Goal: Task Accomplishment & Management: Complete application form

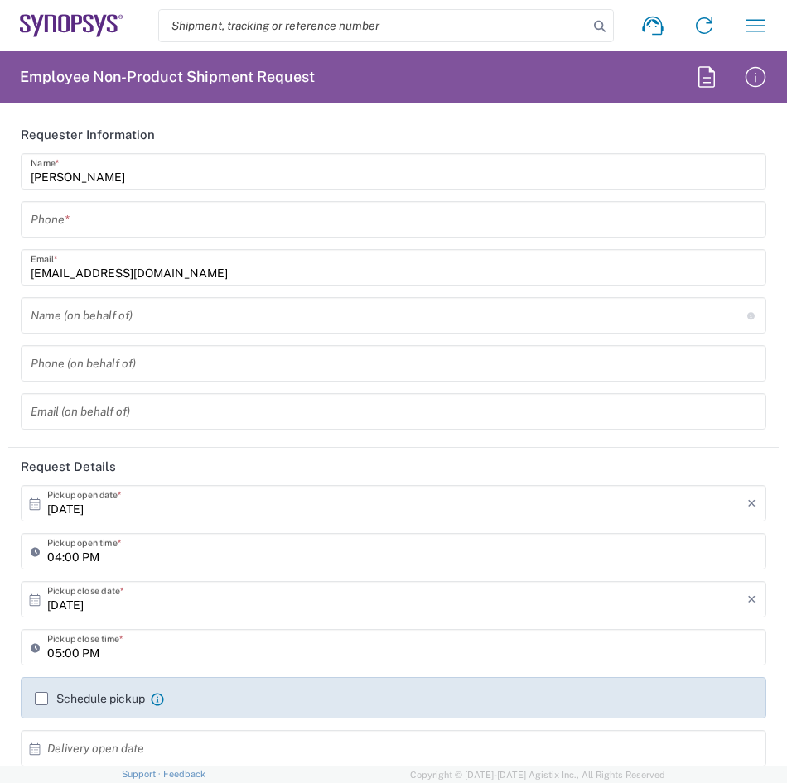
type input "Department"
type input "Delivered at Place"
type input "FR65, SDG, ZEBU, SW 510791"
type input "[GEOGRAPHIC_DATA]"
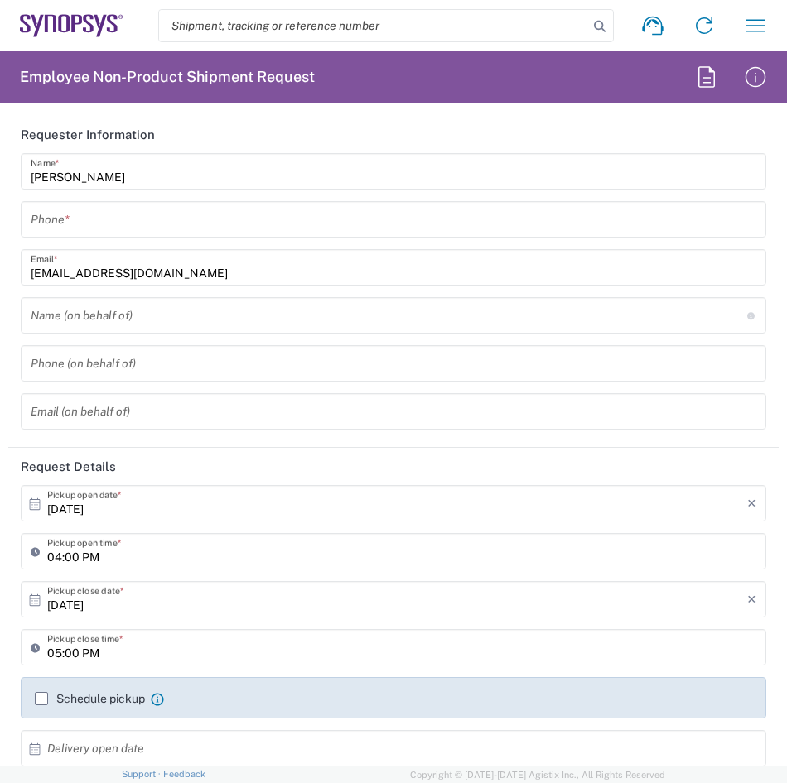
click at [292, 224] on input "tel" at bounding box center [393, 219] width 725 height 29
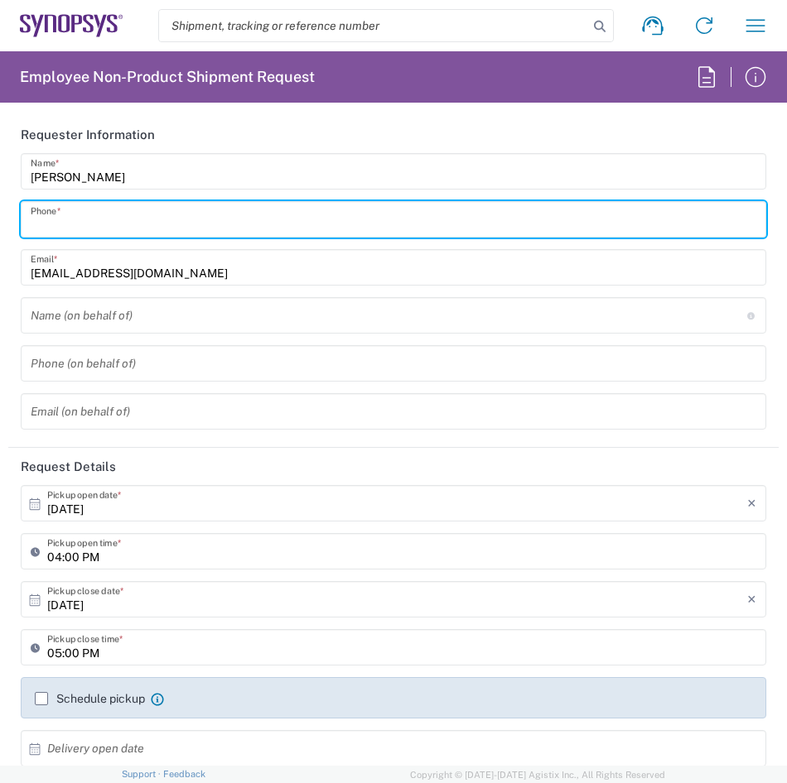
type input "0685251632"
type input "Wissous/Rungis FR65"
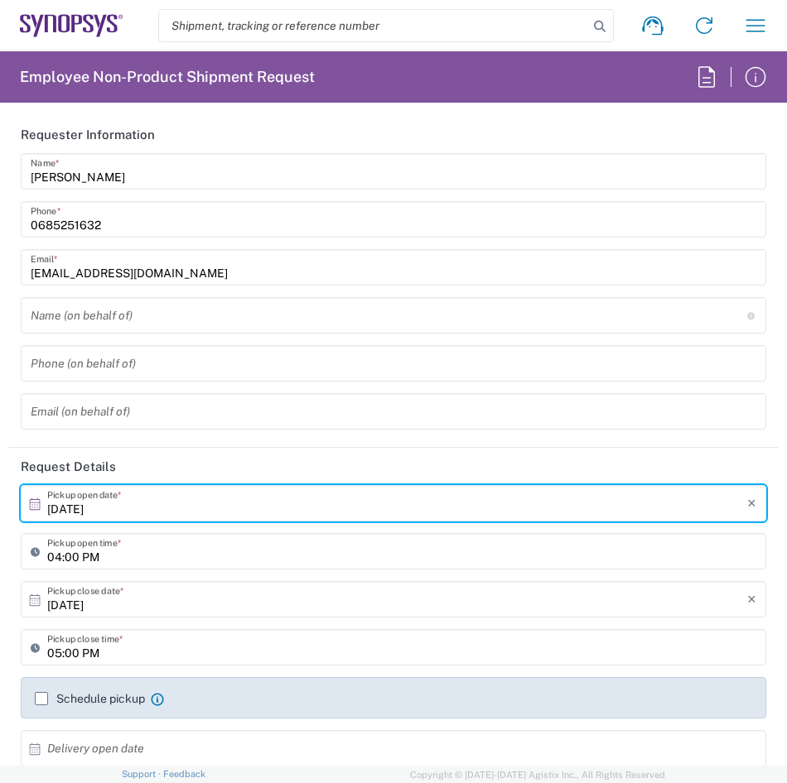
click at [344, 510] on input "[DATE]" at bounding box center [397, 503] width 700 height 29
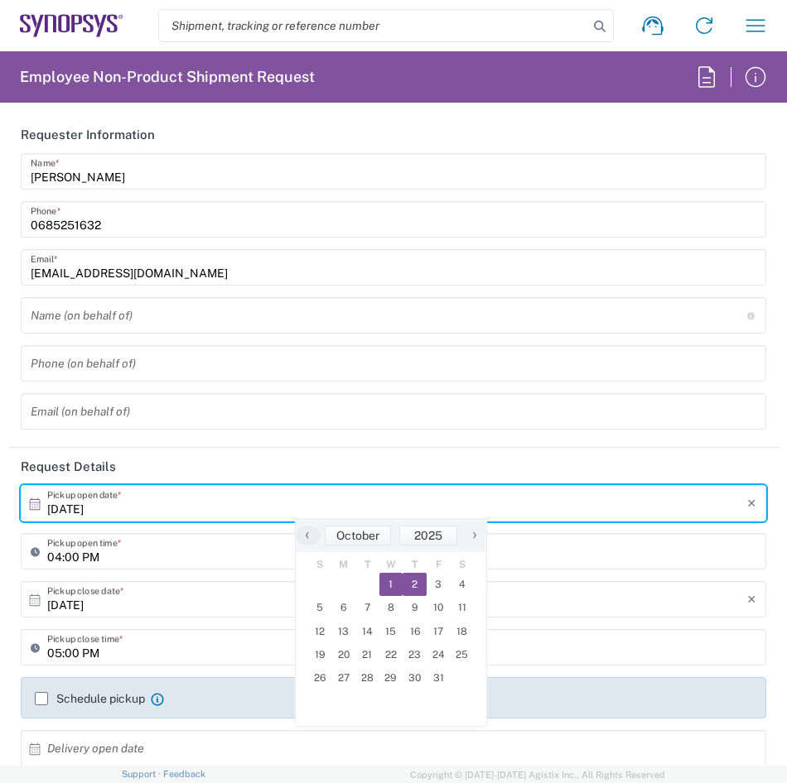
click at [417, 580] on span "2" at bounding box center [414, 584] width 24 height 23
type input "[DATE]"
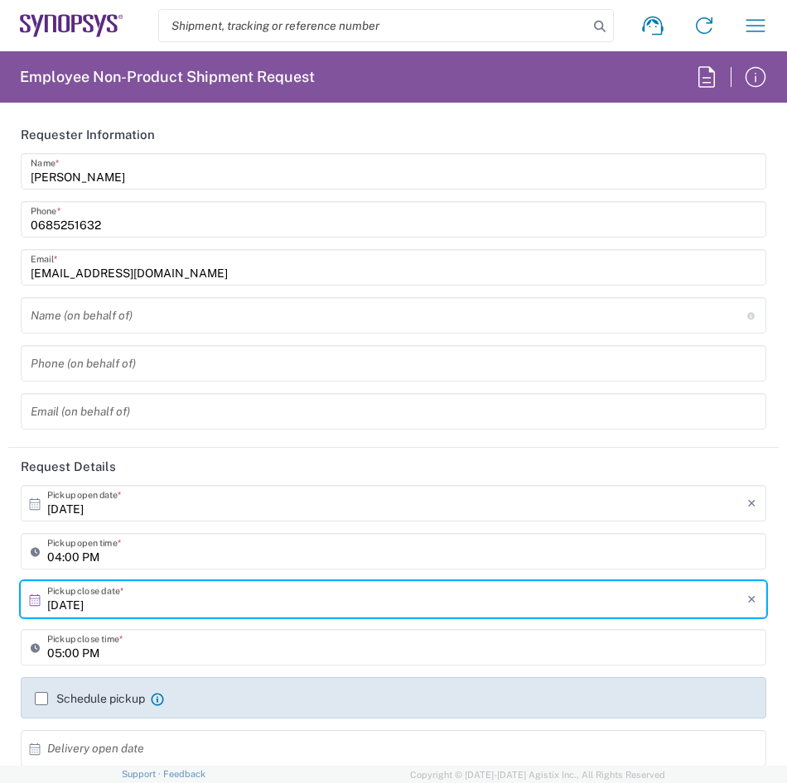
click at [428, 556] on input "04:00 PM" at bounding box center [401, 551] width 709 height 29
drag, startPoint x: 88, startPoint y: 559, endPoint x: 34, endPoint y: 554, distance: 54.1
click at [34, 554] on icon at bounding box center [39, 551] width 17 height 26
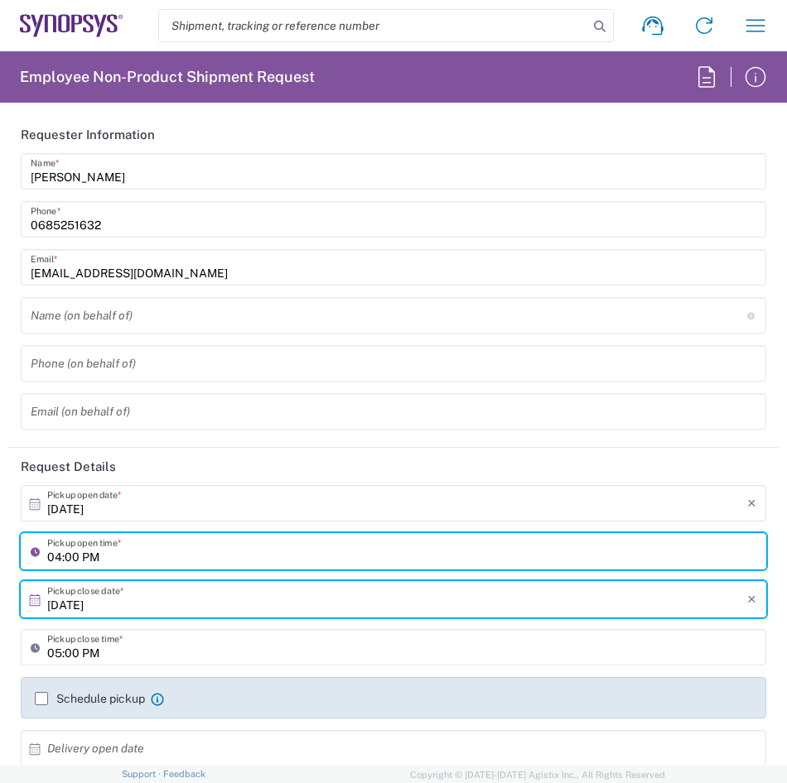
click at [34, 554] on icon at bounding box center [39, 551] width 17 height 26
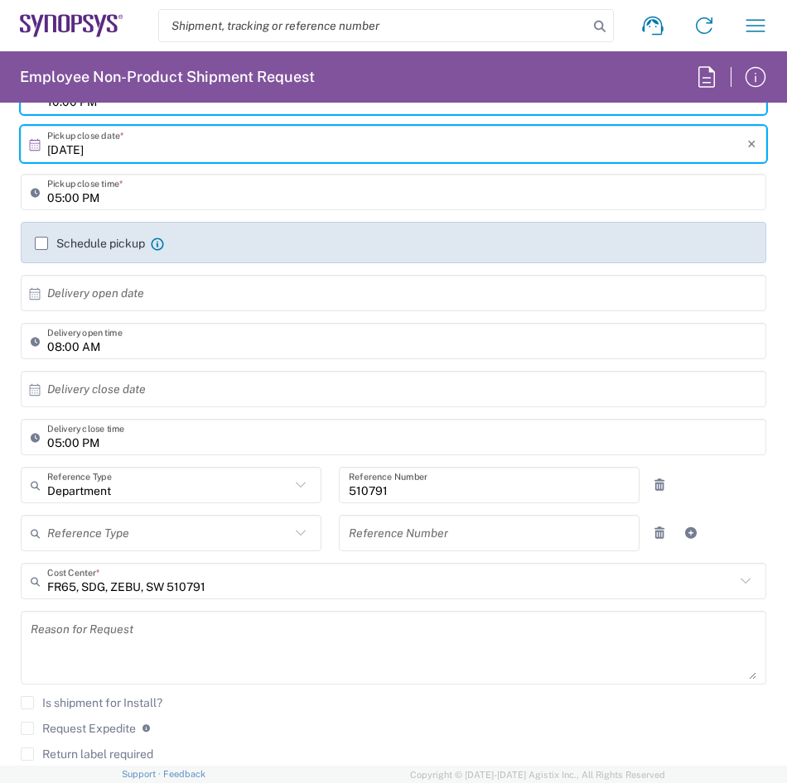
scroll to position [461, 0]
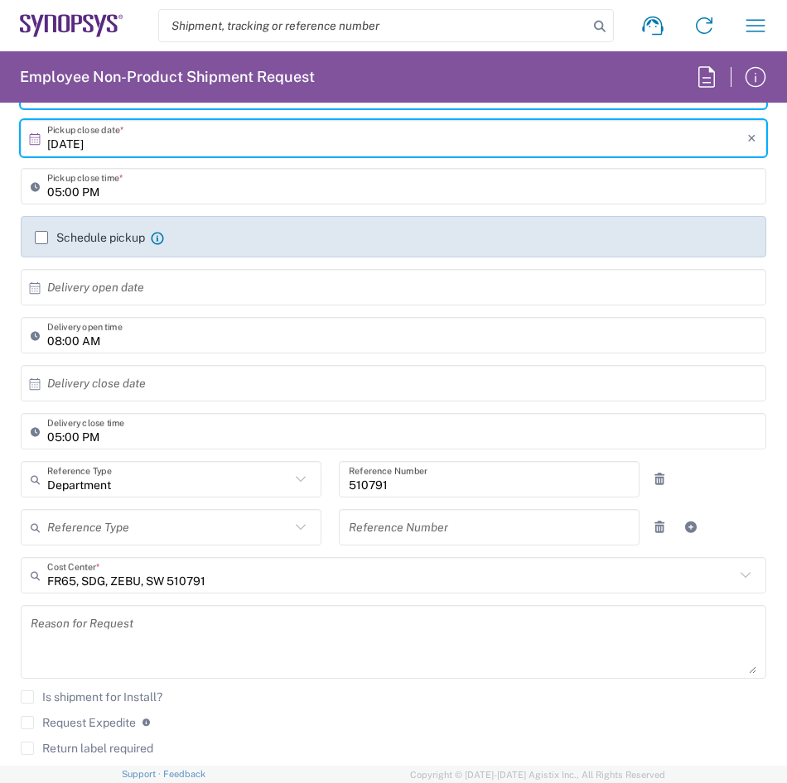
type input "10:00 PM"
click at [160, 340] on input "08:00 AM" at bounding box center [401, 335] width 709 height 29
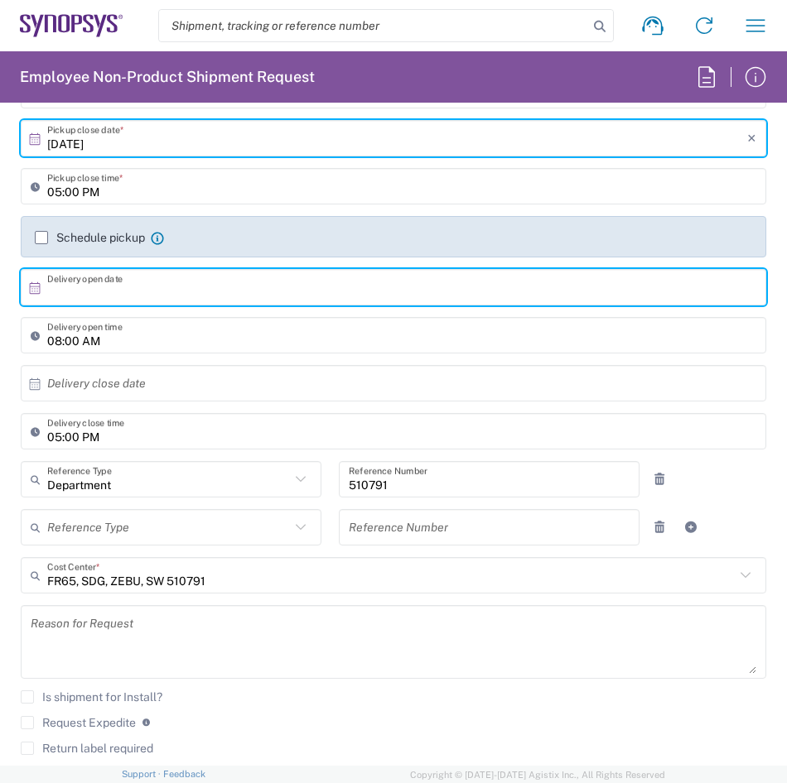
click at [171, 289] on input "text" at bounding box center [397, 287] width 700 height 29
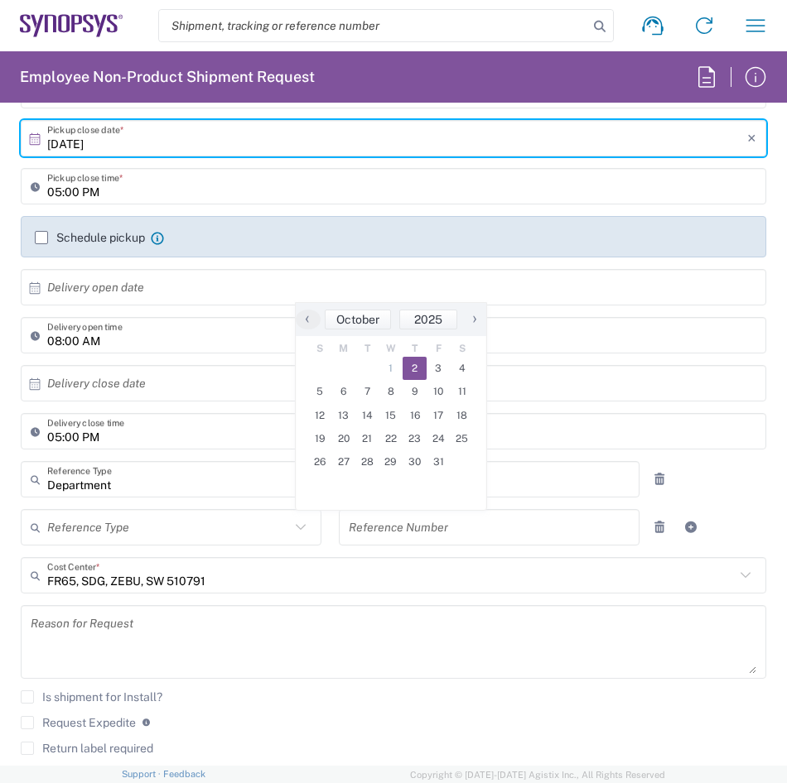
click at [411, 366] on span "2" at bounding box center [414, 368] width 24 height 23
type input "[DATE]"
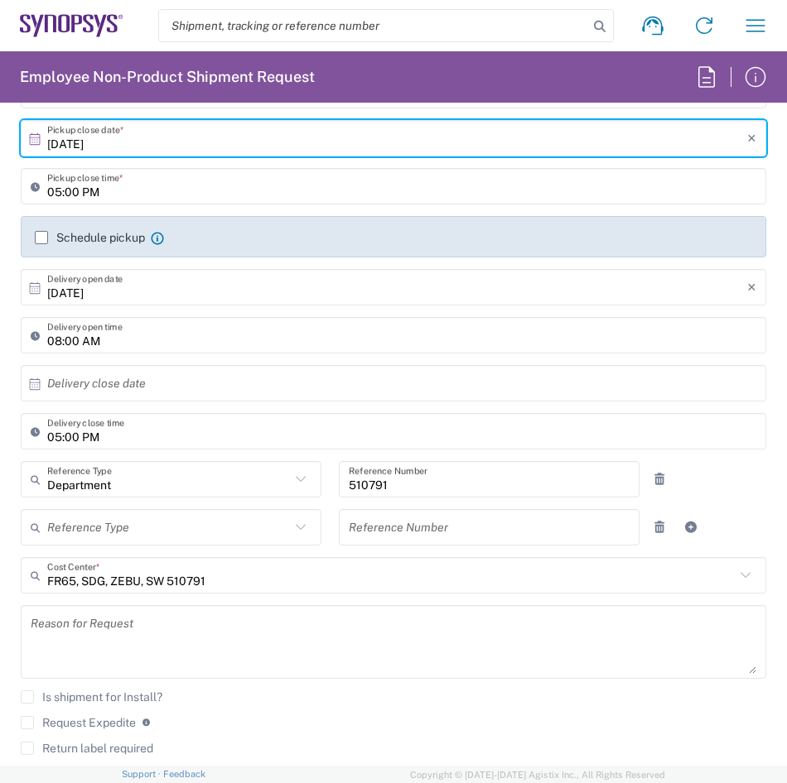
click at [159, 394] on input "text" at bounding box center [397, 383] width 700 height 29
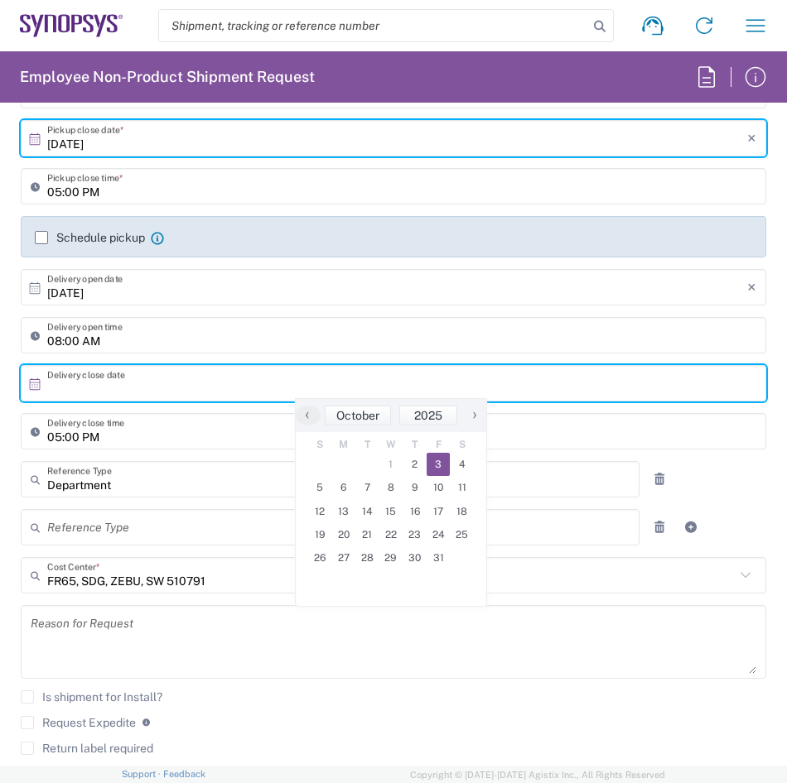
click at [432, 470] on span "3" at bounding box center [438, 464] width 24 height 23
type input "[DATE]"
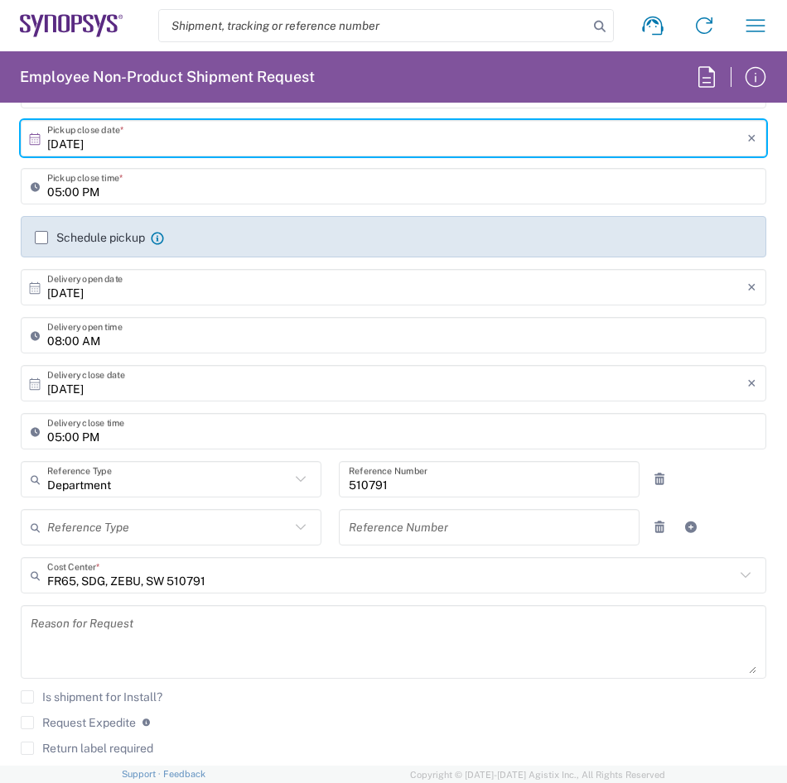
click at [382, 433] on input "05:00 PM" at bounding box center [401, 431] width 709 height 29
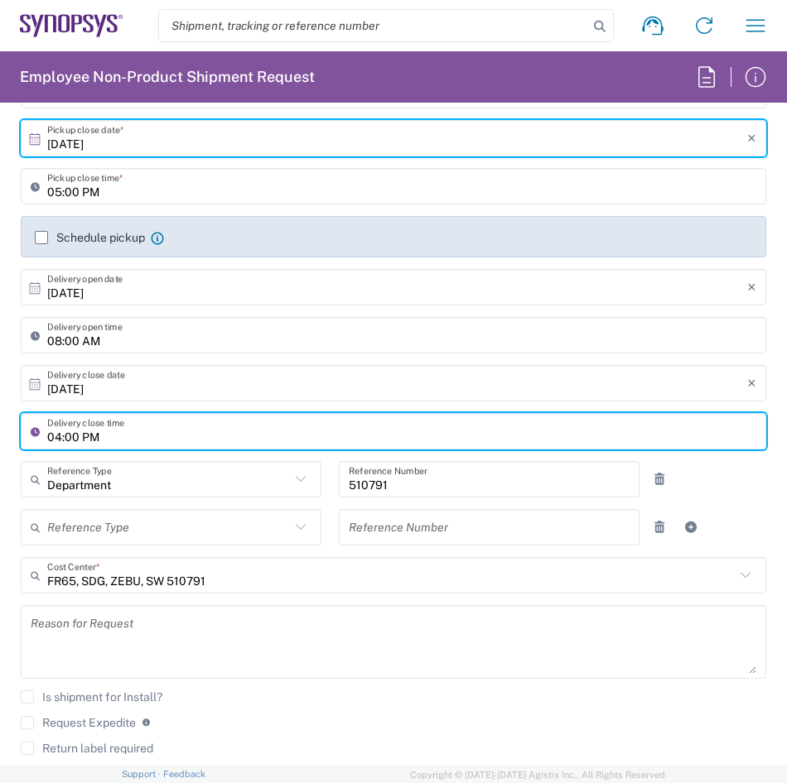
type input "04:00 PM"
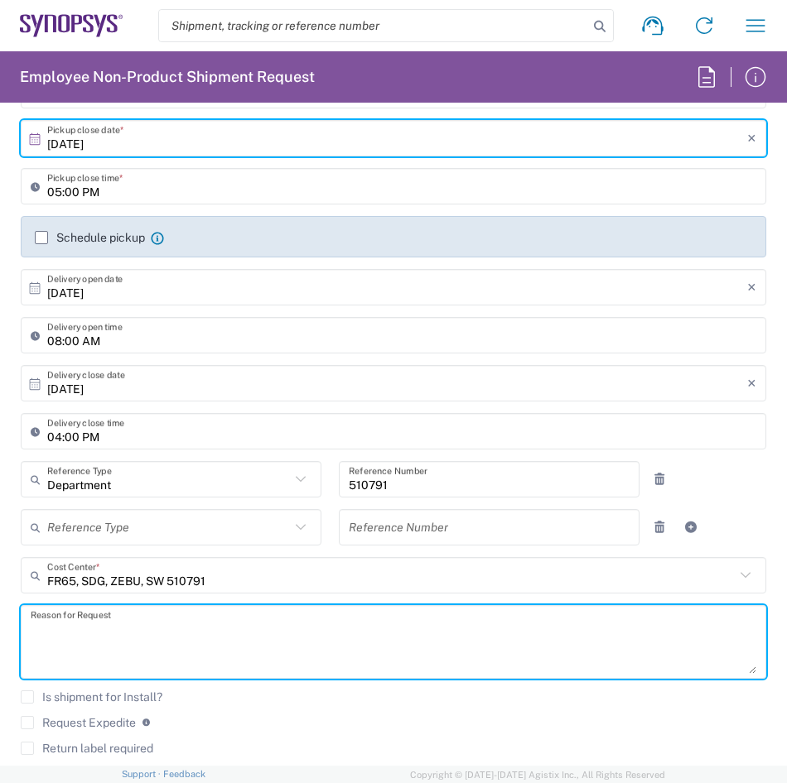
click at [325, 653] on textarea at bounding box center [393, 642] width 725 height 64
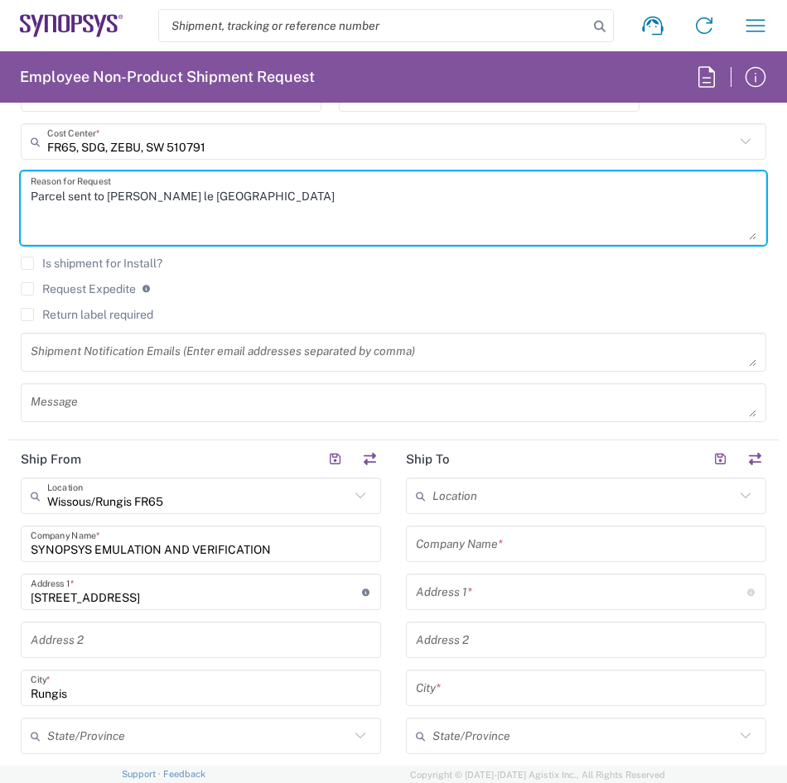
scroll to position [900, 0]
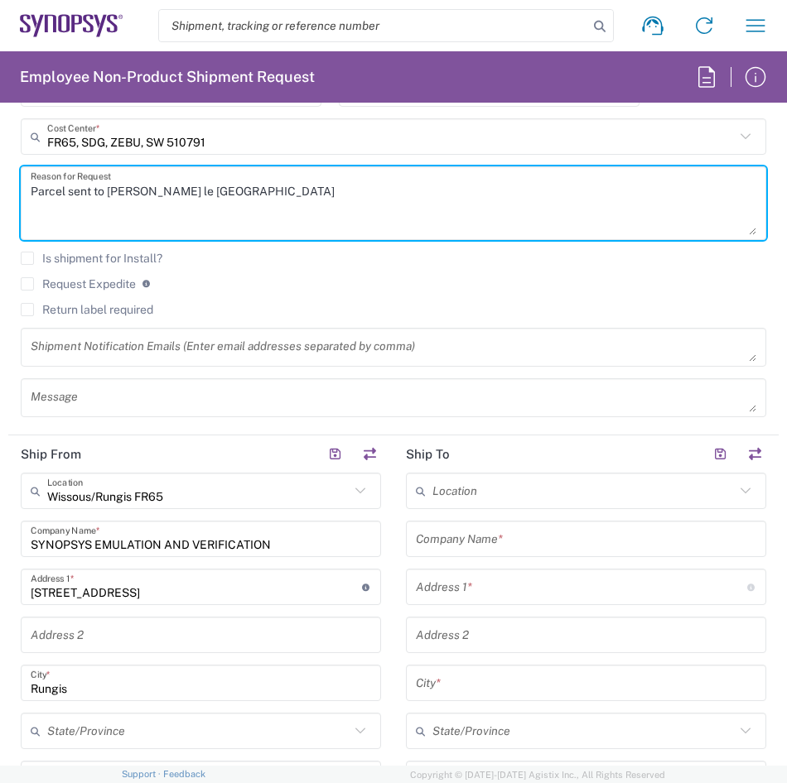
type textarea "Parcel sent to [PERSON_NAME] le [GEOGRAPHIC_DATA]"
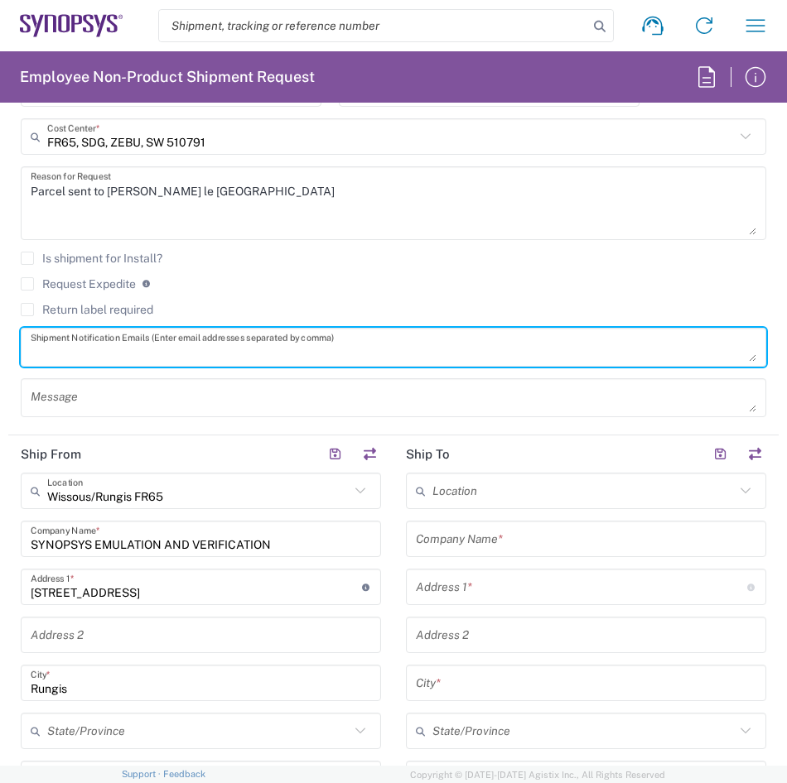
click at [630, 352] on textarea at bounding box center [393, 347] width 725 height 29
type textarea "[EMAIL_ADDRESS][DOMAIN_NAME]"
click at [473, 393] on textarea at bounding box center [393, 397] width 725 height 29
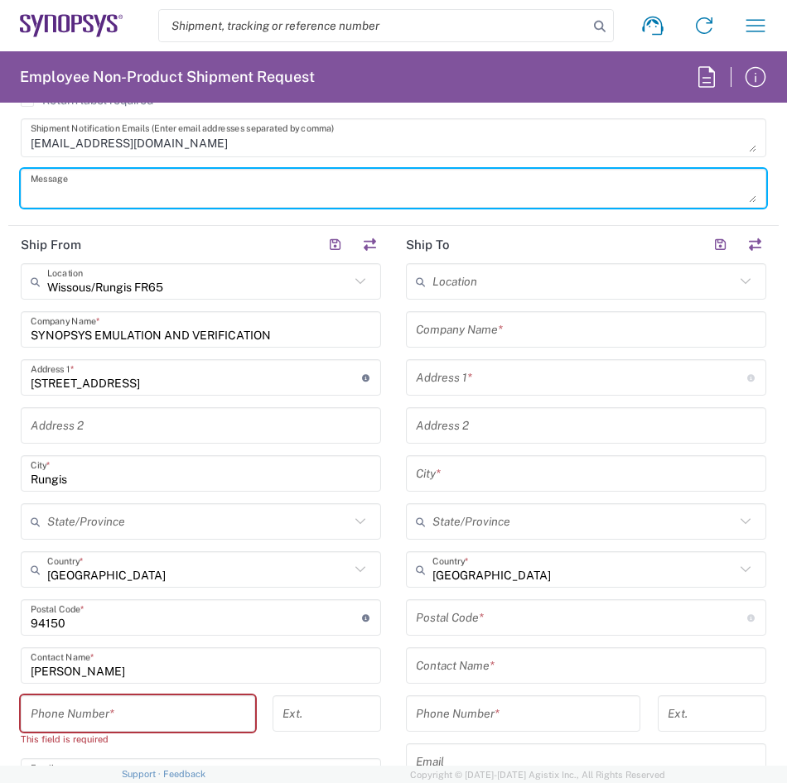
scroll to position [1125, 0]
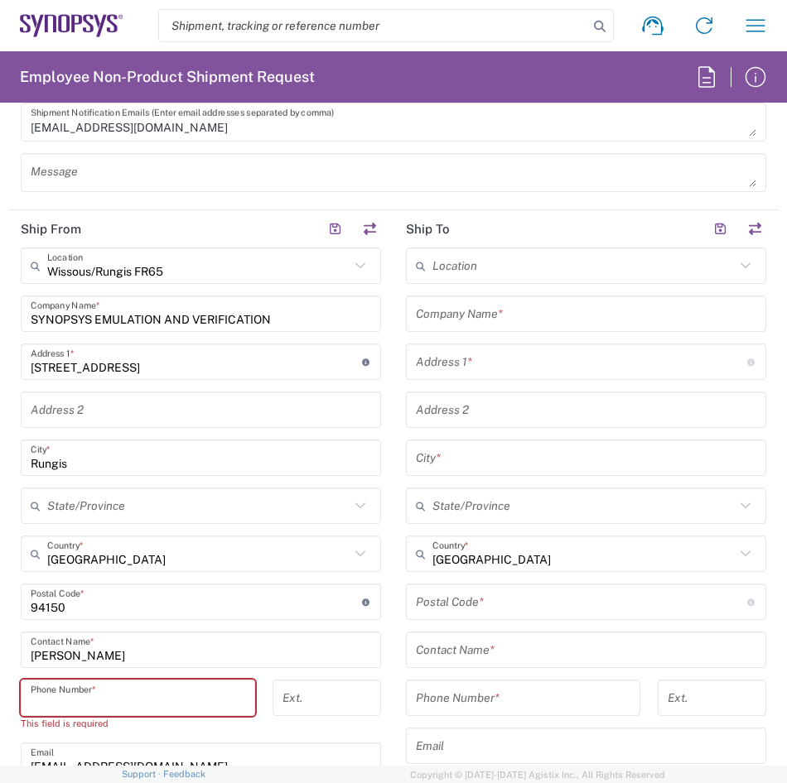
click at [129, 701] on input "tel" at bounding box center [138, 698] width 214 height 29
type input "0685251632"
type input "[EMAIL_ADDRESS][DOMAIN_NAME]"
type input "AMER/[GEOGRAPHIC_DATA]/[GEOGRAPHIC_DATA]"
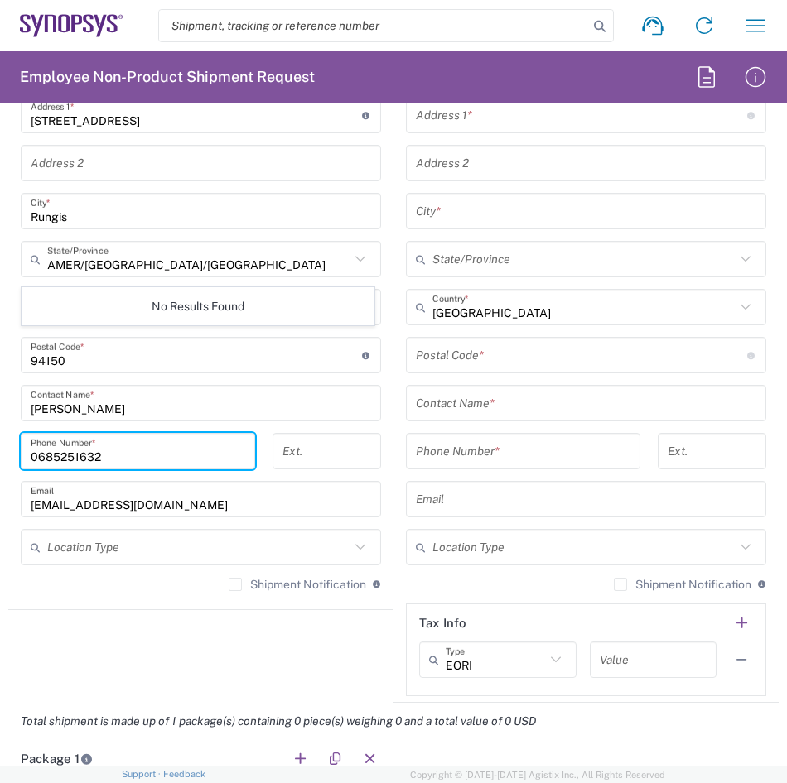
scroll to position [1377, 0]
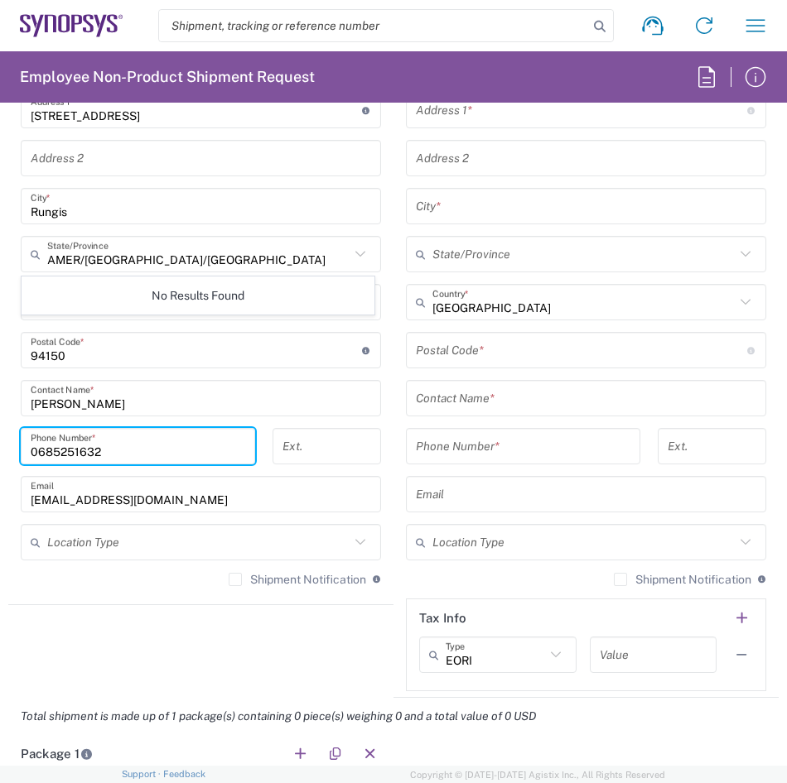
click at [229, 577] on label "Shipment Notification" at bounding box center [297, 579] width 137 height 13
click at [235, 580] on input "Shipment Notification" at bounding box center [235, 580] width 0 height 0
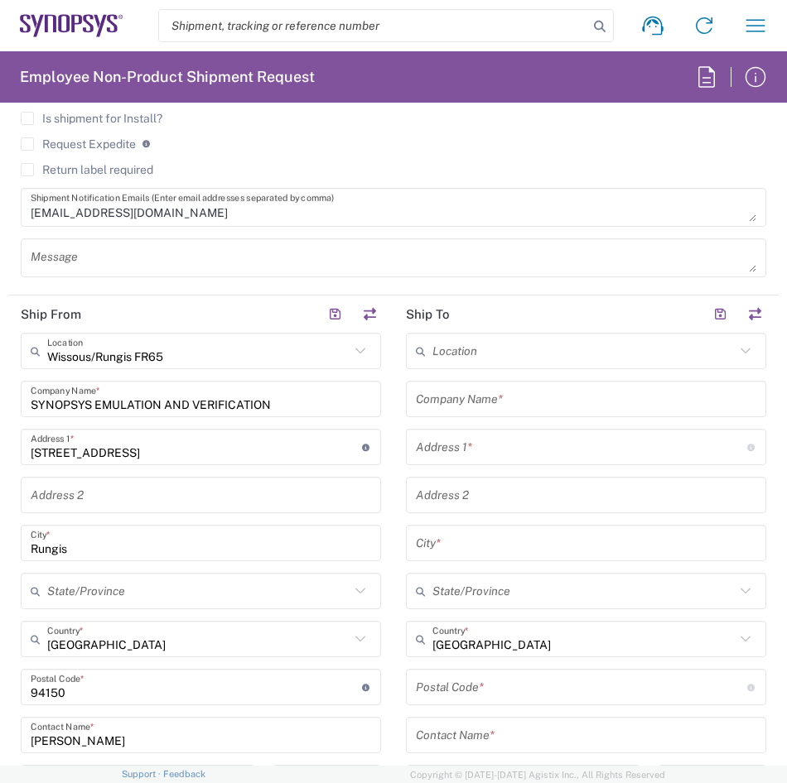
scroll to position [1051, 0]
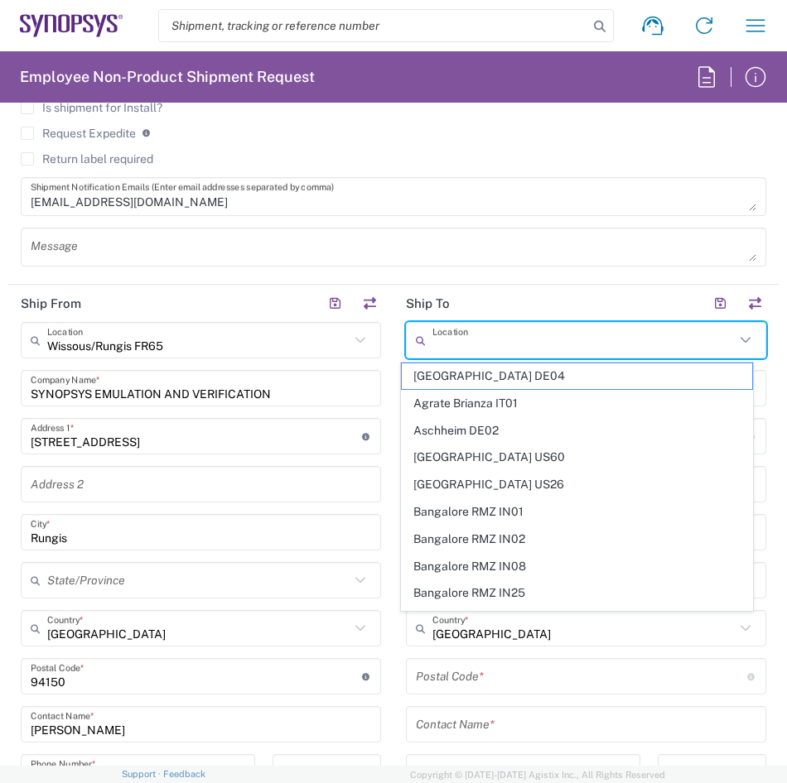
click at [609, 336] on input "text" at bounding box center [583, 340] width 302 height 29
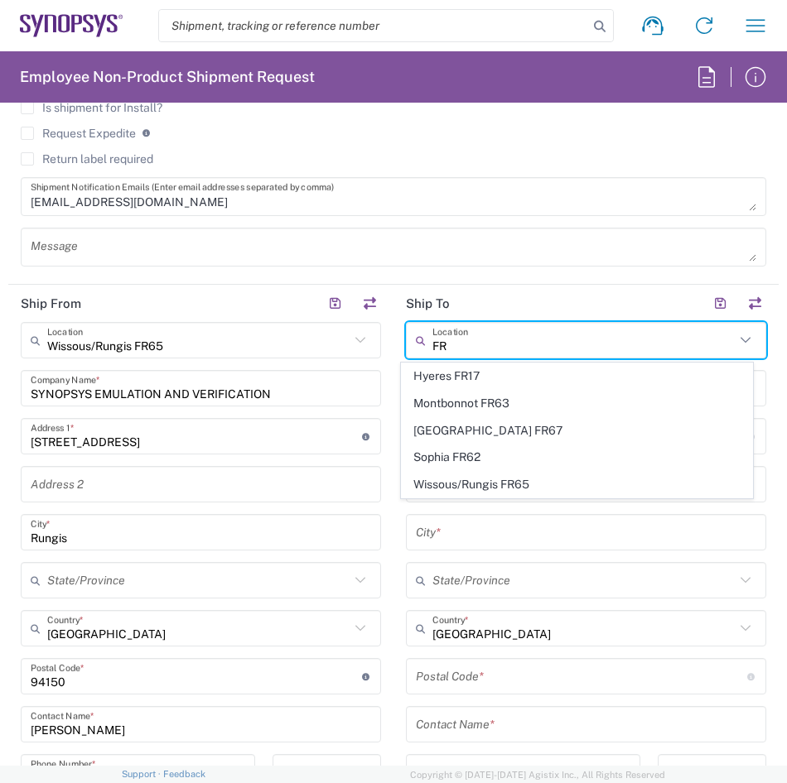
type input "FR"
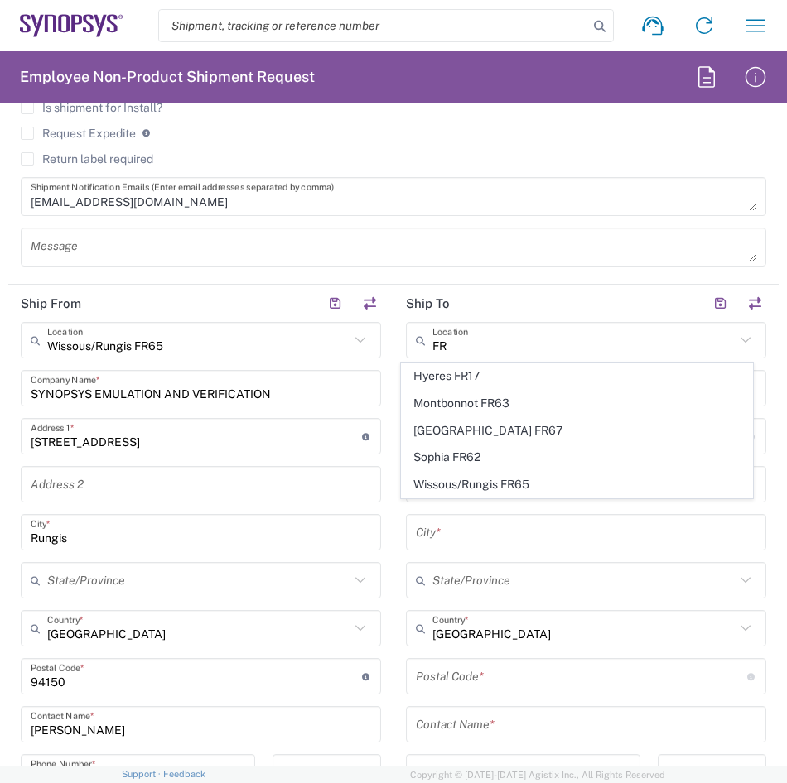
click at [552, 303] on header "Ship To" at bounding box center [585, 303] width 385 height 37
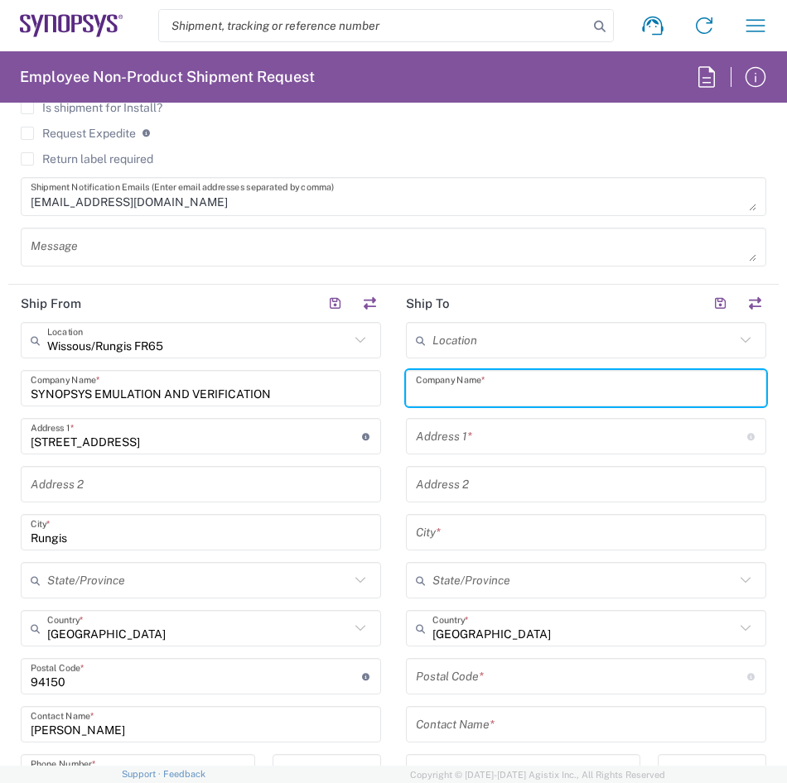
click at [508, 397] on input "text" at bounding box center [586, 388] width 340 height 29
type input "ANSYS"
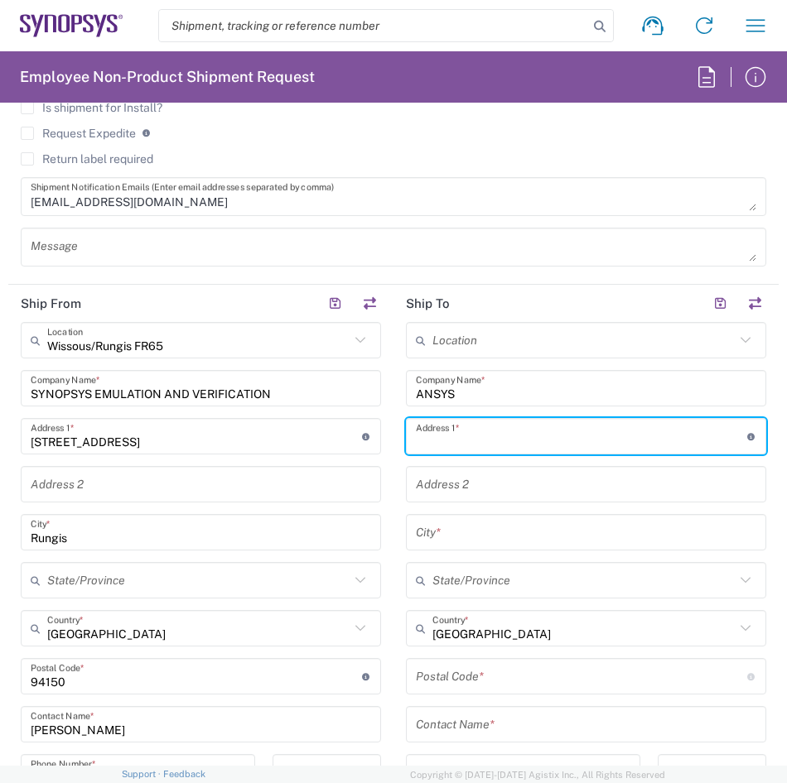
click at [423, 443] on input "text" at bounding box center [581, 436] width 331 height 29
paste input "[STREET_ADDRESS][PERSON_NAME]"
type input "[STREET_ADDRESS][PERSON_NAME]"
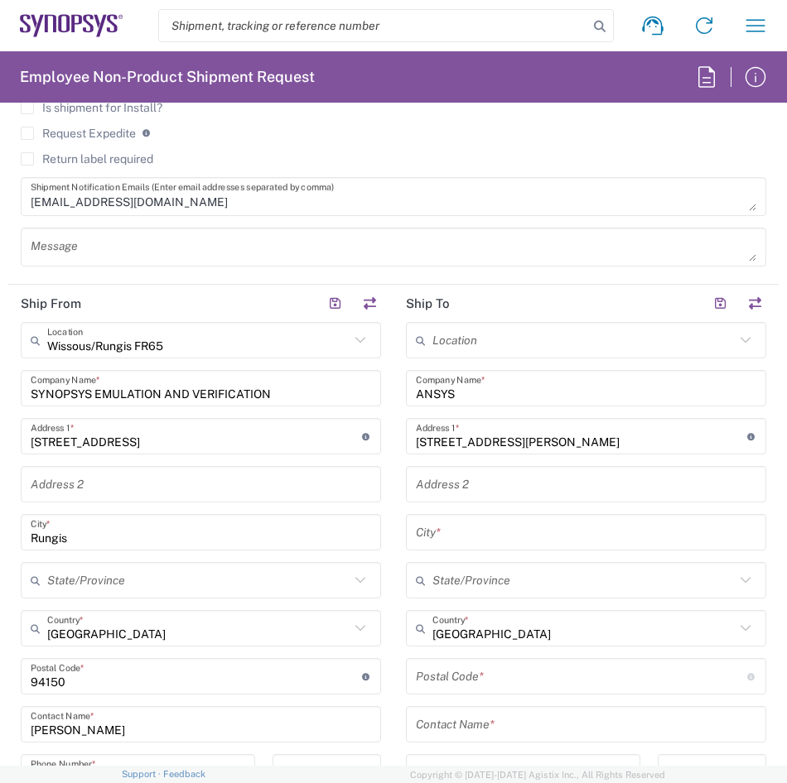
click at [450, 537] on input "text" at bounding box center [586, 532] width 340 height 29
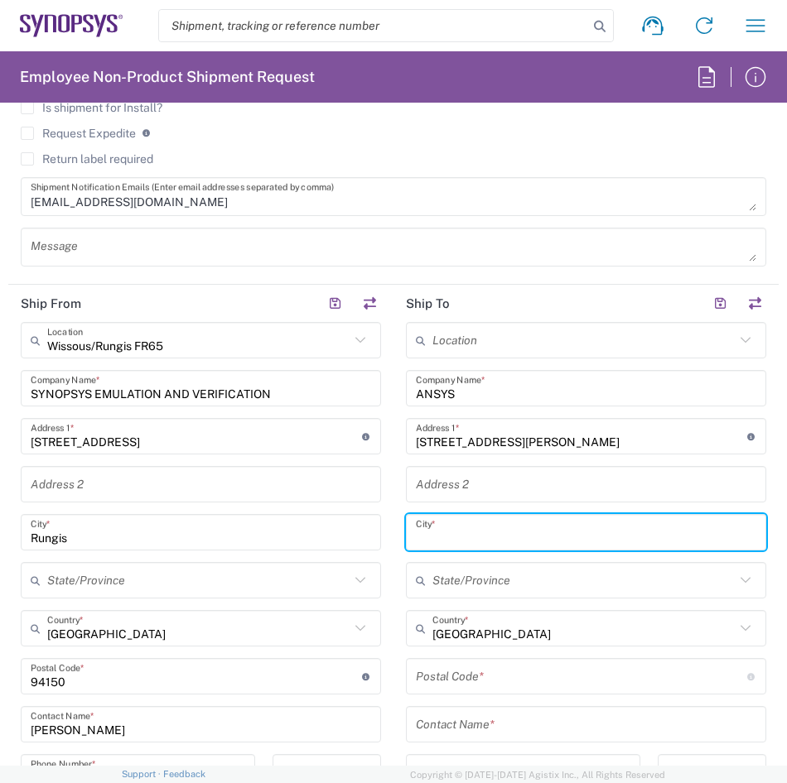
paste input "Montigny-Le-Bretonneux"
click at [450, 537] on input "Montigny-Le-Bretonneux" at bounding box center [579, 532] width 326 height 29
type input "Montigny-Le-Bretonneux"
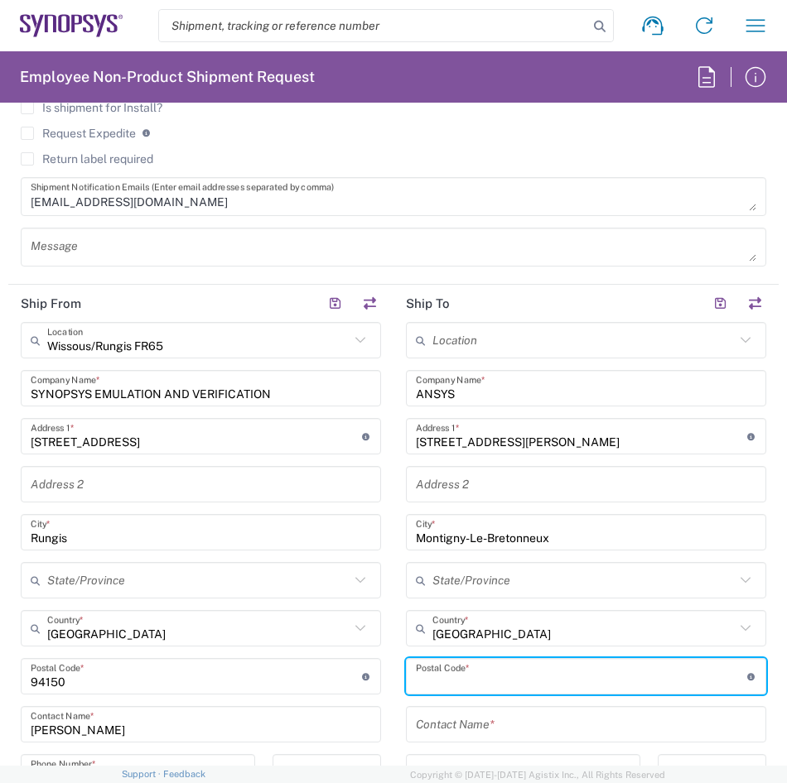
click at [468, 685] on input "undefined" at bounding box center [581, 676] width 331 height 29
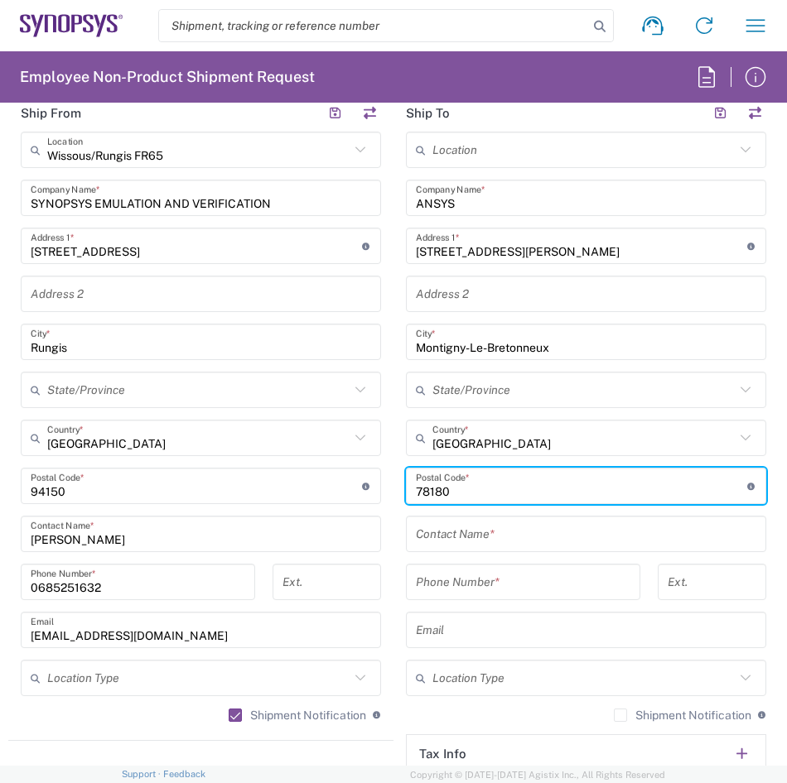
scroll to position [1250, 0]
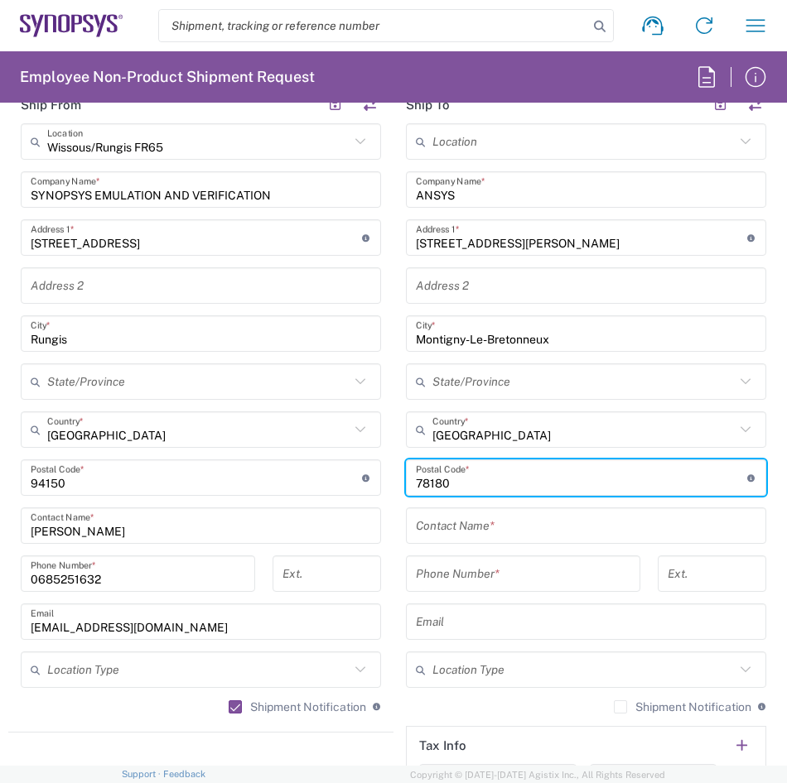
type input "78180"
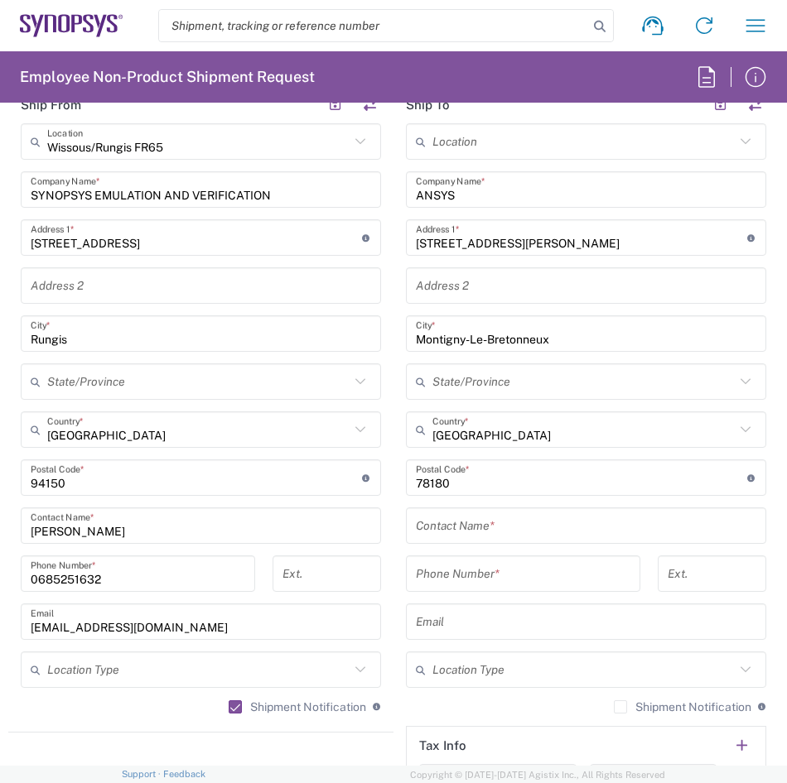
click at [435, 529] on input "text" at bounding box center [586, 526] width 340 height 29
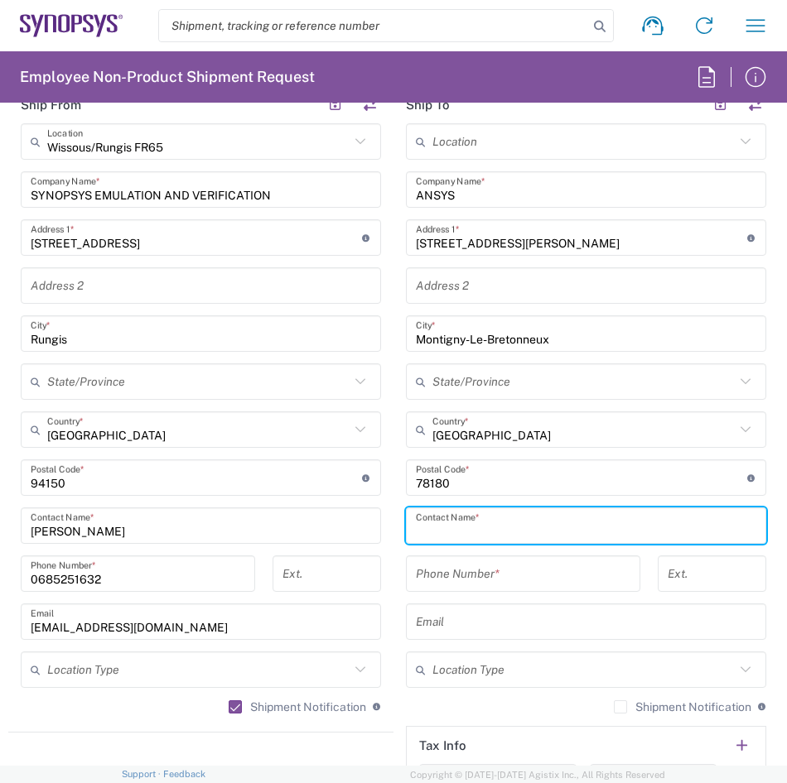
paste input "Nolwen LE GROUYER"
type input "Nolwen LE GROUYER"
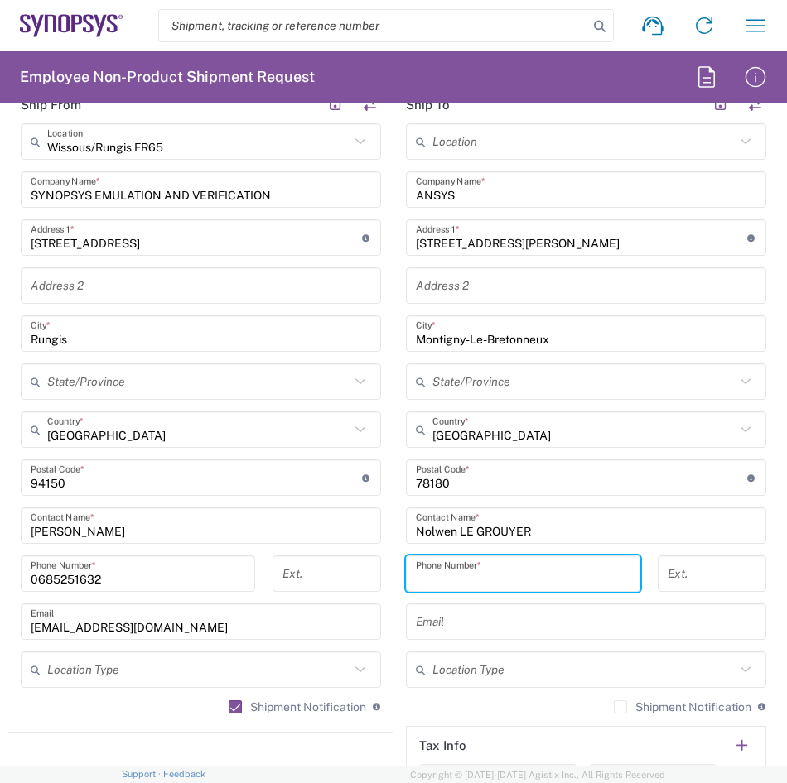
click at [432, 579] on input "tel" at bounding box center [523, 574] width 214 height 29
paste input "06 74 50 73 16"
type input "06 74 50 73 16"
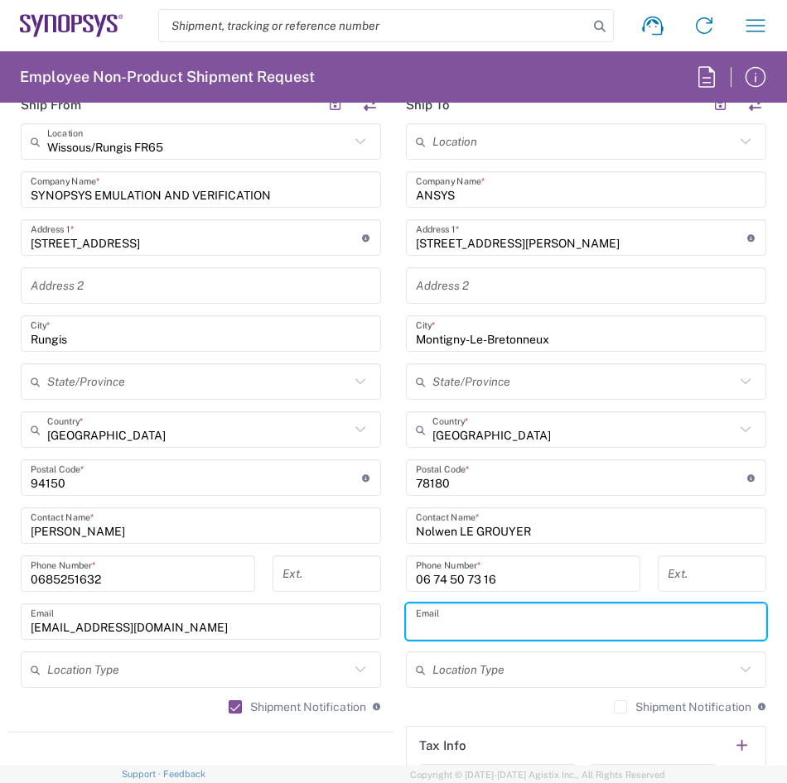
click at [446, 622] on input "text" at bounding box center [586, 622] width 340 height 29
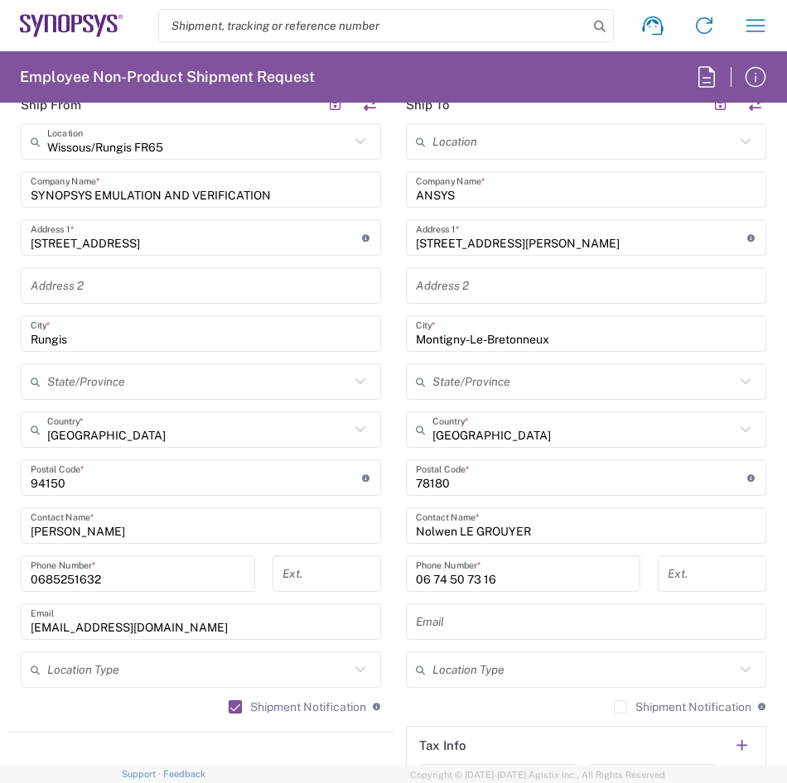
click at [555, 626] on input "text" at bounding box center [586, 622] width 340 height 29
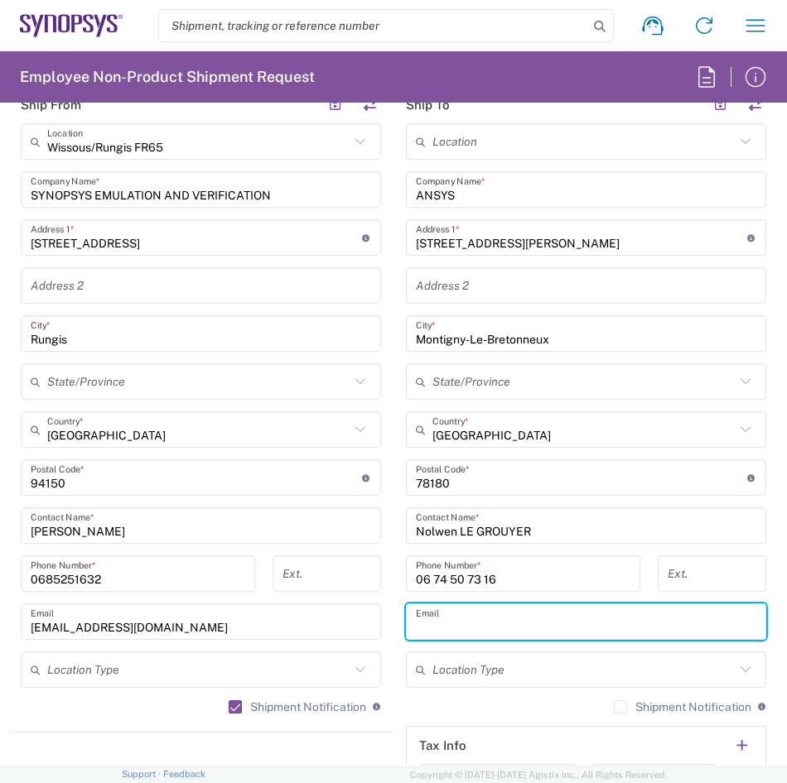
paste input "[EMAIL_ADDRESS][DOMAIN_NAME]"
type input "[EMAIL_ADDRESS][DOMAIN_NAME]"
click at [598, 702] on div "Shipment Notification If checked, a shipment notification email will be sent to…" at bounding box center [586, 713] width 360 height 26
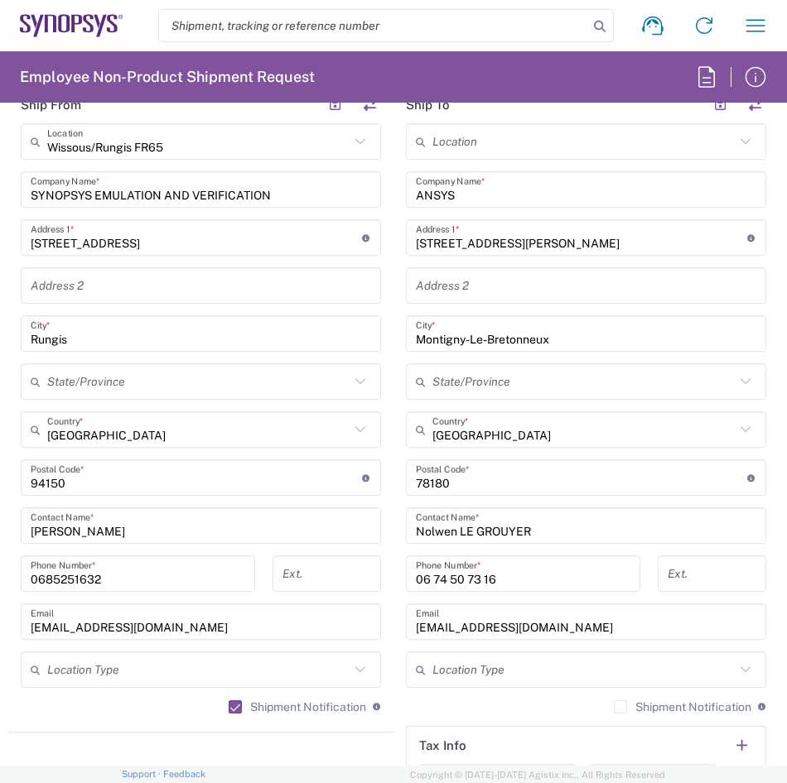
click at [614, 706] on label "Shipment Notification" at bounding box center [682, 707] width 137 height 13
click at [620, 707] on input "Shipment Notification" at bounding box center [620, 707] width 0 height 0
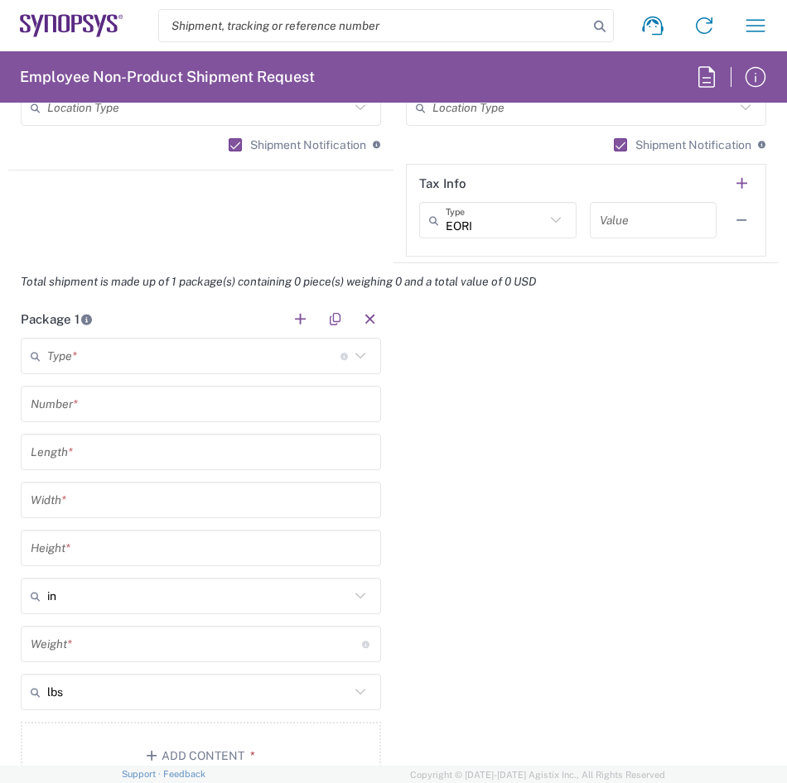
scroll to position [1823, 0]
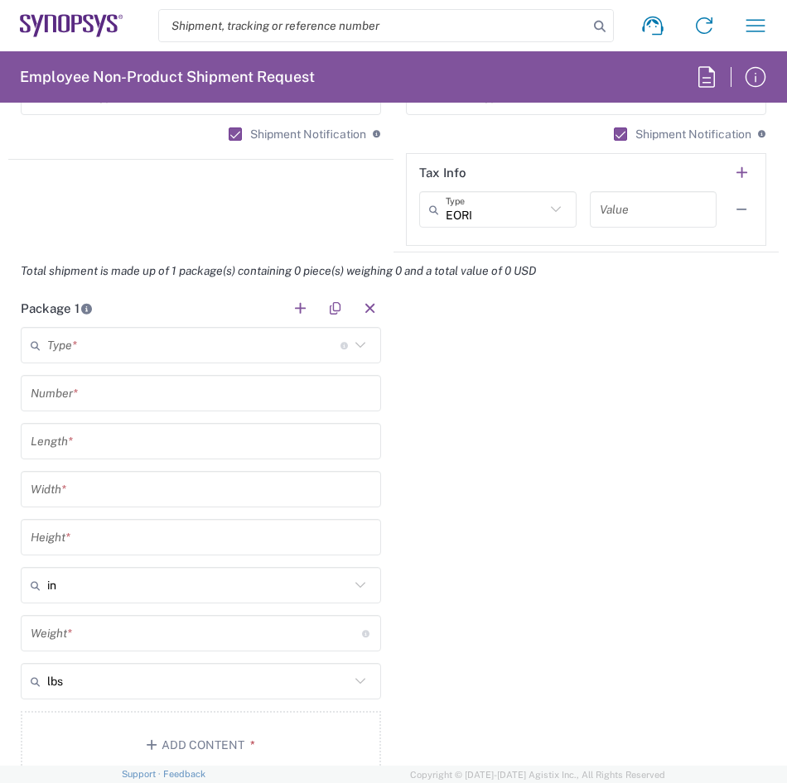
click at [354, 343] on icon at bounding box center [360, 346] width 22 height 22
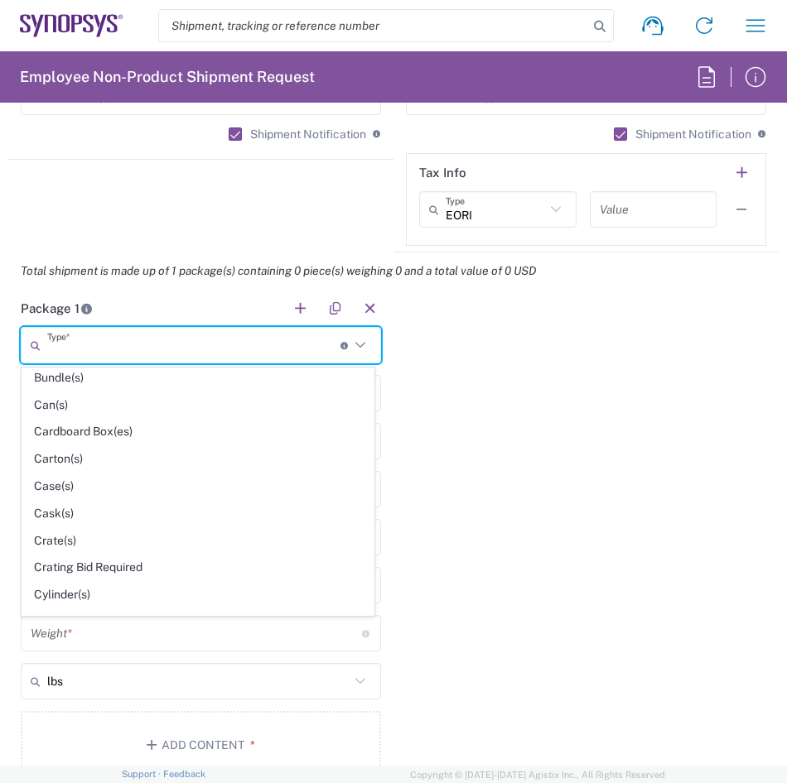
scroll to position [162, 0]
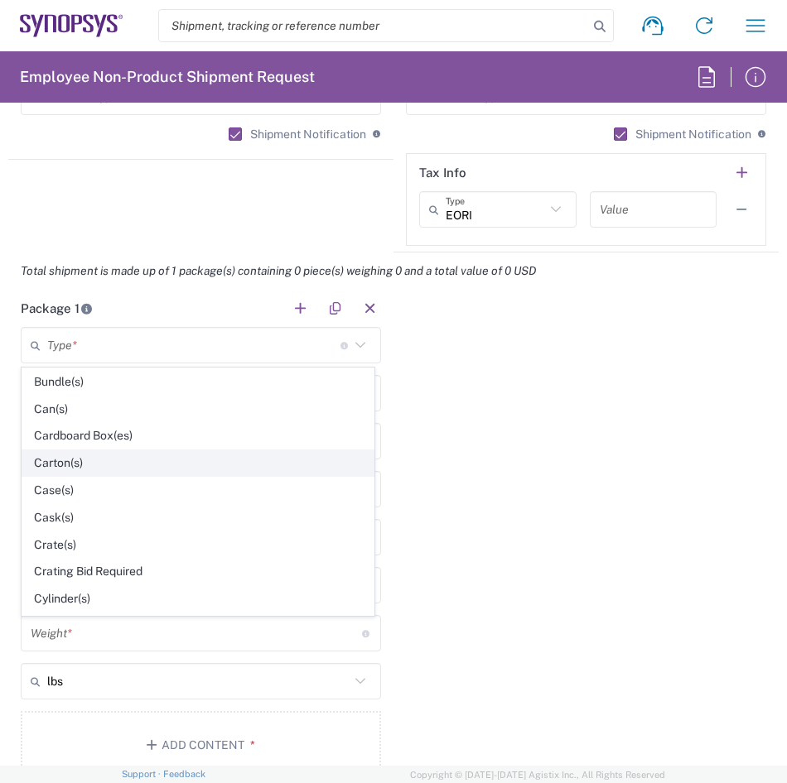
click at [316, 454] on span "Carton(s)" at bounding box center [197, 463] width 351 height 26
type input "Carton(s)"
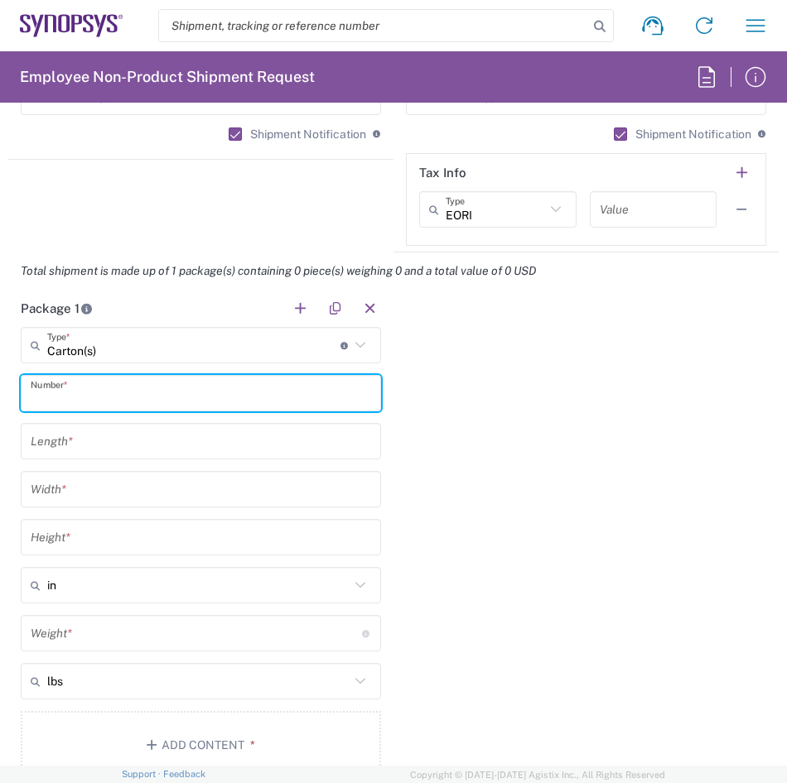
click at [297, 391] on input "text" at bounding box center [201, 393] width 340 height 29
click at [263, 436] on main "Carton(s) Type * Material used to package goods Bale(s) Basket(s) Bolt(s) Bottl…" at bounding box center [200, 556] width 385 height 458
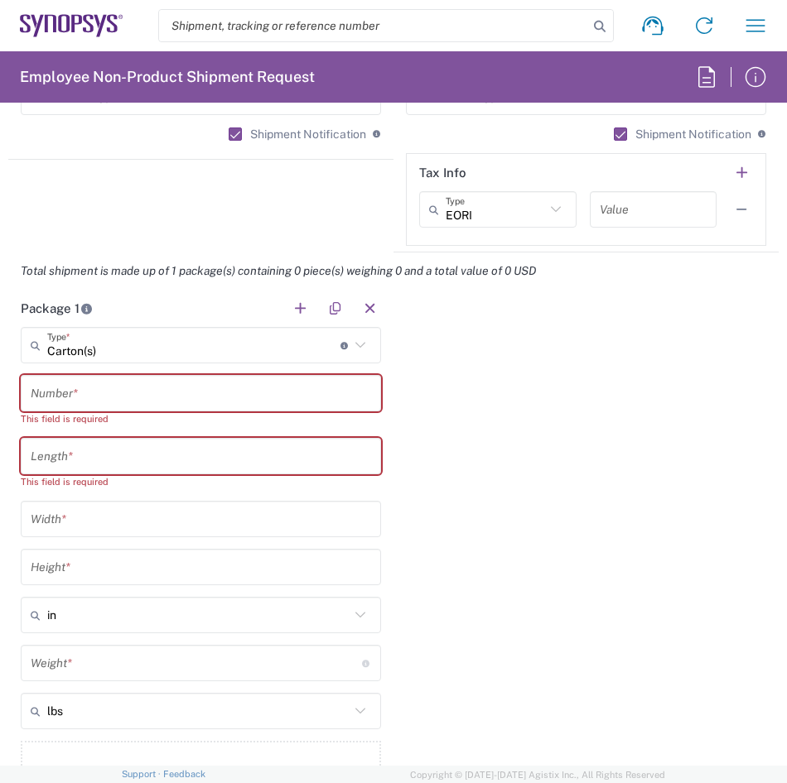
click at [672, 445] on div "Package 1 Carton(s) Type * Material used to package goods Bale(s) Basket(s) Bol…" at bounding box center [393, 556] width 770 height 532
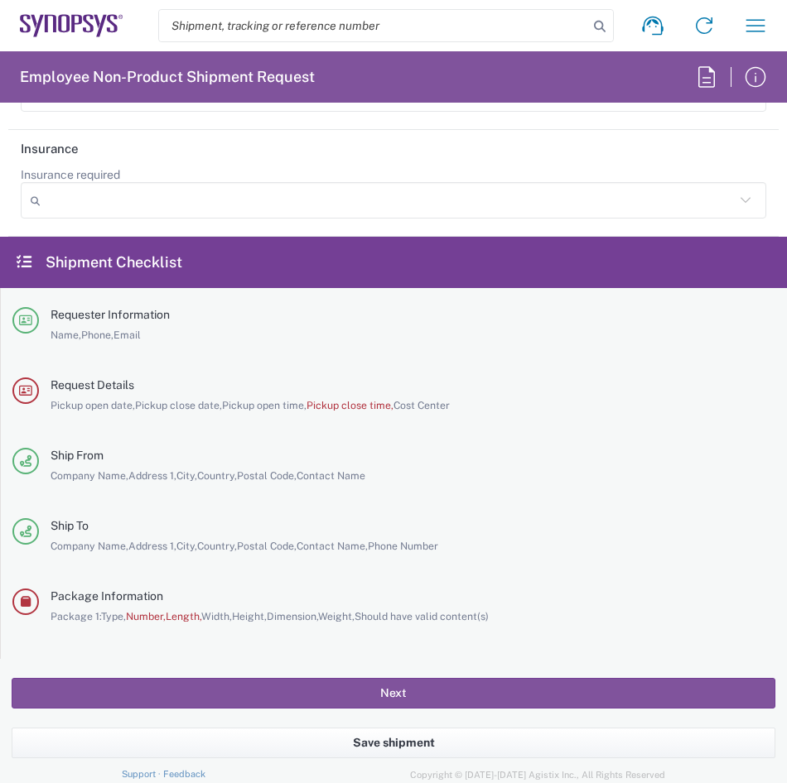
scroll to position [3412, 0]
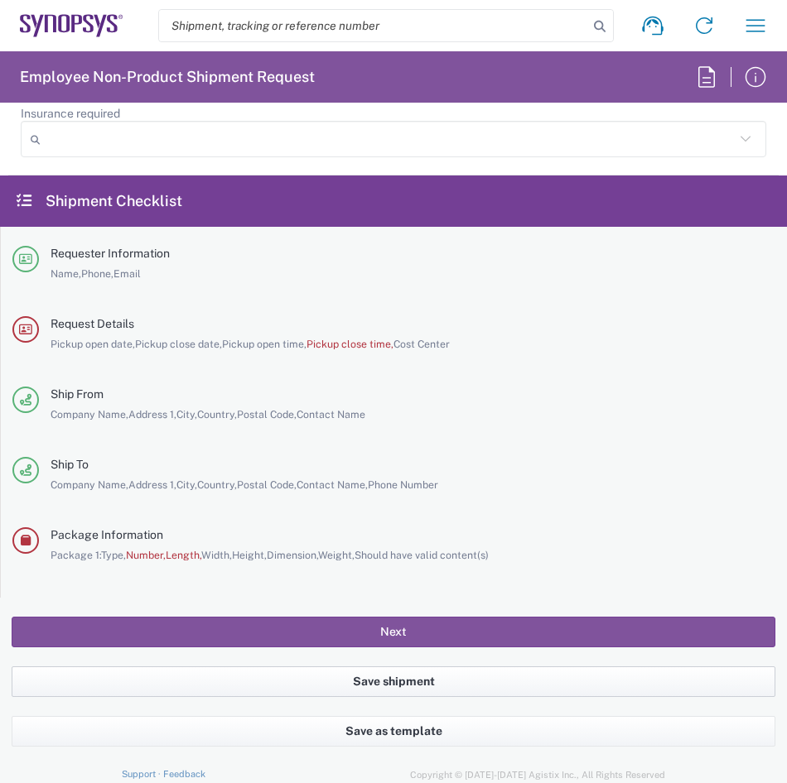
click at [470, 686] on button "Save shipment" at bounding box center [394, 682] width 764 height 31
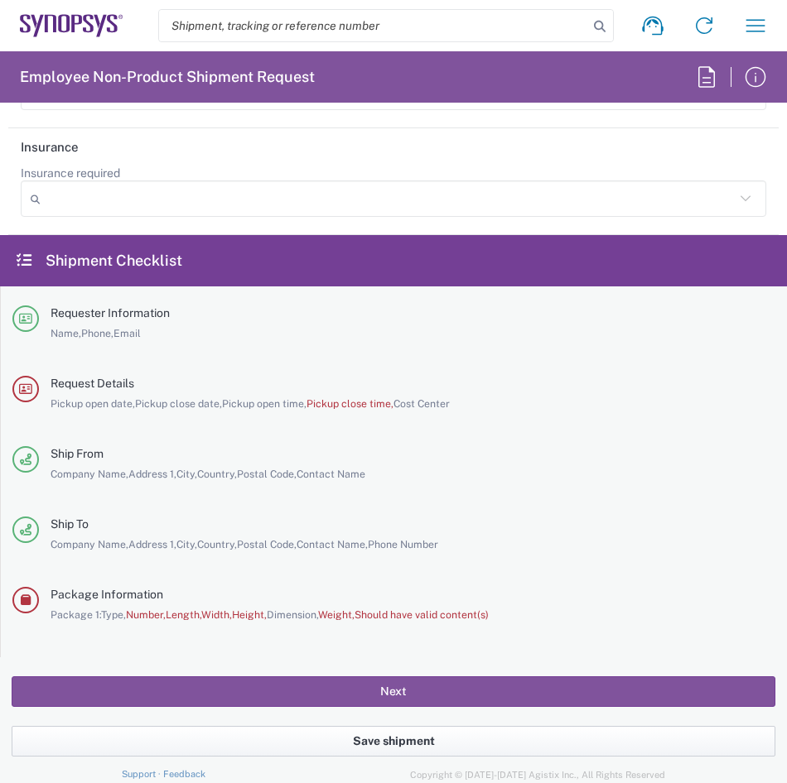
scroll to position [3471, 0]
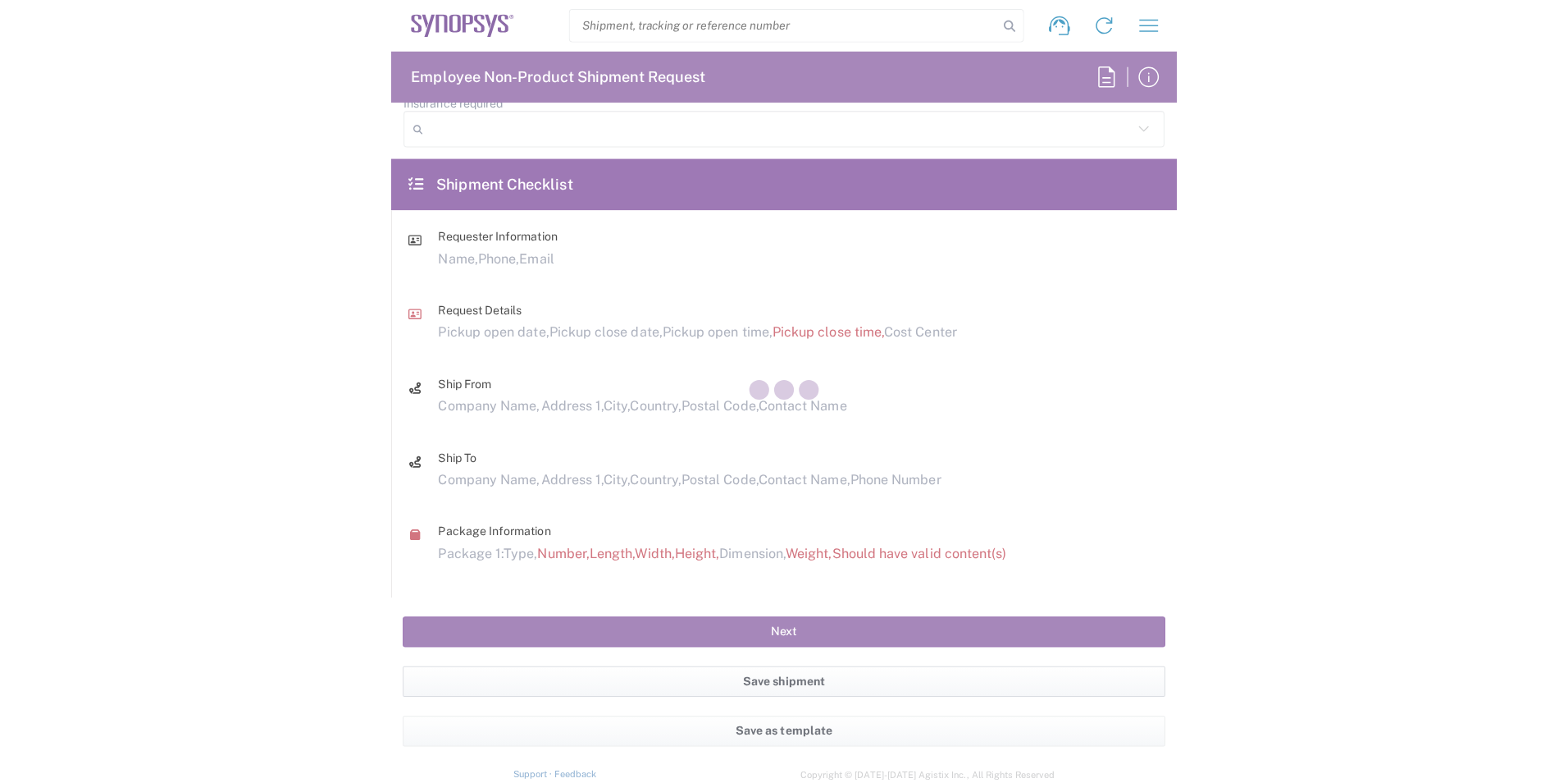
scroll to position [3398, 0]
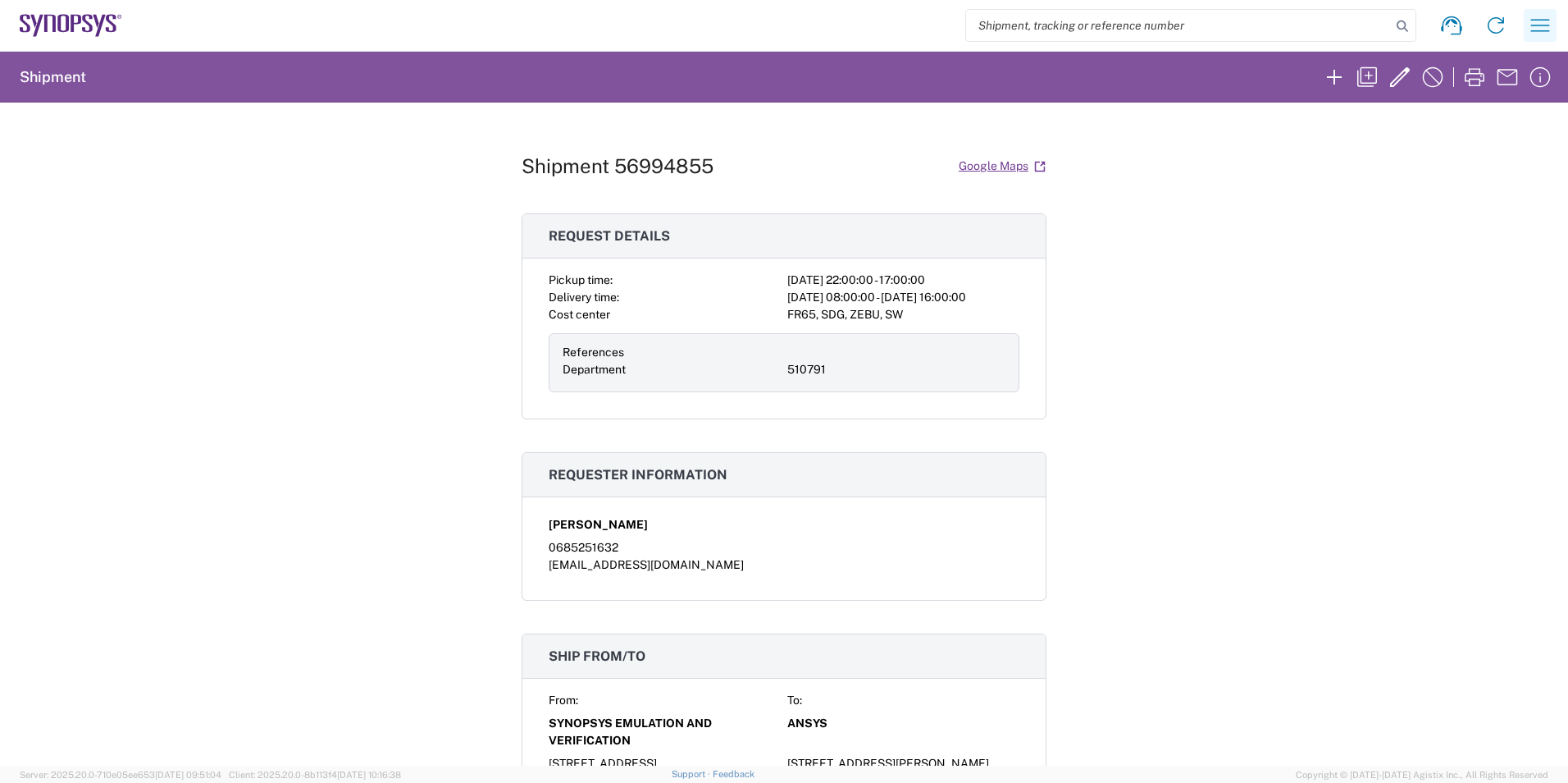
click at [779, 24] on icon "button" at bounding box center [1540, 25] width 26 height 26
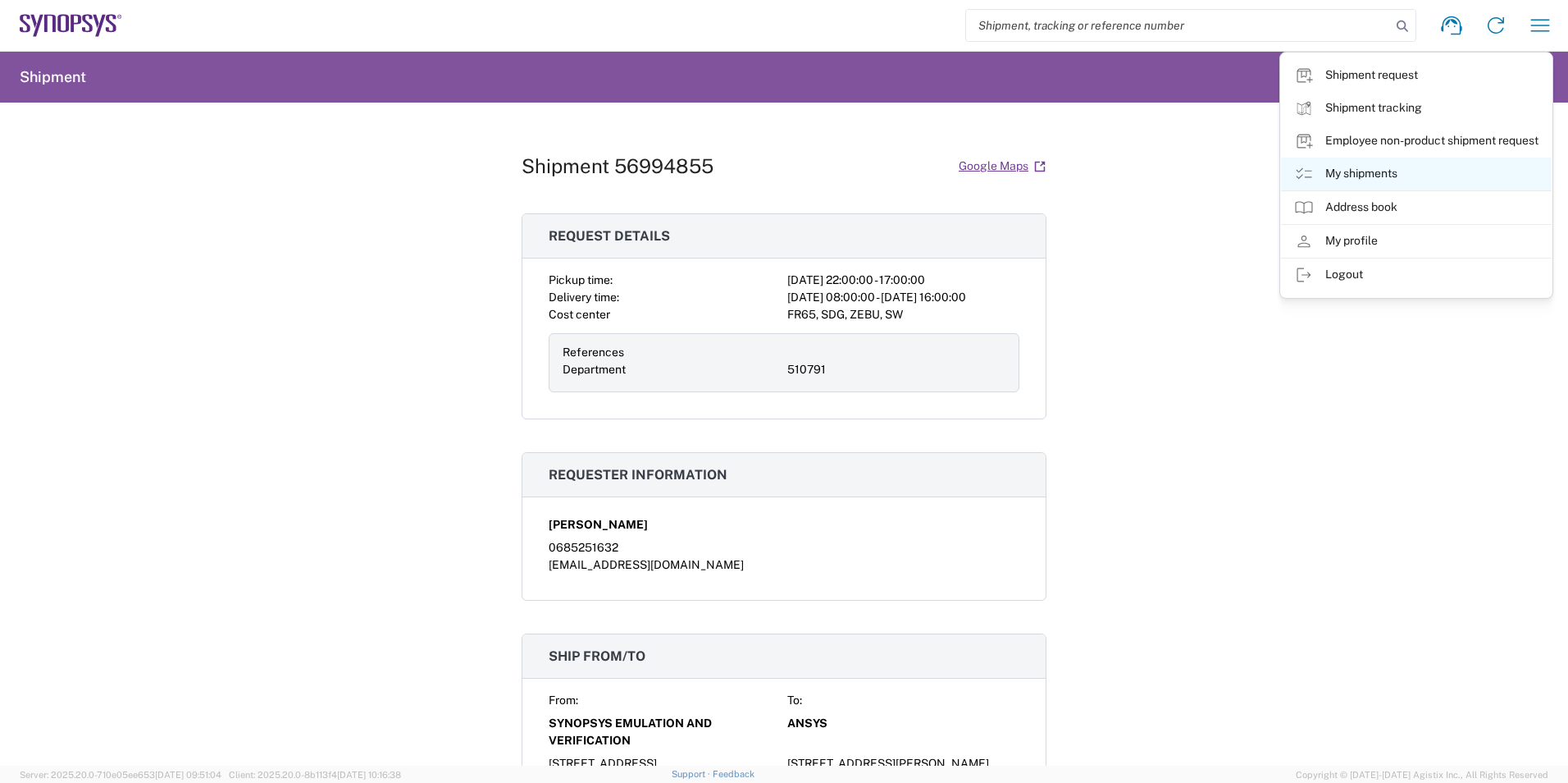
click at [779, 169] on link "My shipments" at bounding box center [1416, 173] width 270 height 33
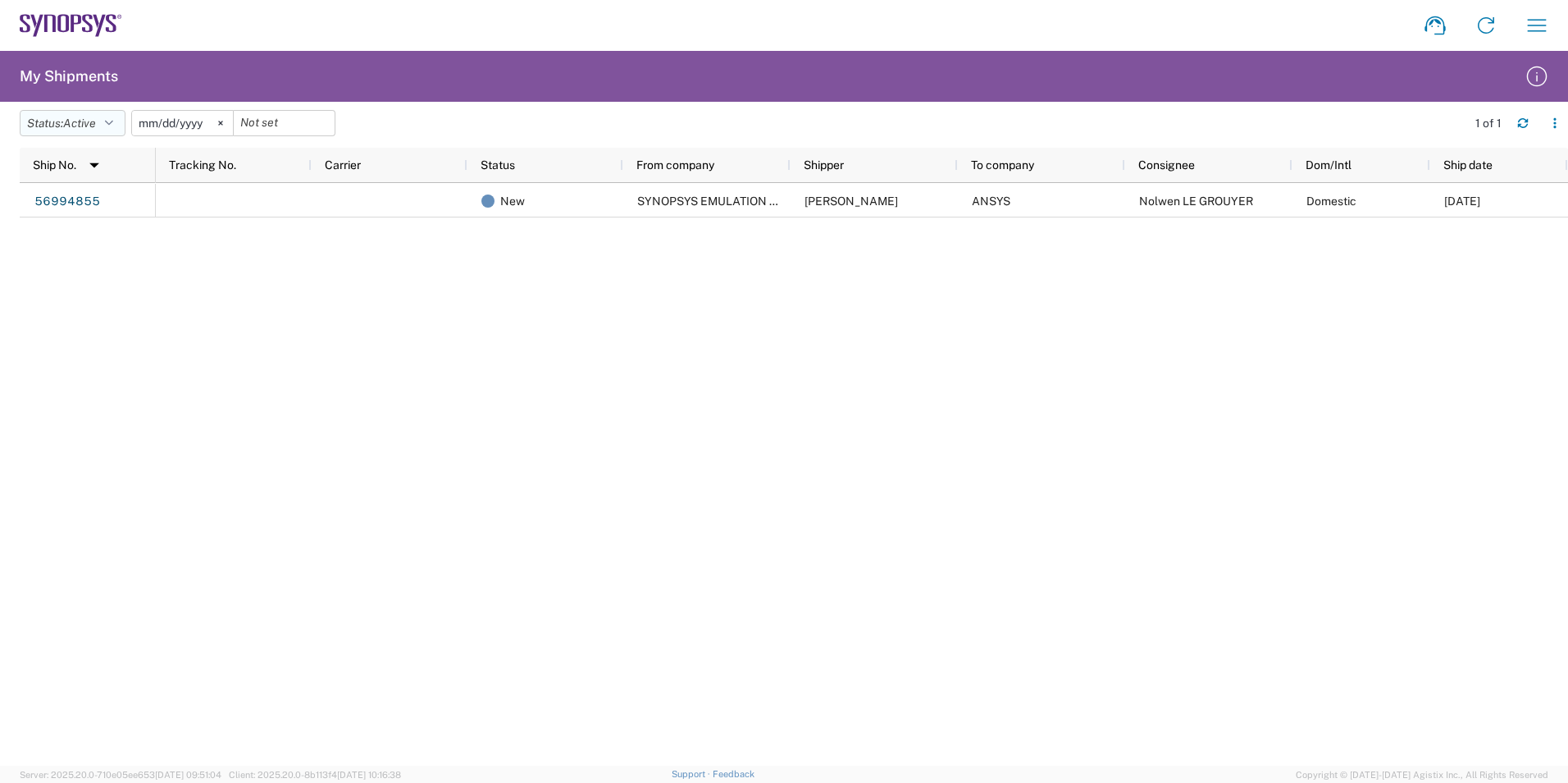
click at [106, 120] on button "Status: Active" at bounding box center [72, 123] width 106 height 26
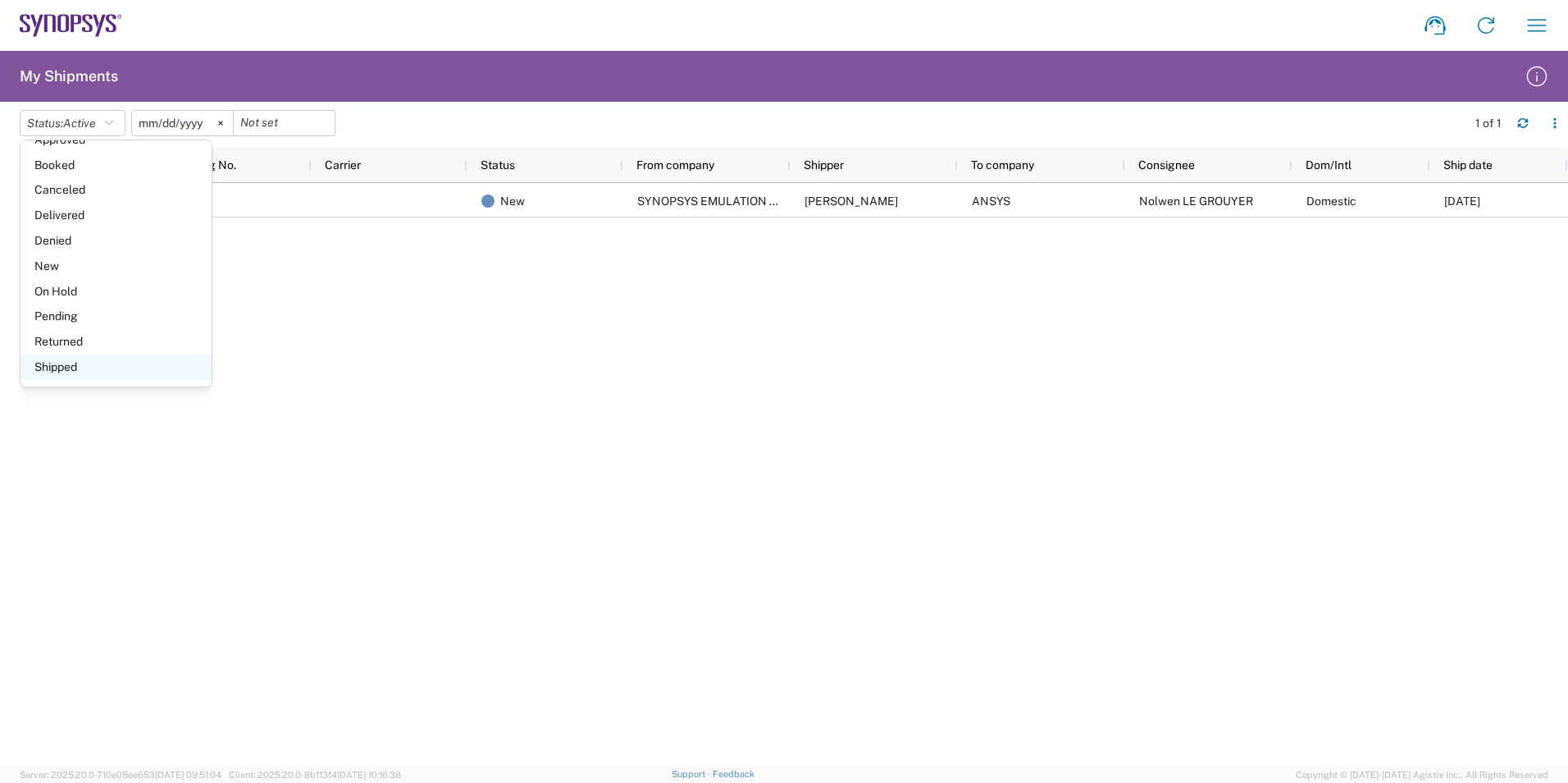
click at [136, 364] on span "Shipped" at bounding box center [116, 368] width 191 height 26
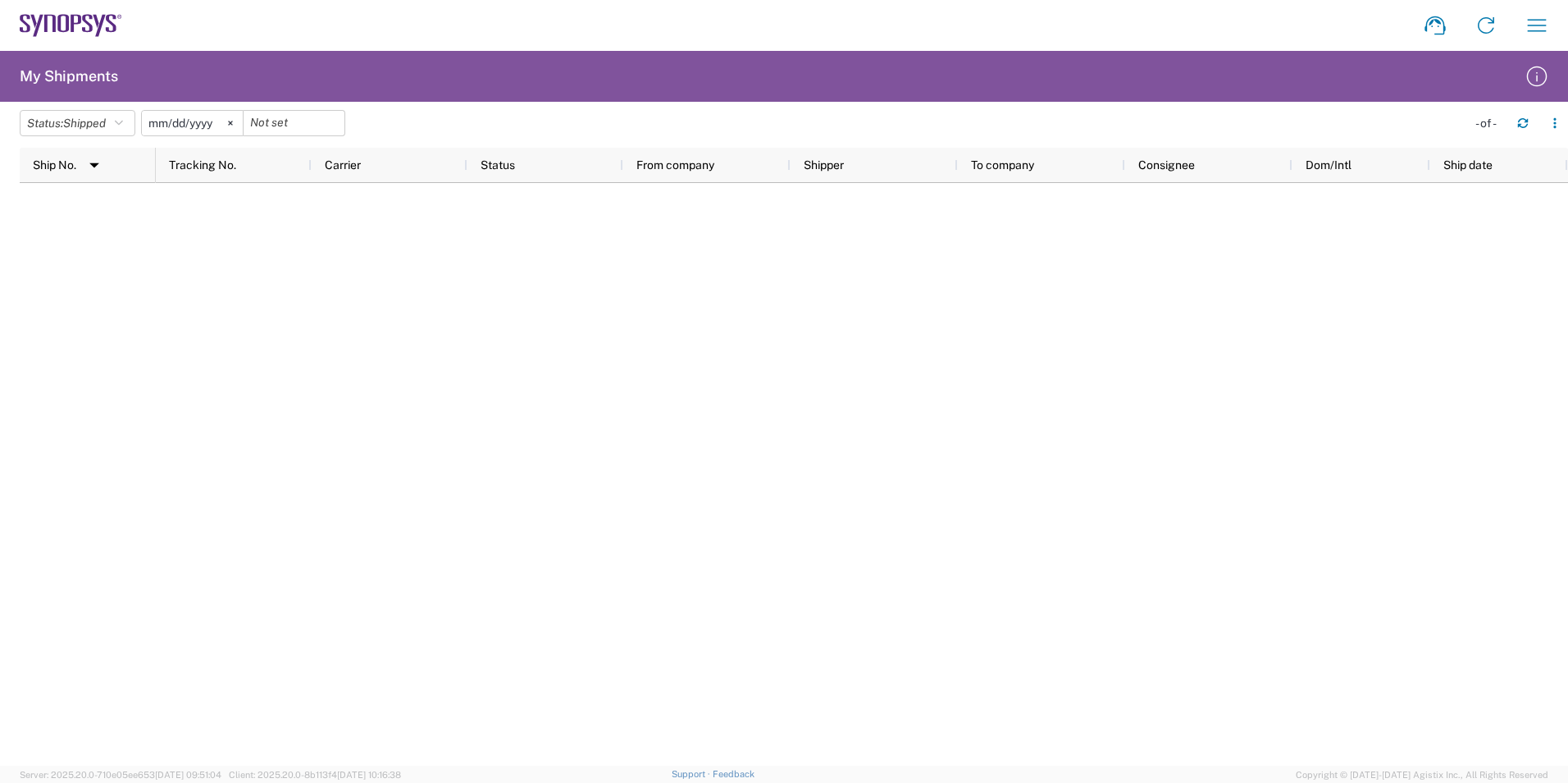
click at [140, 442] on div at bounding box center [793, 475] width 1548 height 583
click at [233, 121] on icon at bounding box center [230, 123] width 5 height 5
click at [123, 123] on icon "button" at bounding box center [119, 123] width 8 height 12
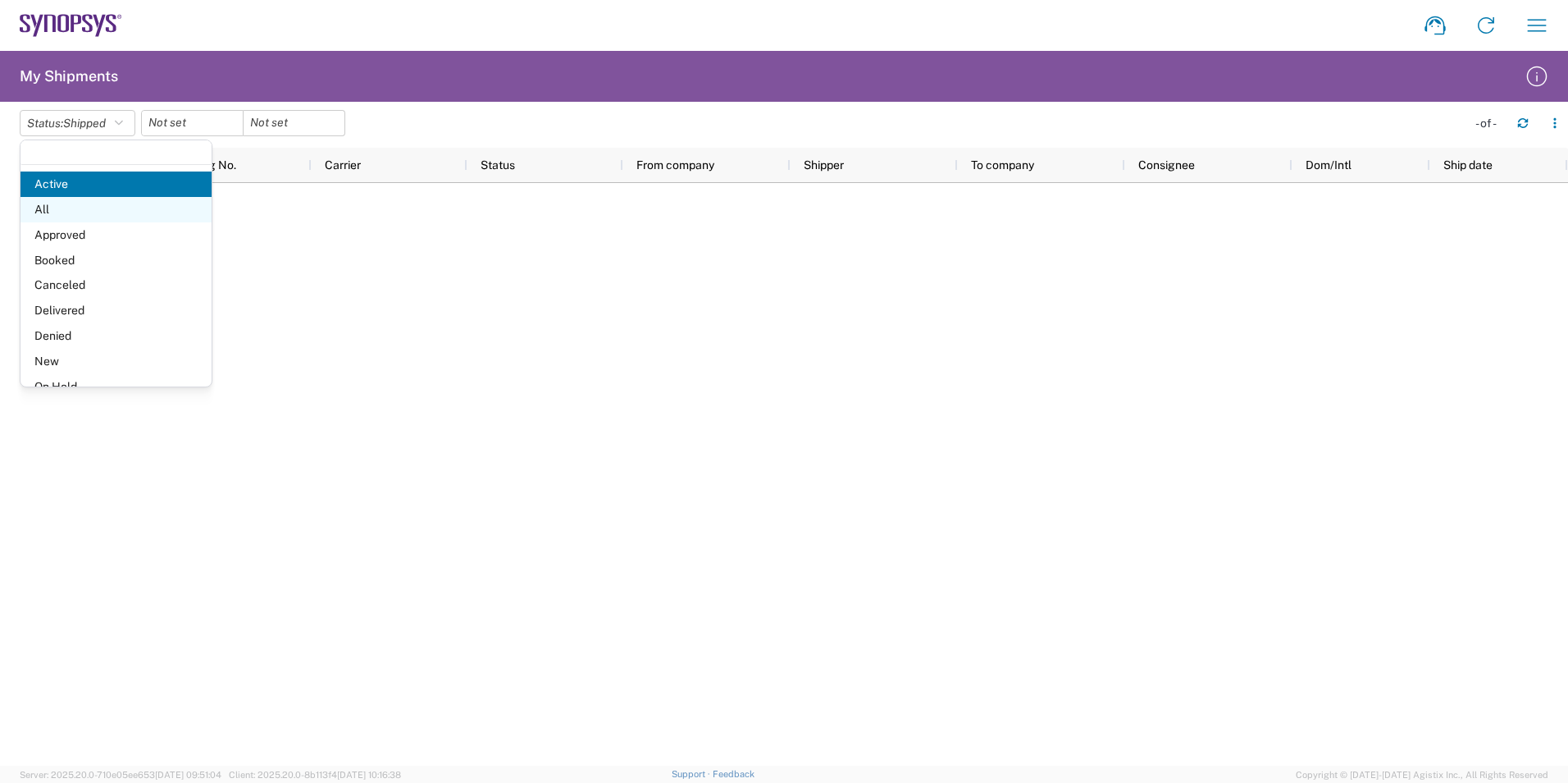
click at [110, 213] on span "All" at bounding box center [116, 210] width 191 height 26
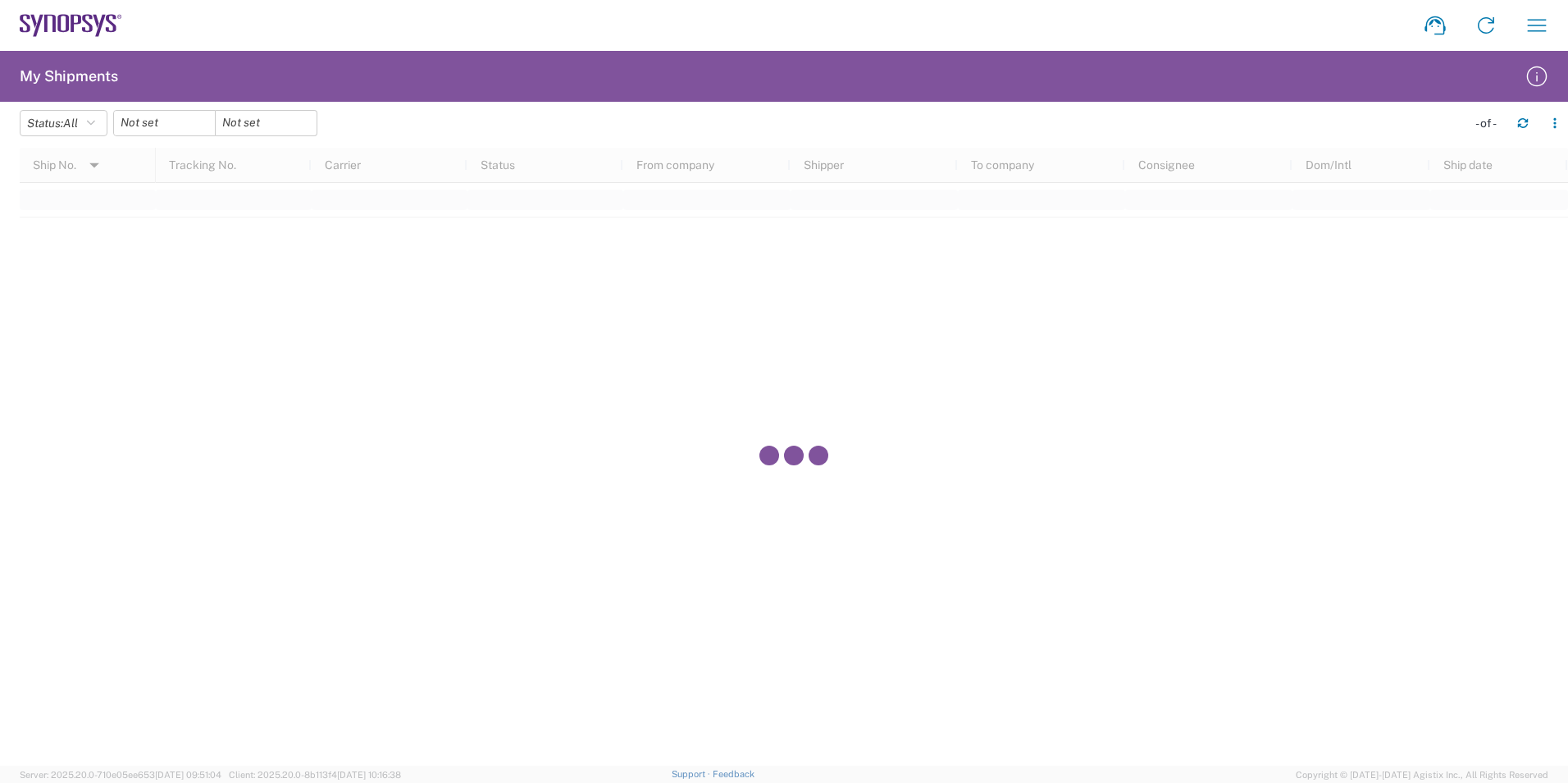
click at [22, 472] on div at bounding box center [793, 457] width 1548 height 618
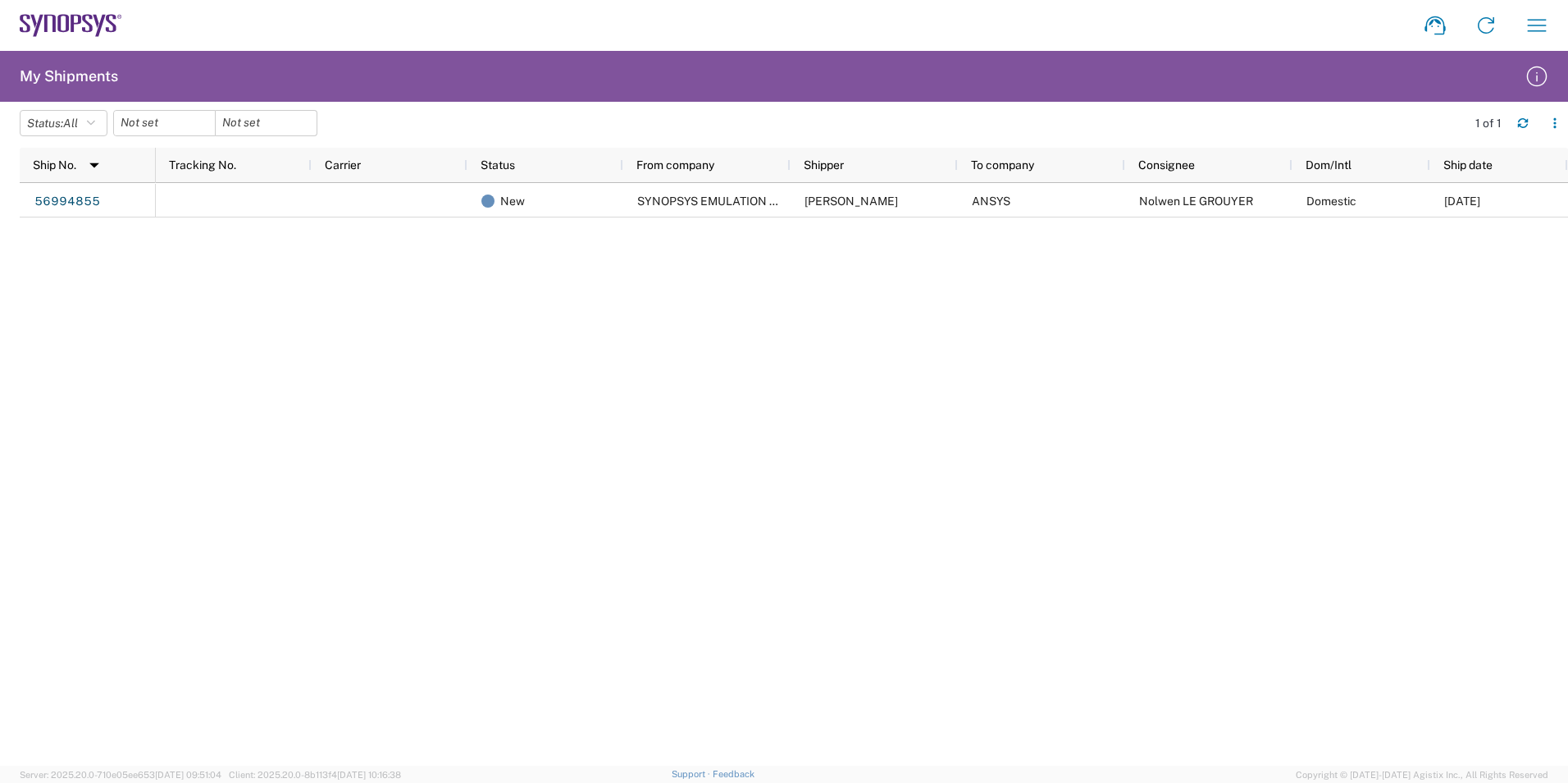
click at [74, 398] on div "56994855 New SYNOPSYS EMULATION AND VERIFICATION Nabila Messalhi ANSYS Nolwen L…" at bounding box center [793, 475] width 1548 height 583
click at [203, 124] on div at bounding box center [164, 123] width 103 height 26
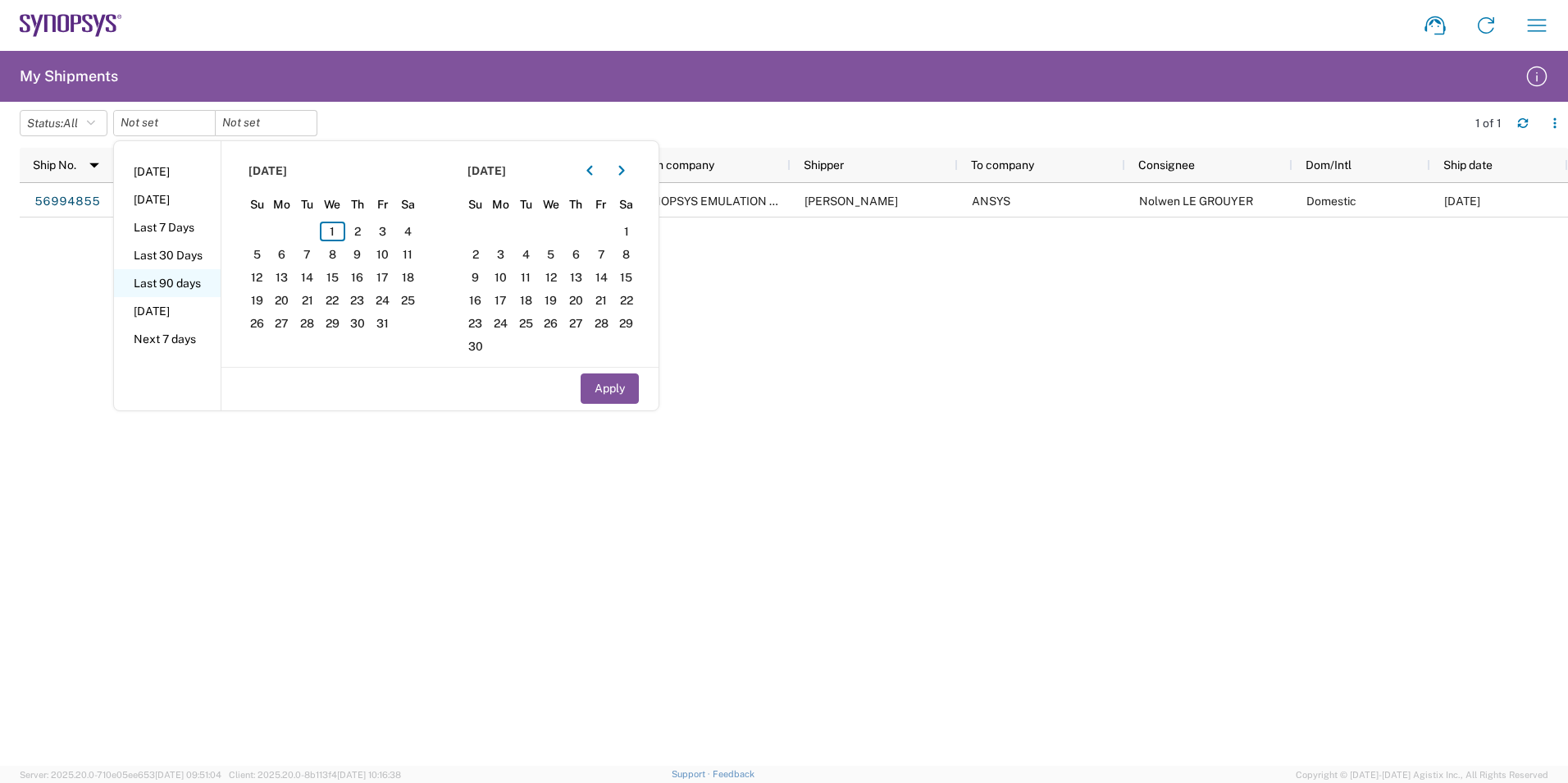
click at [187, 278] on li "Last 90 days" at bounding box center [167, 283] width 107 height 28
type input "[DATE]"
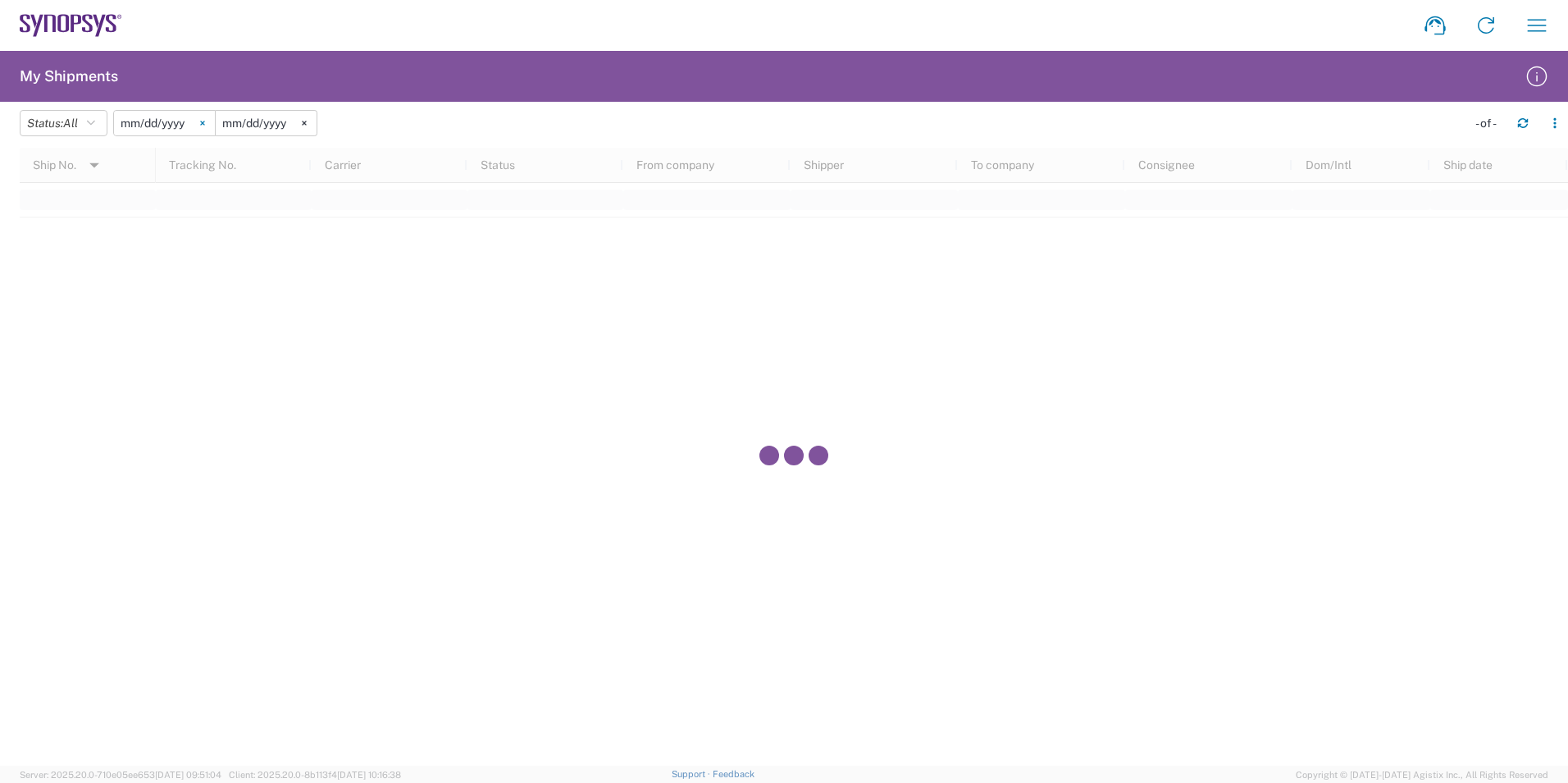
click at [204, 122] on icon at bounding box center [202, 124] width 4 height 4
click at [208, 122] on div at bounding box center [164, 123] width 103 height 26
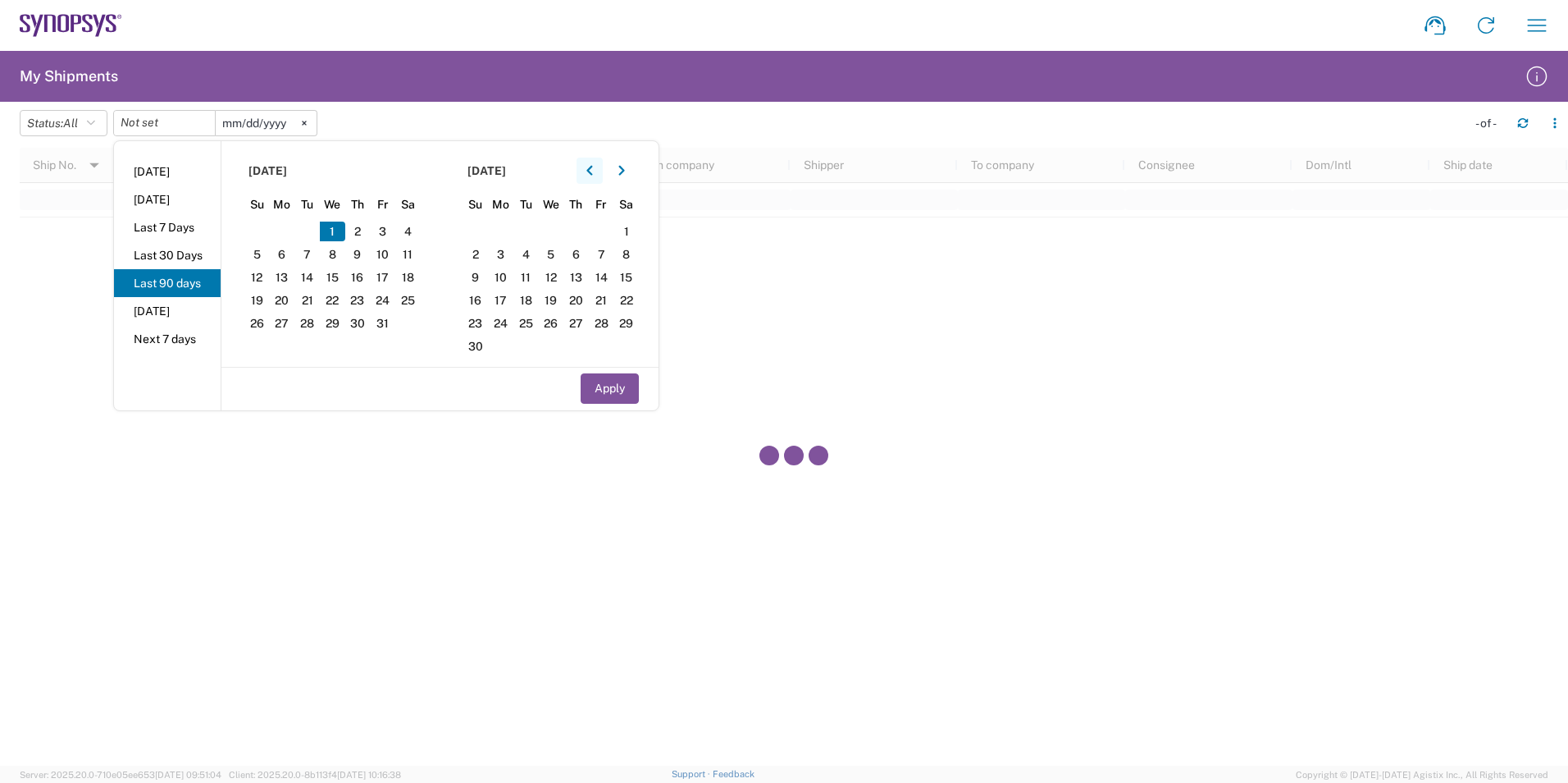
click at [592, 174] on icon "button" at bounding box center [589, 170] width 6 height 10
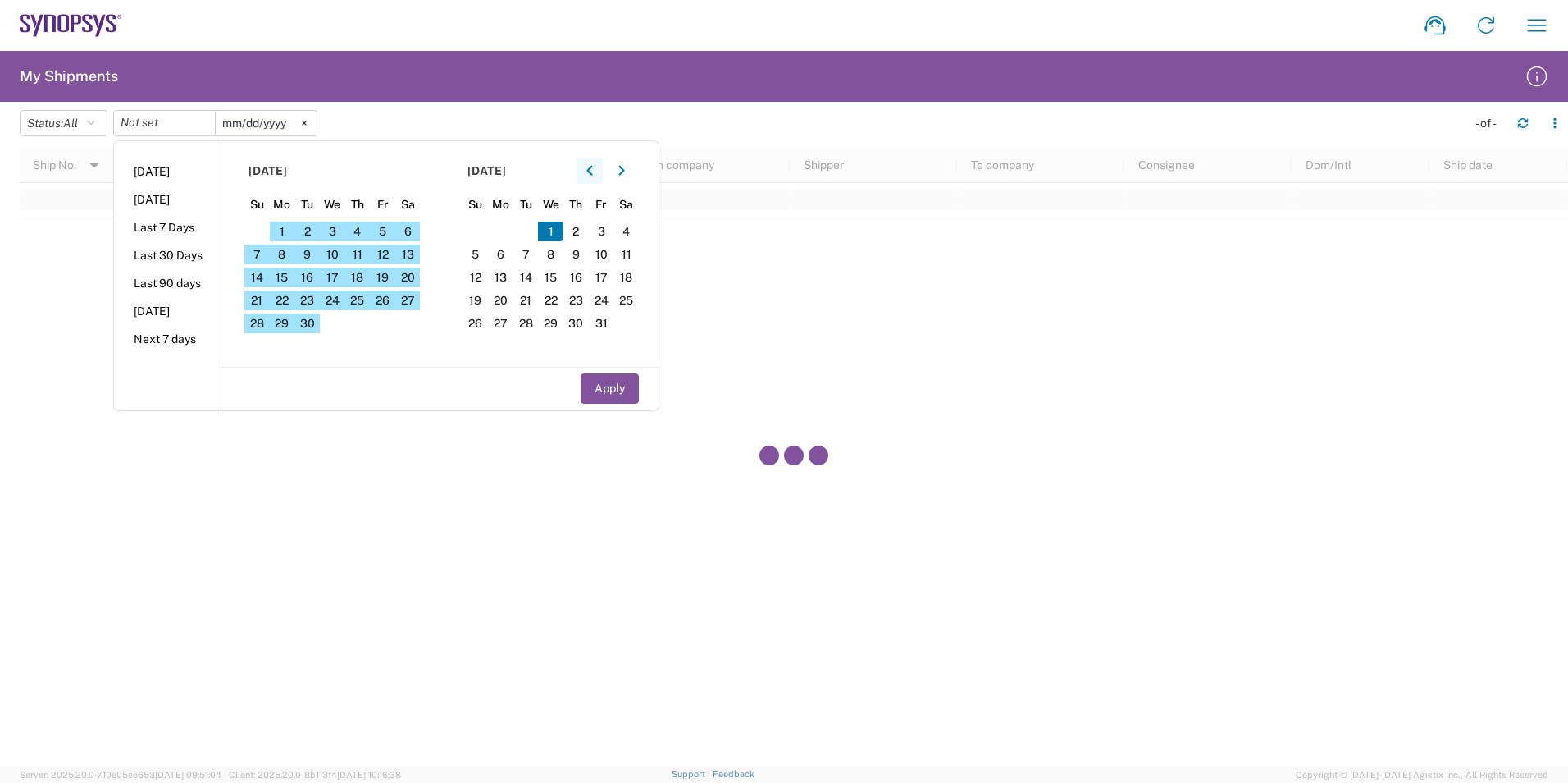
click at [592, 174] on icon "button" at bounding box center [589, 170] width 6 height 10
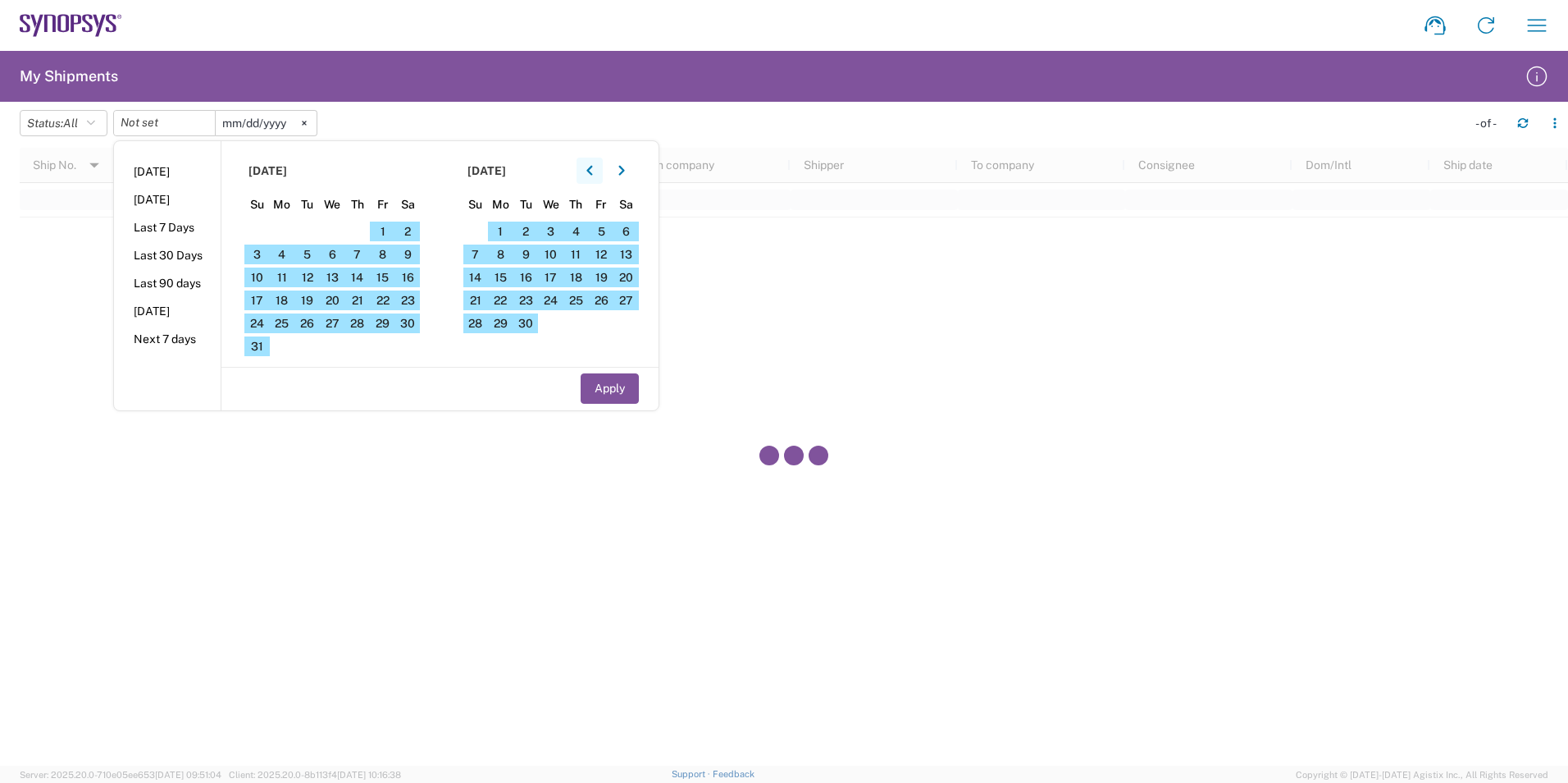
click at [592, 174] on icon "button" at bounding box center [589, 170] width 6 height 10
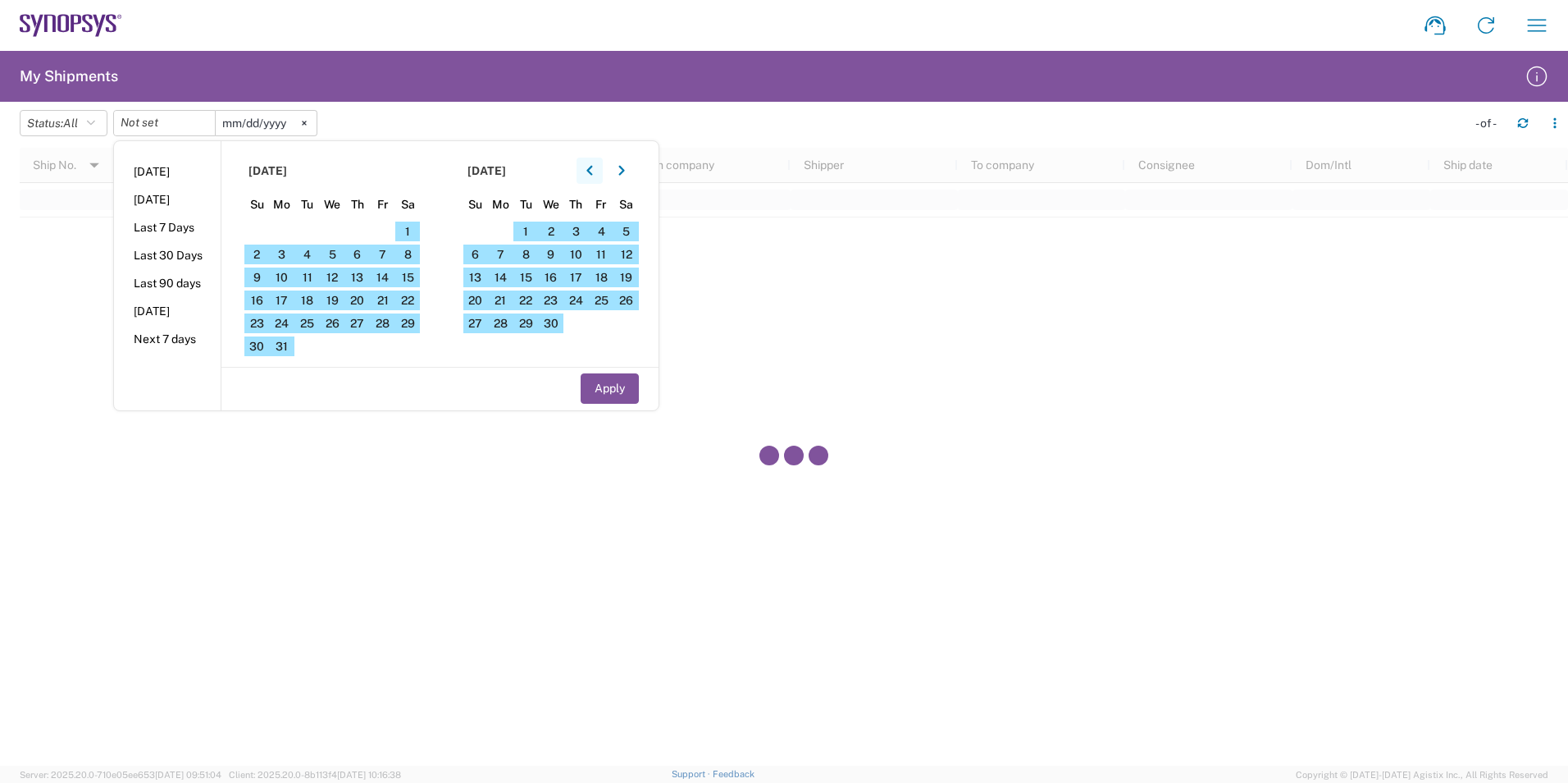
click at [592, 174] on icon "button" at bounding box center [589, 170] width 6 height 10
click at [338, 235] on span "1" at bounding box center [333, 232] width 26 height 20
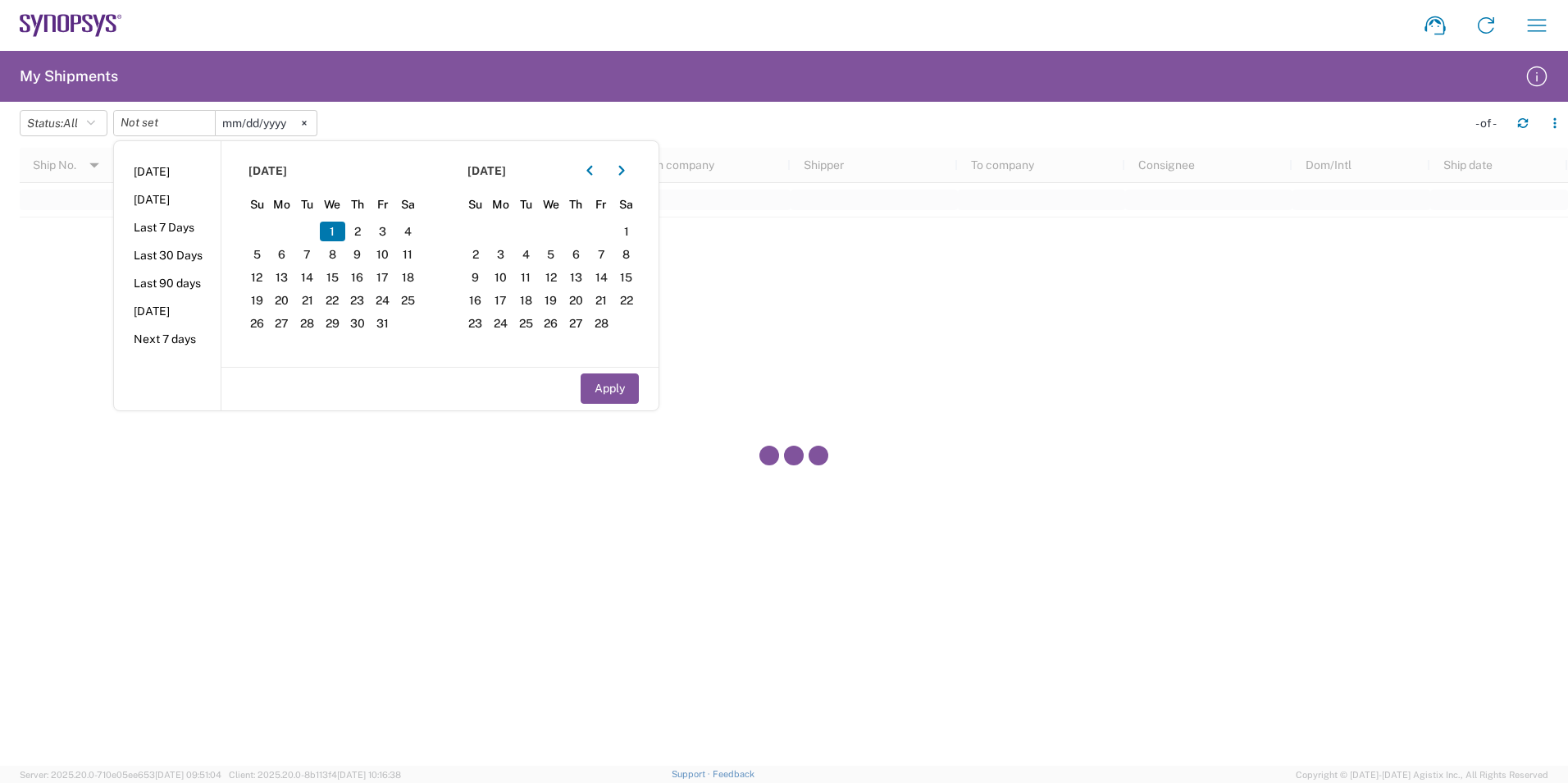
click at [338, 235] on span "1" at bounding box center [333, 232] width 26 height 20
click at [185, 124] on input "date" at bounding box center [164, 123] width 101 height 25
click at [334, 236] on span "1" at bounding box center [333, 232] width 26 height 20
click at [334, 233] on span "1" at bounding box center [333, 232] width 26 height 20
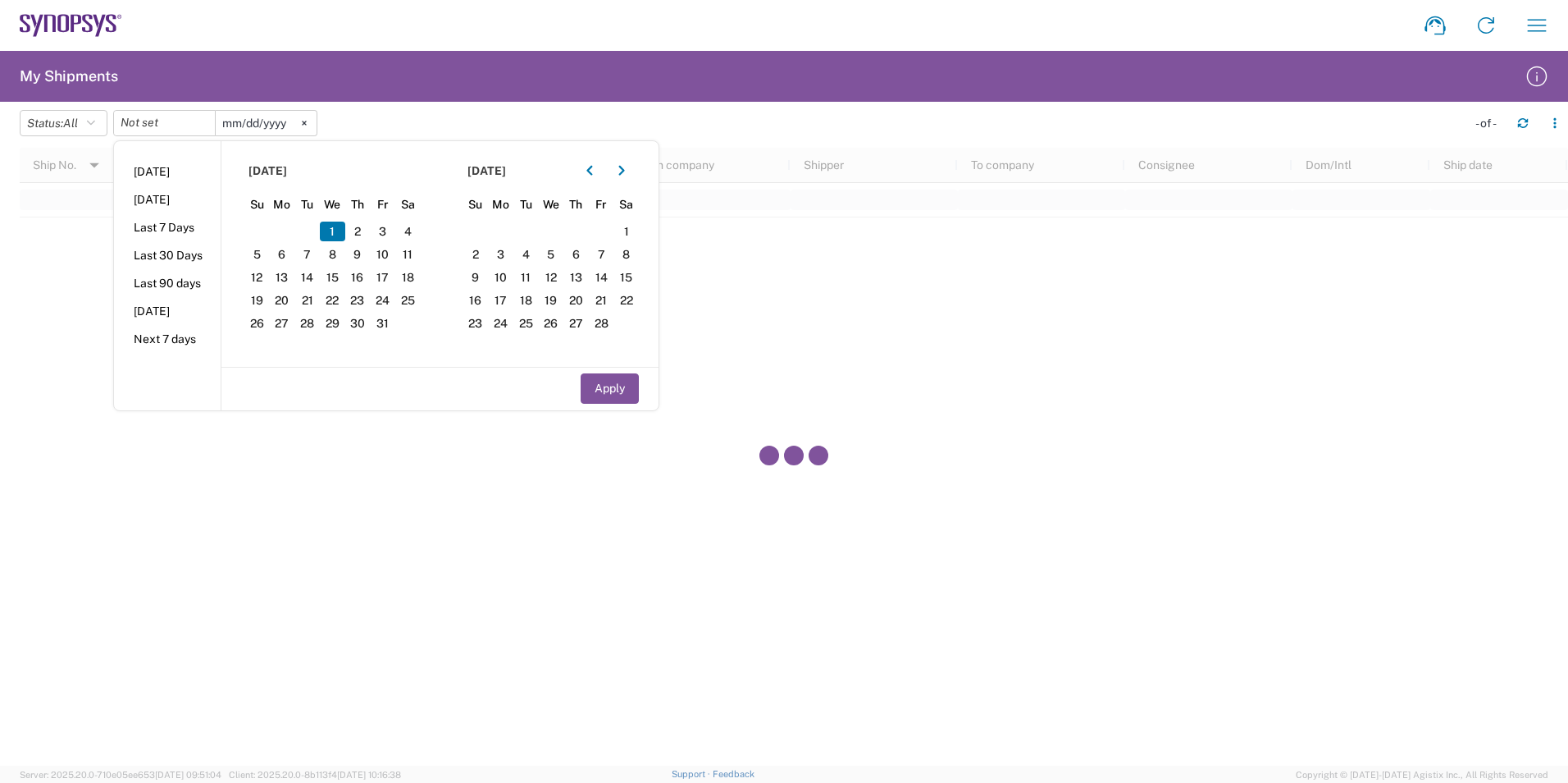
click at [334, 233] on span "1" at bounding box center [333, 232] width 26 height 20
click at [307, 125] on icon at bounding box center [304, 123] width 5 height 5
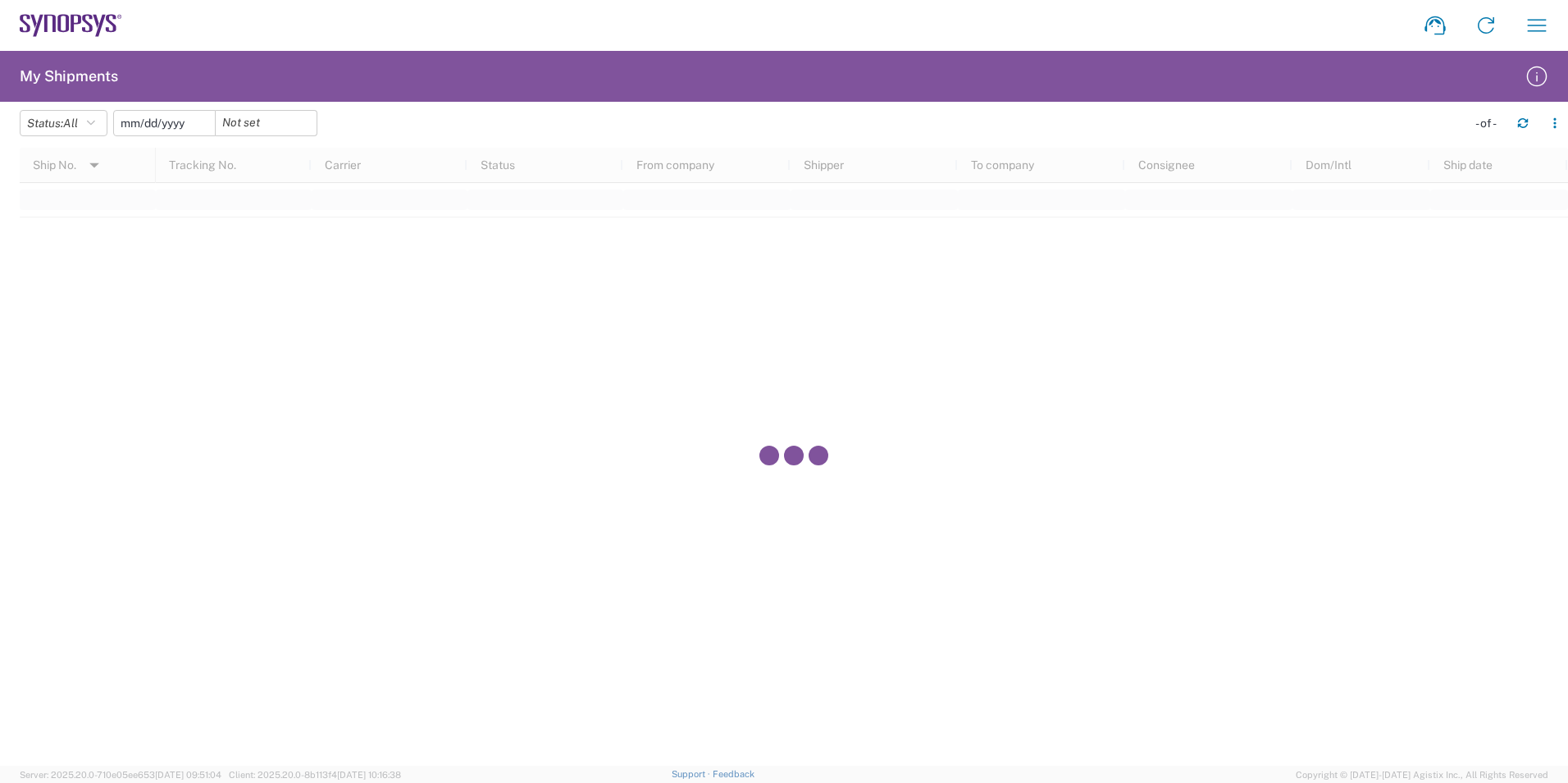
click at [163, 131] on input "date" at bounding box center [164, 123] width 101 height 25
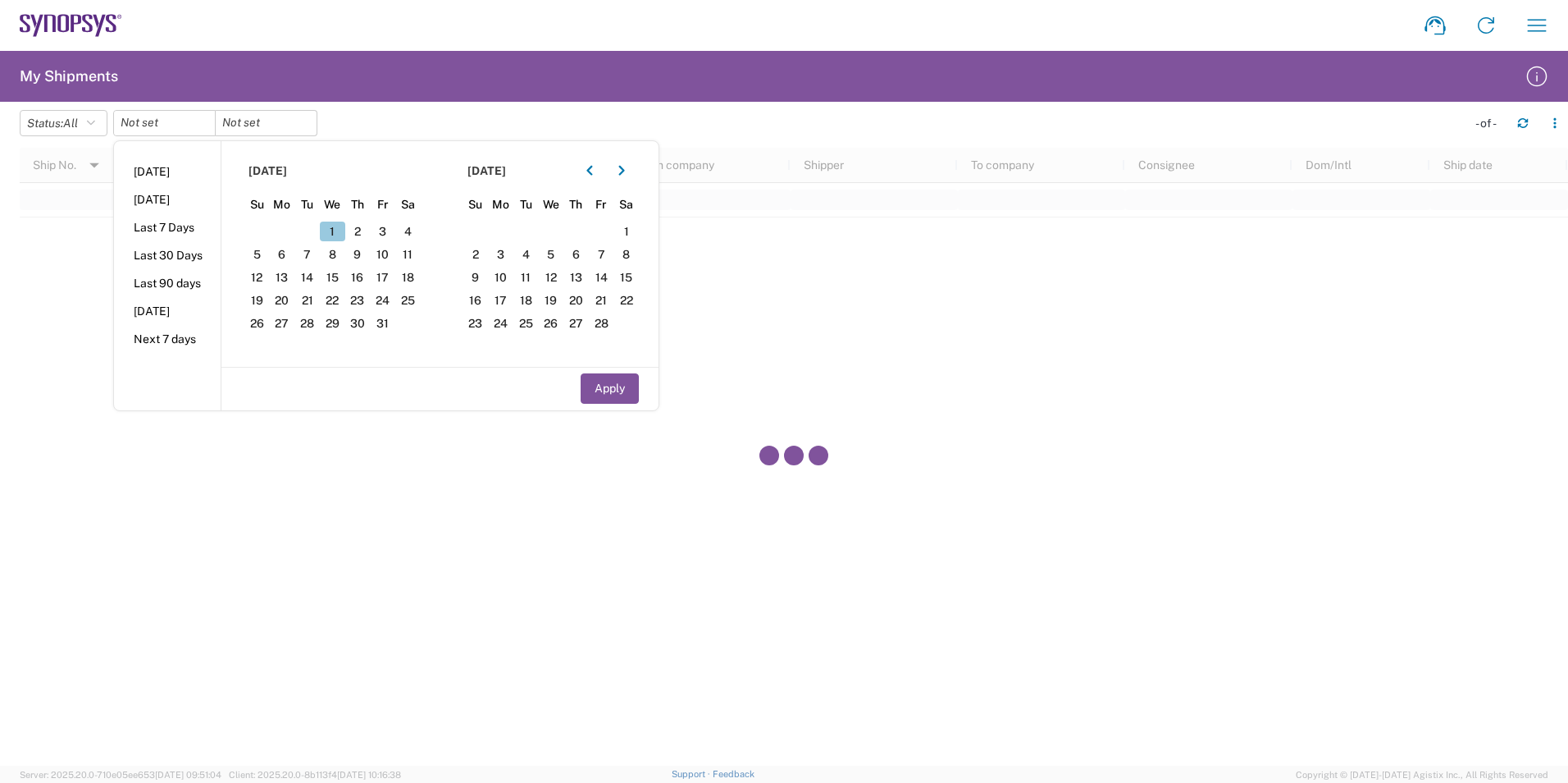
click at [340, 235] on span "1" at bounding box center [333, 232] width 26 height 20
click at [334, 232] on span "1" at bounding box center [333, 232] width 26 height 20
click at [352, 232] on span "2" at bounding box center [359, 232] width 26 height 20
click at [344, 234] on span "1" at bounding box center [333, 232] width 26 height 20
click at [208, 127] on div at bounding box center [164, 123] width 103 height 26
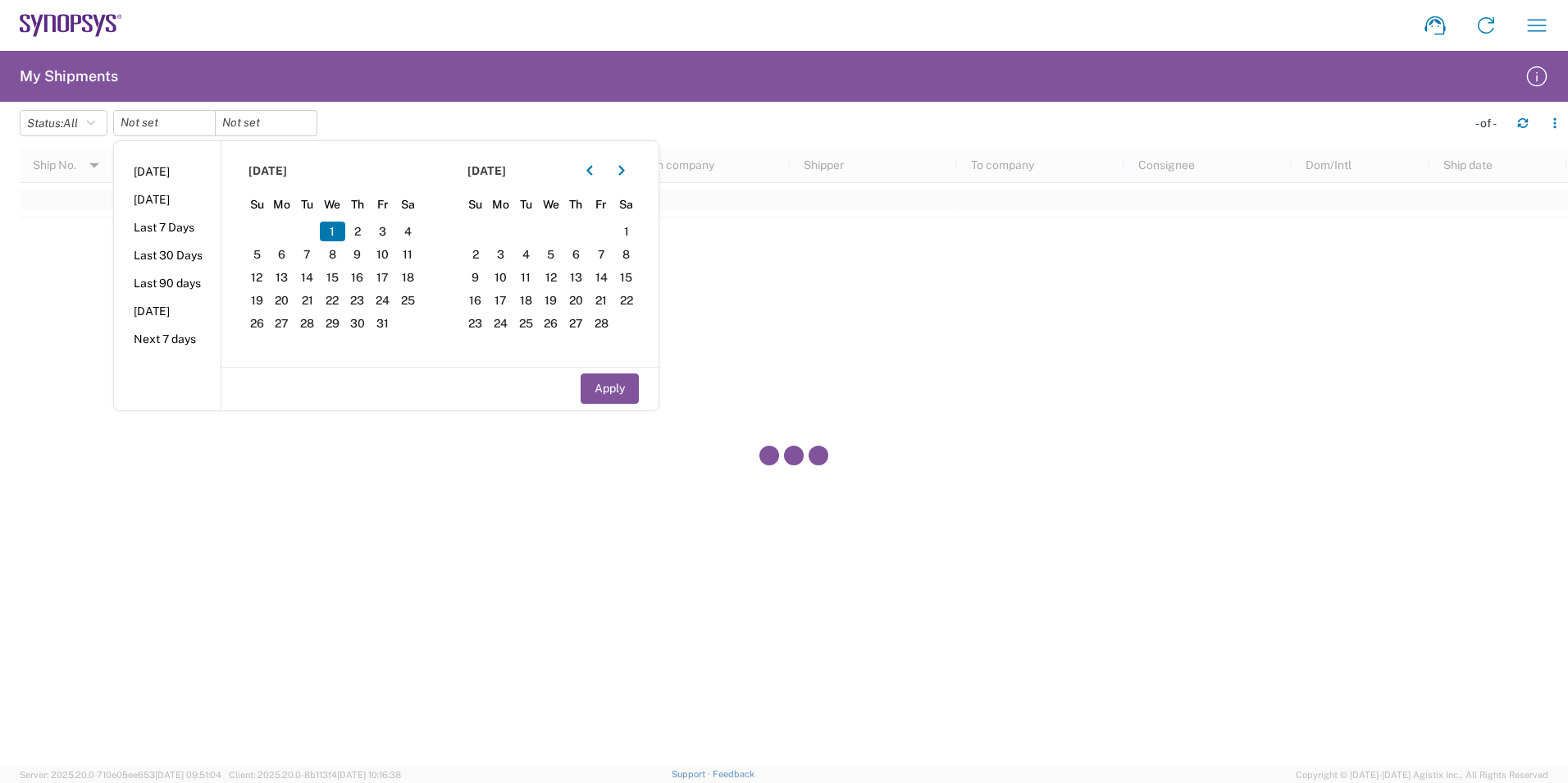
click at [208, 127] on div at bounding box center [164, 123] width 103 height 26
click at [608, 393] on button "Apply" at bounding box center [609, 389] width 58 height 31
type input "[DATE]"
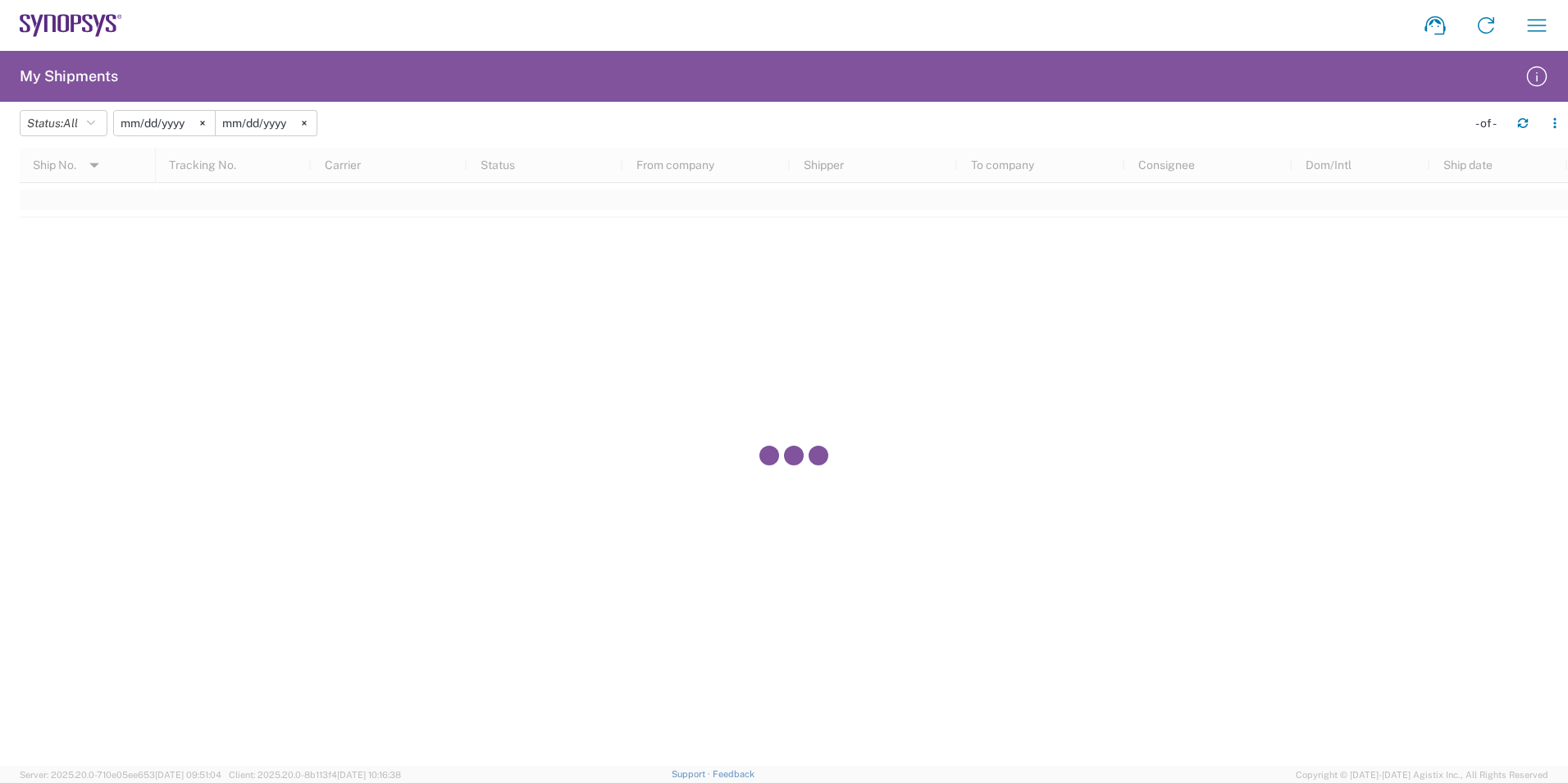
click at [285, 102] on header "Status: All Active All Approved Booked Canceled Delivered Denied New On Hold Pe…" at bounding box center [793, 125] width 1548 height 46
click at [284, 121] on input "[DATE]" at bounding box center [266, 123] width 101 height 25
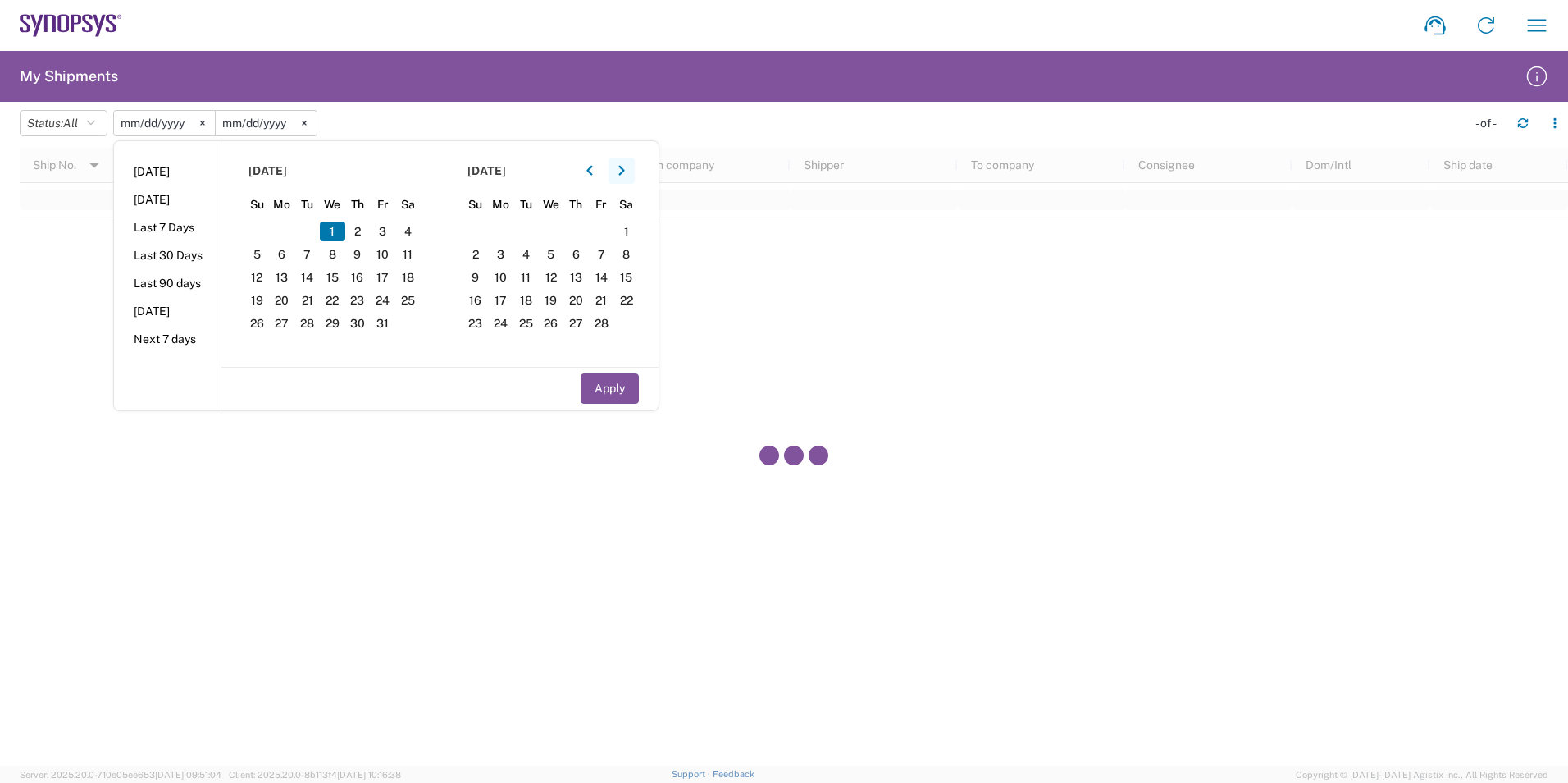
click at [624, 169] on icon "button" at bounding box center [621, 170] width 6 height 10
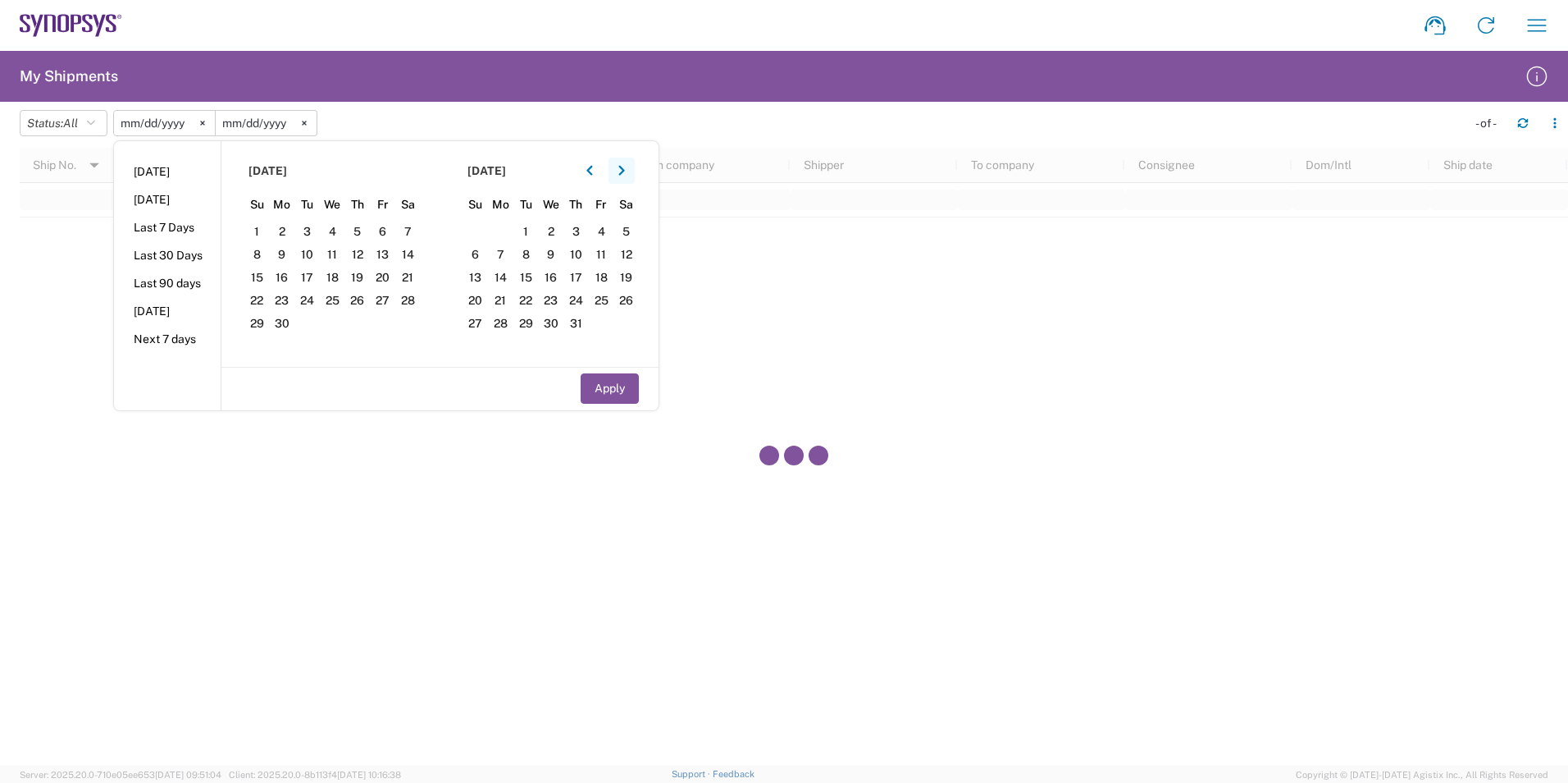
click at [624, 169] on icon "button" at bounding box center [621, 170] width 6 height 10
click at [393, 230] on span "1" at bounding box center [382, 232] width 26 height 20
click at [291, 125] on input "[DATE]" at bounding box center [266, 123] width 101 height 25
click at [394, 235] on span "1" at bounding box center [382, 232] width 26 height 20
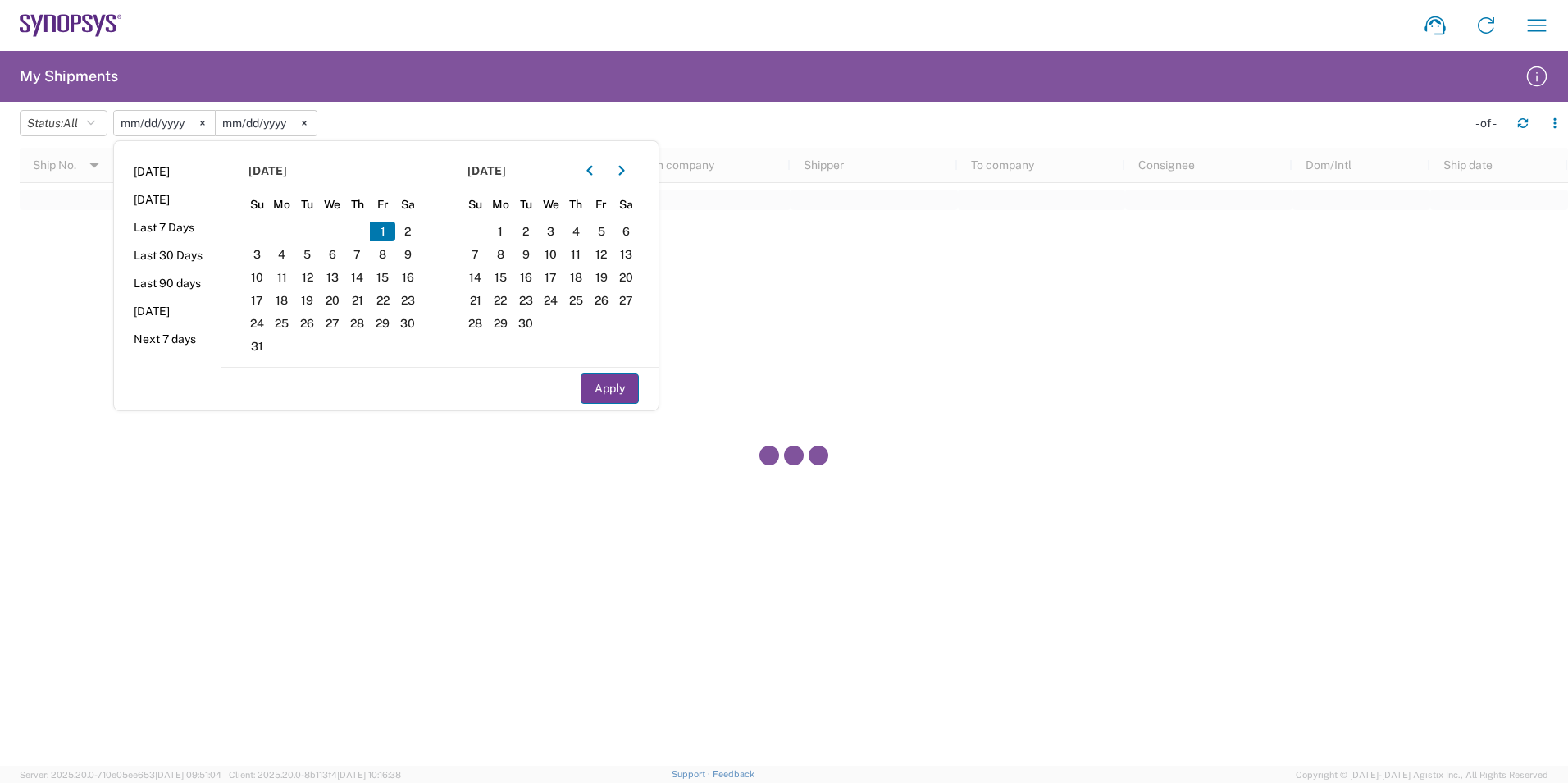
click at [617, 388] on button "Apply" at bounding box center [609, 389] width 58 height 31
type input "[DATE]"
click at [617, 388] on button "Apply" at bounding box center [609, 389] width 58 height 31
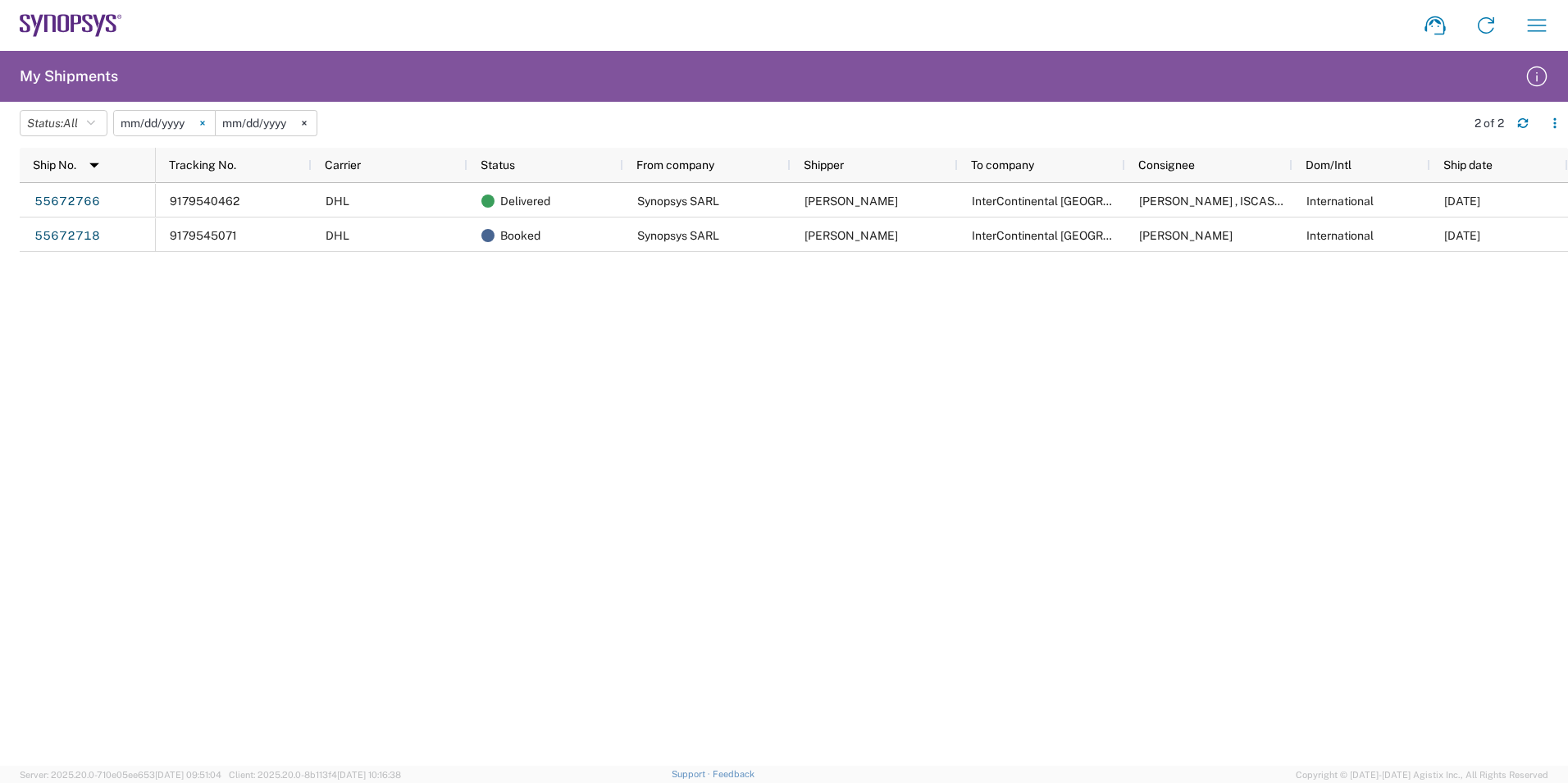
click at [205, 122] on icon at bounding box center [202, 123] width 5 height 5
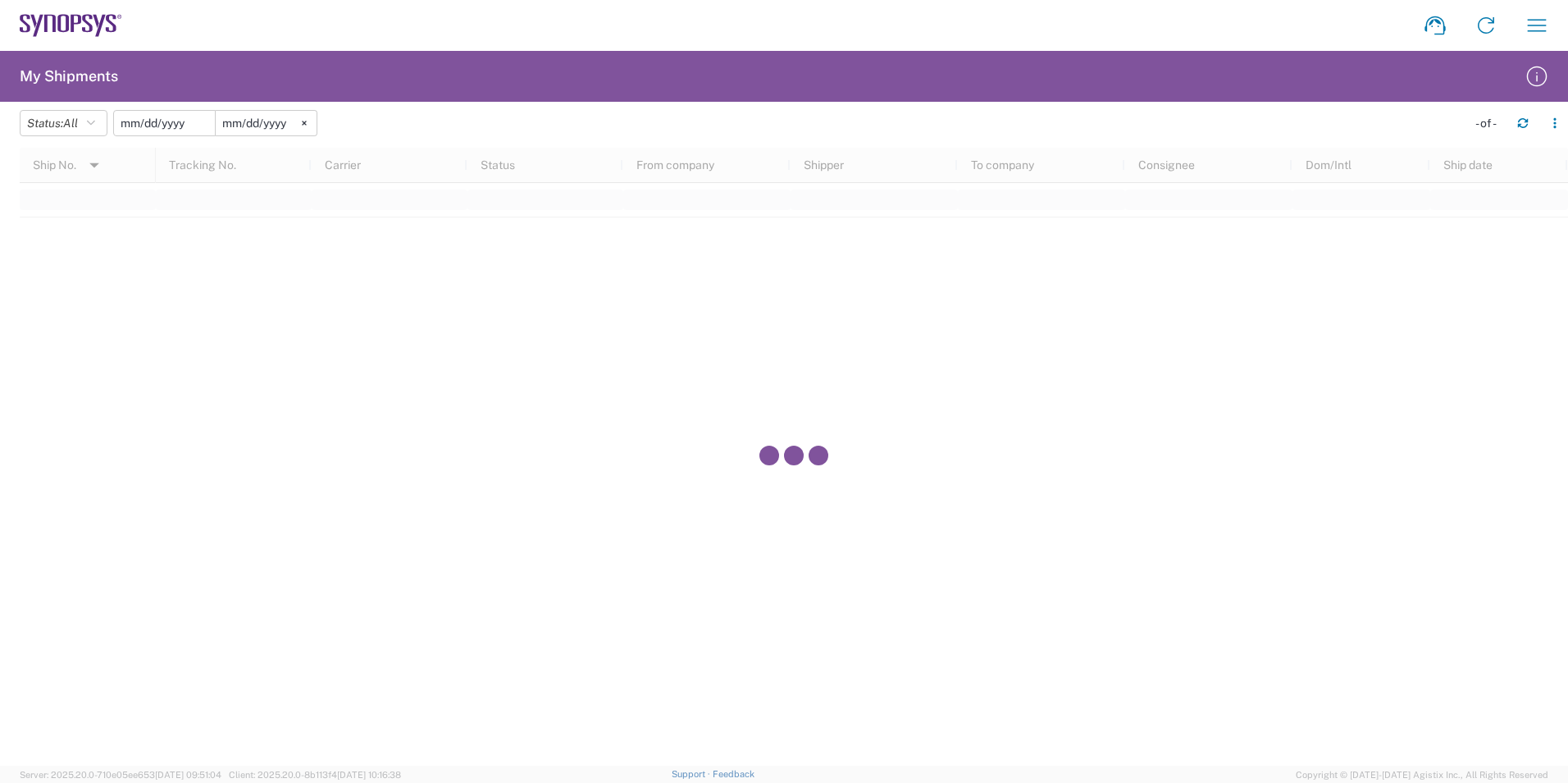
click at [160, 120] on input "date" at bounding box center [164, 123] width 101 height 25
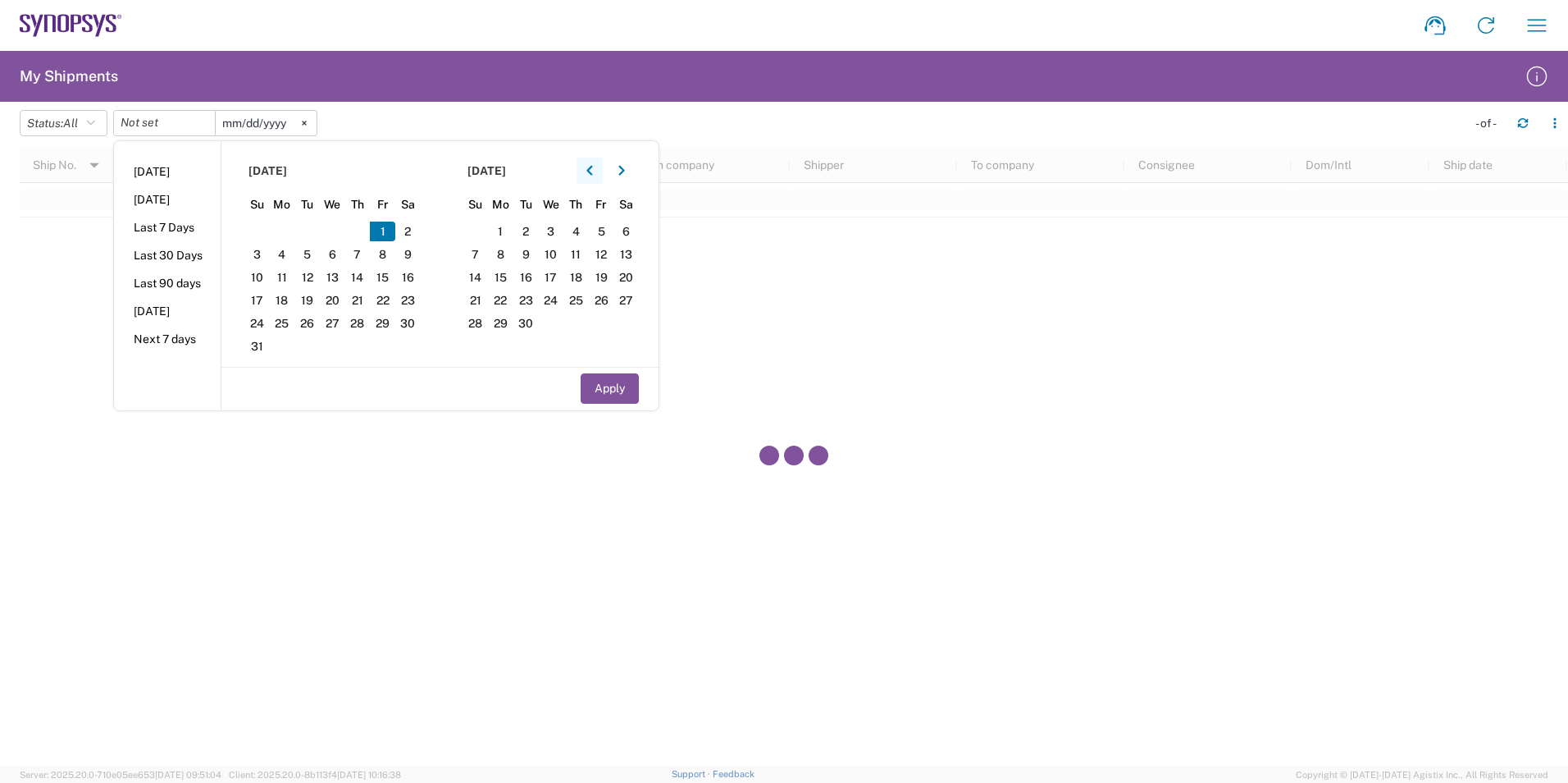
click at [593, 174] on icon "button" at bounding box center [589, 170] width 7 height 12
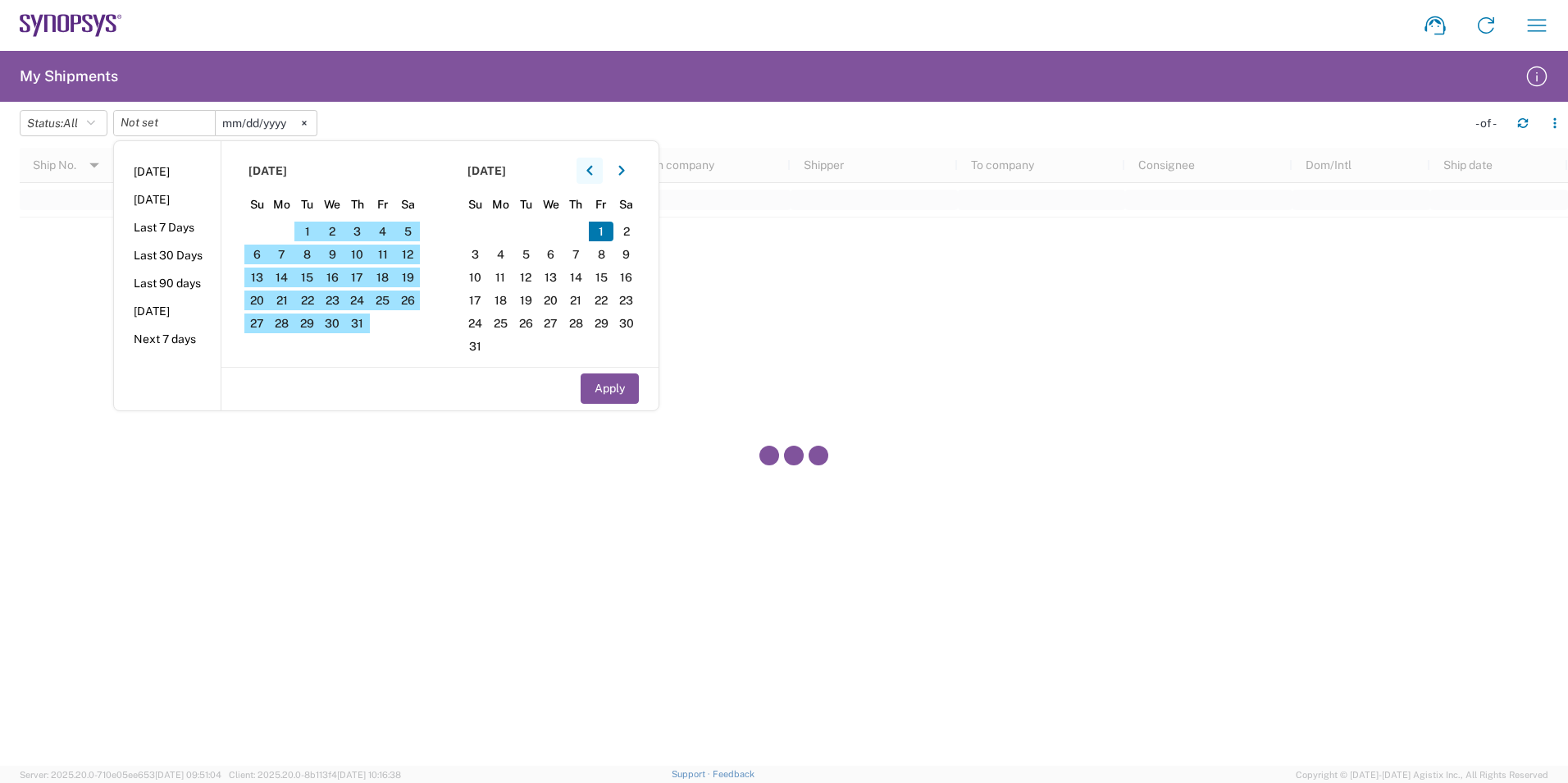
click at [593, 174] on icon "button" at bounding box center [589, 170] width 7 height 12
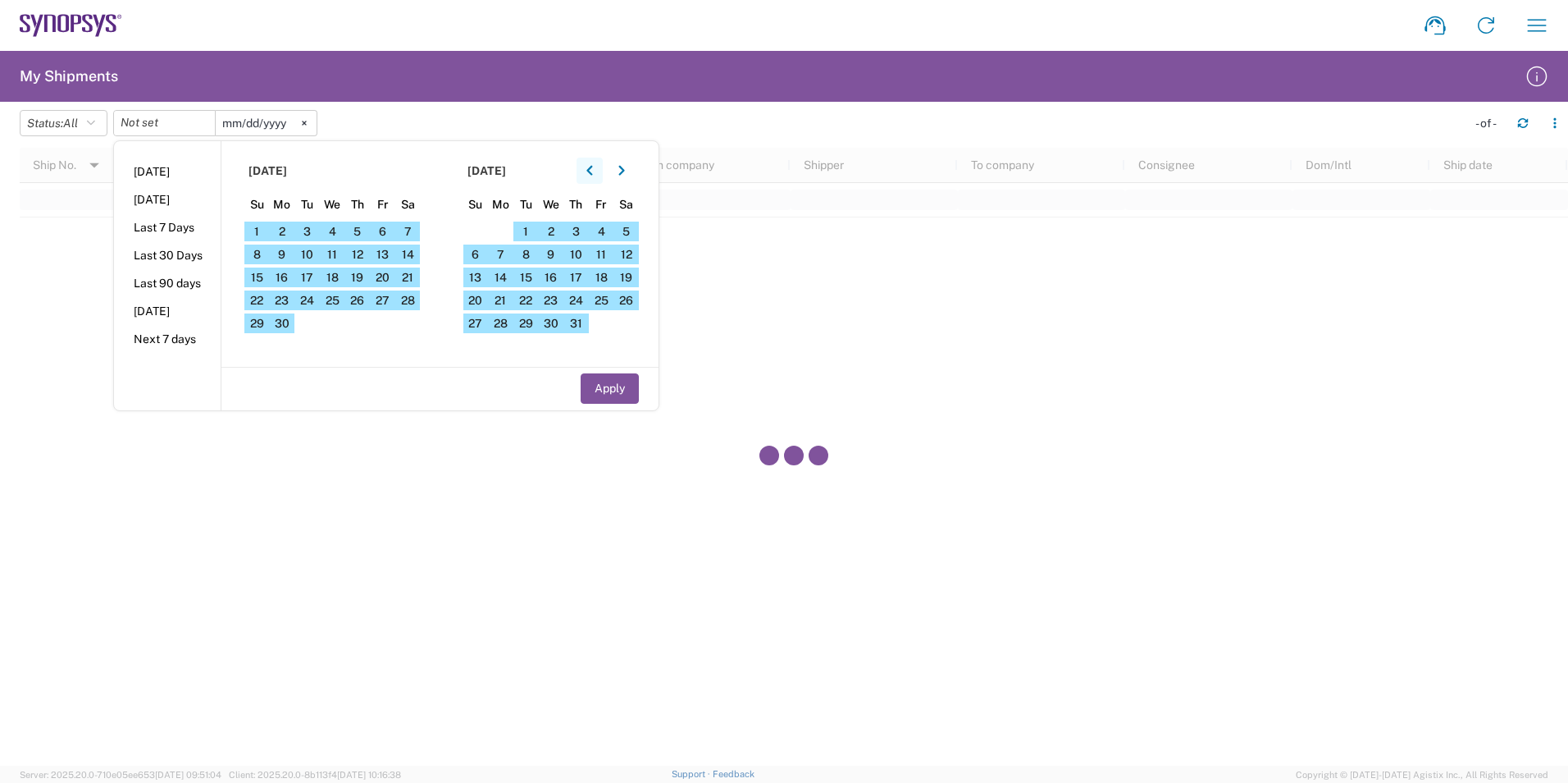
click at [593, 174] on icon "button" at bounding box center [589, 170] width 7 height 12
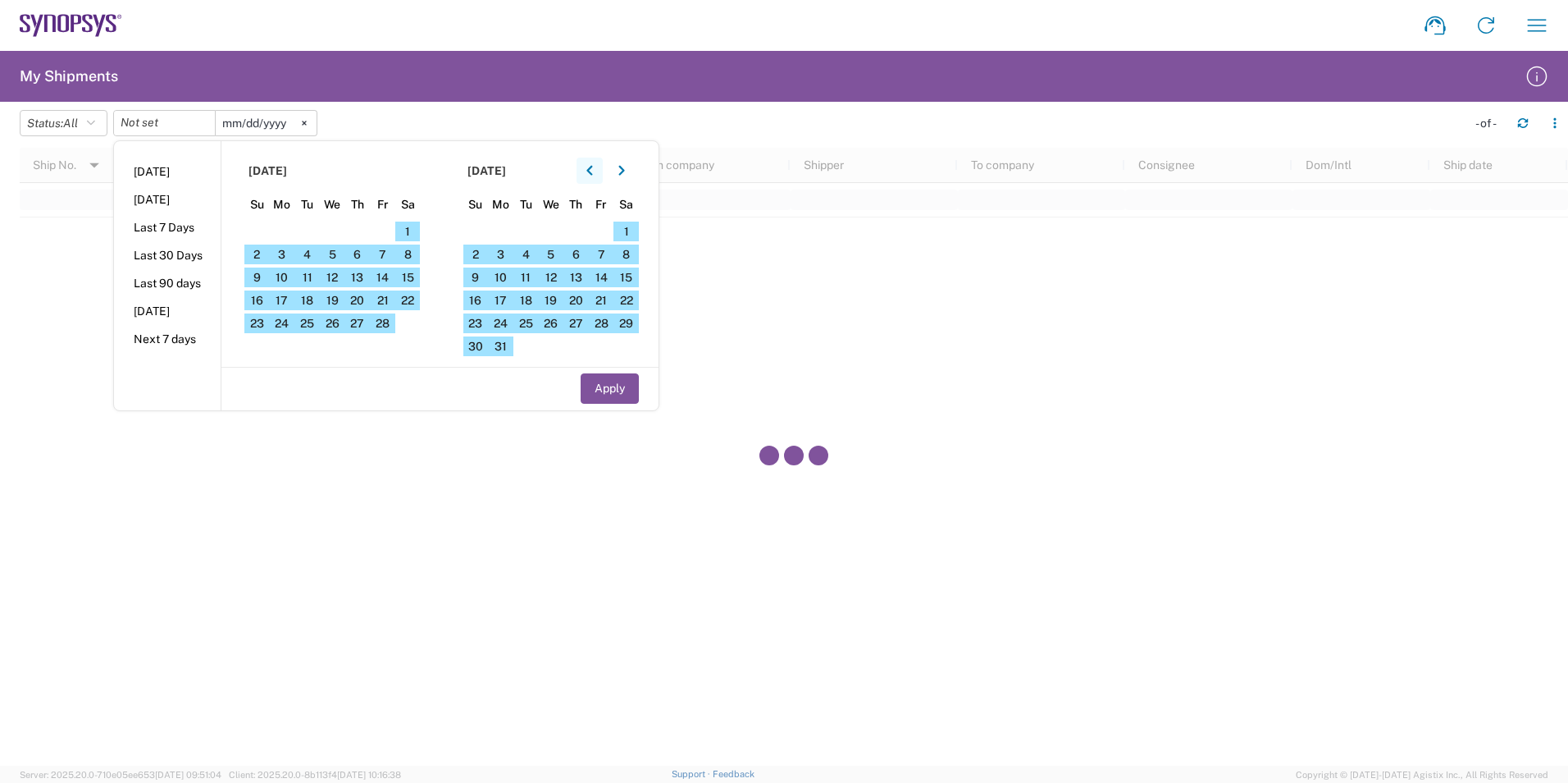
click at [593, 174] on icon "button" at bounding box center [589, 170] width 7 height 12
click at [316, 238] on span "1" at bounding box center [307, 232] width 26 height 20
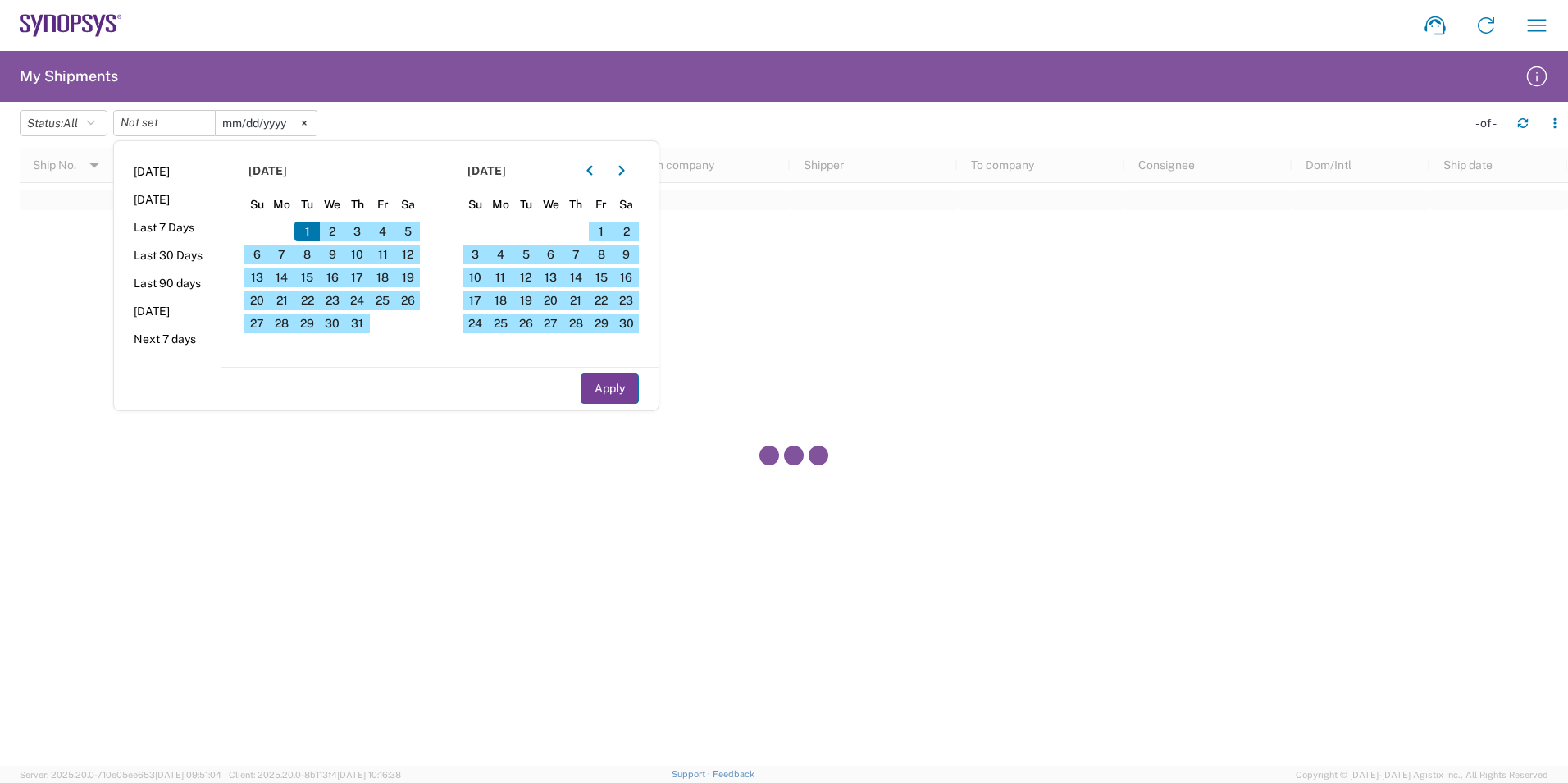
click at [604, 386] on button "Apply" at bounding box center [609, 389] width 58 height 31
type input "[DATE]"
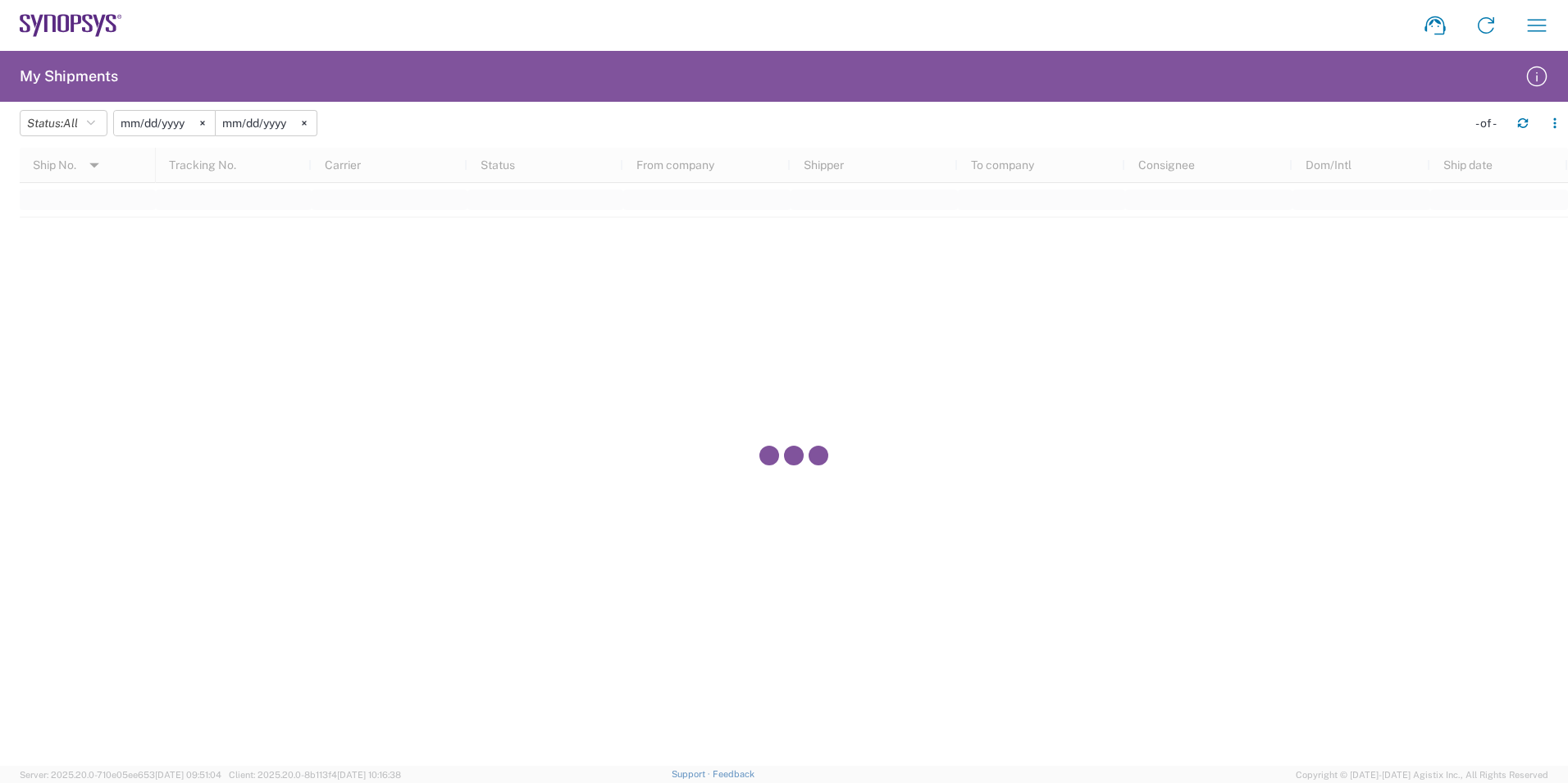
click at [296, 121] on input "[DATE]" at bounding box center [266, 123] width 101 height 25
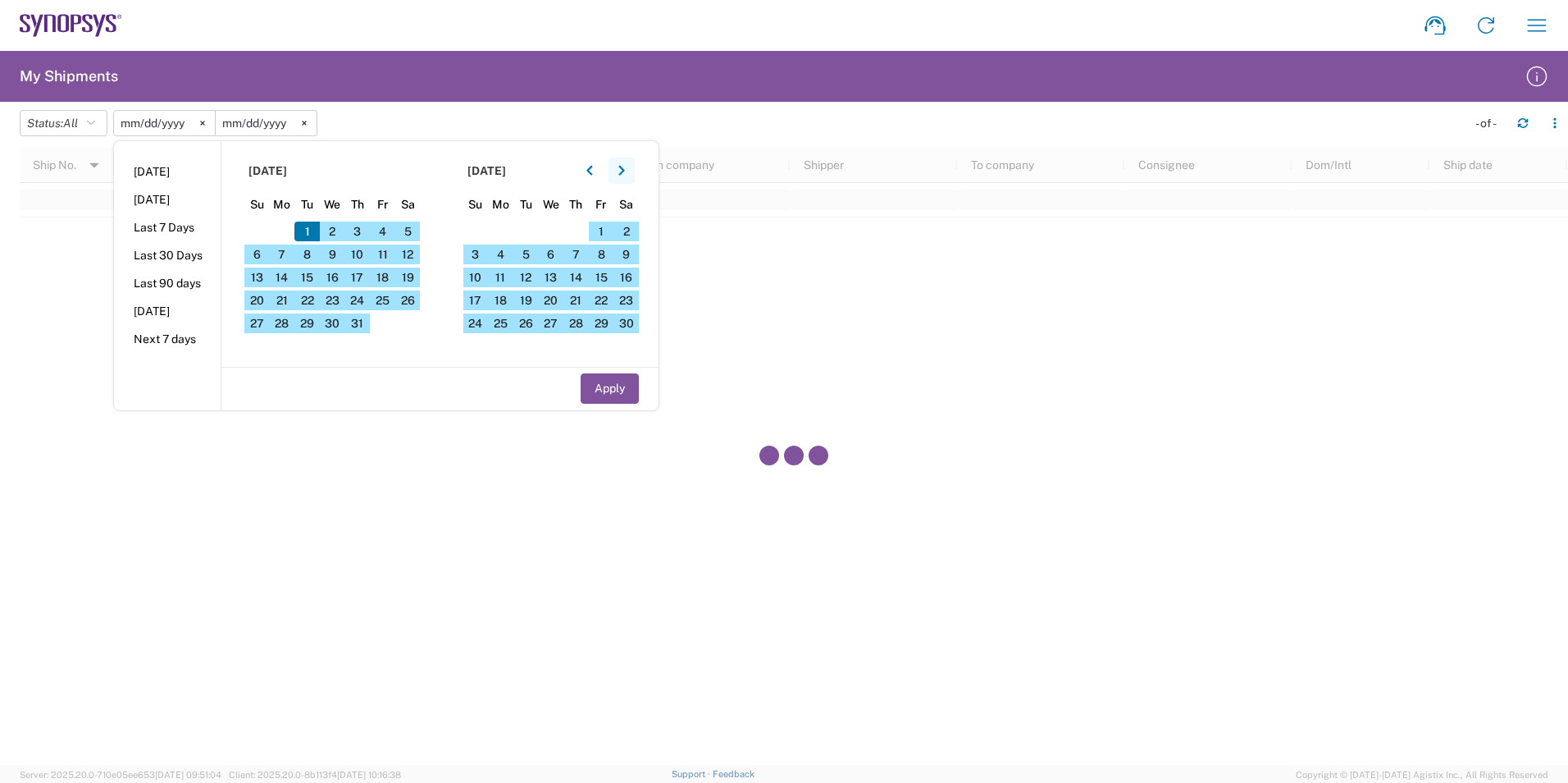
click at [625, 175] on icon "button" at bounding box center [621, 170] width 7 height 12
click at [612, 317] on span "31" at bounding box center [602, 323] width 26 height 20
click at [607, 391] on button "Apply" at bounding box center [609, 389] width 58 height 31
type input "[DATE]"
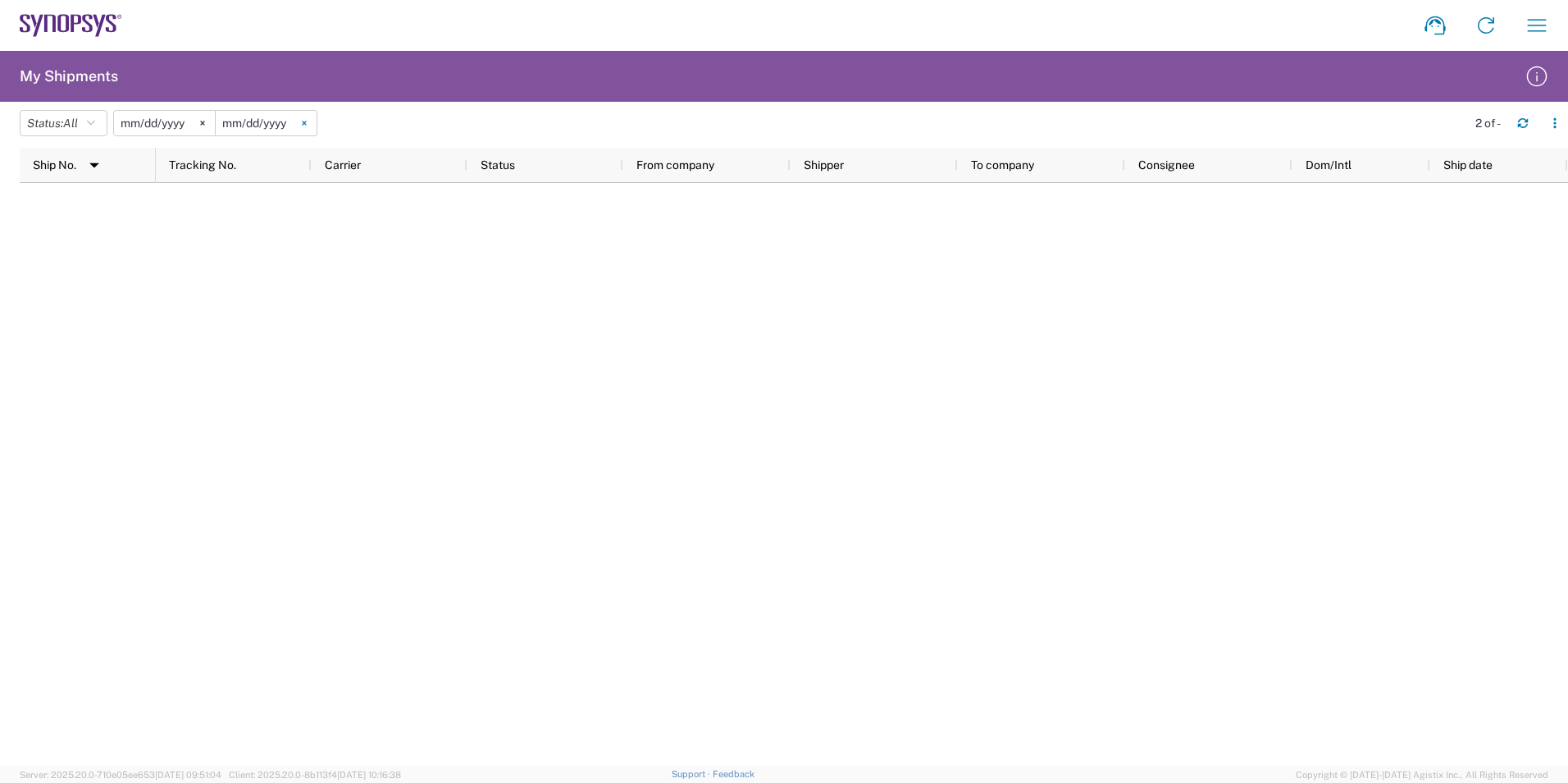
click at [312, 127] on svg-icon at bounding box center [304, 123] width 25 height 25
click at [252, 125] on input "date" at bounding box center [266, 123] width 101 height 25
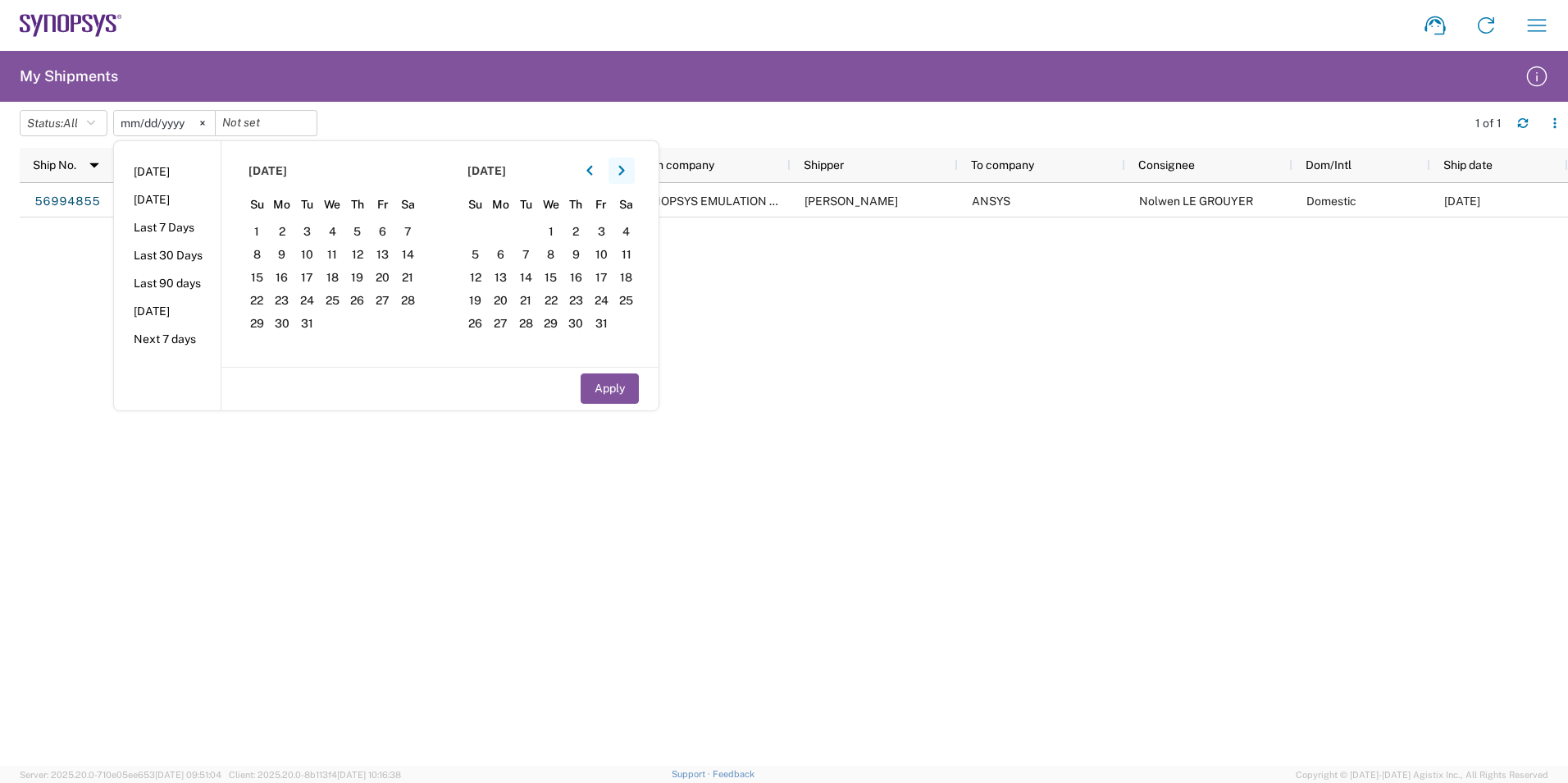
click at [625, 170] on icon "button" at bounding box center [621, 170] width 7 height 12
click at [578, 232] on span "1" at bounding box center [576, 232] width 26 height 20
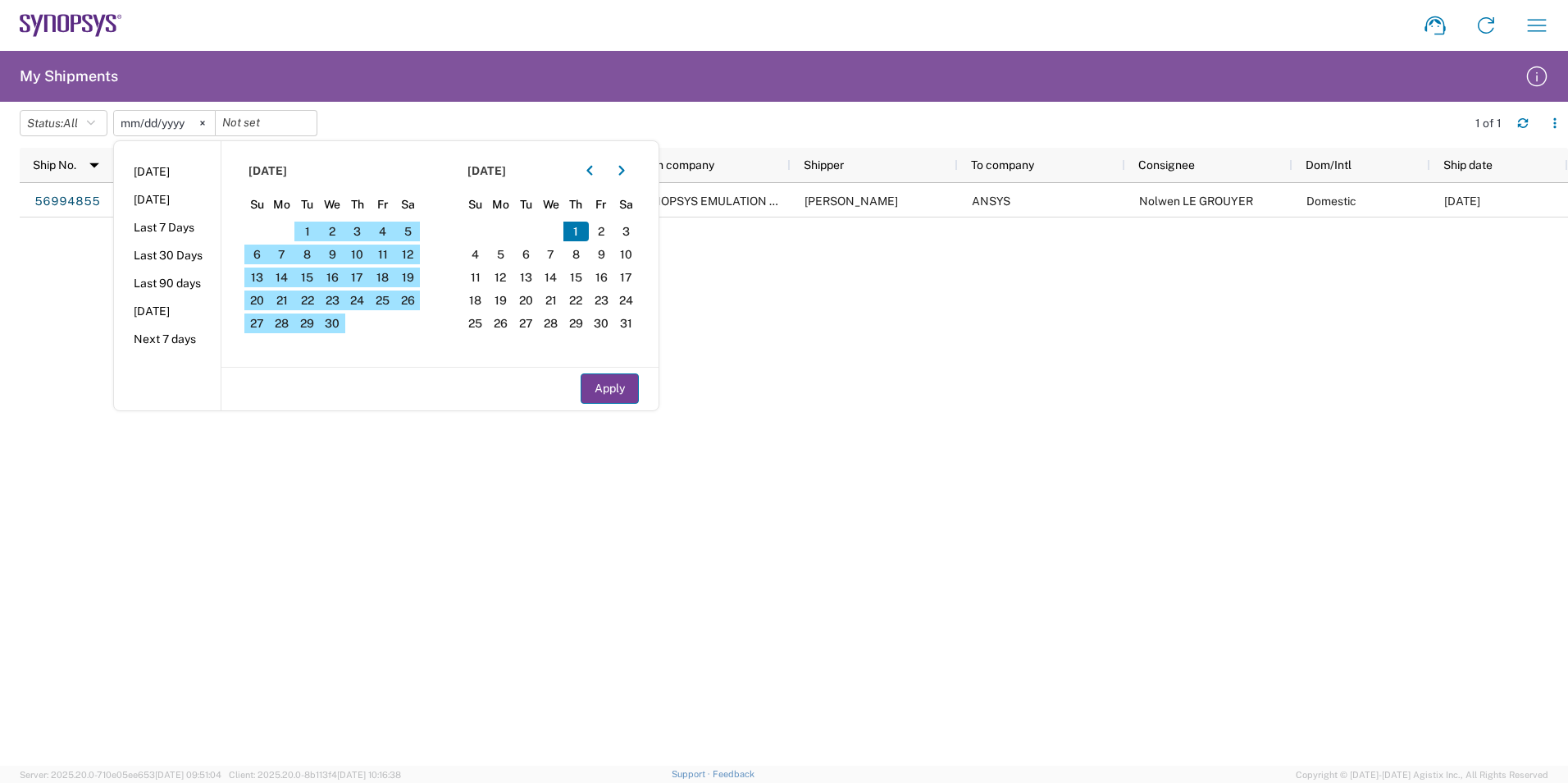
click at [607, 393] on button "Apply" at bounding box center [609, 389] width 58 height 31
type input "[DATE]"
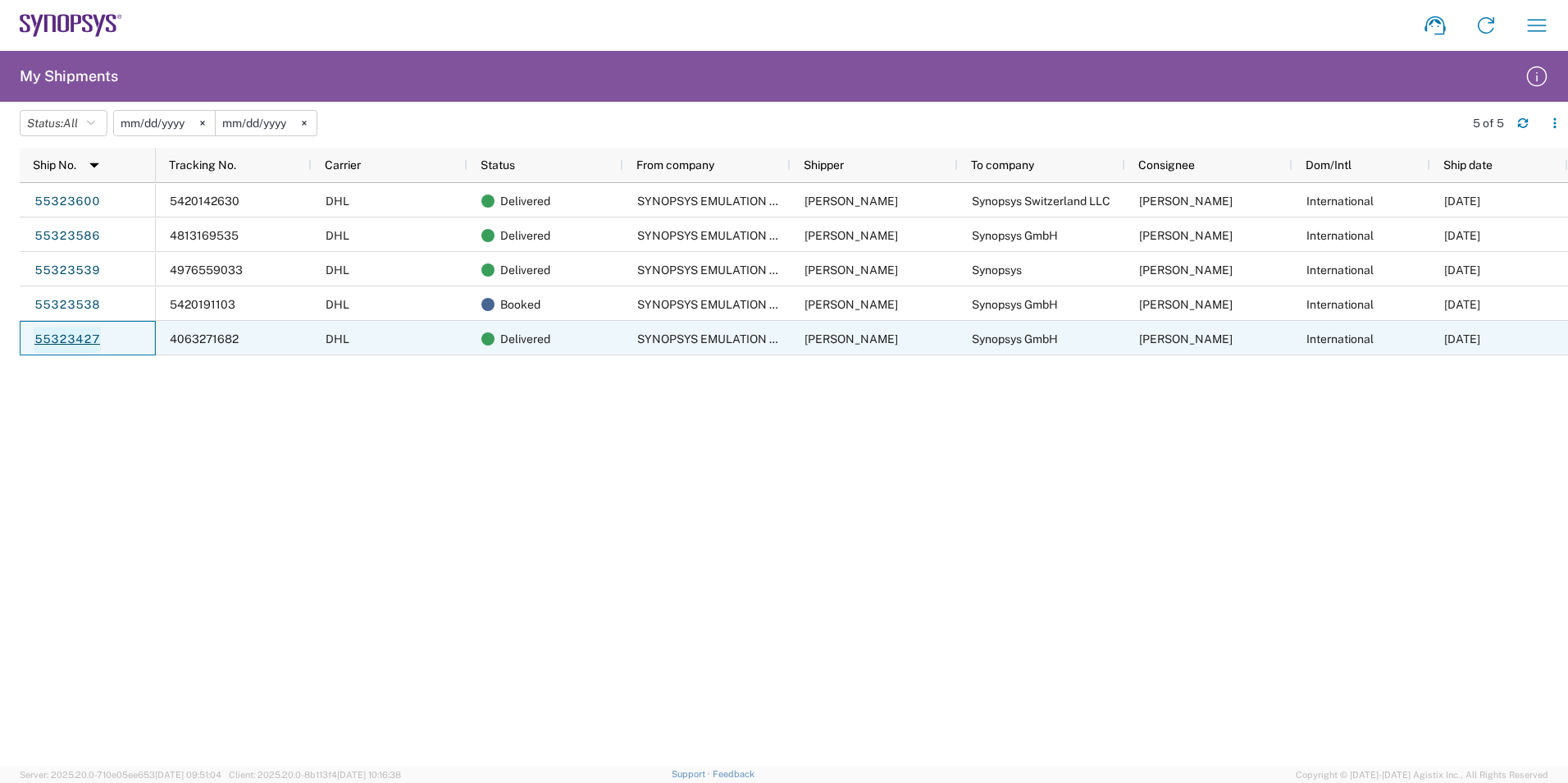
click at [63, 334] on link "55323427" at bounding box center [67, 340] width 67 height 26
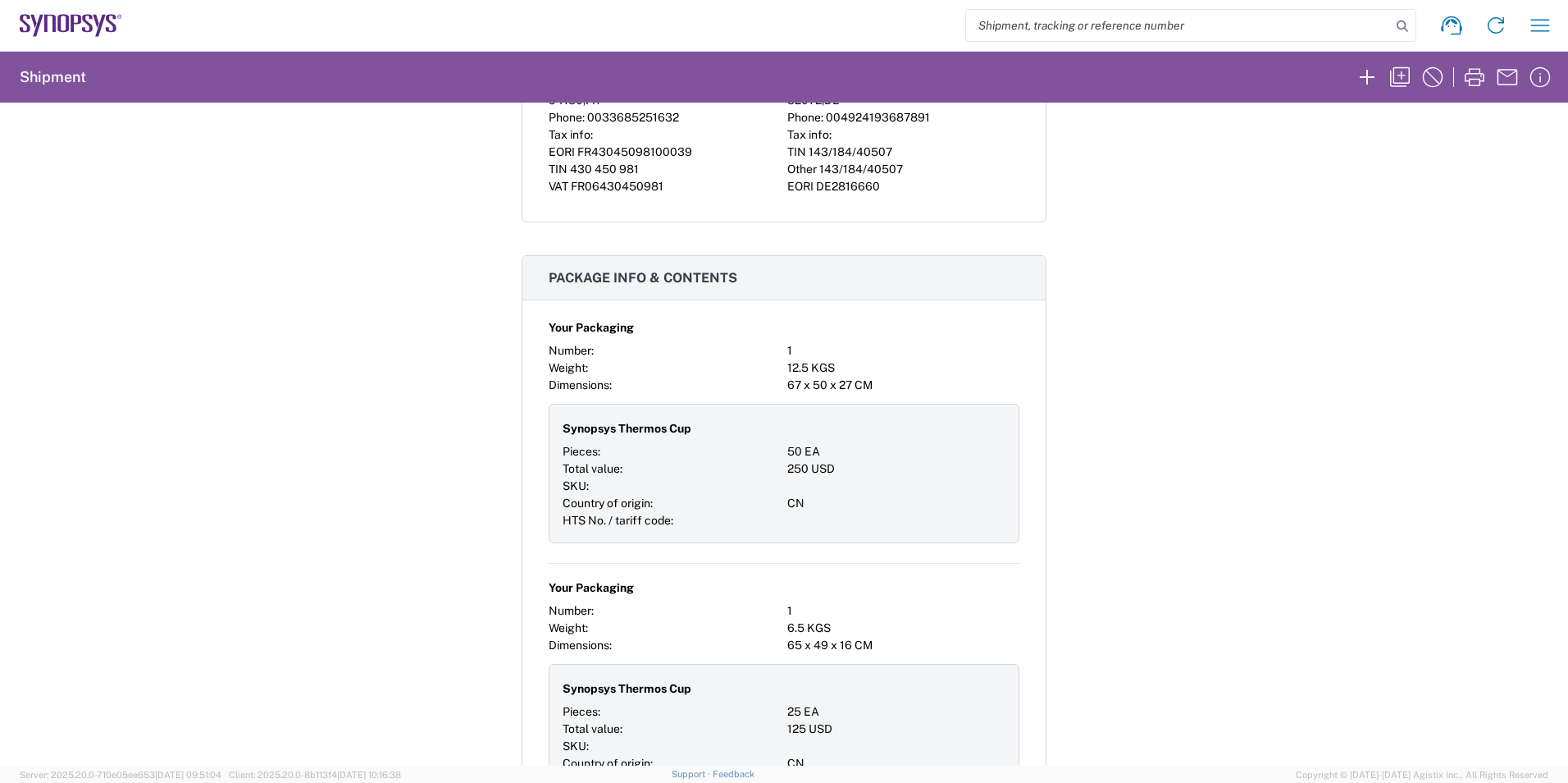
scroll to position [1430, 0]
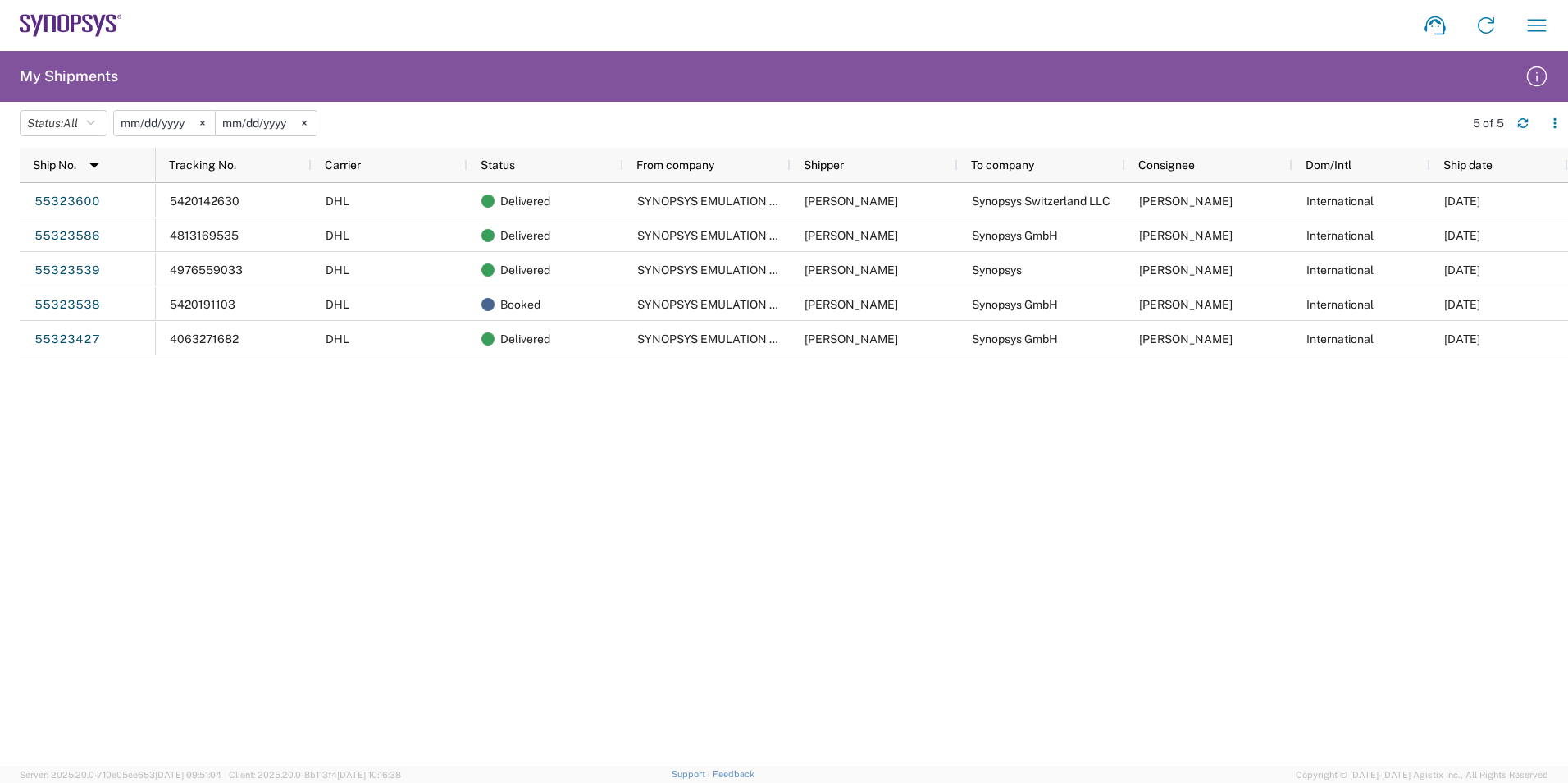
click at [245, 504] on div "5420142630 DHL Delivered SYNOPSYS EMULATION AND VERIFICATION Nabila Messalhi Sy…" at bounding box center [862, 475] width 1412 height 583
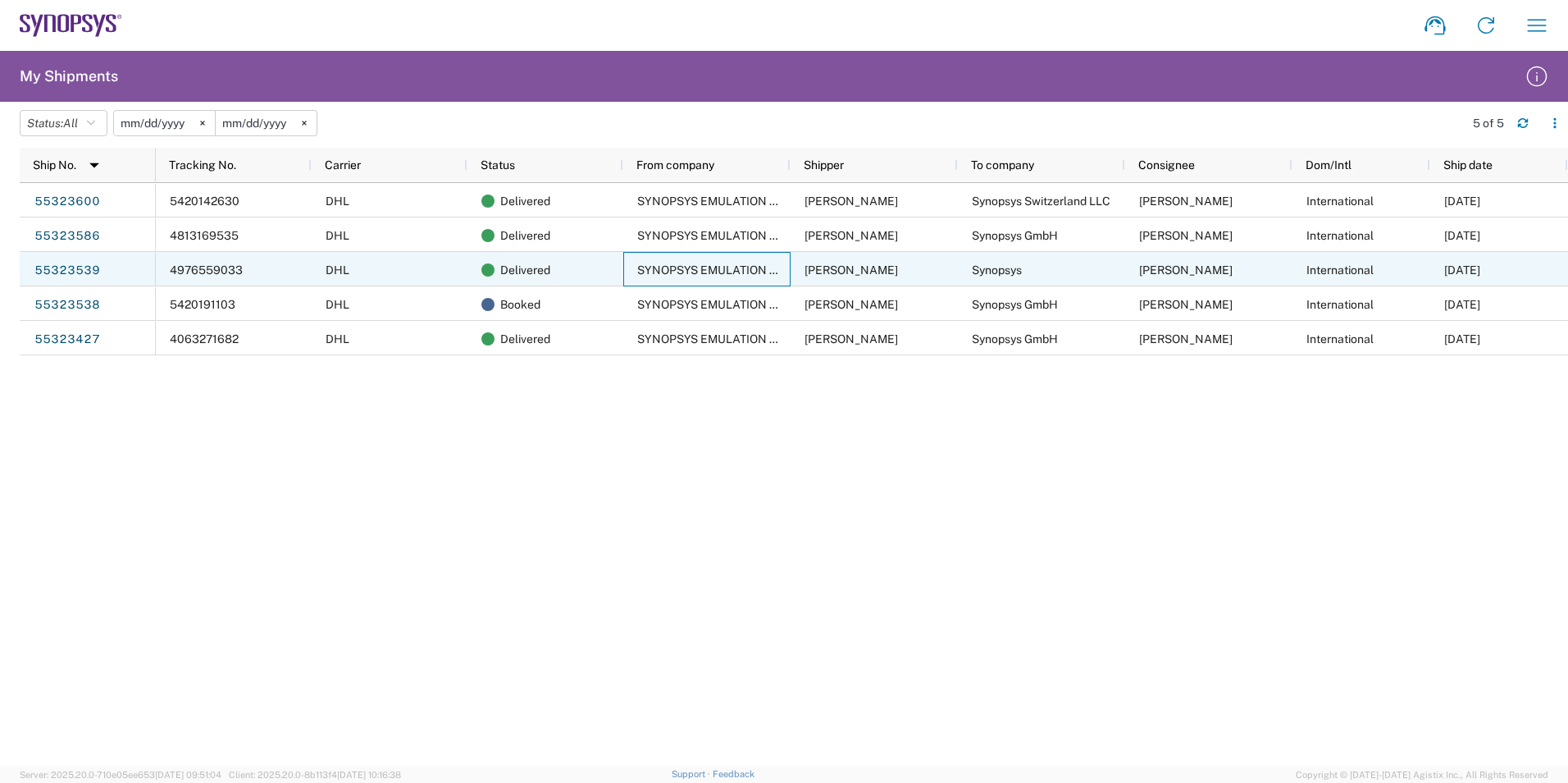
click at [774, 270] on span "SYNOPSYS EMULATION AND VERIFICATION" at bounding box center [756, 270] width 238 height 13
click at [55, 264] on link "55323539" at bounding box center [67, 271] width 67 height 26
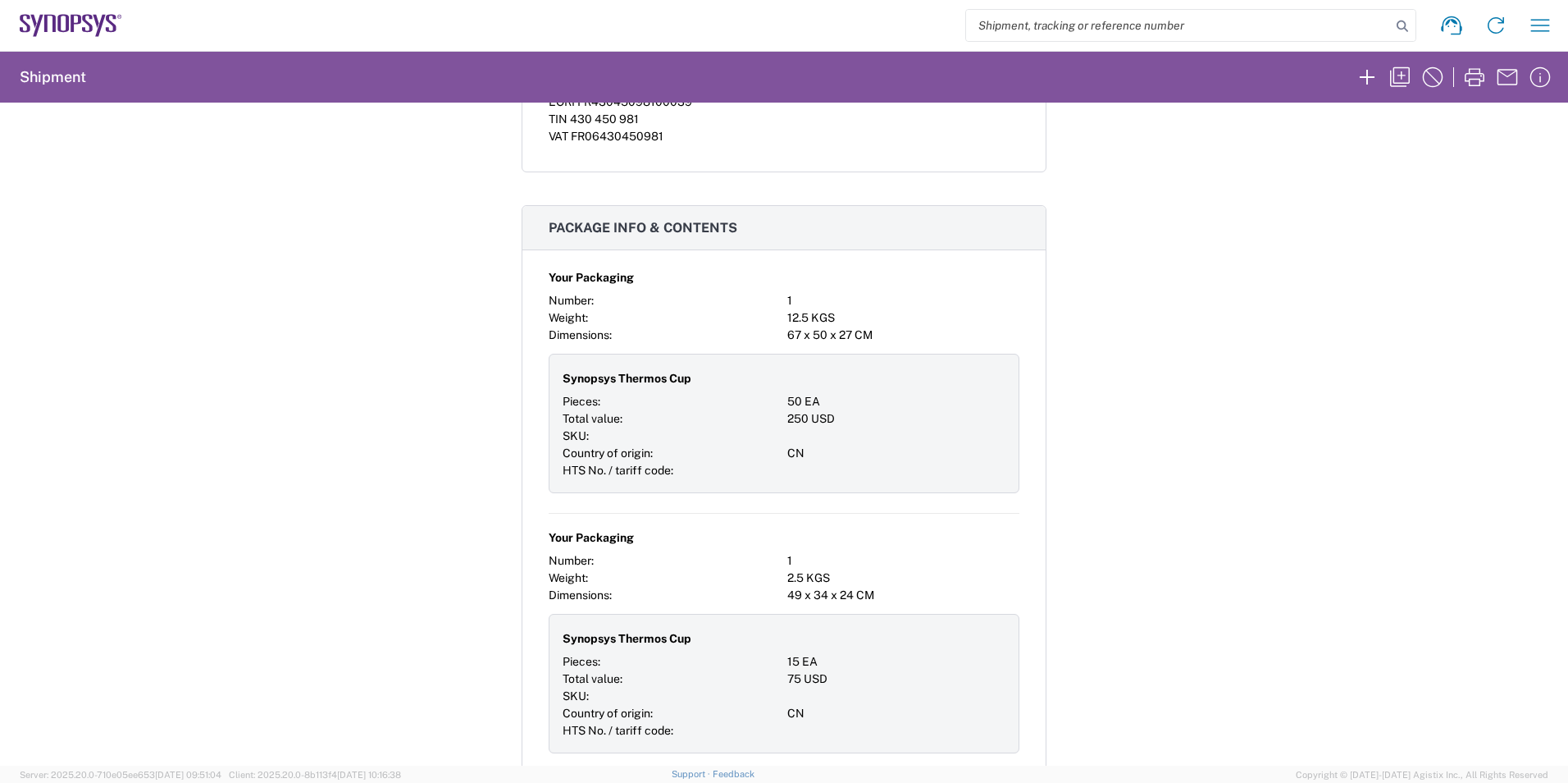
scroll to position [1497, 0]
click at [779, 656] on div "Shipment 55323539 Google Maps Carrier information Carrier name: DHL Service lev…" at bounding box center [784, 434] width 1568 height 663
click at [779, 22] on icon "button" at bounding box center [1540, 25] width 26 height 26
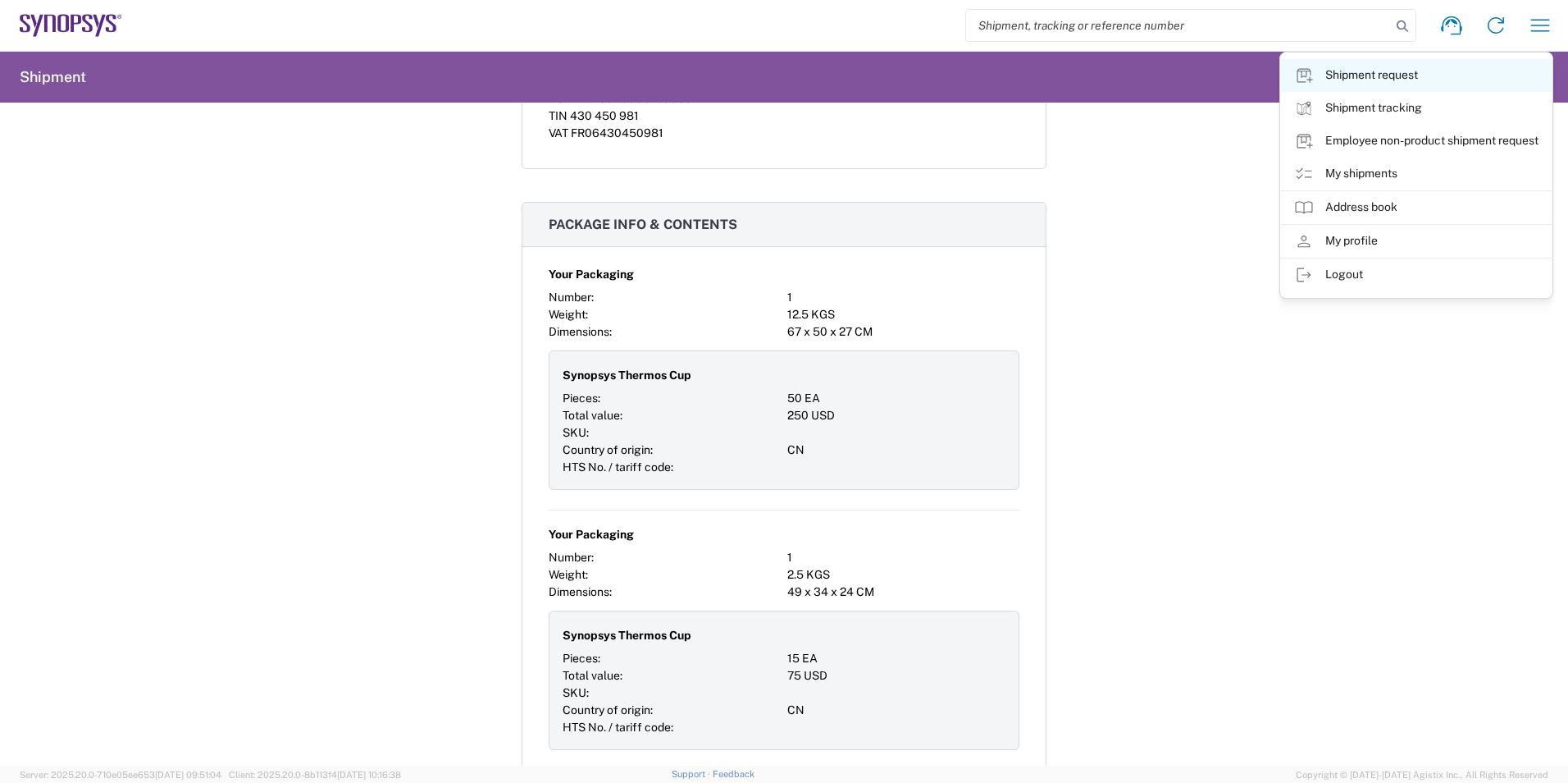
click at [779, 81] on link "Shipment request" at bounding box center [1416, 75] width 270 height 33
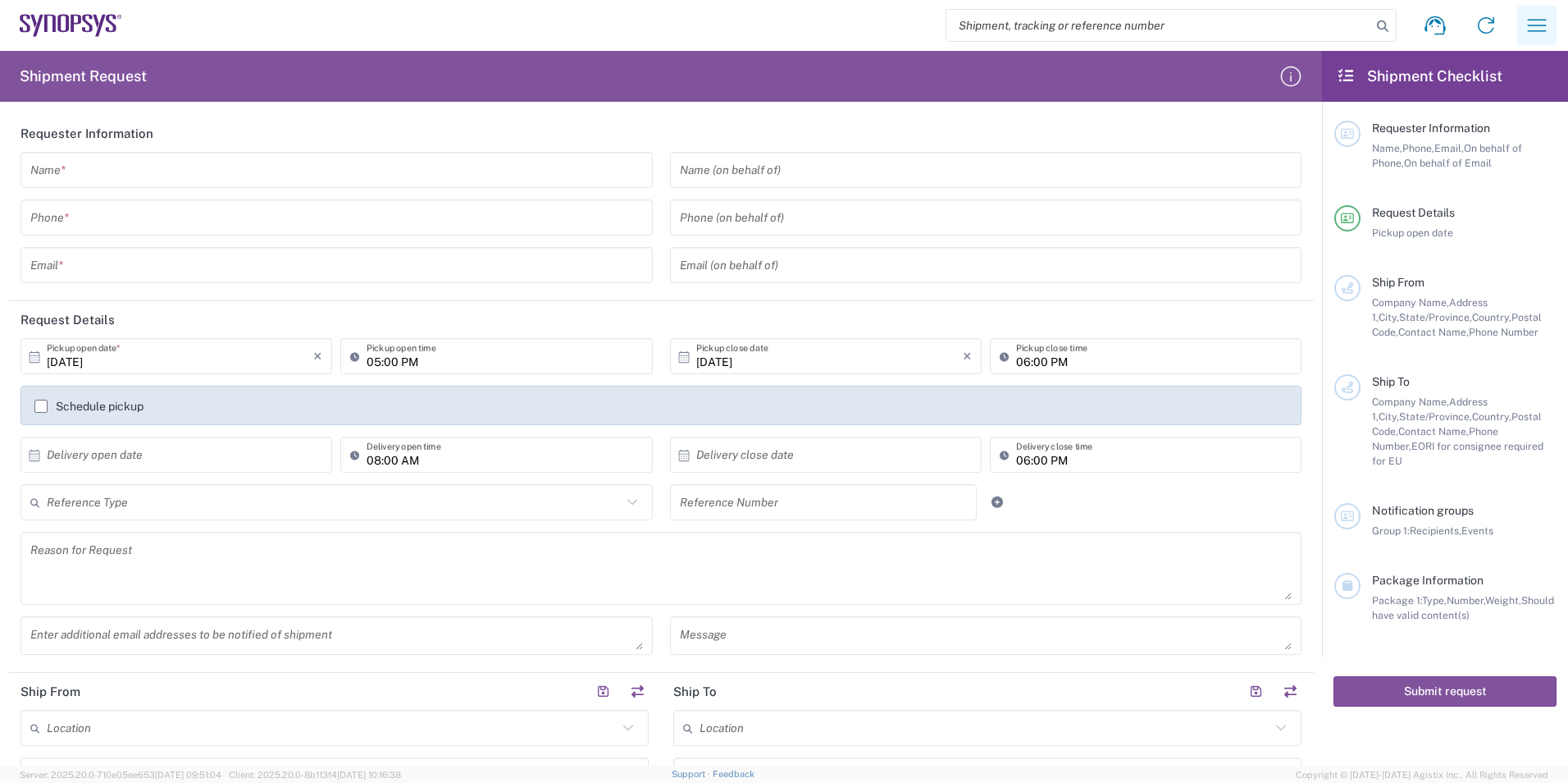
click at [779, 31] on icon "button" at bounding box center [1537, 25] width 19 height 12
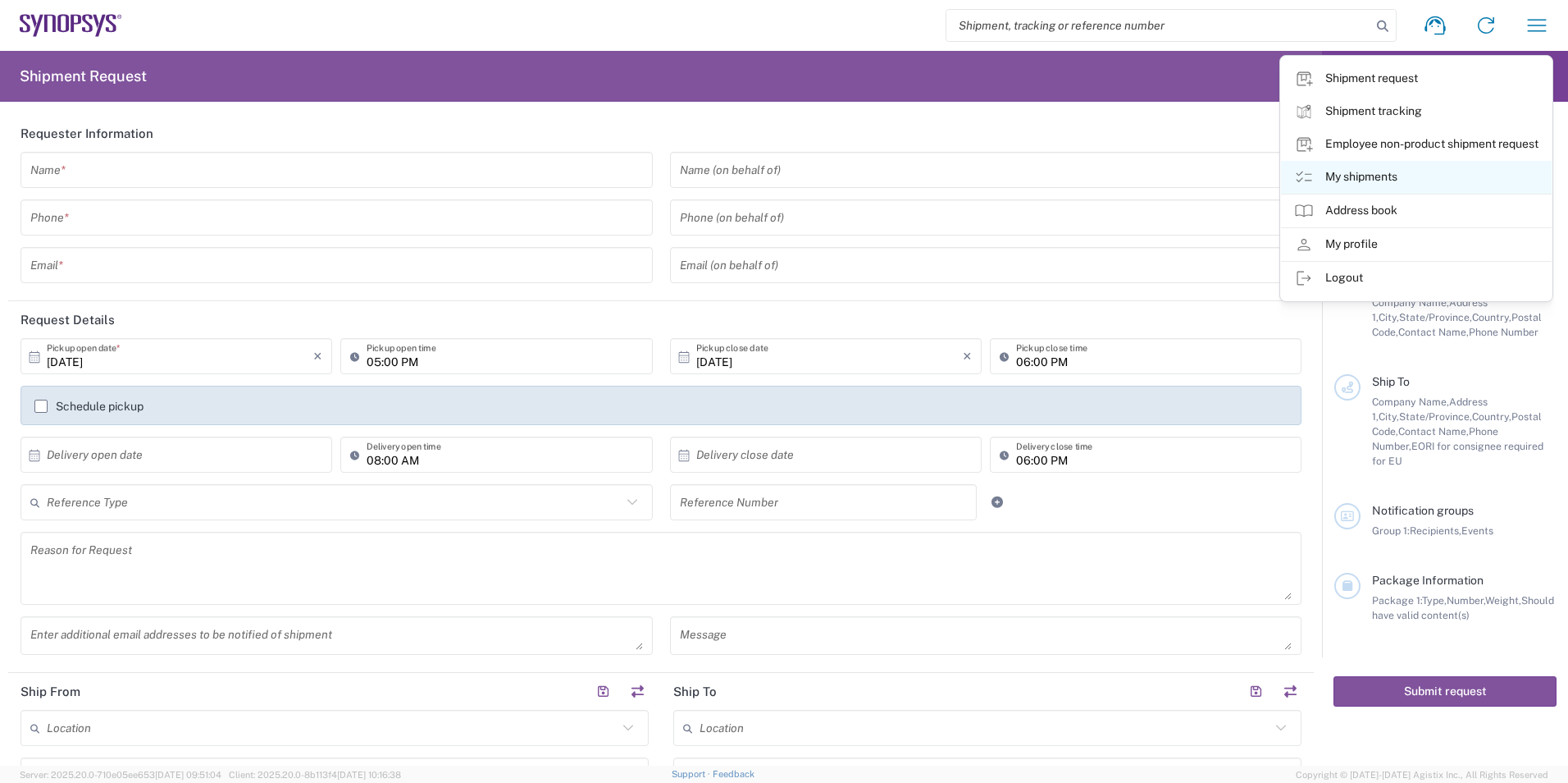
click at [779, 179] on link "My shipments" at bounding box center [1416, 176] width 270 height 33
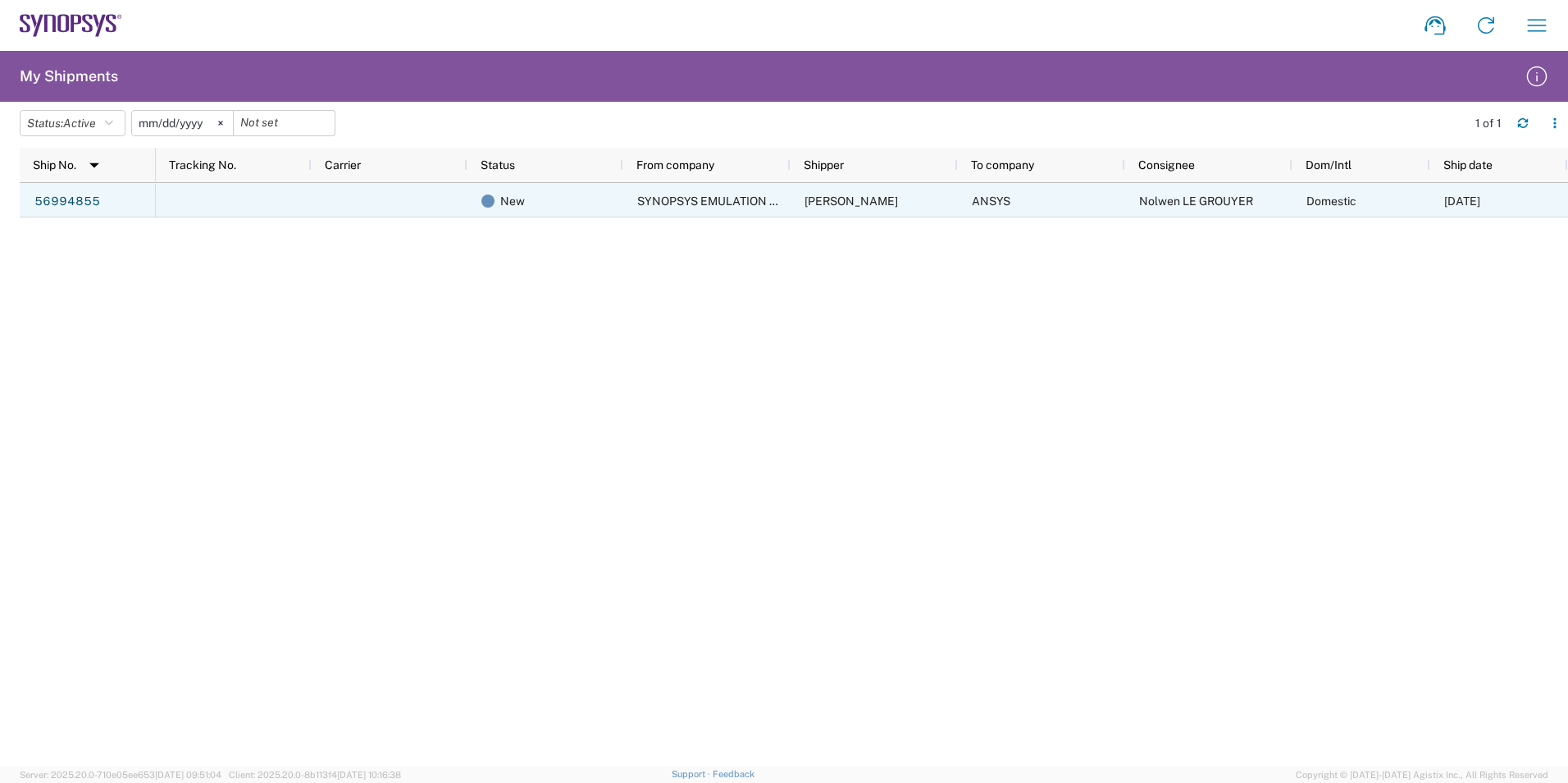
click at [779, 199] on span "[PERSON_NAME]" at bounding box center [851, 200] width 93 height 13
click at [83, 208] on link "56994855" at bounding box center [67, 201] width 67 height 26
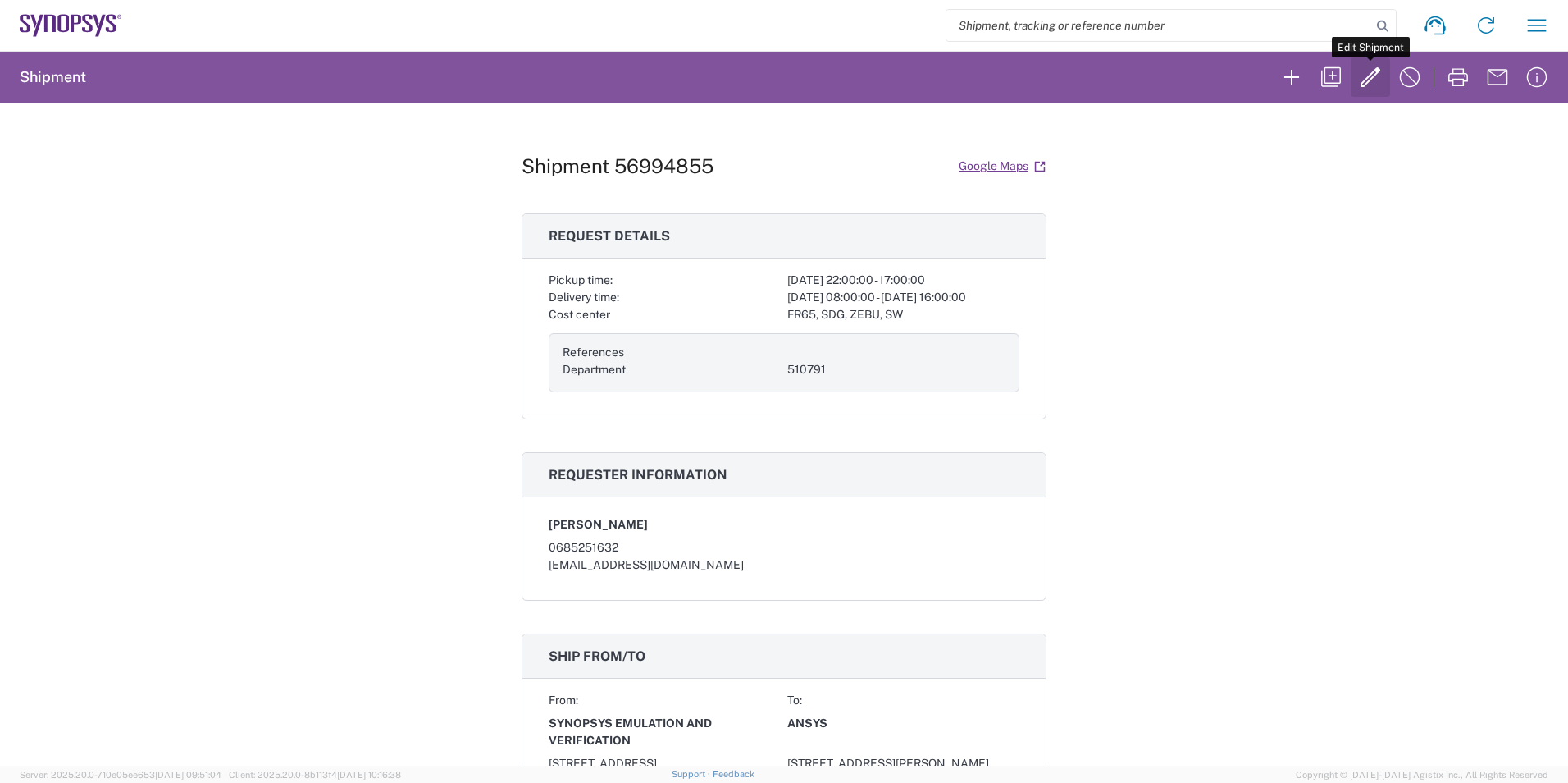
click at [779, 77] on icon "button" at bounding box center [1371, 77] width 26 height 26
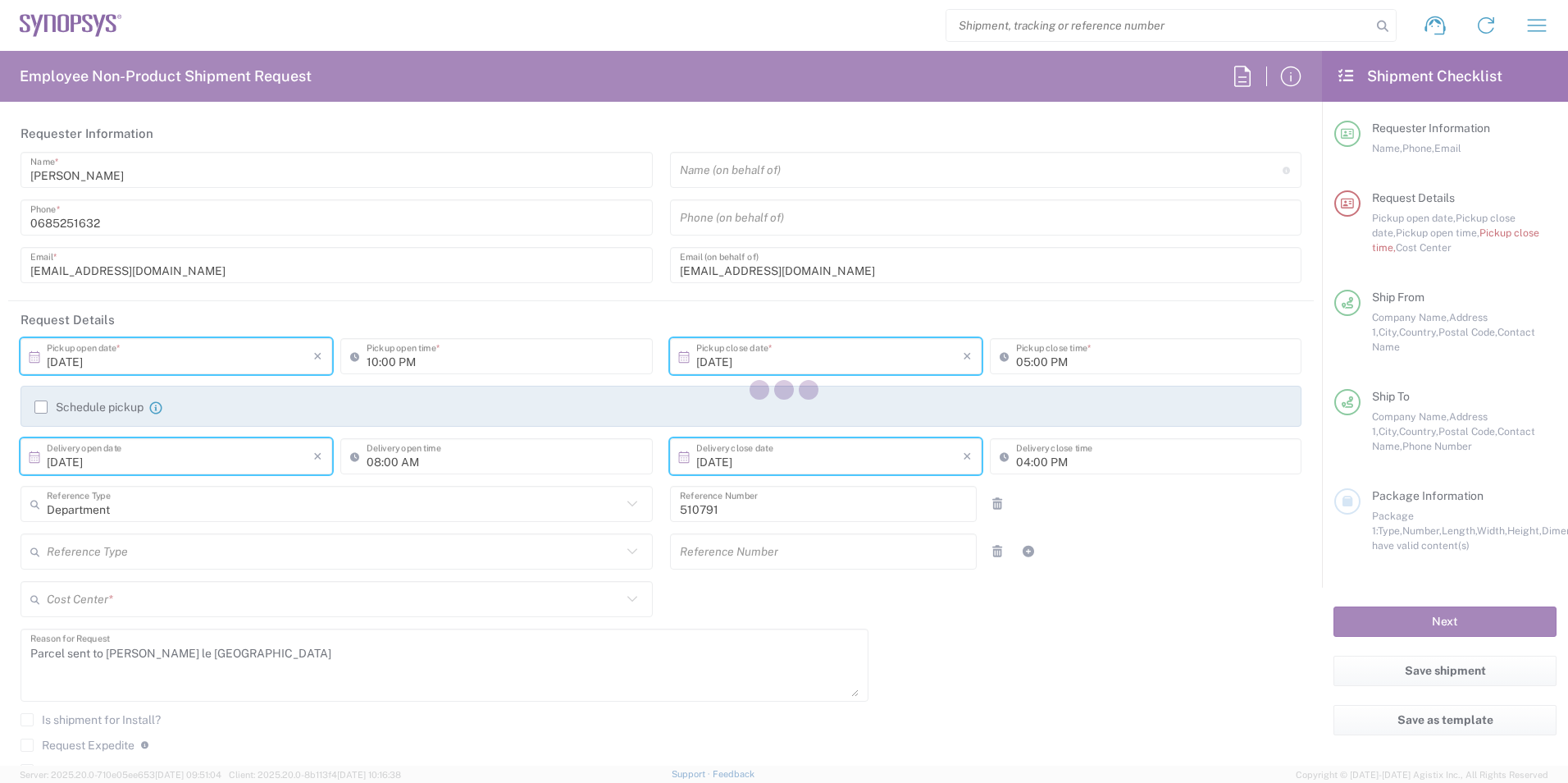
type input "Carton(s)"
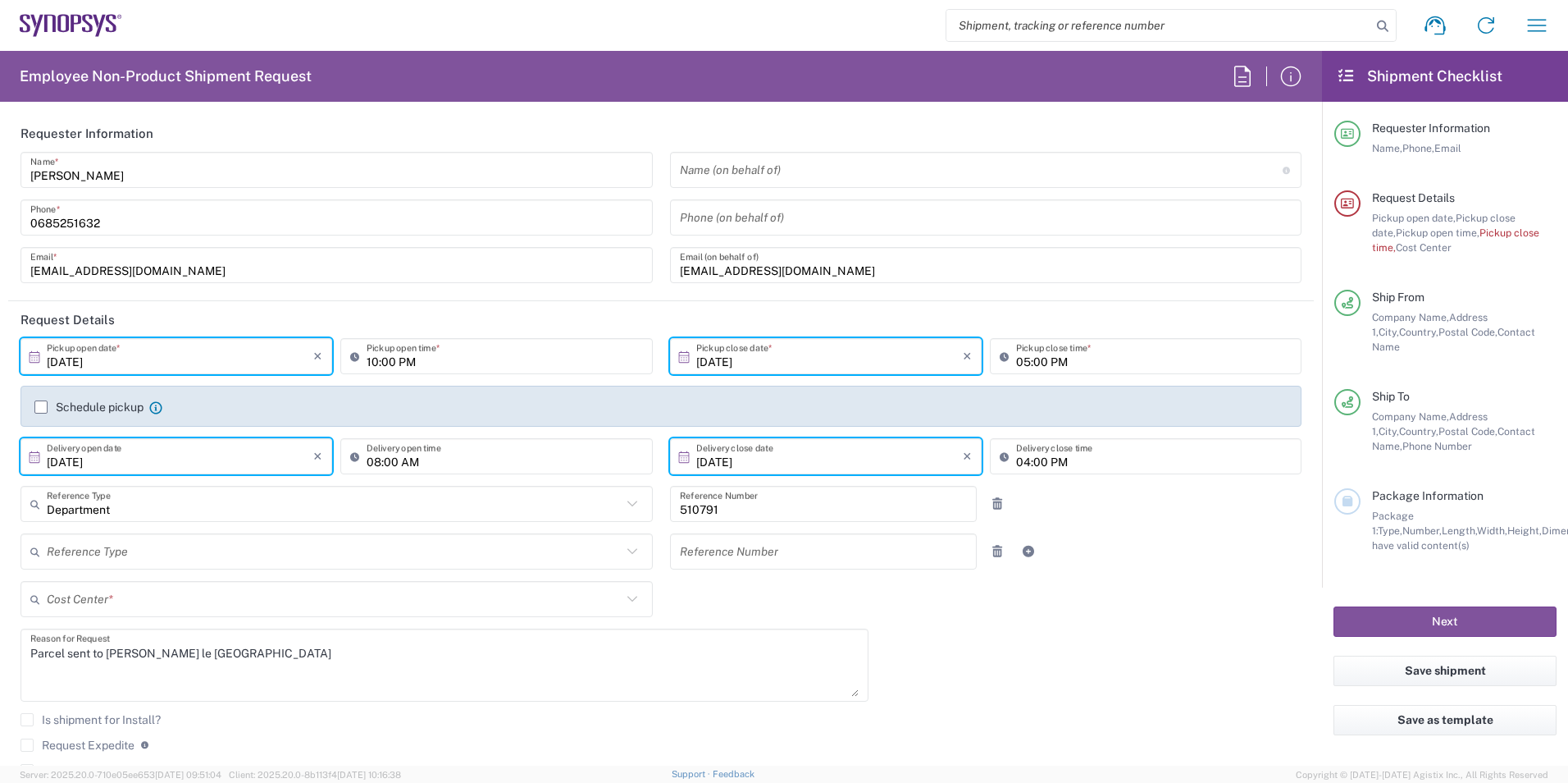
type input "FR65, SDG, ZEBU, SW 510791"
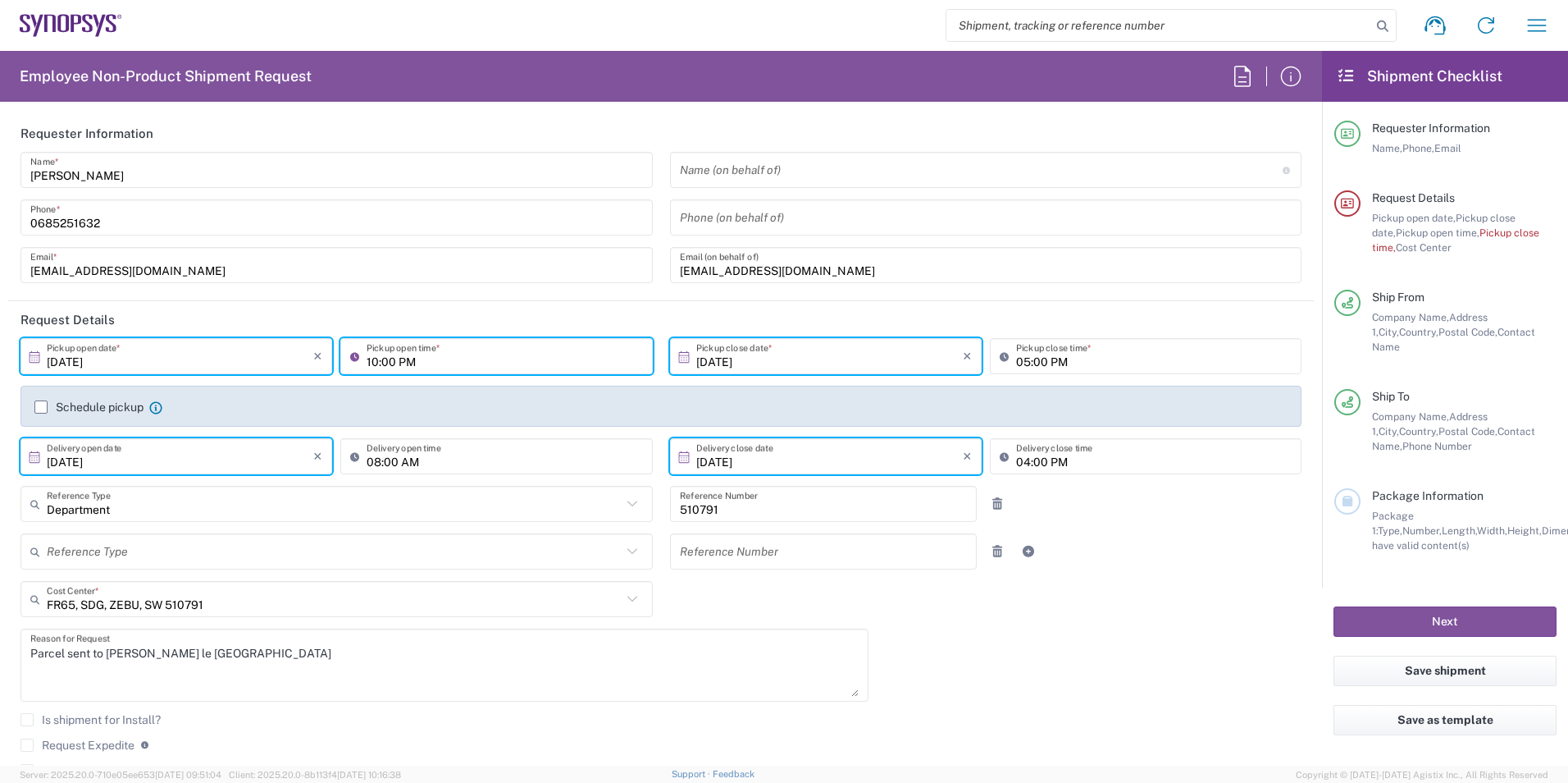
click at [418, 365] on input "10:00 PM" at bounding box center [504, 356] width 275 height 29
drag, startPoint x: 418, startPoint y: 362, endPoint x: 361, endPoint y: 360, distance: 57.0
click at [361, 360] on div "10:00 PM Pickup open time *" at bounding box center [496, 356] width 312 height 36
click at [380, 366] on input "1" at bounding box center [504, 356] width 275 height 29
click at [374, 364] on input "1" at bounding box center [504, 356] width 275 height 29
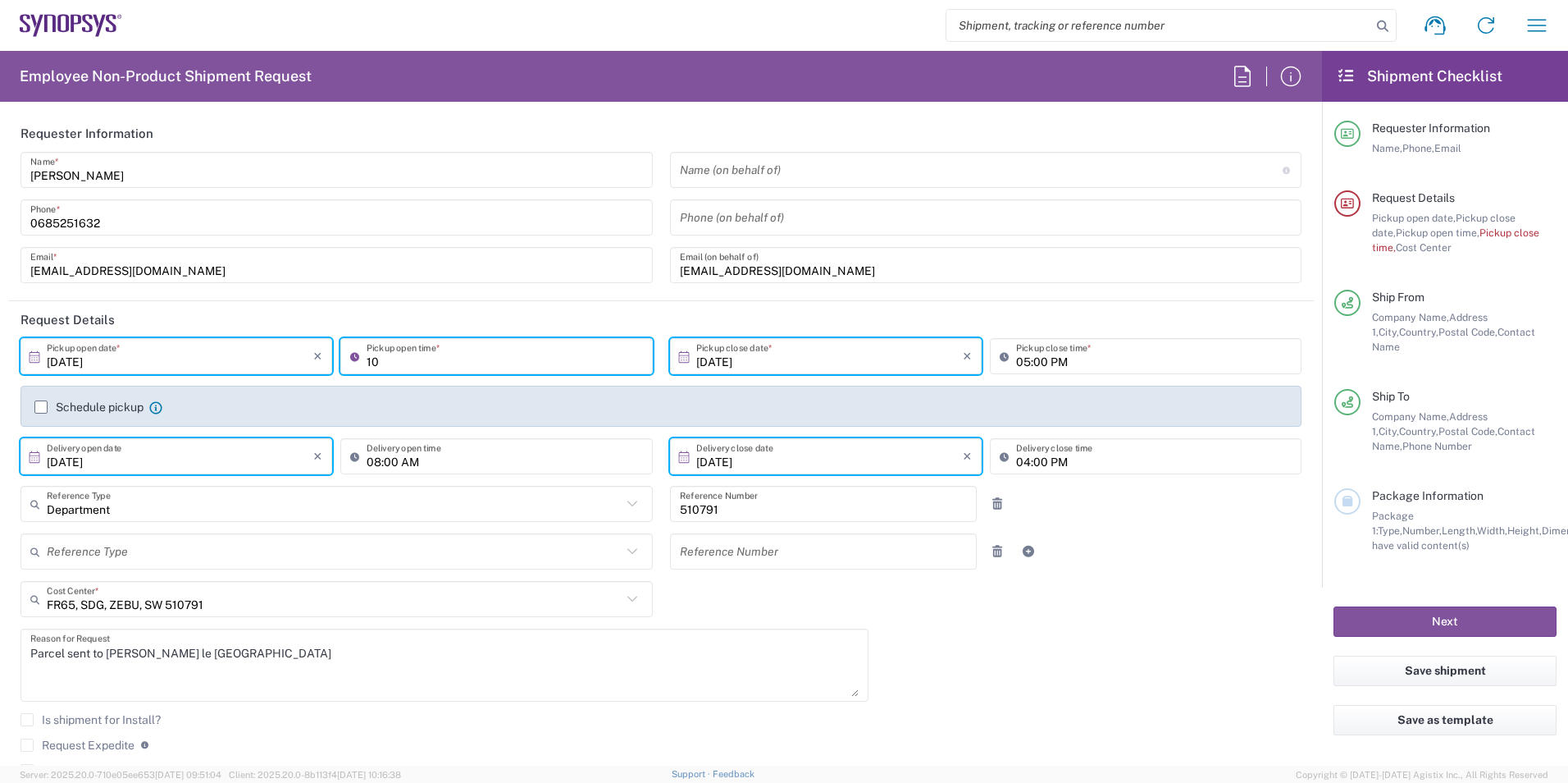
type input "1"
click at [463, 368] on input "01/00PM" at bounding box center [504, 356] width 275 height 29
click at [379, 364] on input "01/00PM" at bounding box center [504, 356] width 275 height 29
click at [379, 364] on input "01: 00PM" at bounding box center [504, 356] width 275 height 29
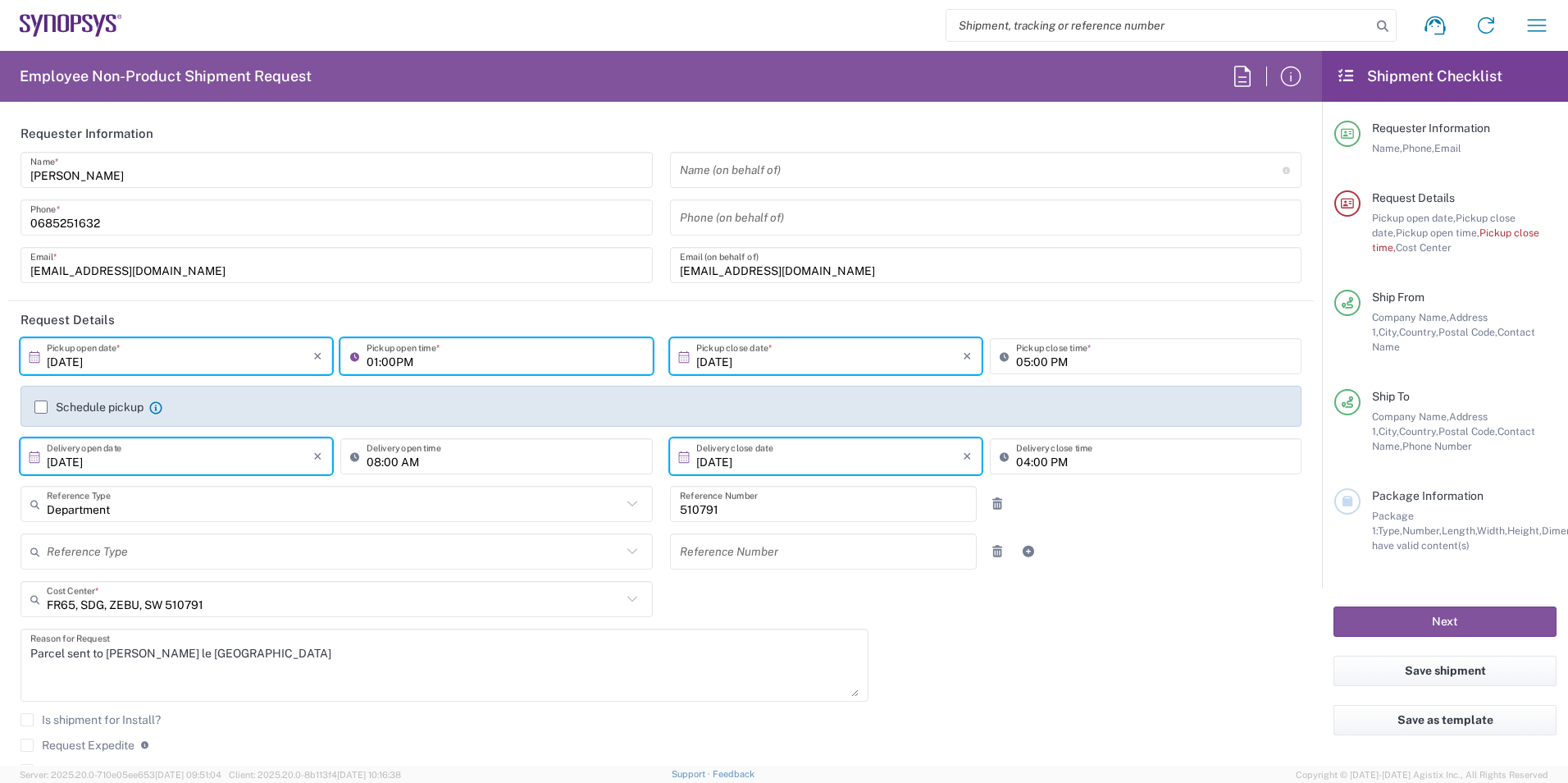
type input "01:00PM"
click at [437, 468] on input "08:00 AM" at bounding box center [504, 456] width 275 height 29
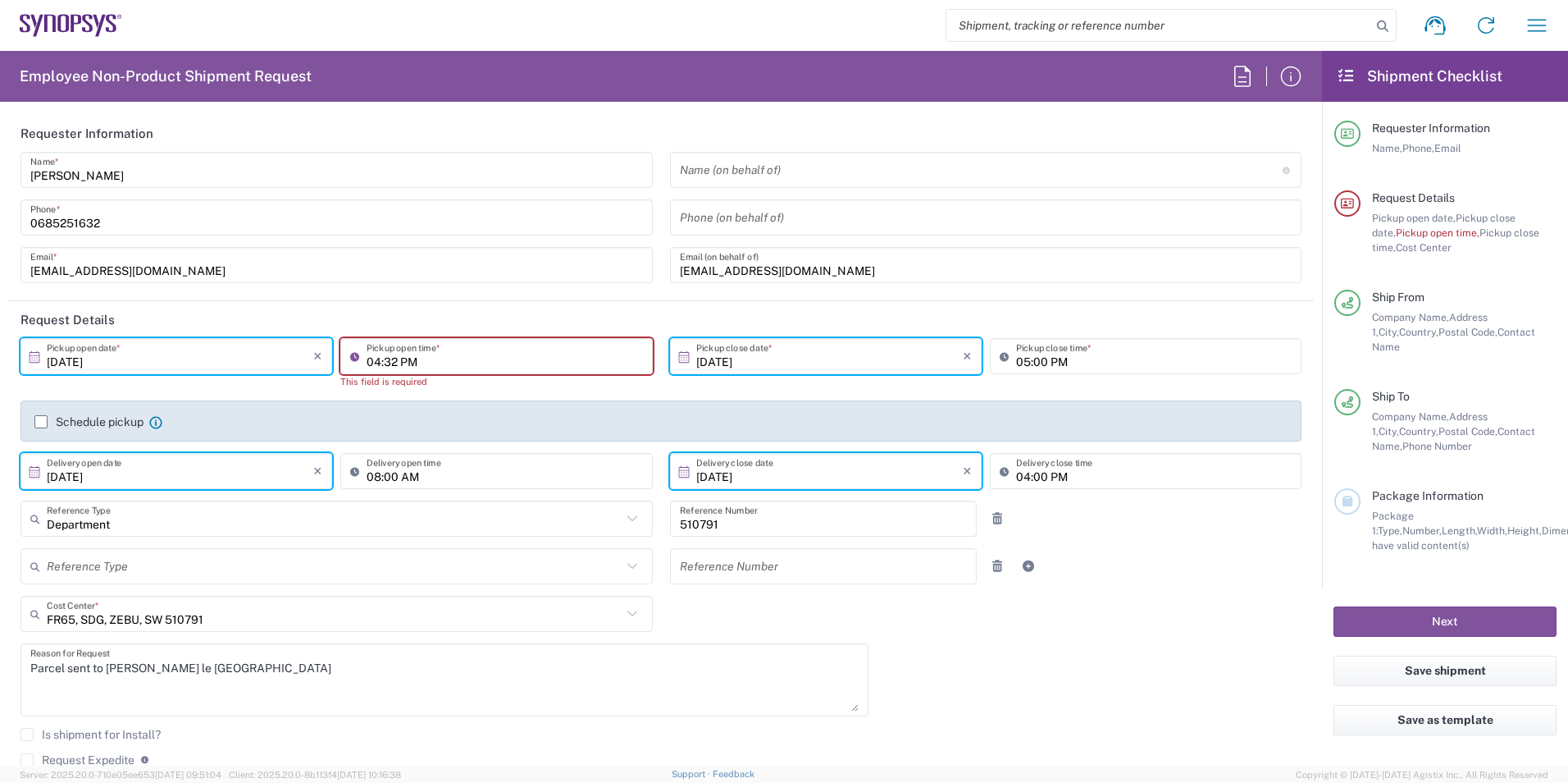
click at [457, 357] on input "04:32 PM" at bounding box center [504, 356] width 275 height 29
type input "01:00 PM"
click at [506, 417] on div "Schedule pickup When scheduling a pickup please be sure to meet the following c…" at bounding box center [661, 427] width 1271 height 26
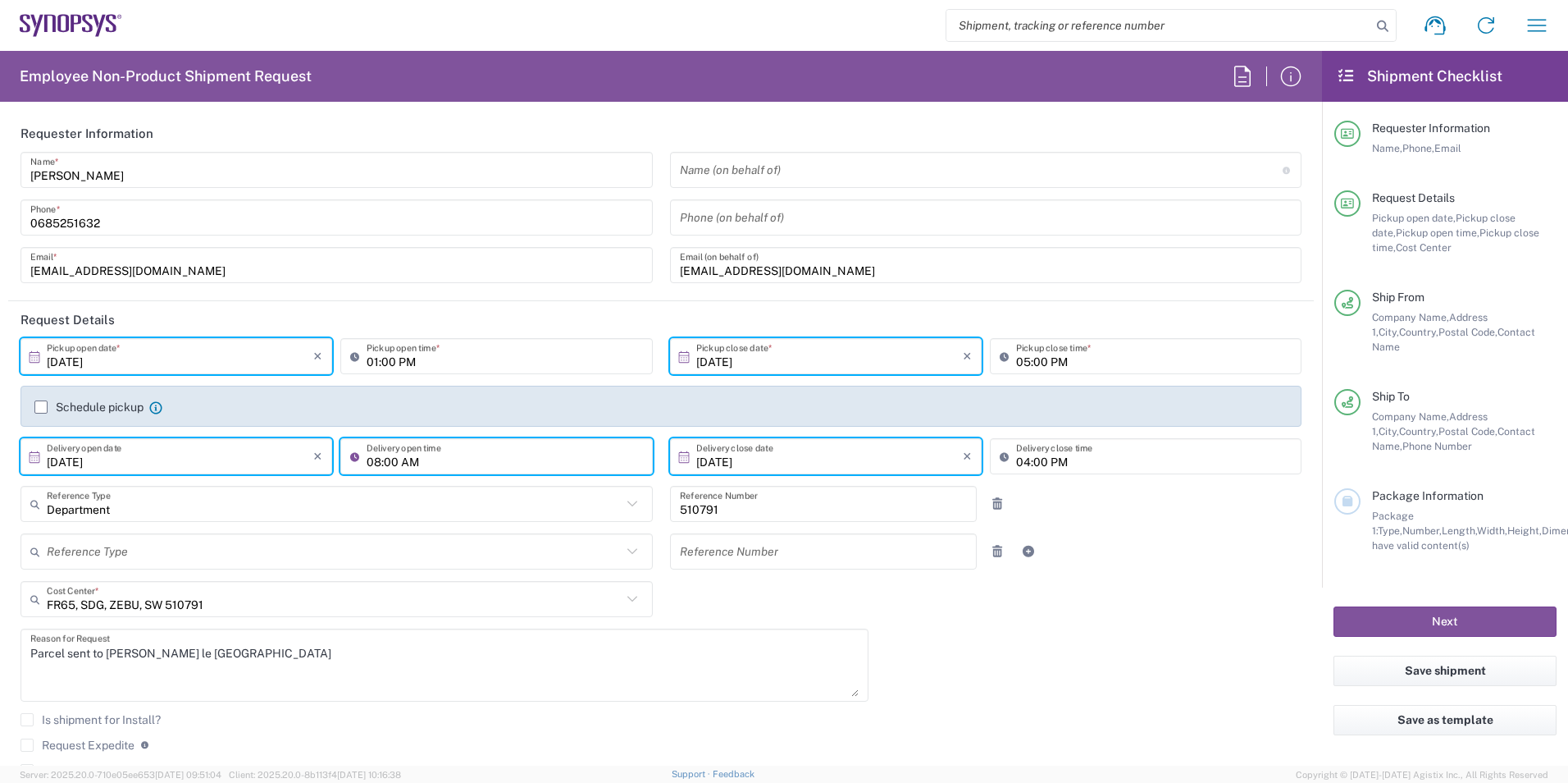
click at [375, 465] on input "08:00 AM" at bounding box center [504, 456] width 275 height 29
click at [375, 462] on input "02:00 PM" at bounding box center [504, 456] width 275 height 29
type input "01:00 PM"
click at [779, 642] on div "[DATE] × Pickup open date * Cancel Apply 01:00 PM Pickup open time * [DATE] × P…" at bounding box center [661, 588] width 1299 height 501
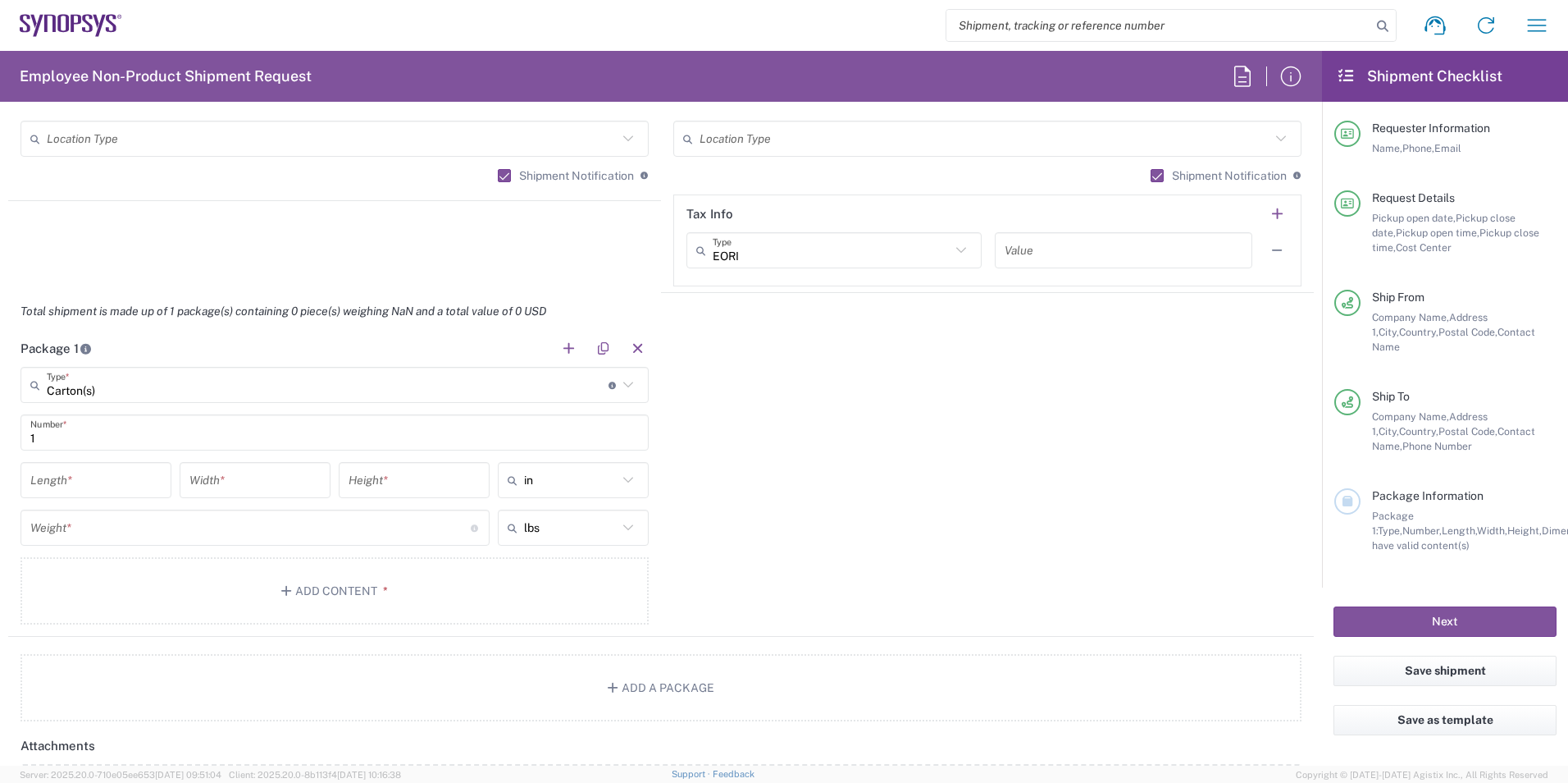
scroll to position [1291, 0]
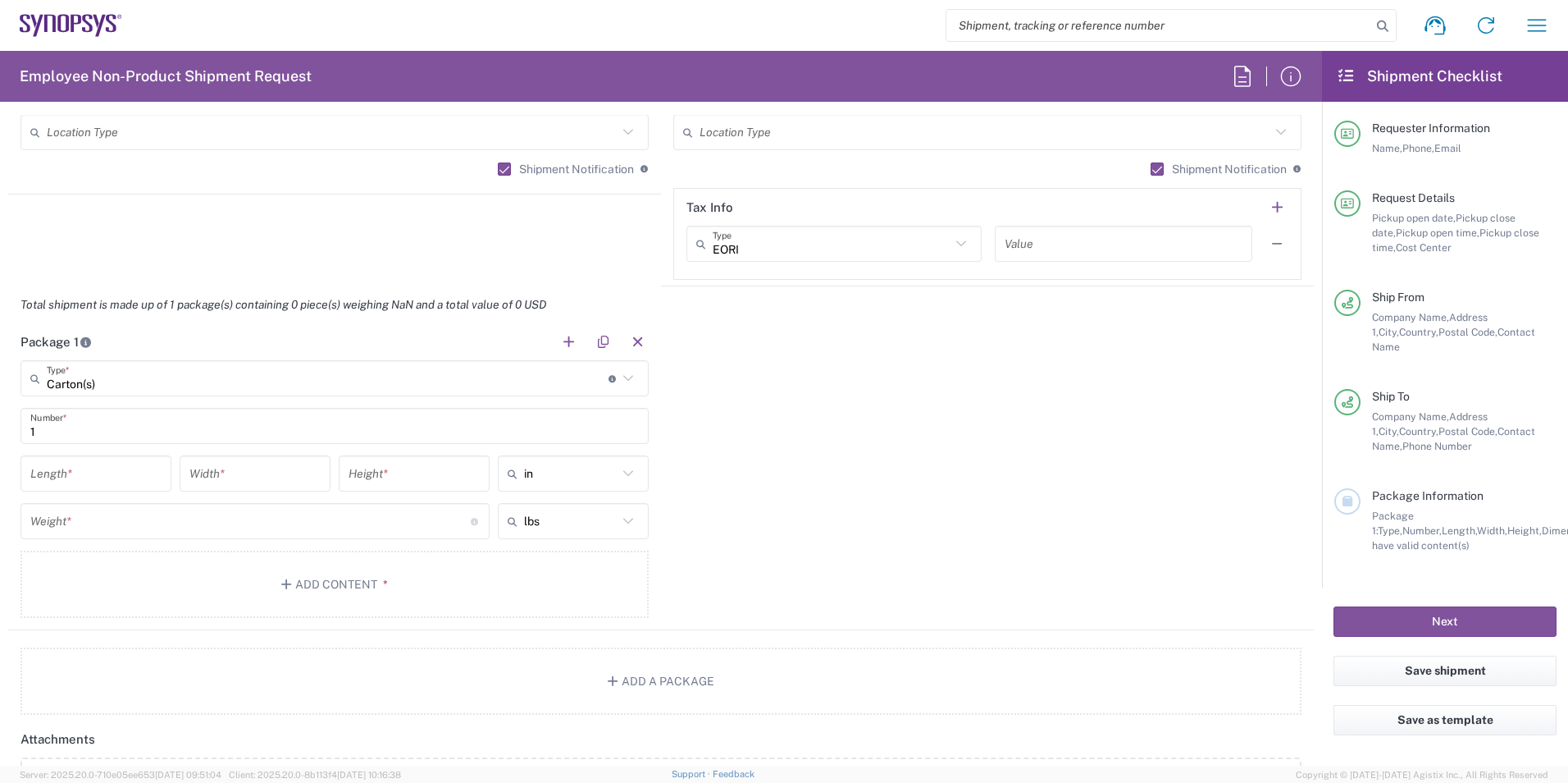
click at [113, 480] on input "number" at bounding box center [96, 474] width 131 height 29
type input "67"
click at [217, 471] on input "number" at bounding box center [255, 474] width 131 height 29
type input "50"
click at [364, 472] on input "number" at bounding box center [414, 474] width 131 height 29
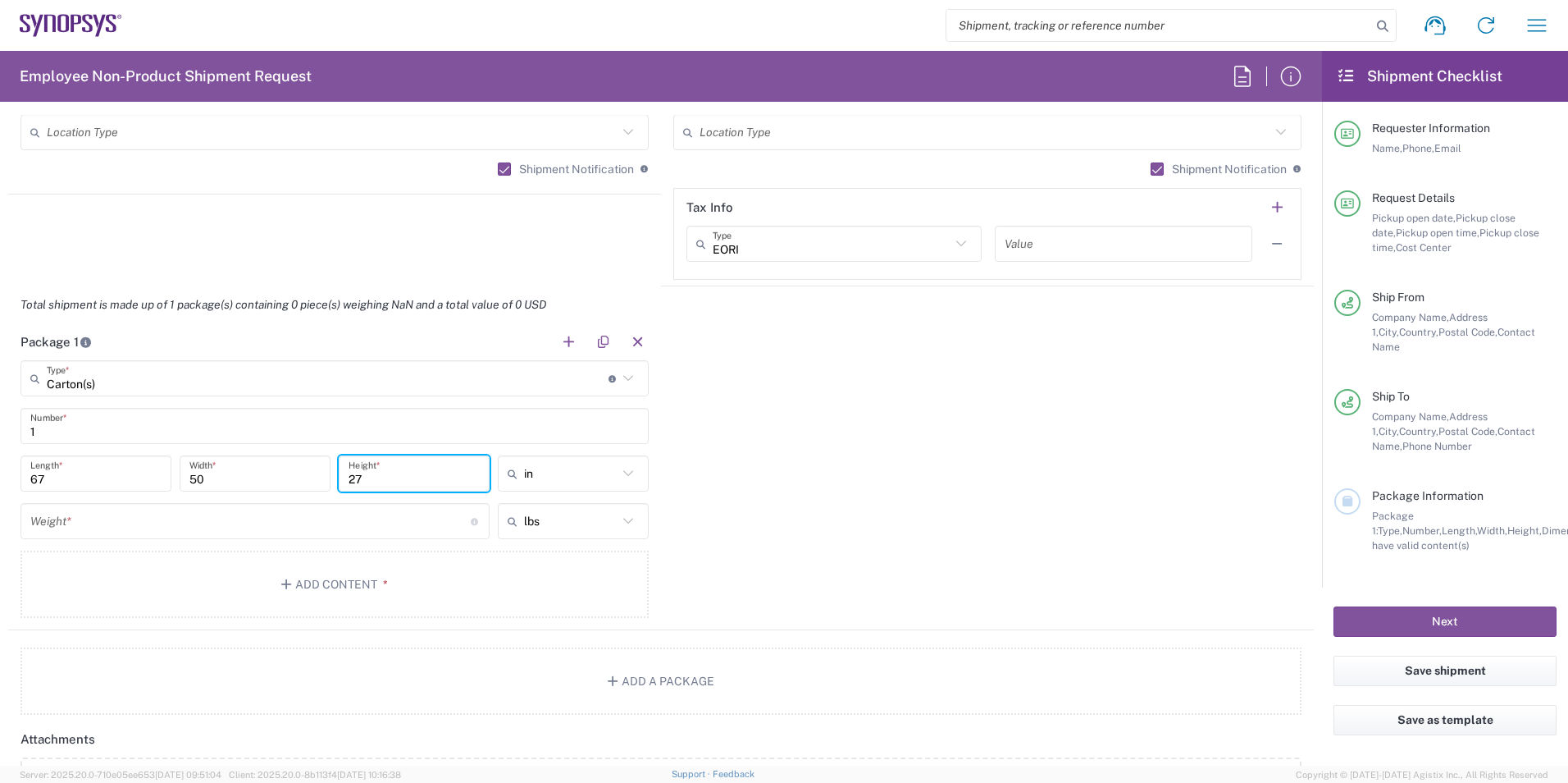
type input "27"
click at [628, 480] on icon at bounding box center [629, 474] width 22 height 22
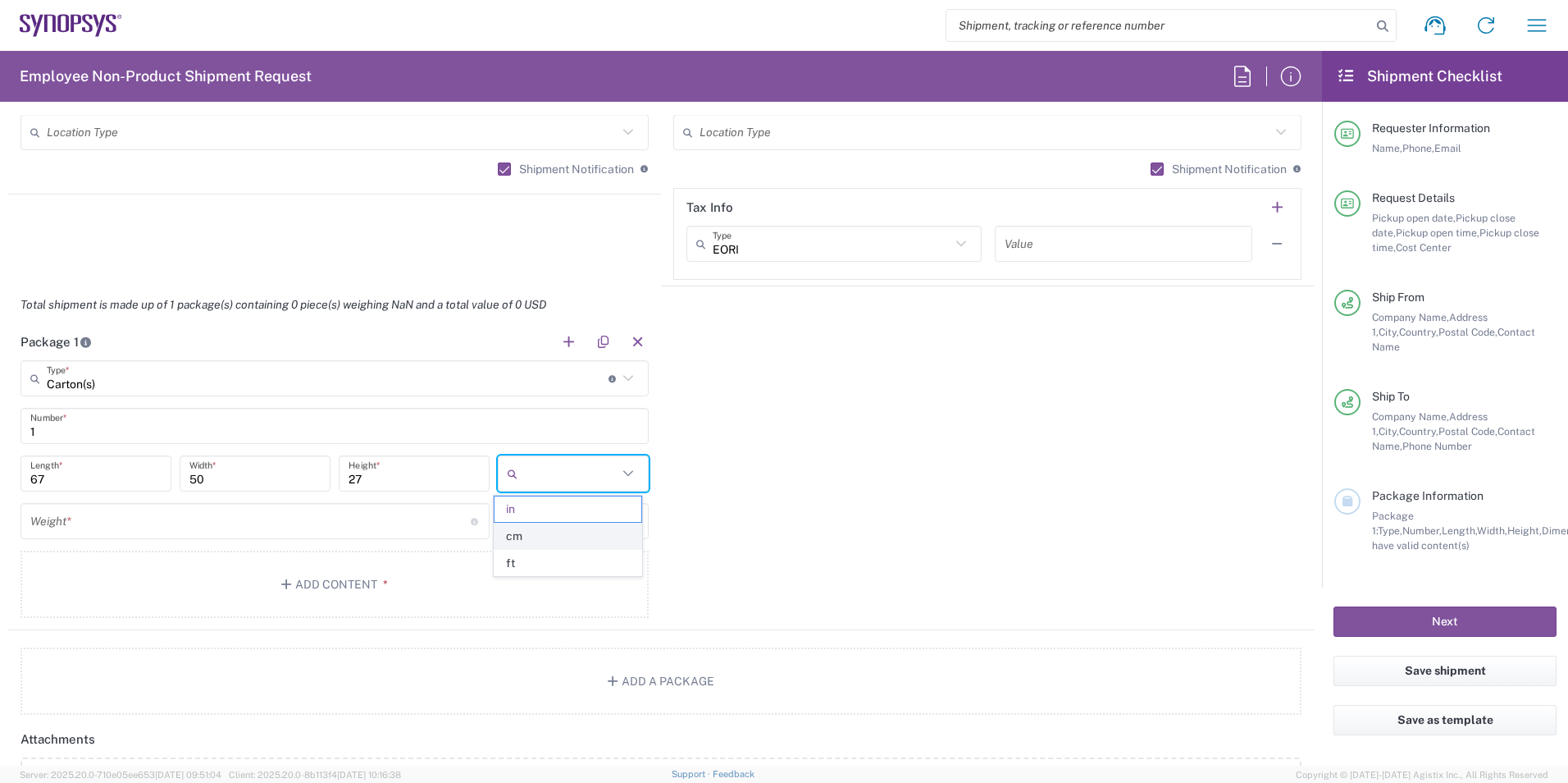
click at [589, 532] on span "cm" at bounding box center [567, 536] width 146 height 26
type input "170.18"
type input "127"
type input "68.58"
type input "cm"
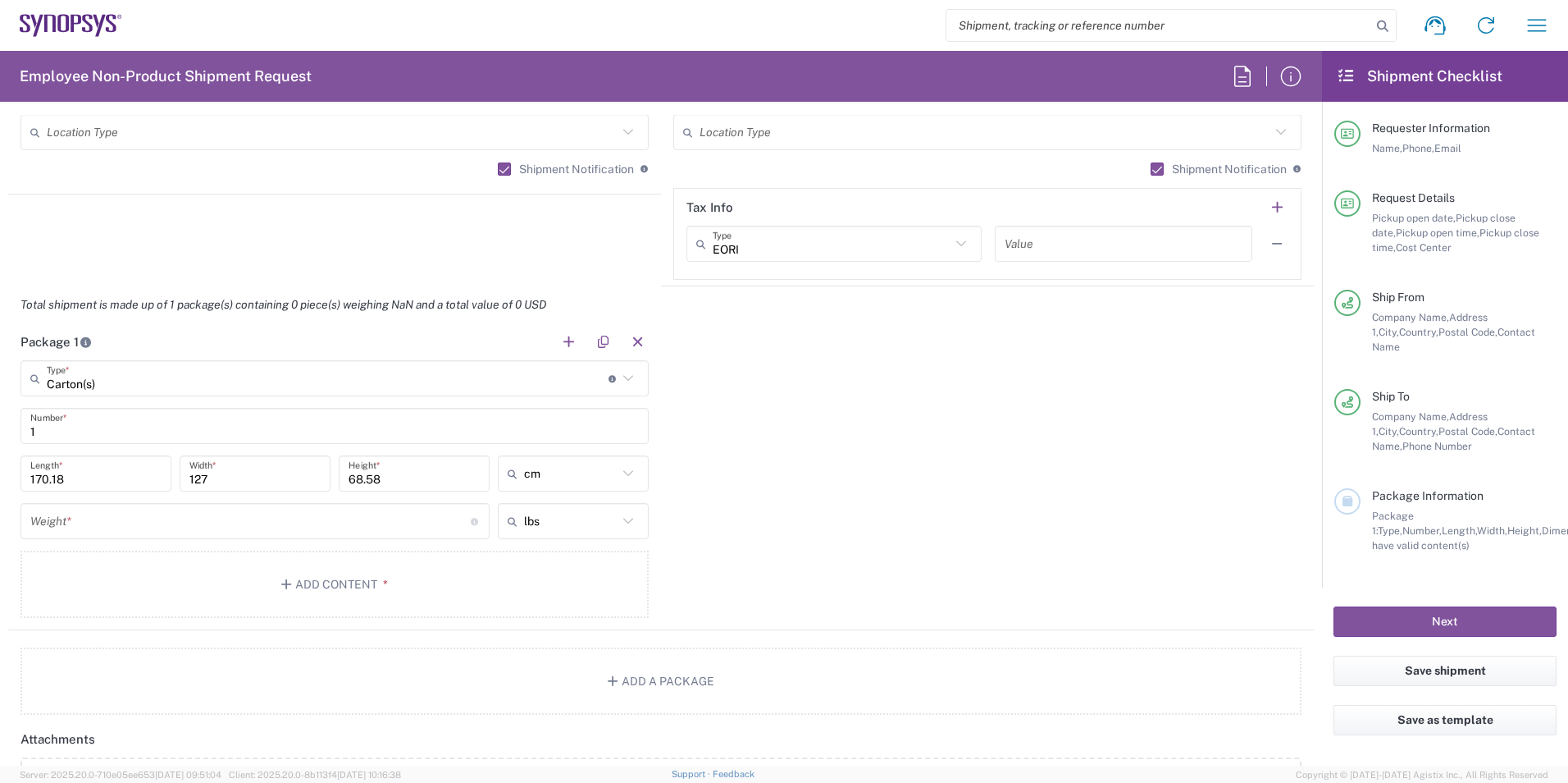
click at [618, 524] on icon at bounding box center [629, 521] width 22 height 22
click at [579, 575] on span "kgs" at bounding box center [567, 584] width 146 height 26
type input "kgs"
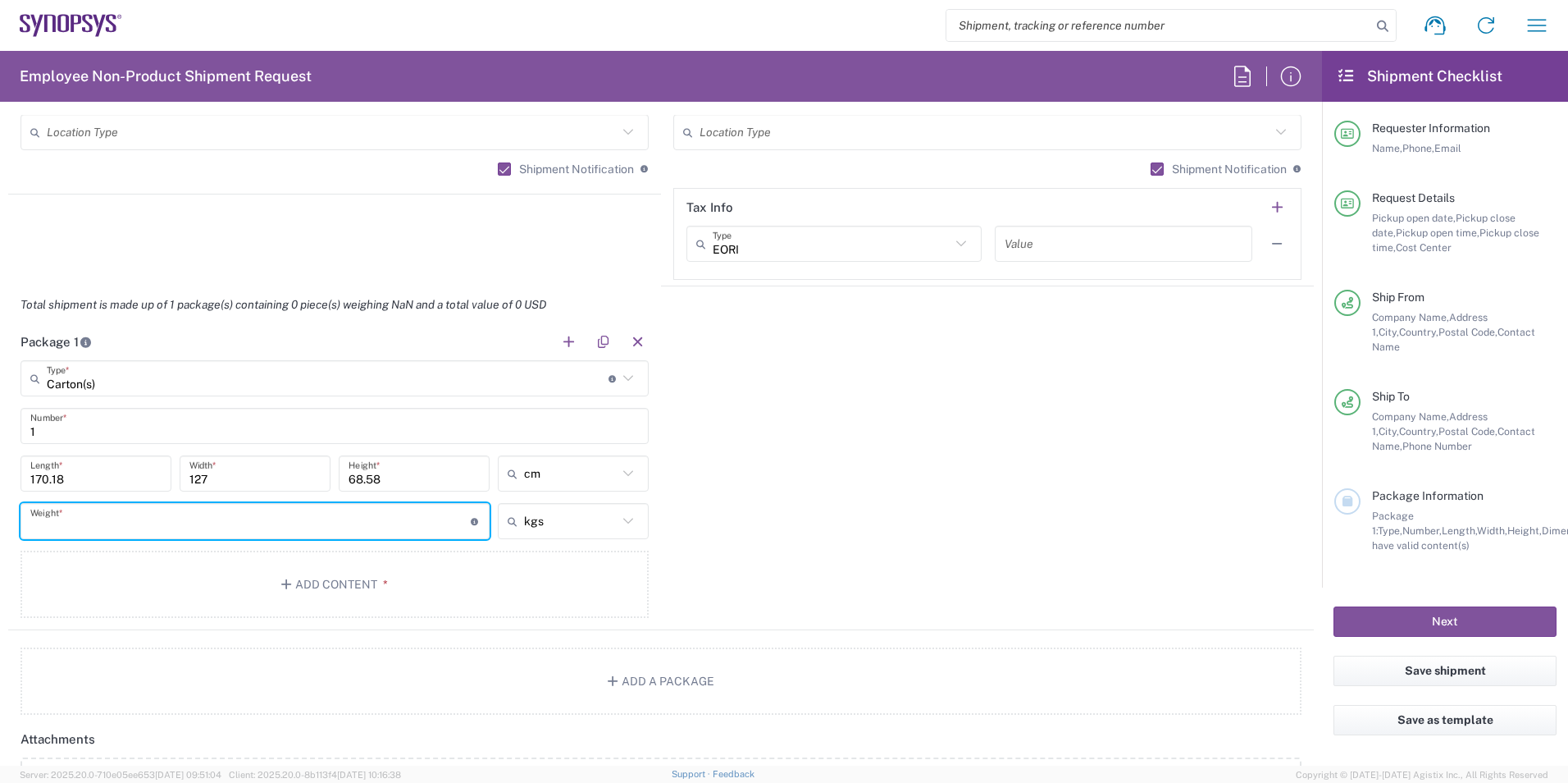
click at [442, 516] on input "number" at bounding box center [251, 521] width 441 height 29
type input "12.5"
click at [779, 566] on div "Package 1 Carton(s) Type * Material used to package goods Carton(s) Bale(s) Bas…" at bounding box center [661, 477] width 1306 height 307
click at [471, 589] on button "Add Content *" at bounding box center [335, 585] width 628 height 67
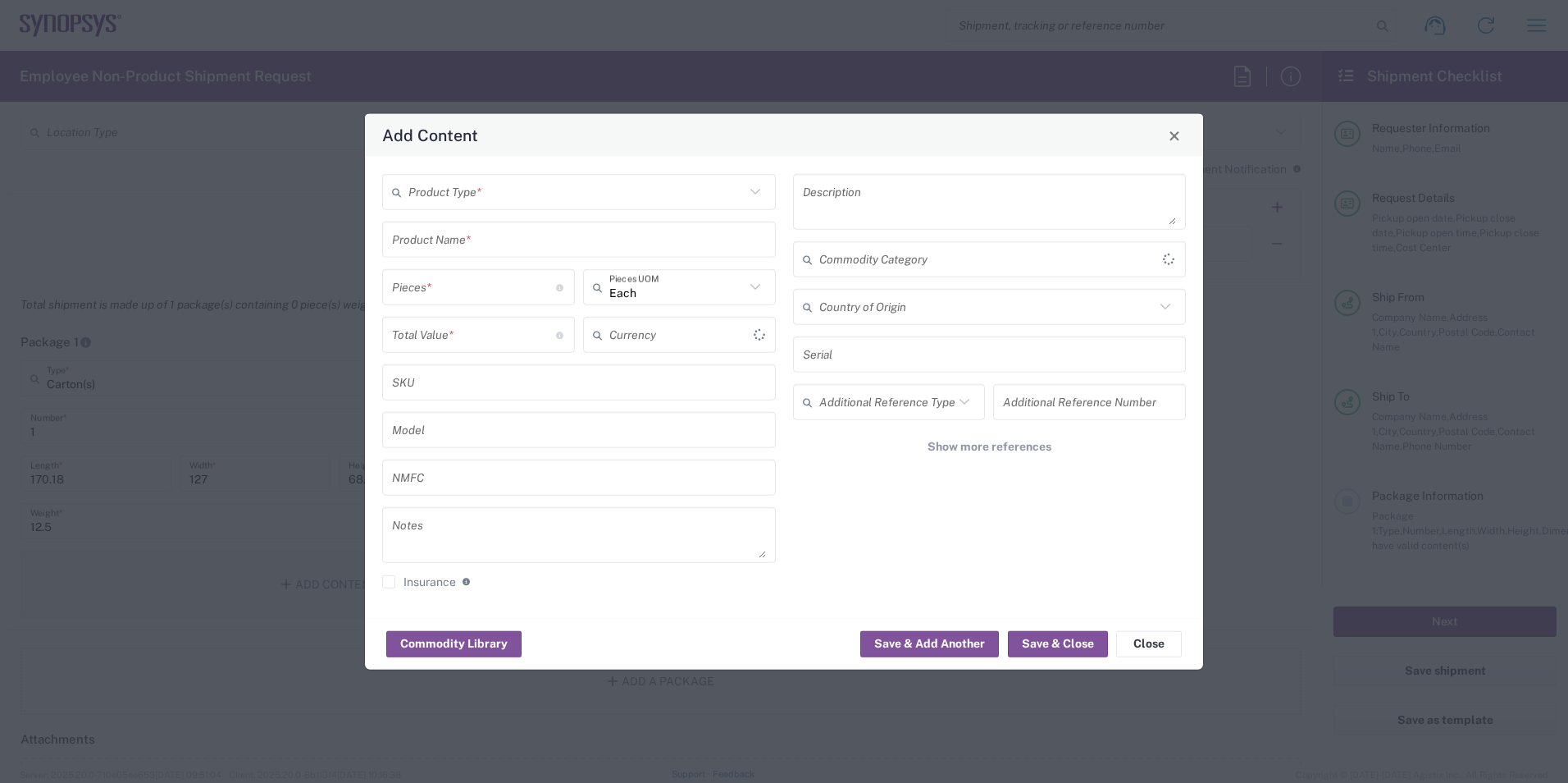
type input "US Dollar"
click at [602, 197] on input "text" at bounding box center [576, 191] width 337 height 29
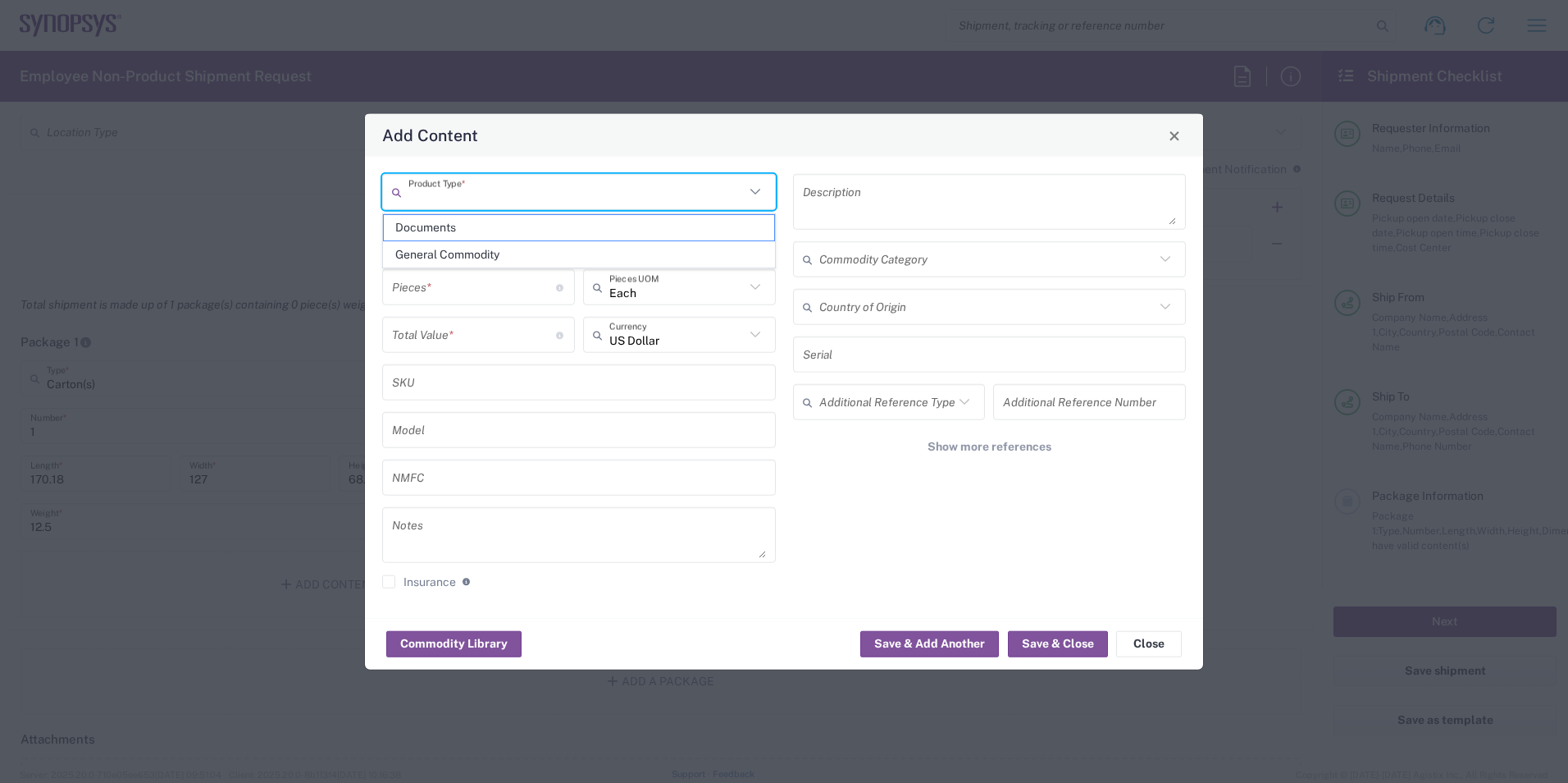
click at [602, 197] on input "text" at bounding box center [576, 191] width 337 height 29
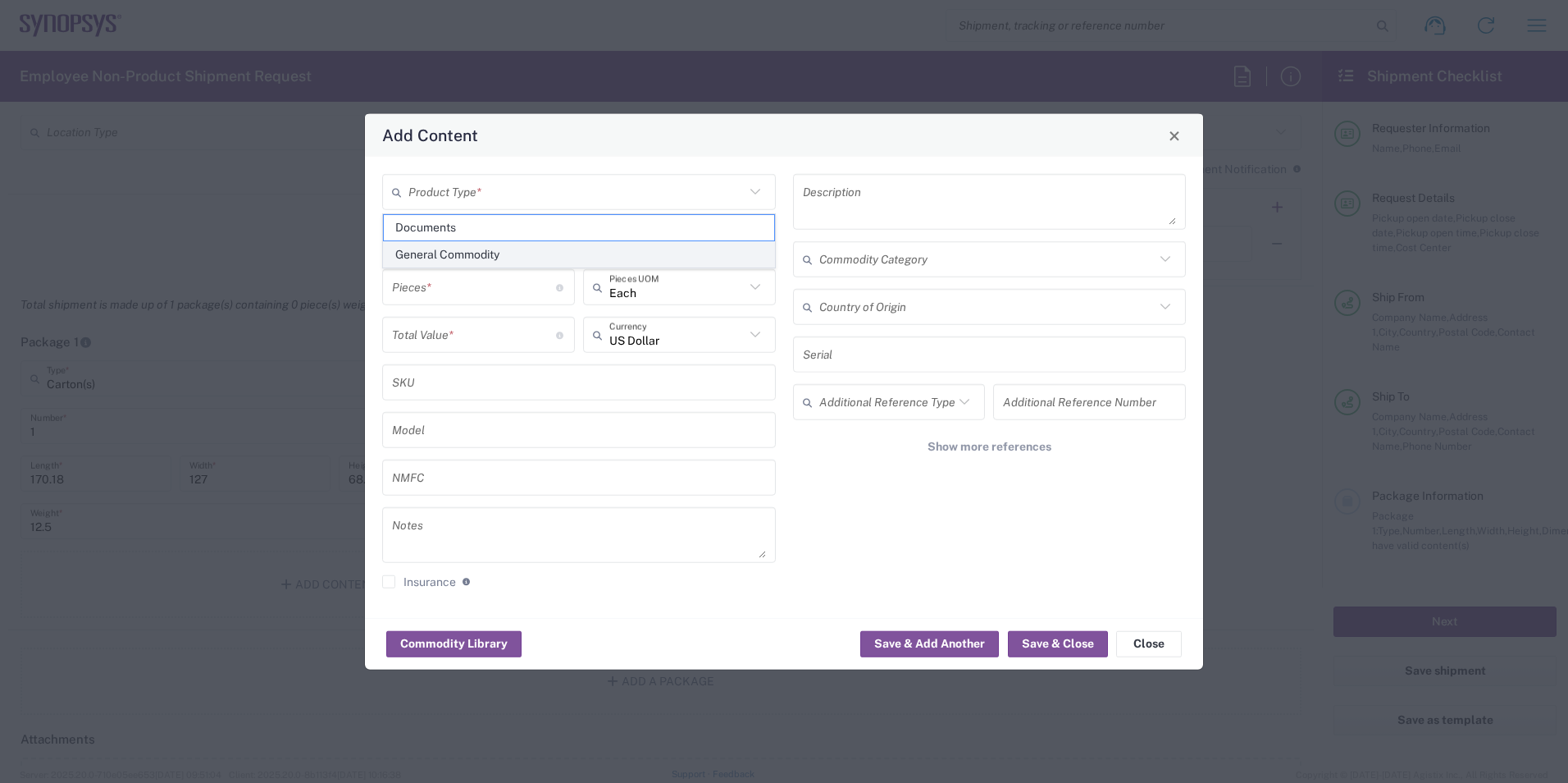
click at [572, 257] on span "General Commodity" at bounding box center [579, 255] width 390 height 26
type input "General Commodity"
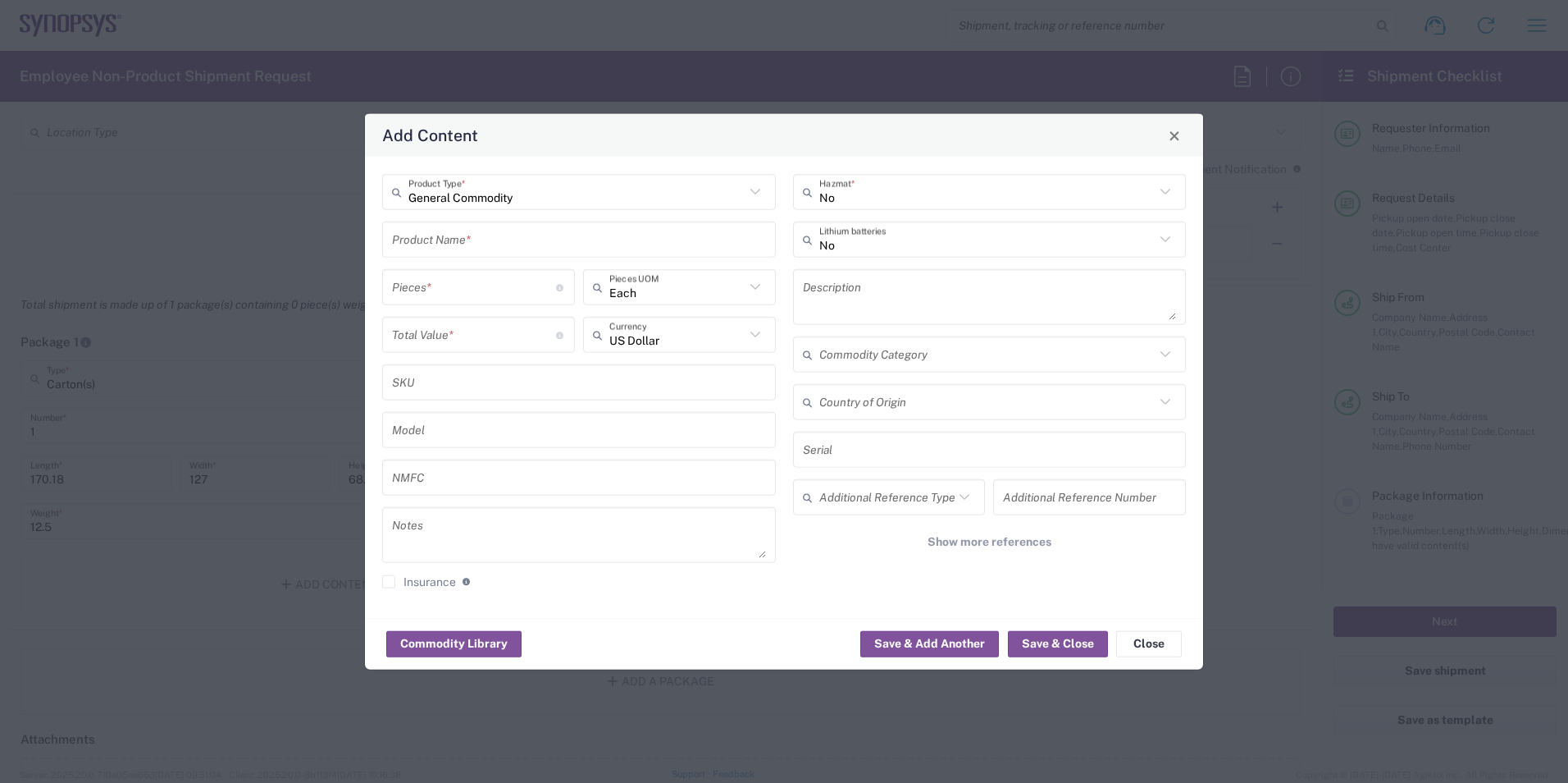
click at [598, 236] on input "text" at bounding box center [579, 239] width 374 height 29
click at [527, 293] on input "number" at bounding box center [474, 286] width 164 height 29
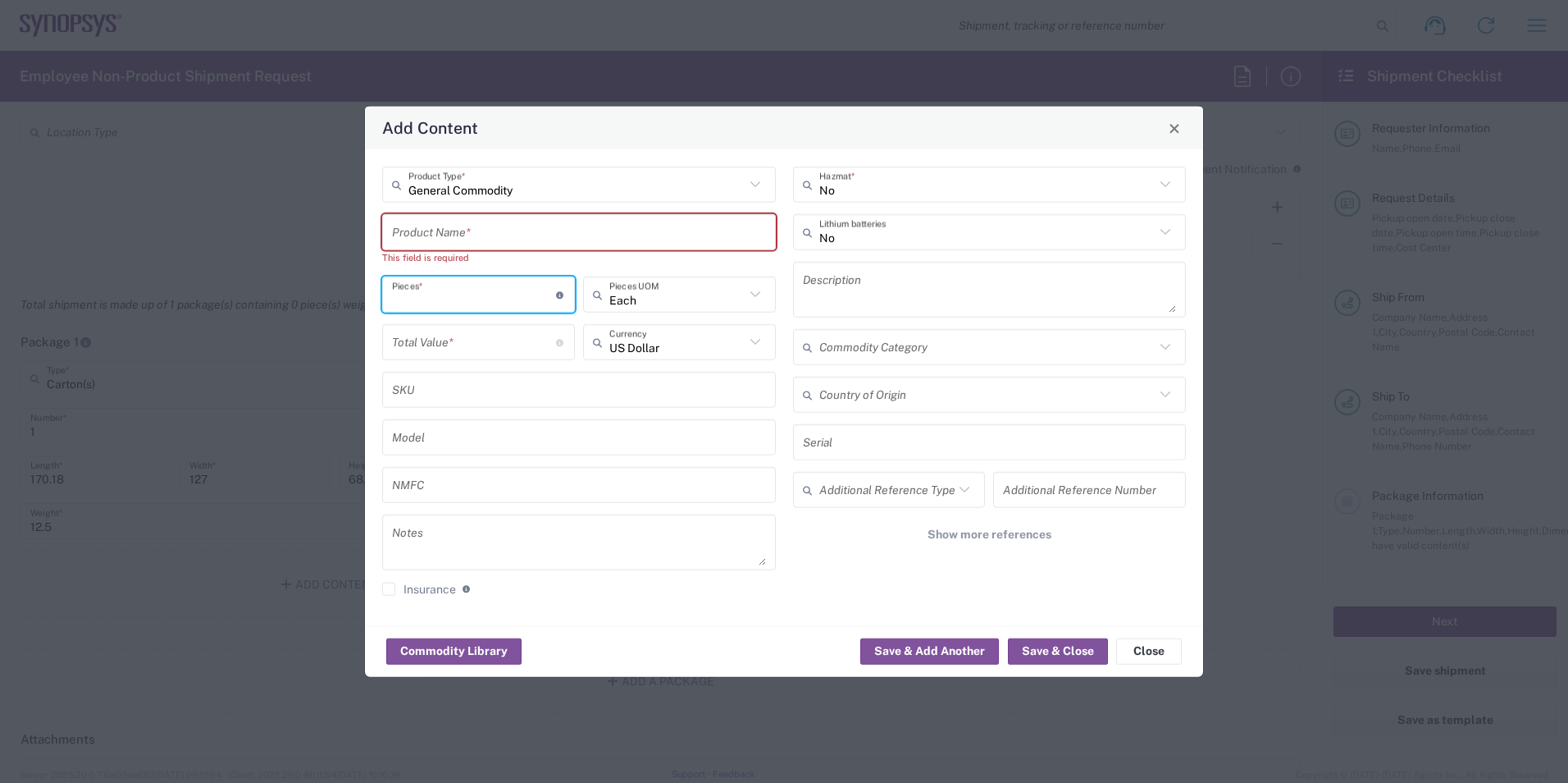
type input "5"
type input "50"
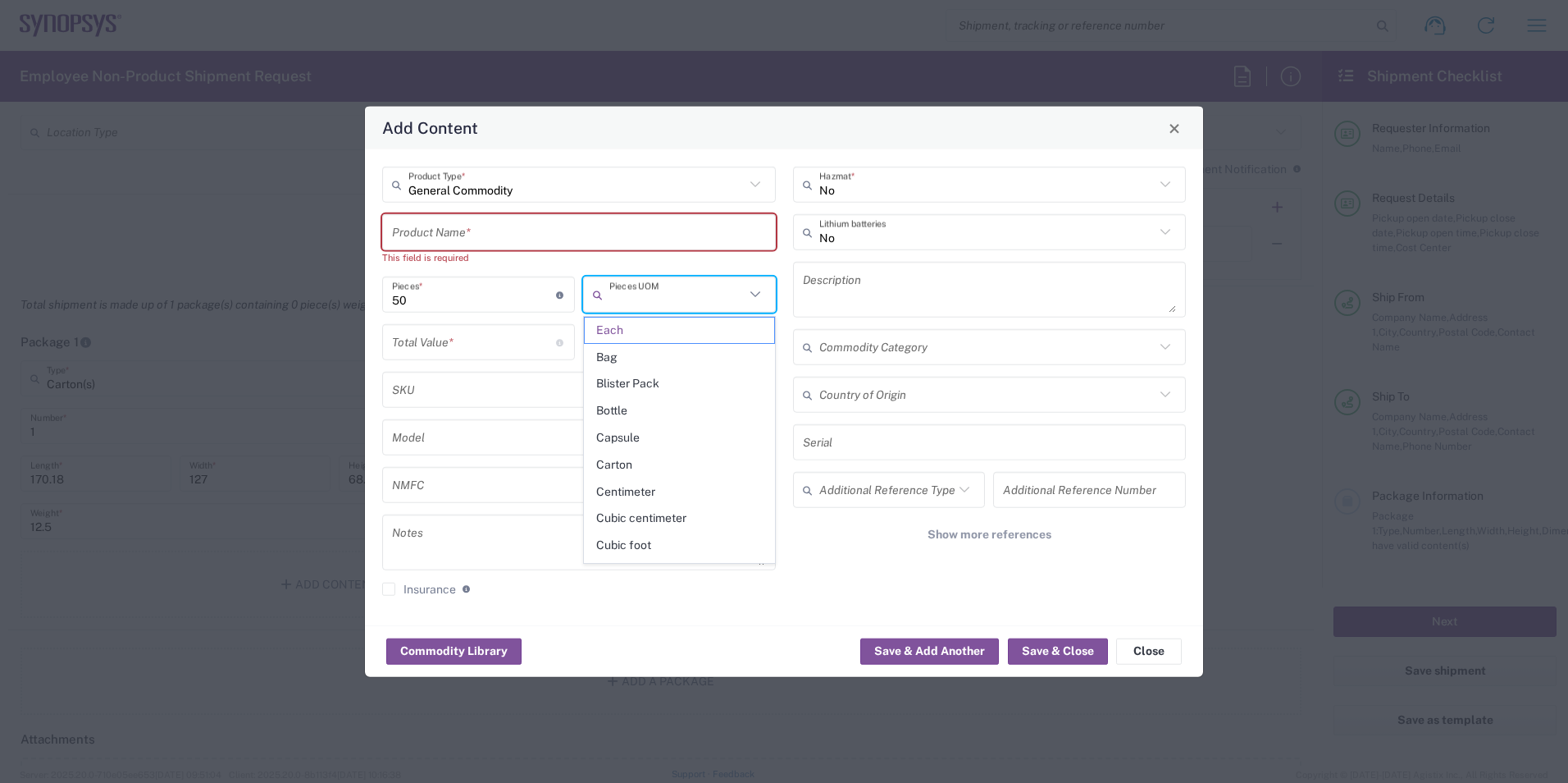
click at [678, 280] on input "text" at bounding box center [677, 293] width 136 height 29
click at [715, 329] on span "Each" at bounding box center [679, 330] width 189 height 26
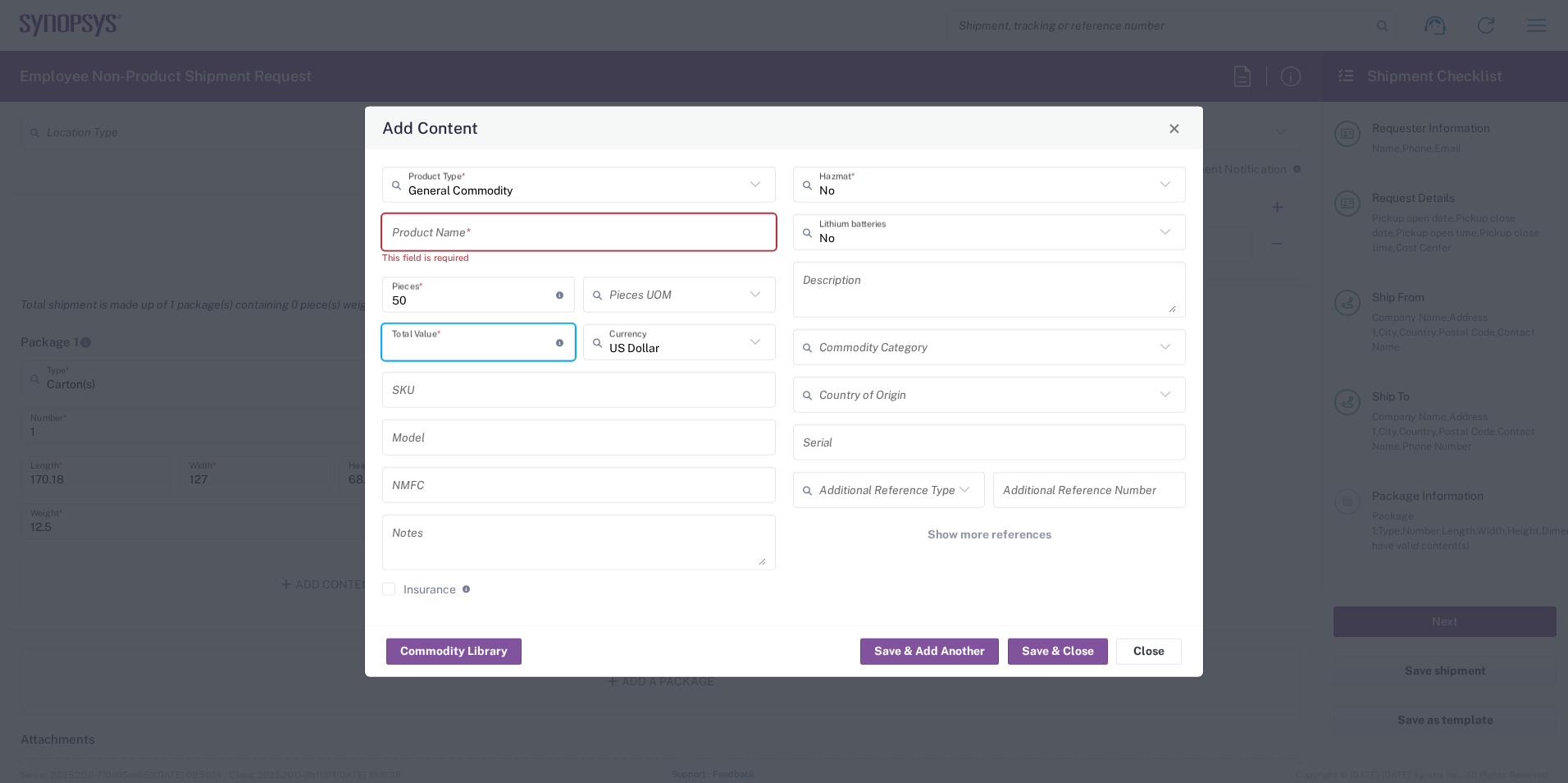
click at [530, 347] on input "number" at bounding box center [474, 341] width 164 height 29
type input "100"
click at [753, 345] on icon at bounding box center [756, 343] width 22 height 22
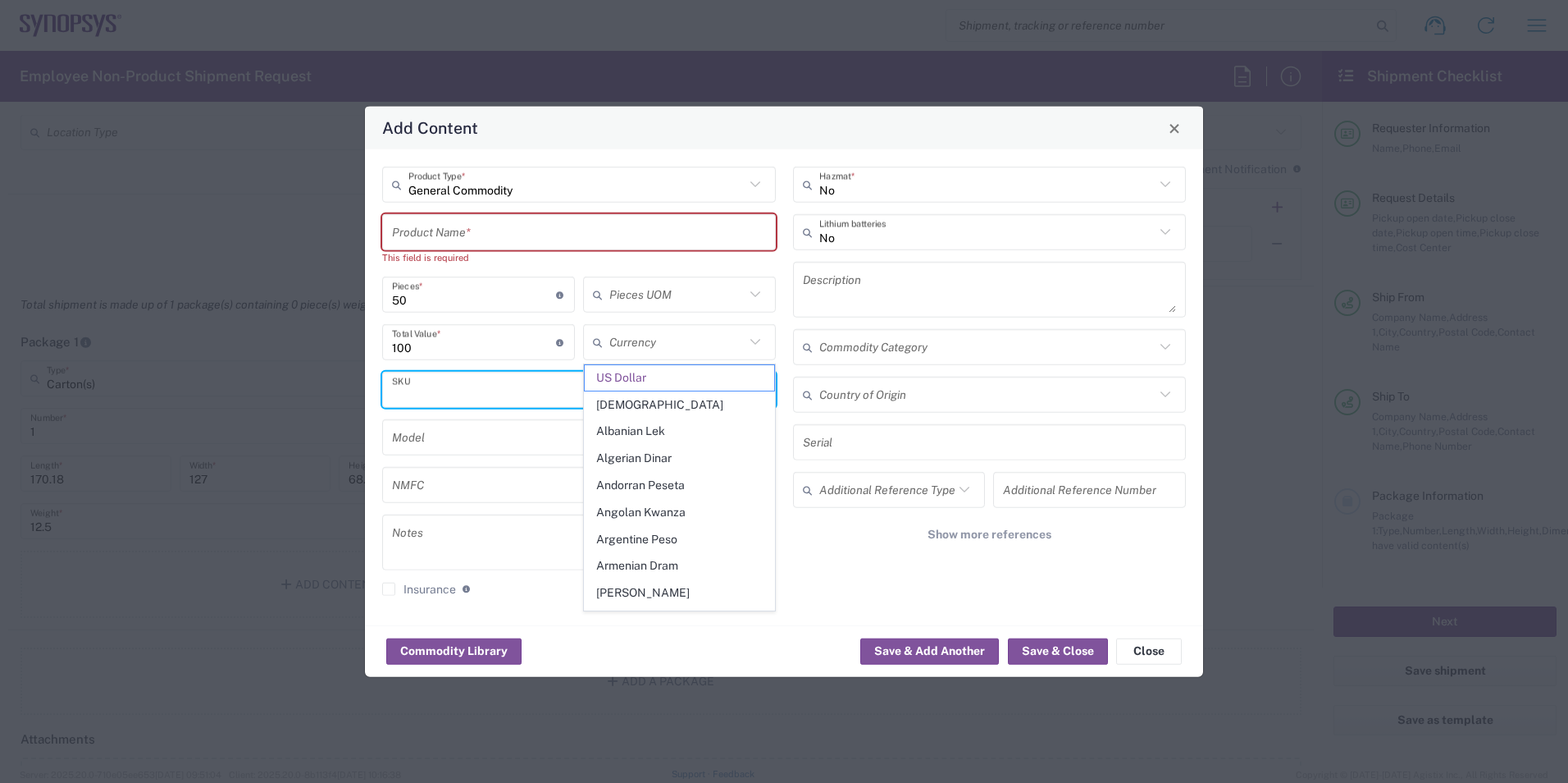
click at [470, 396] on input "text" at bounding box center [579, 389] width 374 height 29
type input "US Dollar"
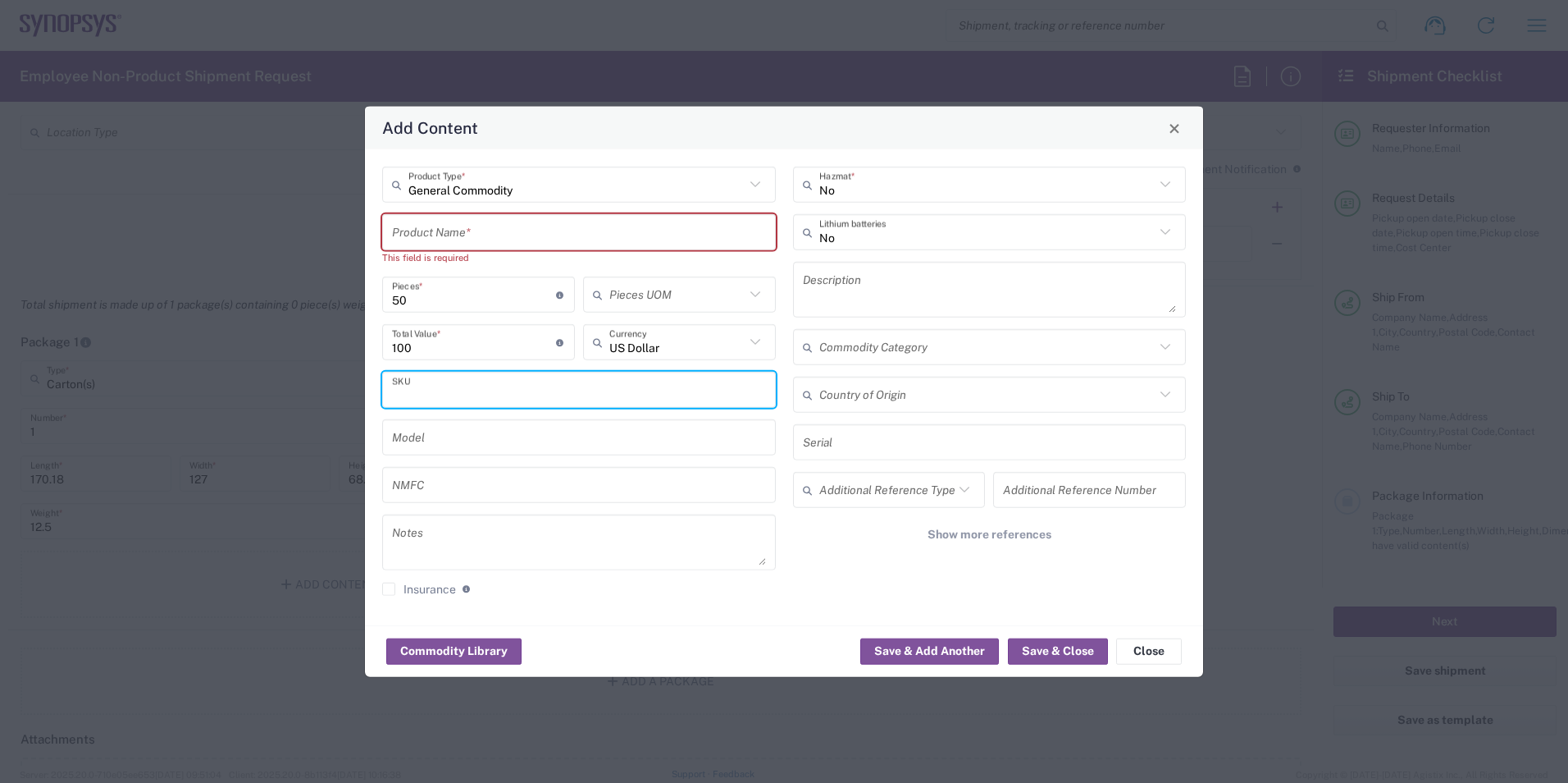
click at [696, 226] on input "text" at bounding box center [579, 231] width 374 height 29
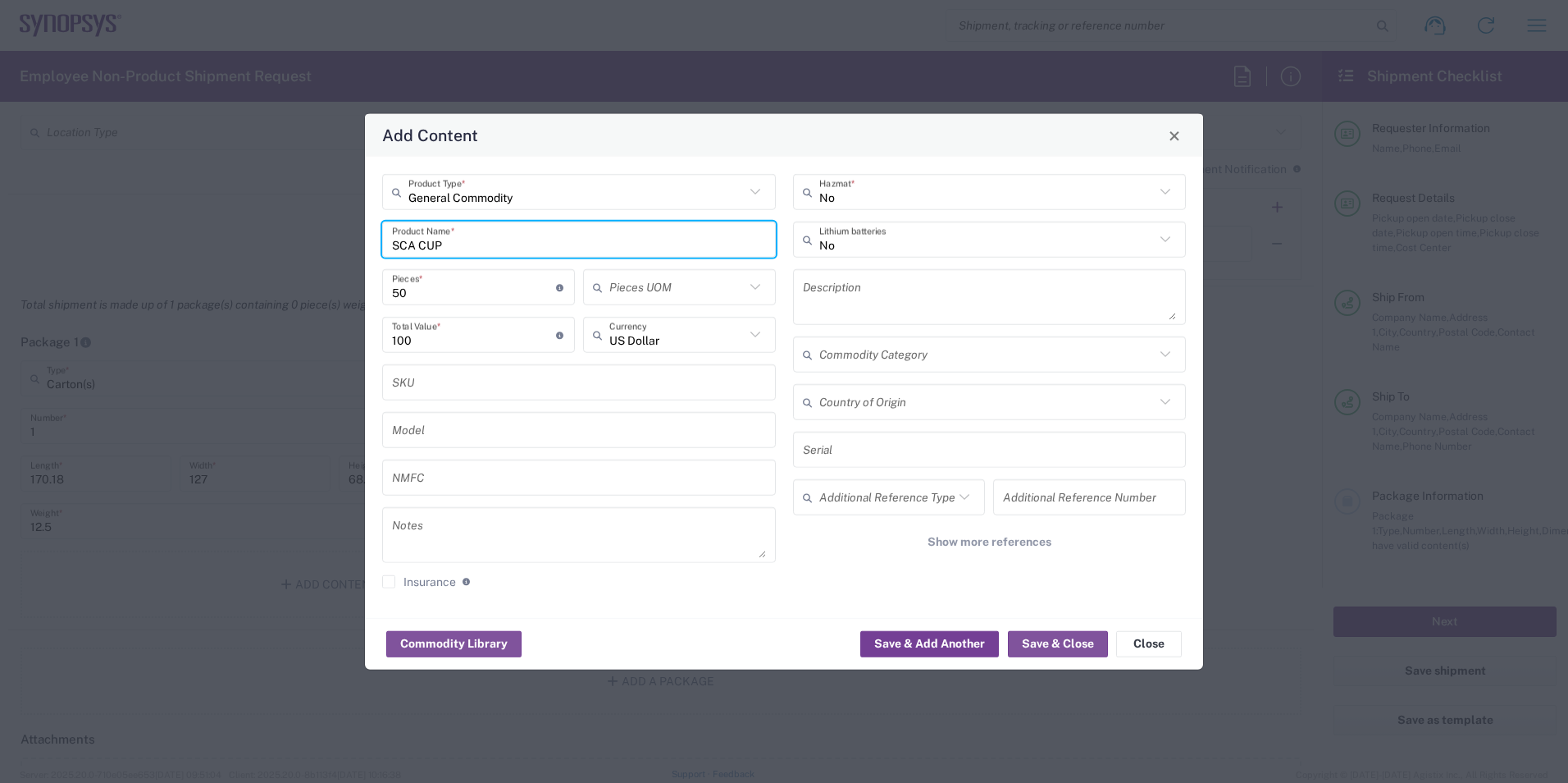
type input "SCA CUP"
click at [779, 644] on button "Save & Add Another" at bounding box center [930, 643] width 139 height 26
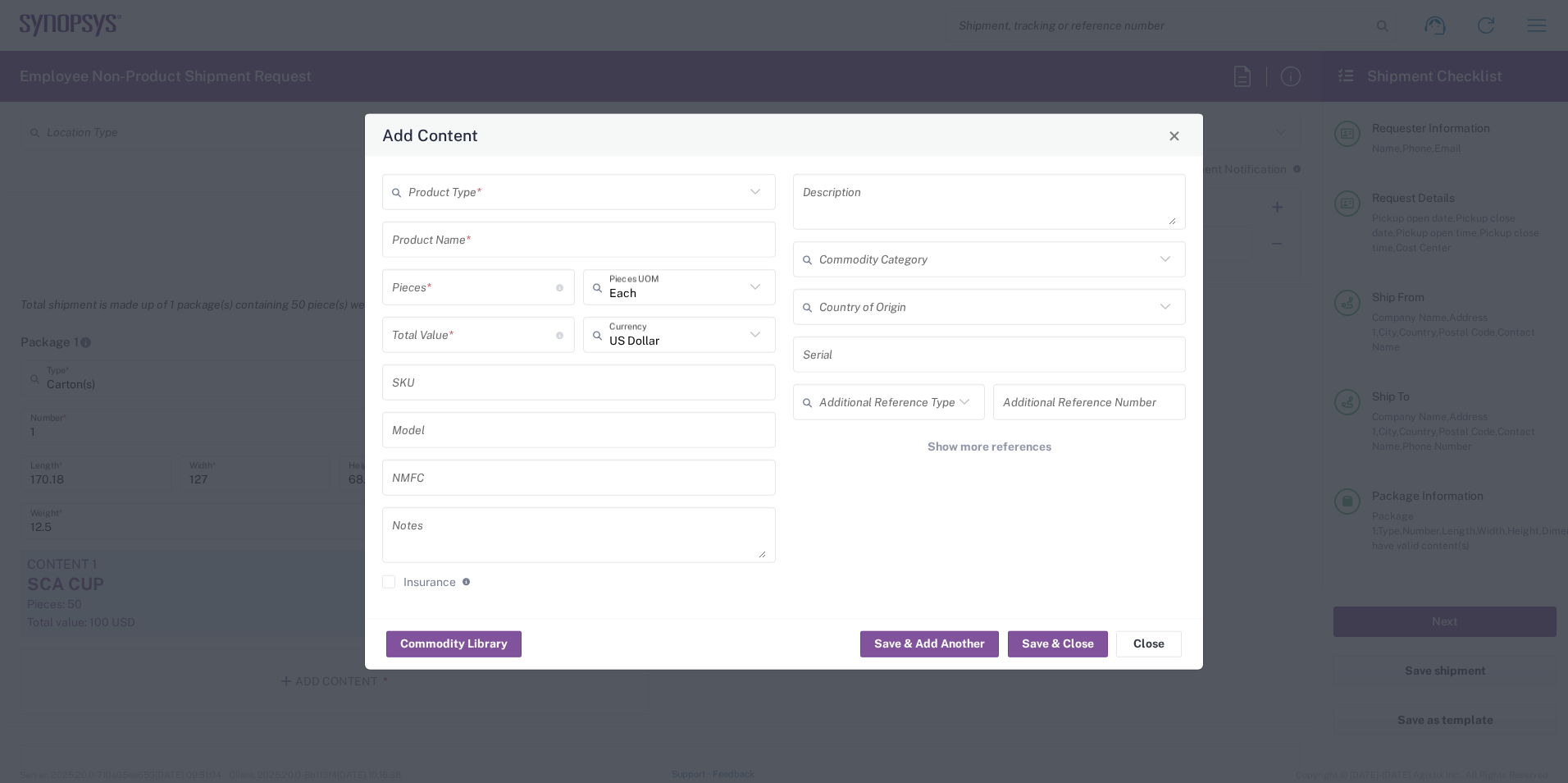
click at [746, 189] on icon at bounding box center [756, 192] width 22 height 22
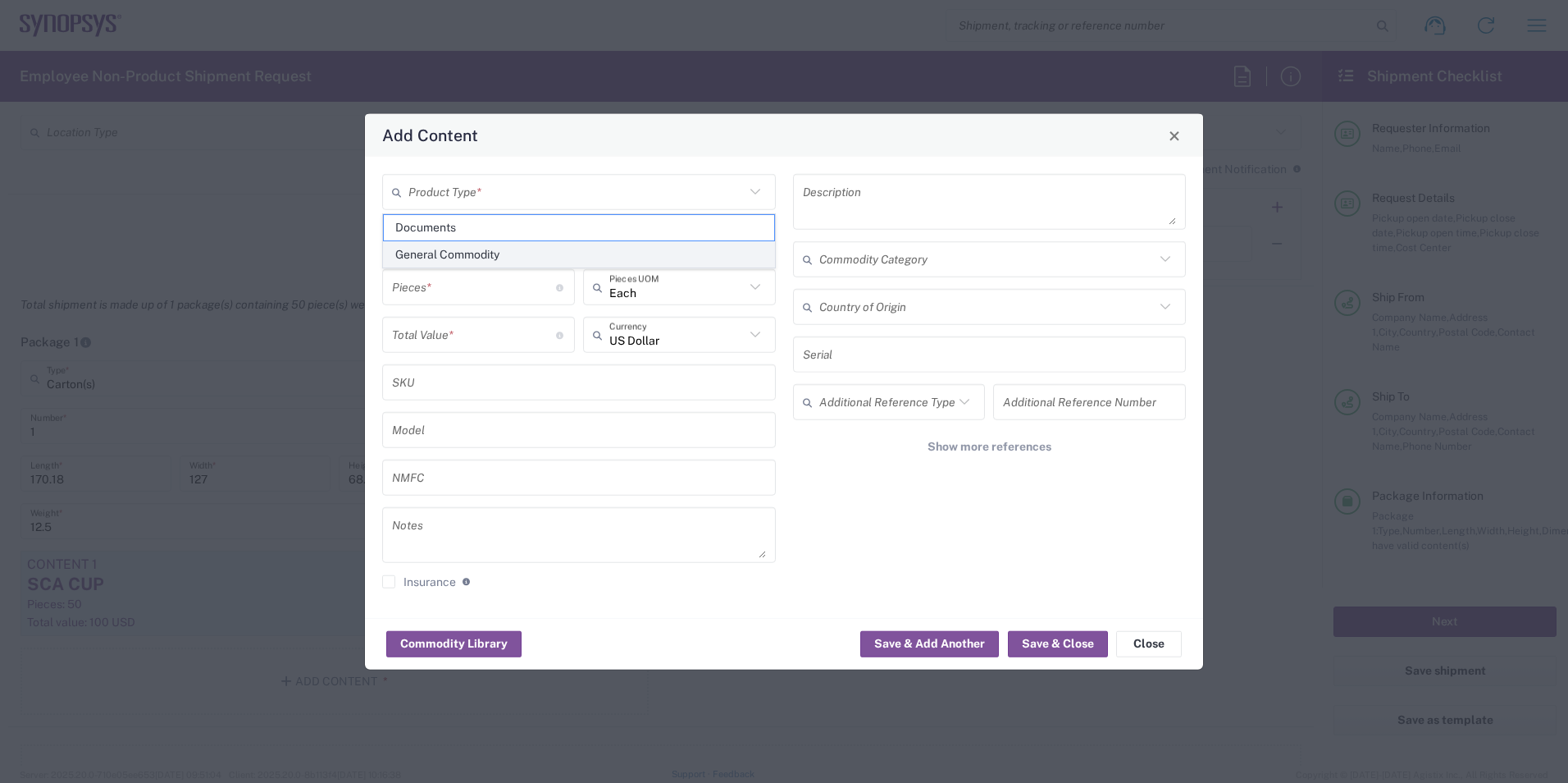
click at [708, 262] on span "General Commodity" at bounding box center [579, 255] width 390 height 26
type input "General Commodity"
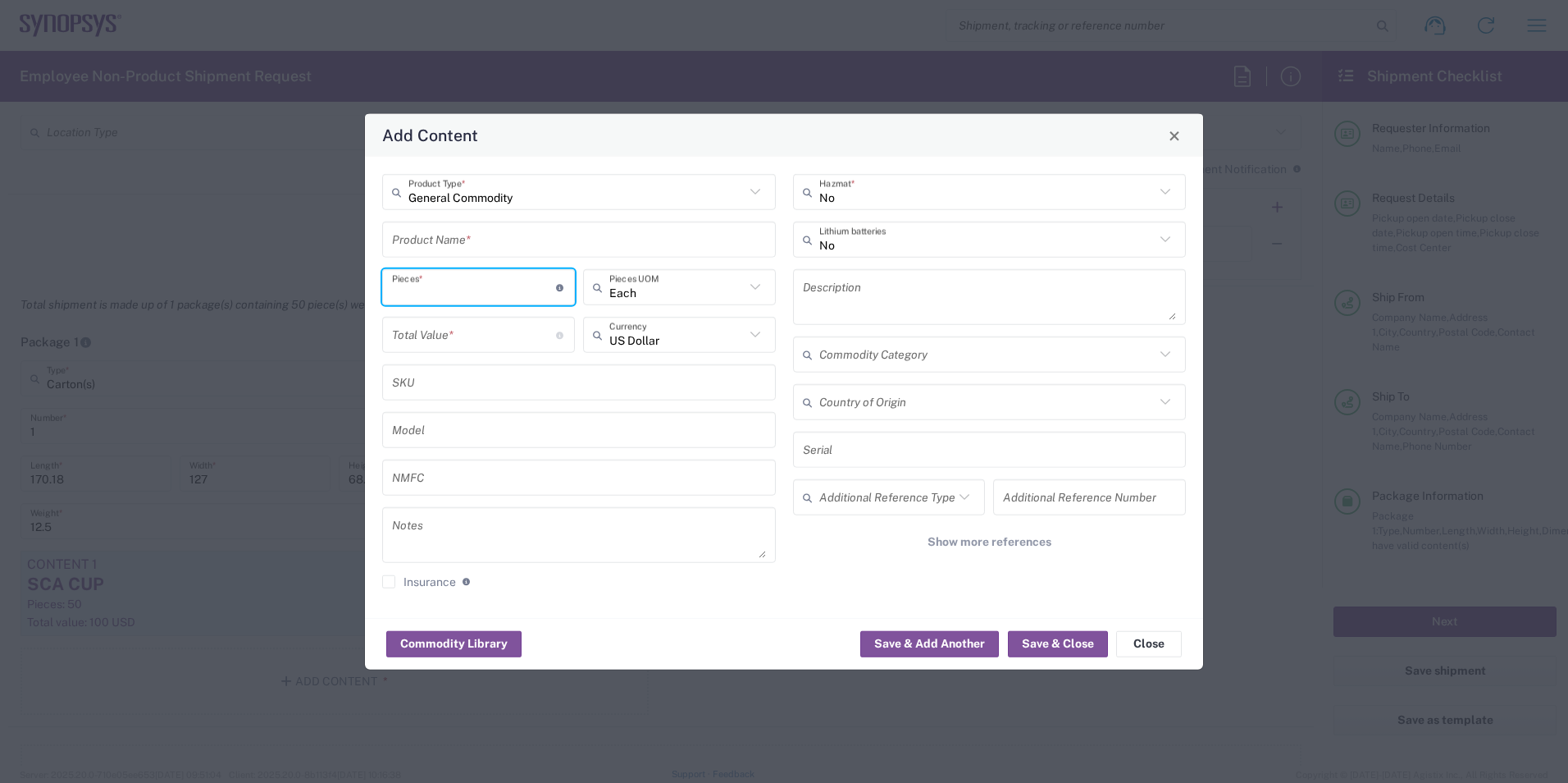
click at [501, 293] on input "number" at bounding box center [474, 286] width 164 height 29
type input "50"
click at [538, 334] on input "number" at bounding box center [474, 334] width 164 height 29
type input "100"
click at [779, 614] on div "General Commodity Product Type * Product Name * 50 Pieces * Number of pieces in…" at bounding box center [784, 387] width 838 height 461
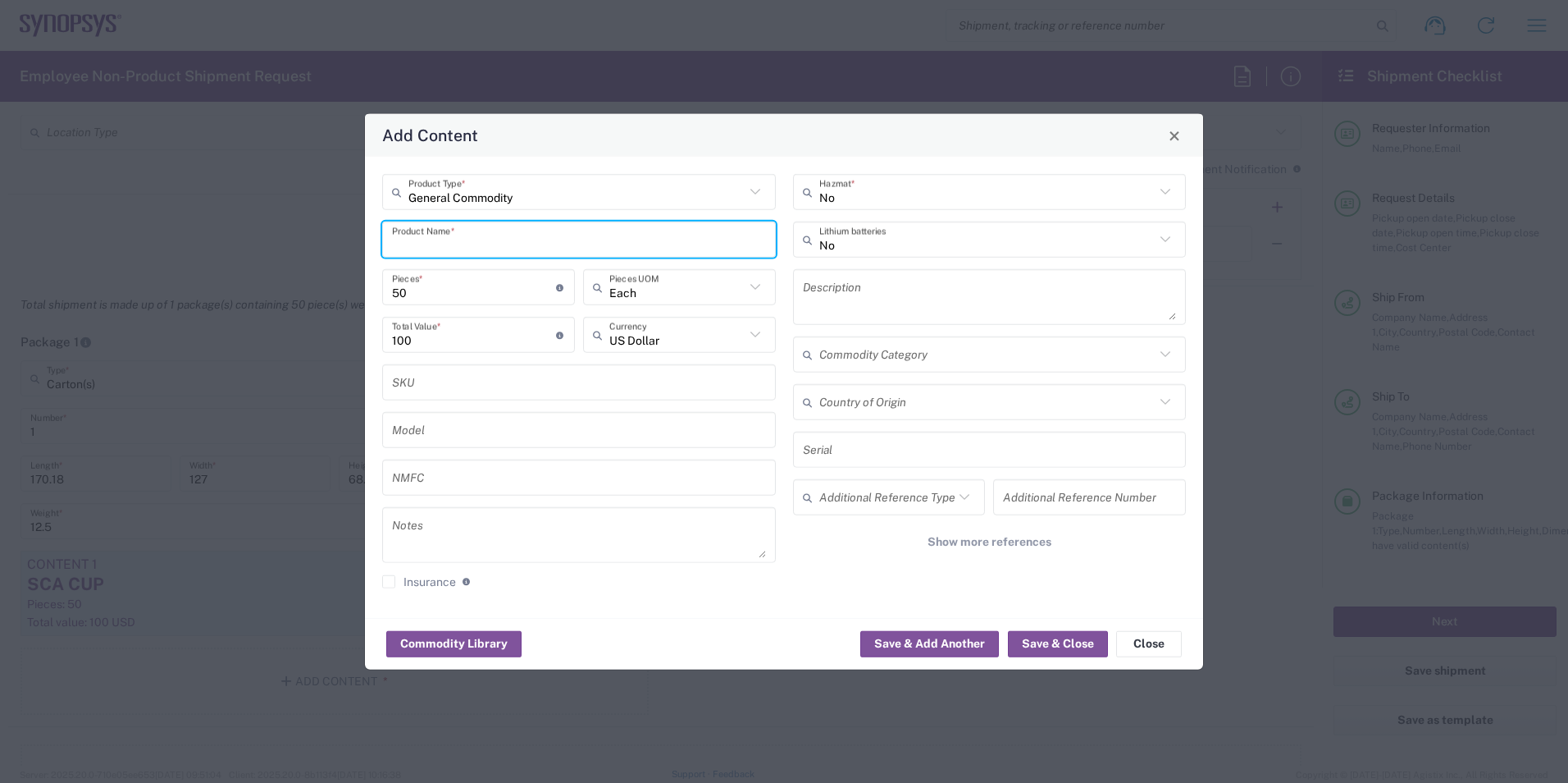
click at [613, 241] on input "text" at bounding box center [579, 239] width 374 height 29
type input "SCA CUP"
click at [779, 642] on button "Save & Close" at bounding box center [1058, 643] width 100 height 26
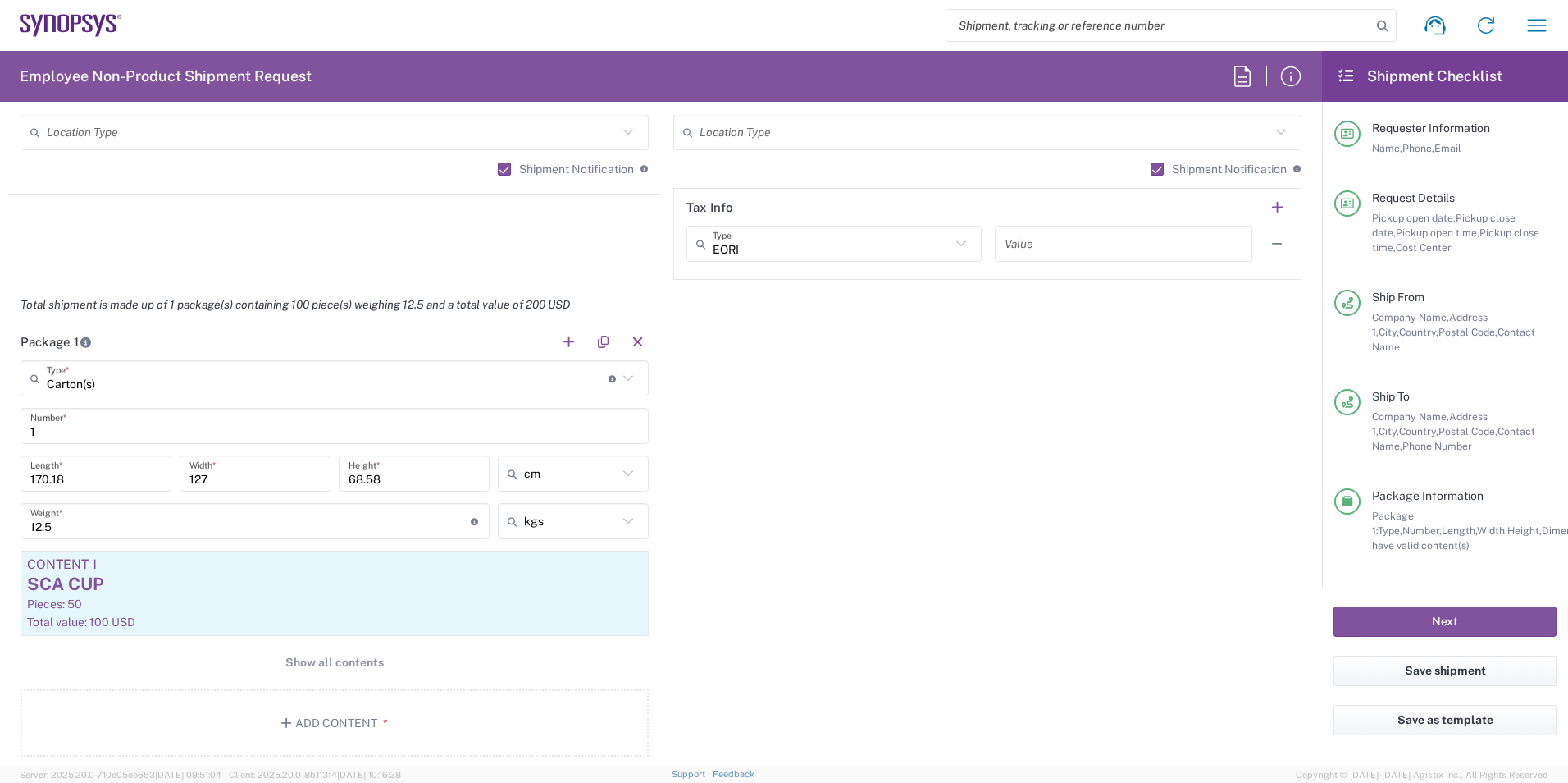
click at [779, 632] on div "Package 1 Carton(s) Type * Material used to package goods Carton(s) Bale(s) Bas…" at bounding box center [661, 546] width 1306 height 446
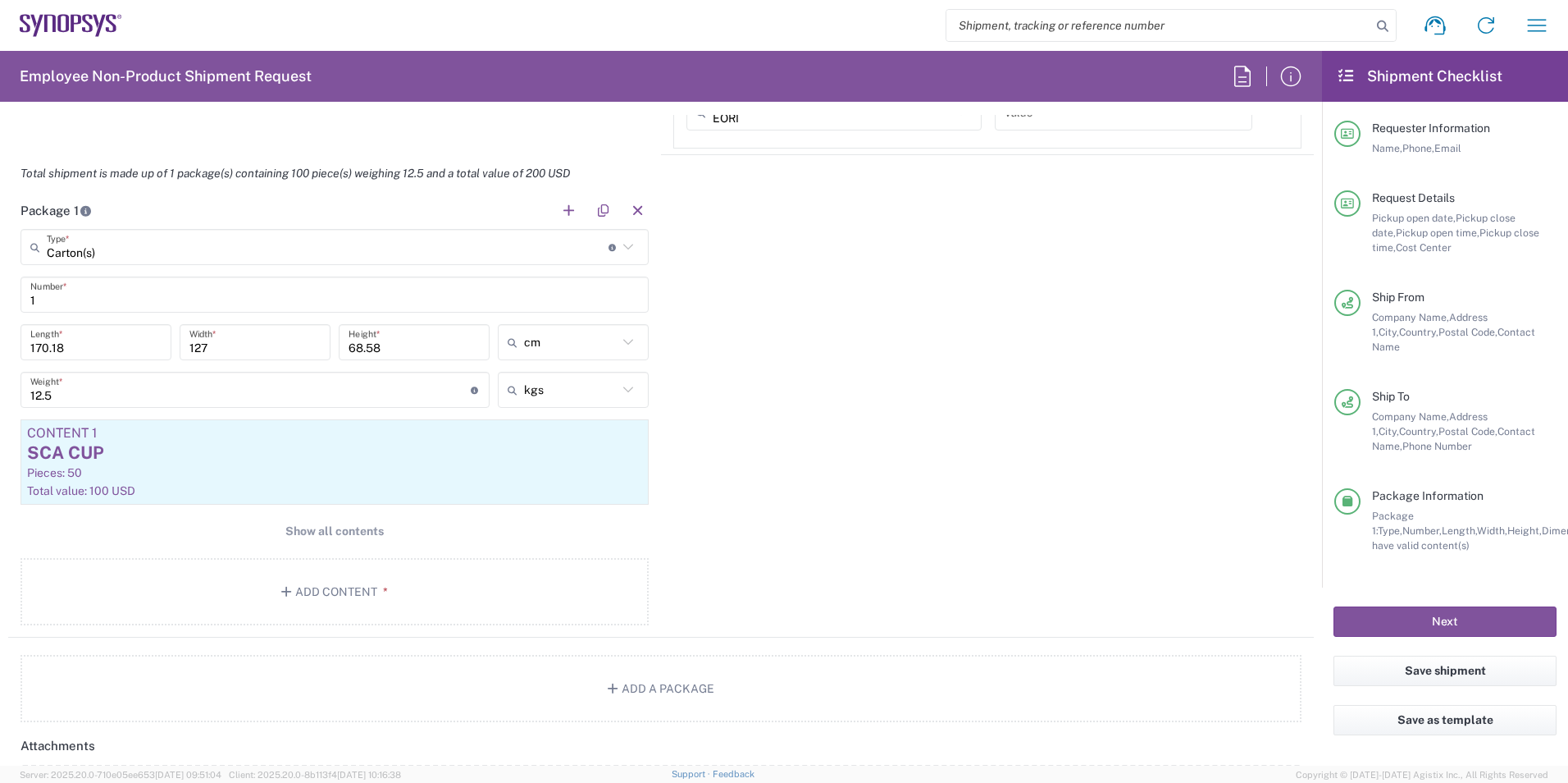
scroll to position [1456, 0]
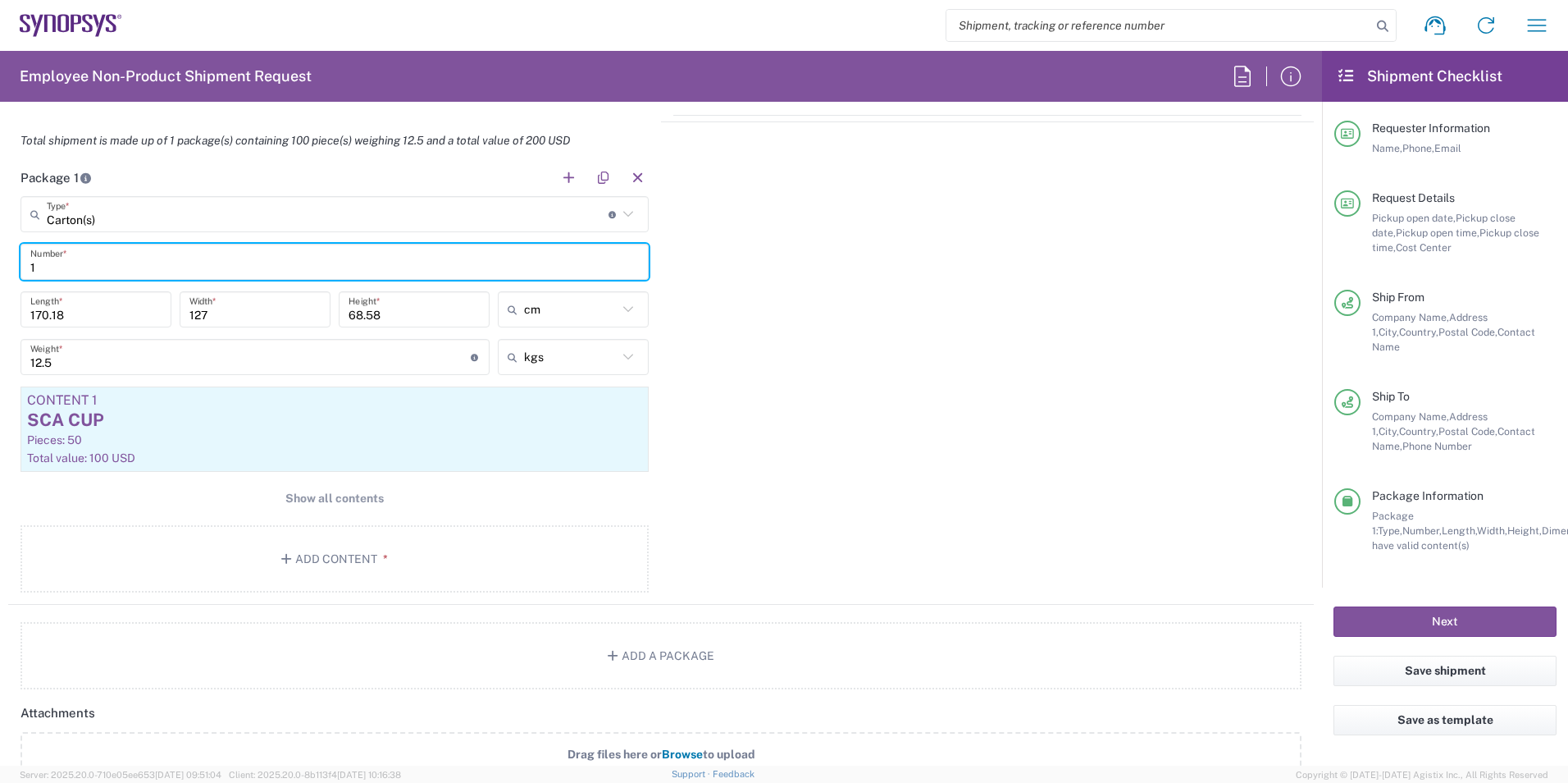
click at [47, 267] on input "1" at bounding box center [335, 262] width 608 height 29
type input "2"
click at [776, 467] on div "Package 1 Carton(s) Type * Material used to package goods Carton(s) Bale(s) Bas…" at bounding box center [661, 383] width 1306 height 446
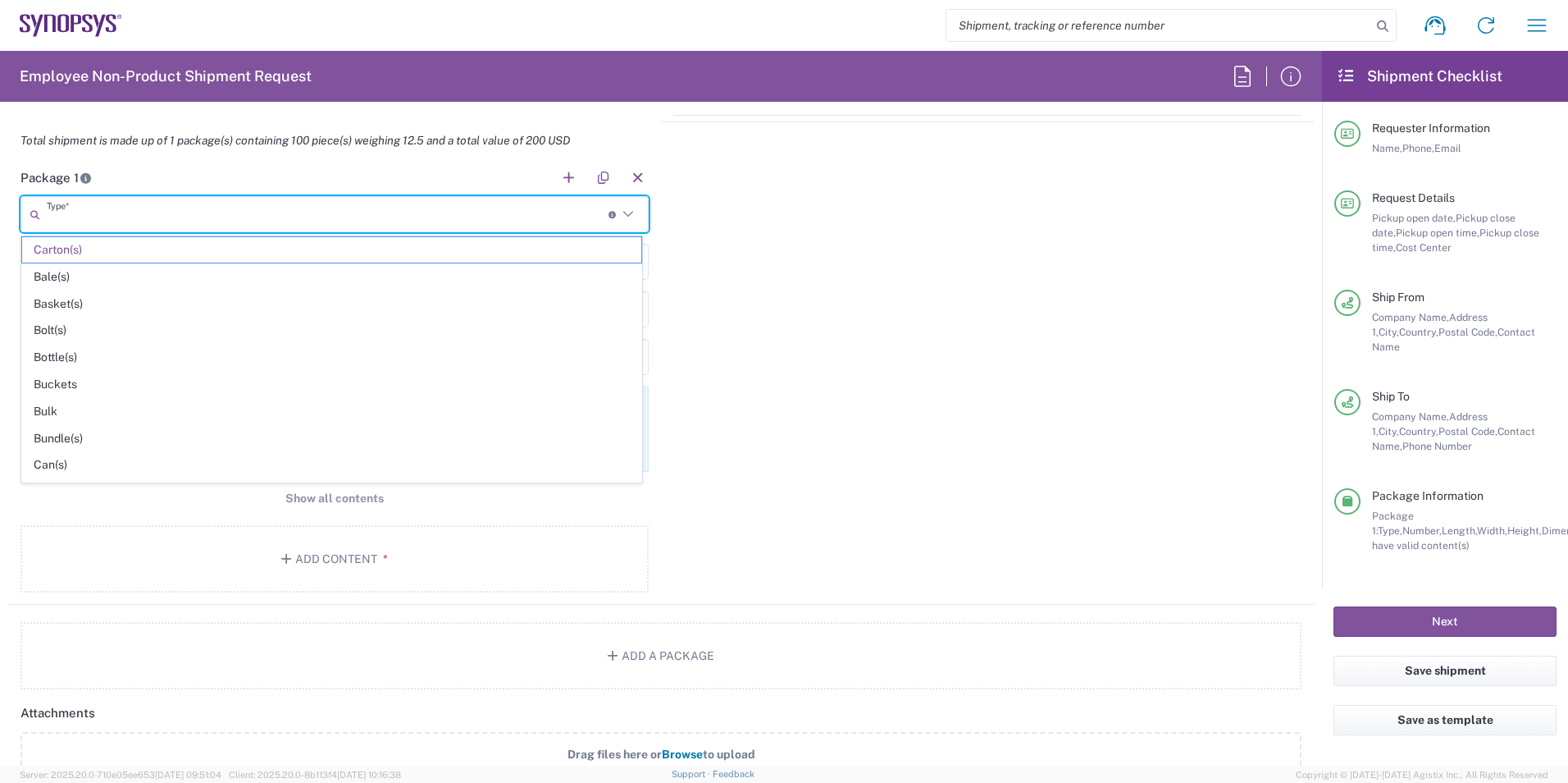
click at [579, 218] on input "text" at bounding box center [327, 214] width 562 height 29
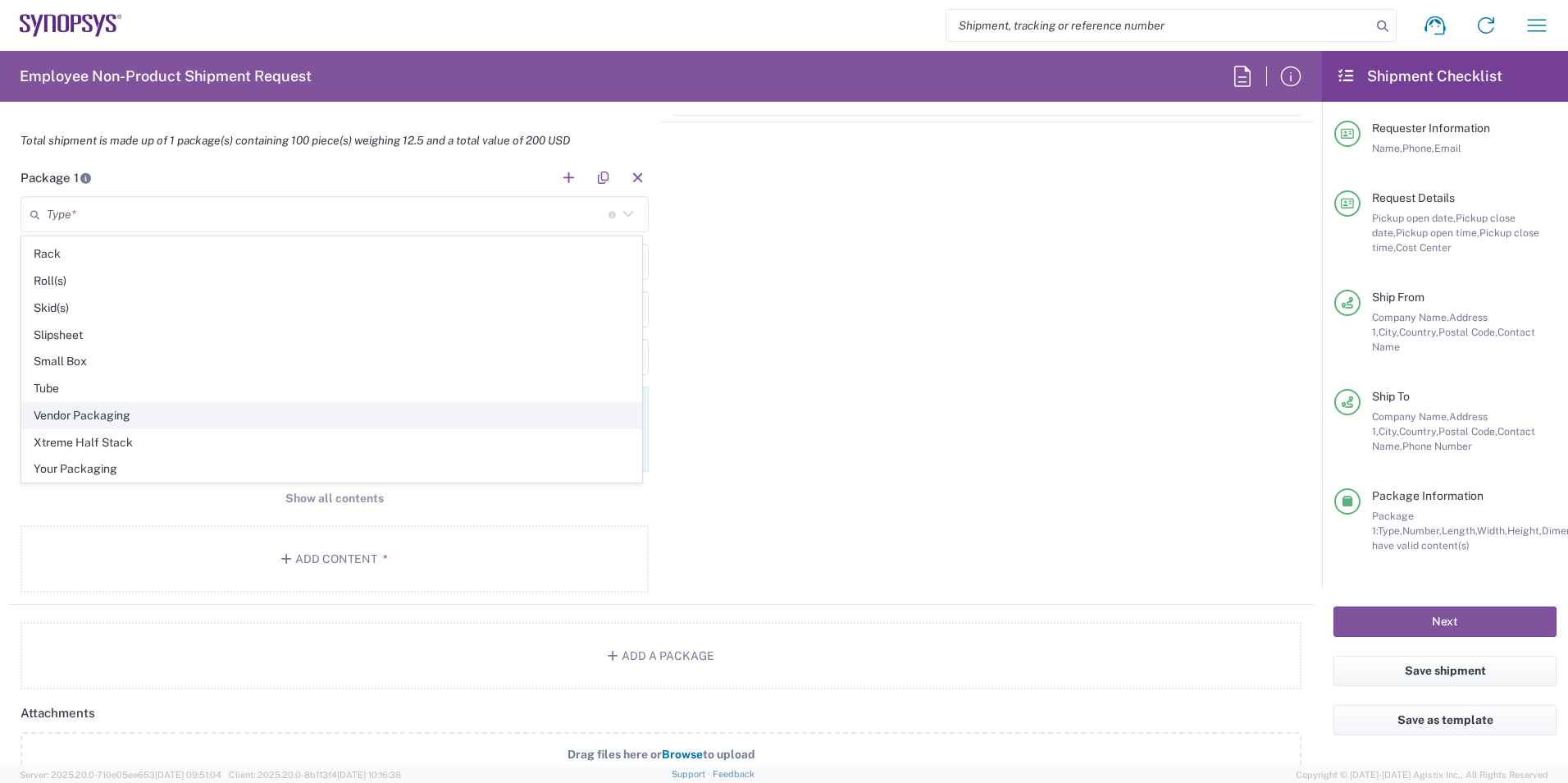
click at [595, 427] on span "Vendor Packaging" at bounding box center [331, 416] width 619 height 26
type input "Vendor Packaging"
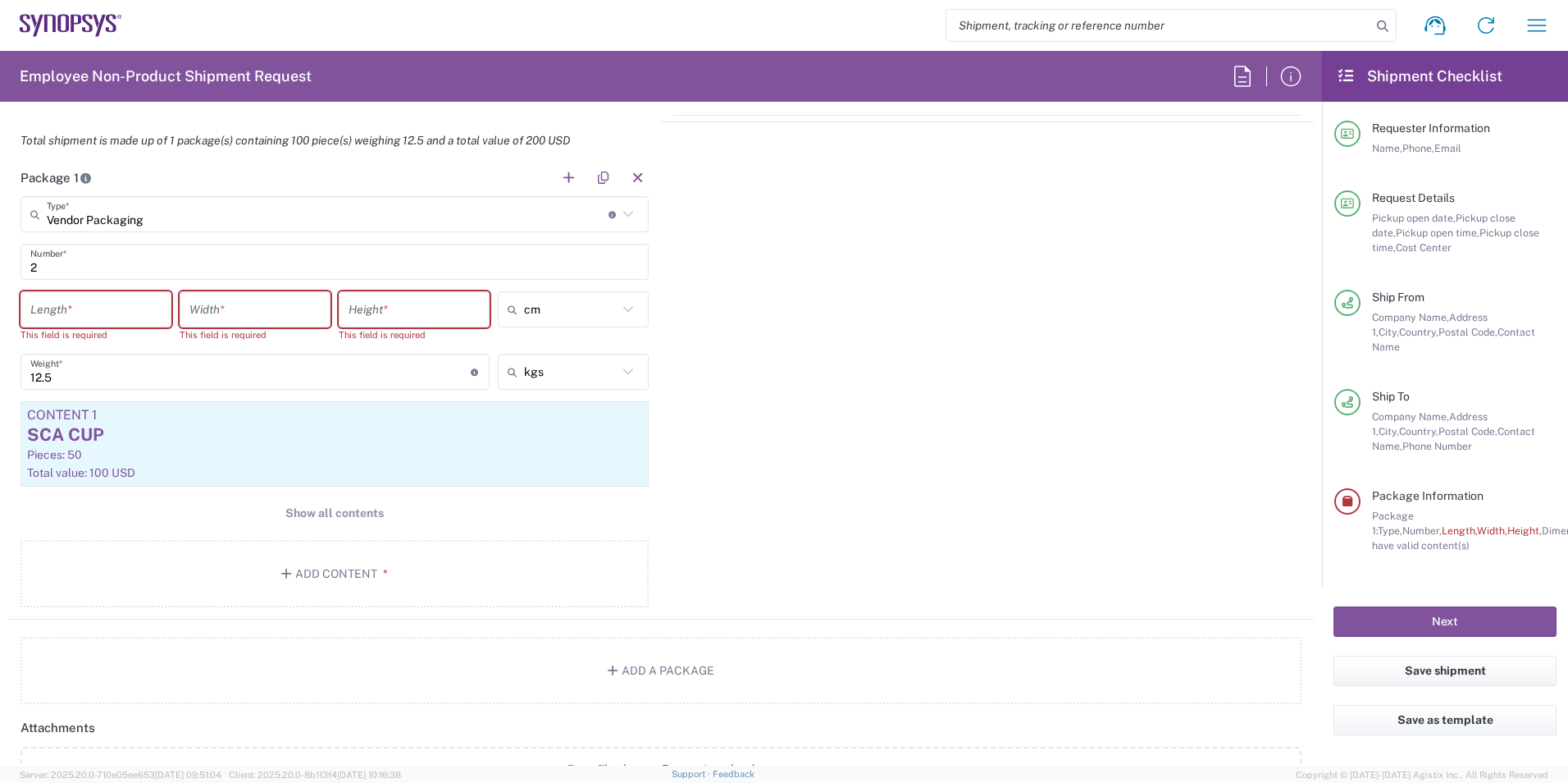
click at [418, 261] on input "2" at bounding box center [335, 262] width 608 height 29
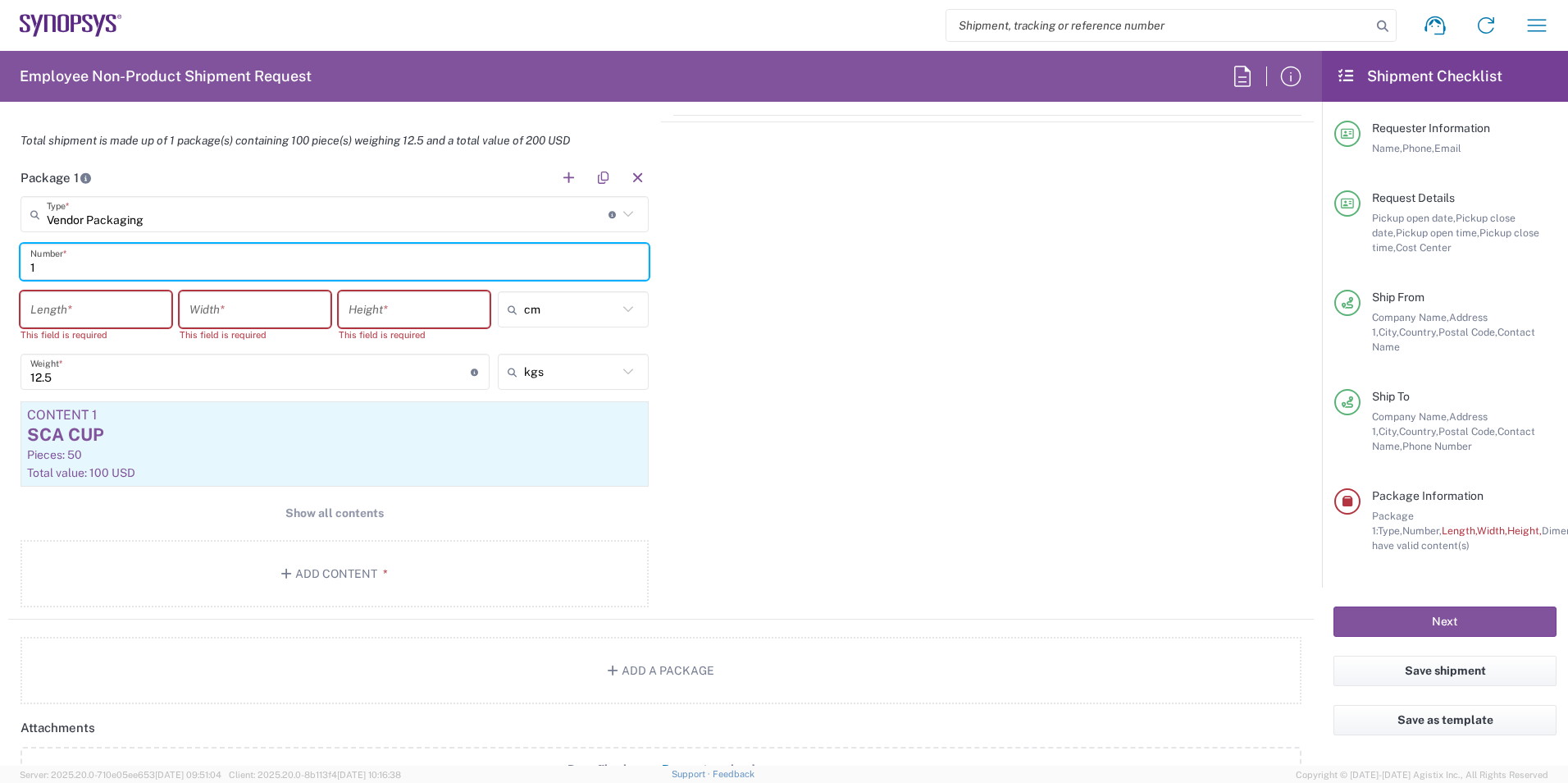
type input "1"
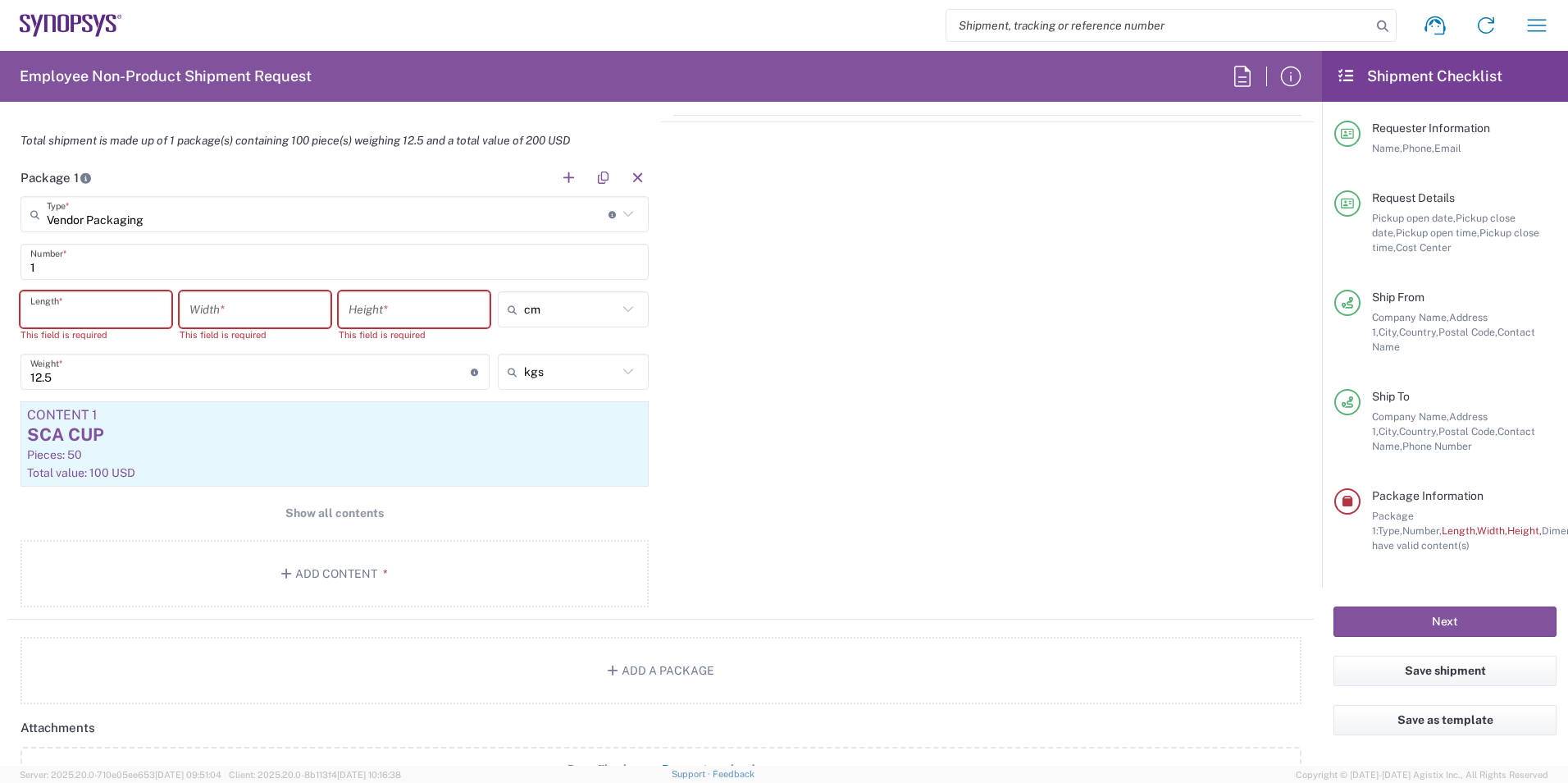
click at [137, 309] on input "number" at bounding box center [96, 309] width 131 height 29
type input "67"
click at [229, 305] on input "number" at bounding box center [255, 309] width 131 height 29
type input "50"
click at [350, 313] on input "number" at bounding box center [414, 309] width 131 height 29
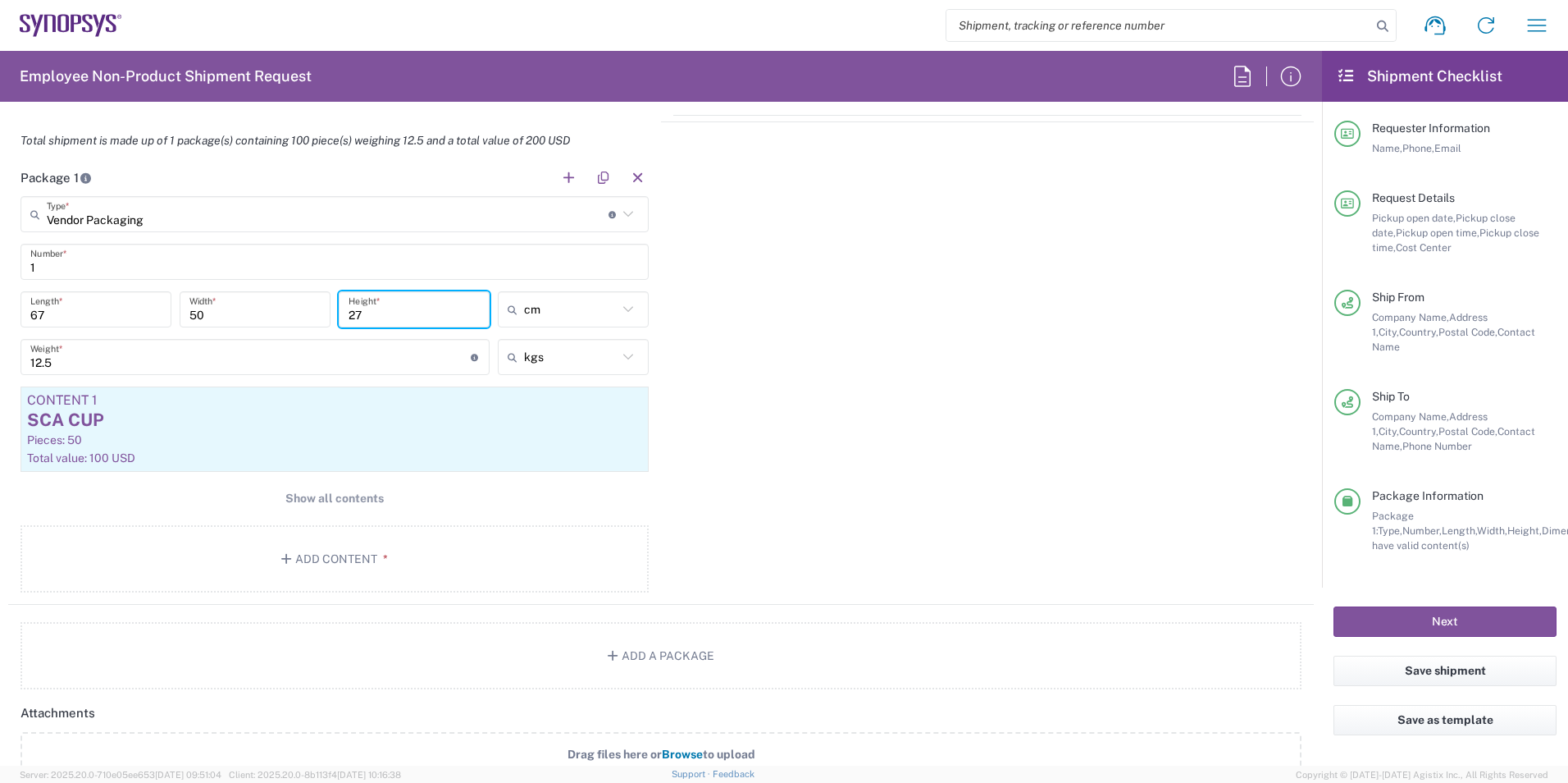
type input "27"
click at [775, 502] on div "Package 1 Vendor Packaging Type * Material used to package goods Carton(s) Bale…" at bounding box center [661, 383] width 1306 height 446
click at [661, 665] on button "Add a Package" at bounding box center [662, 656] width 1282 height 67
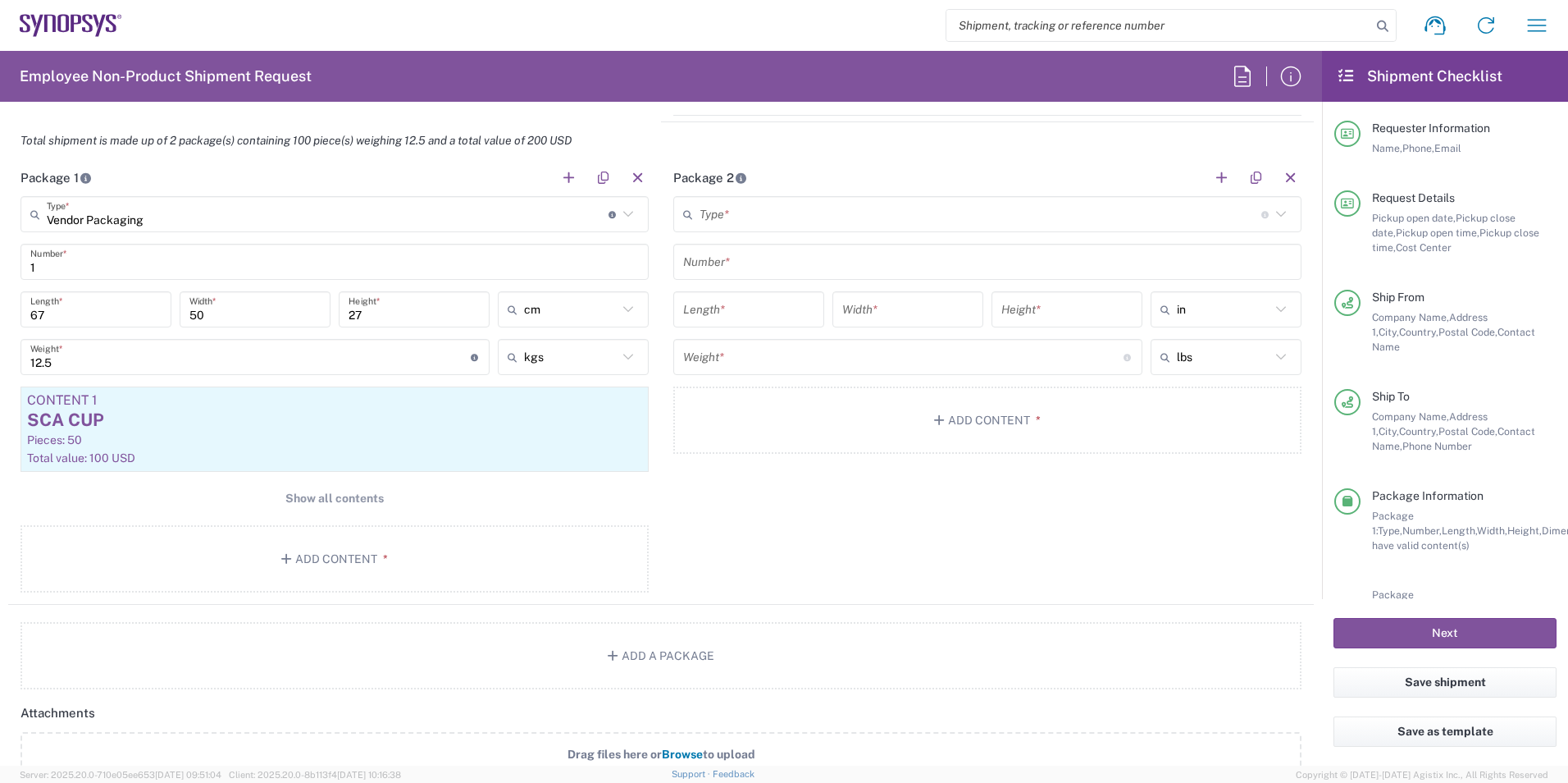
click at [764, 218] on input "text" at bounding box center [980, 214] width 562 height 29
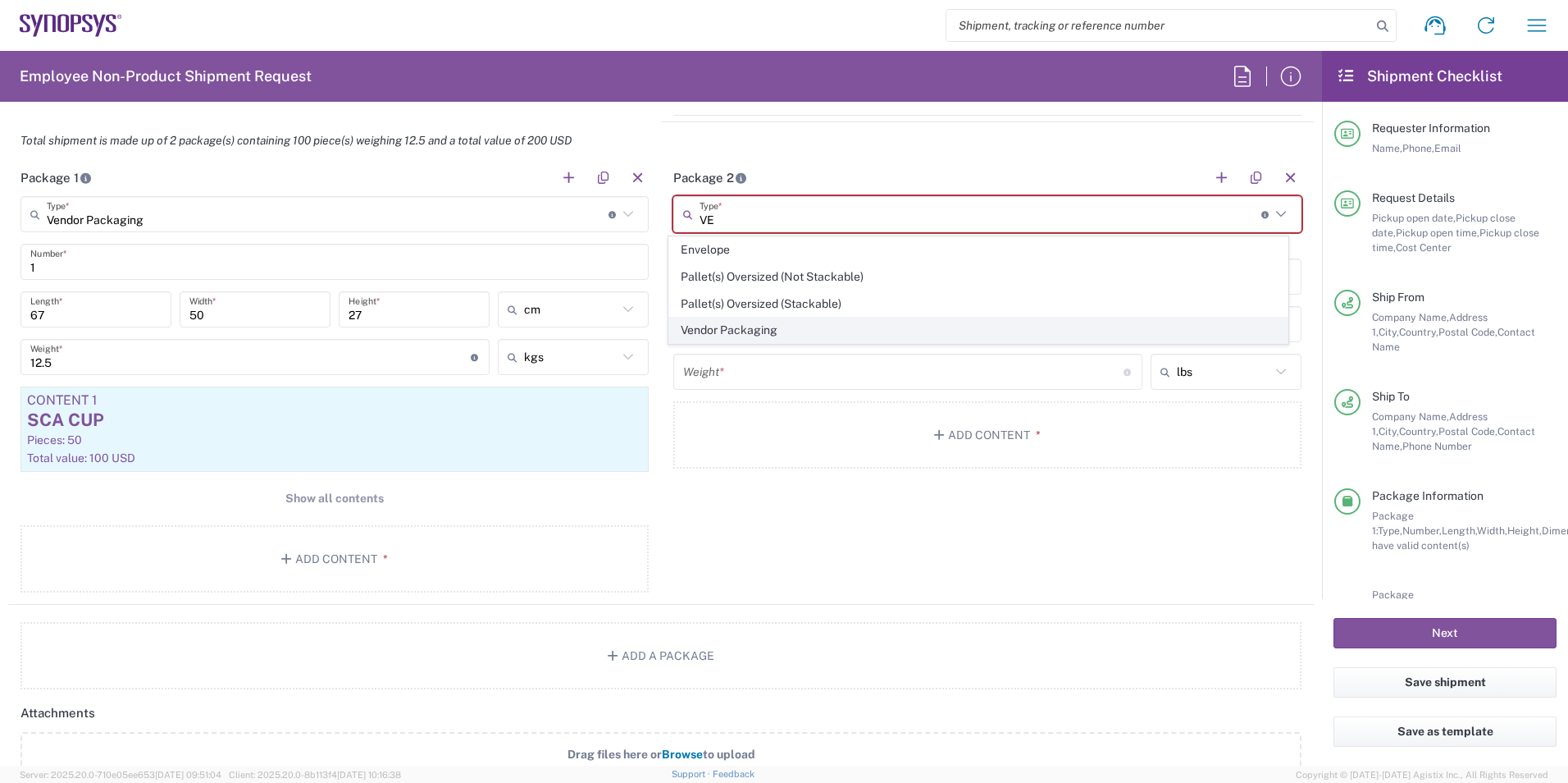
click at [753, 329] on span "Vendor Packaging" at bounding box center [979, 330] width 619 height 26
type input "Vendor Packaging"
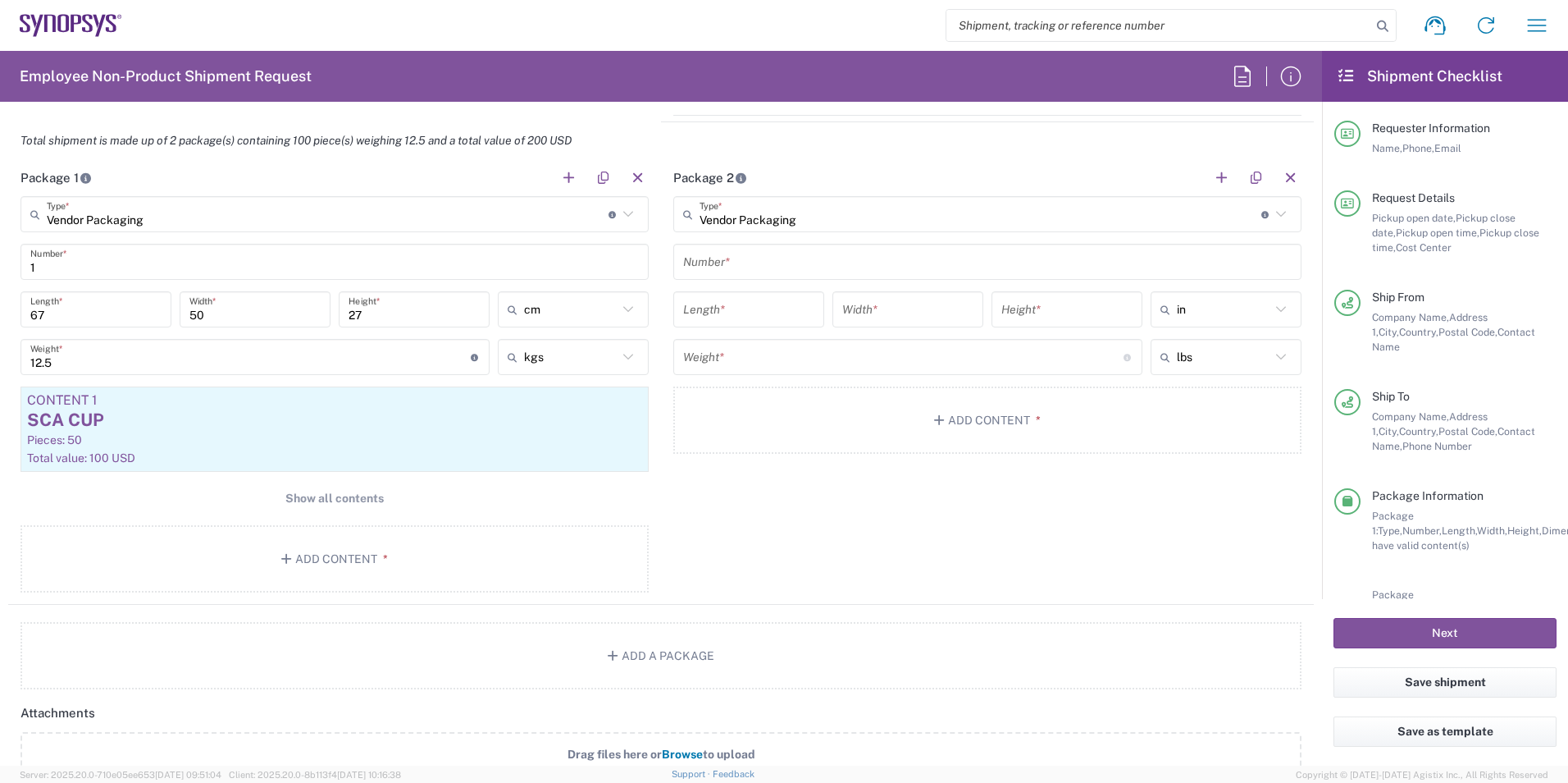
click at [779, 265] on input "text" at bounding box center [988, 262] width 608 height 29
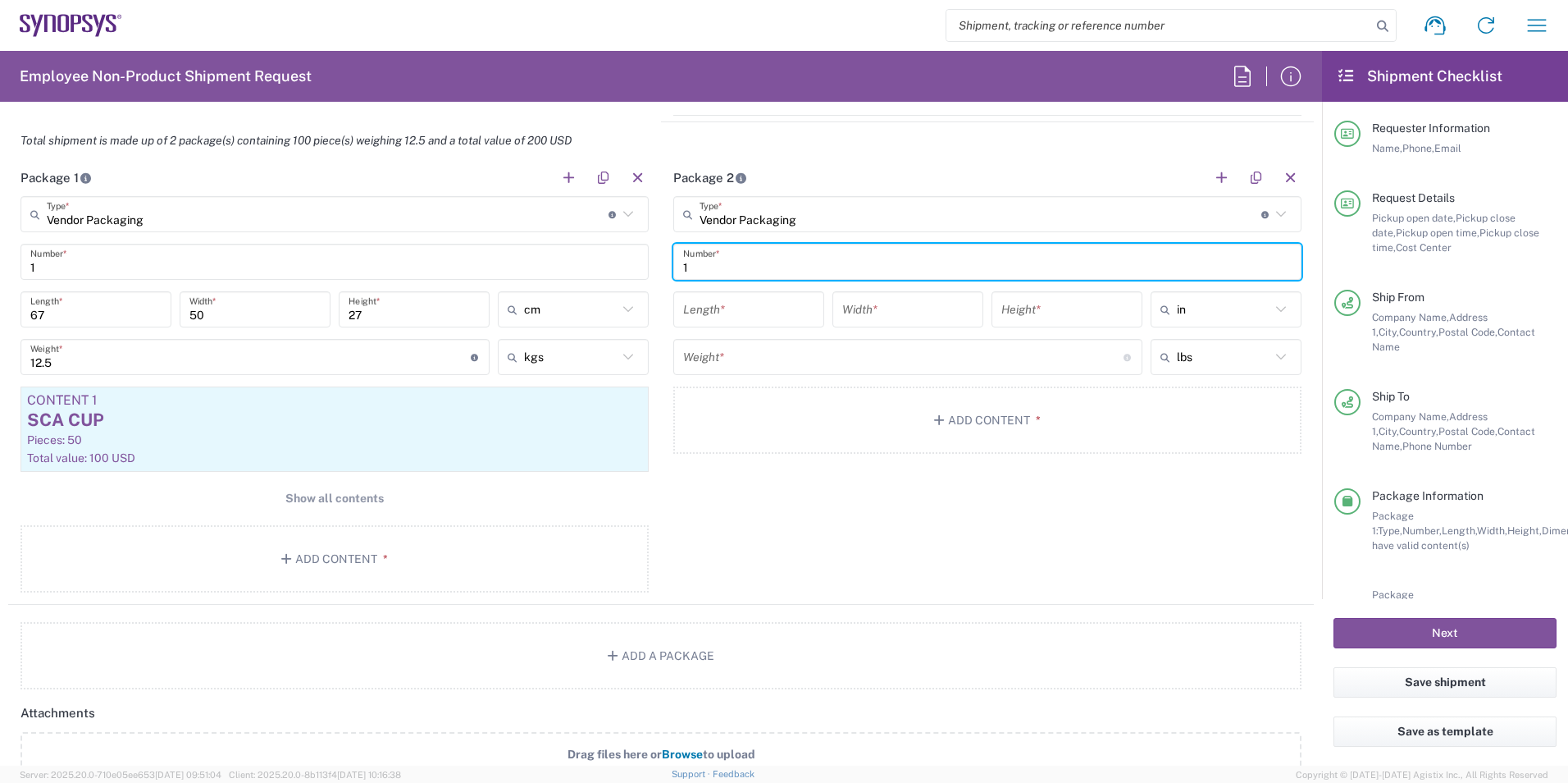
type input "1"
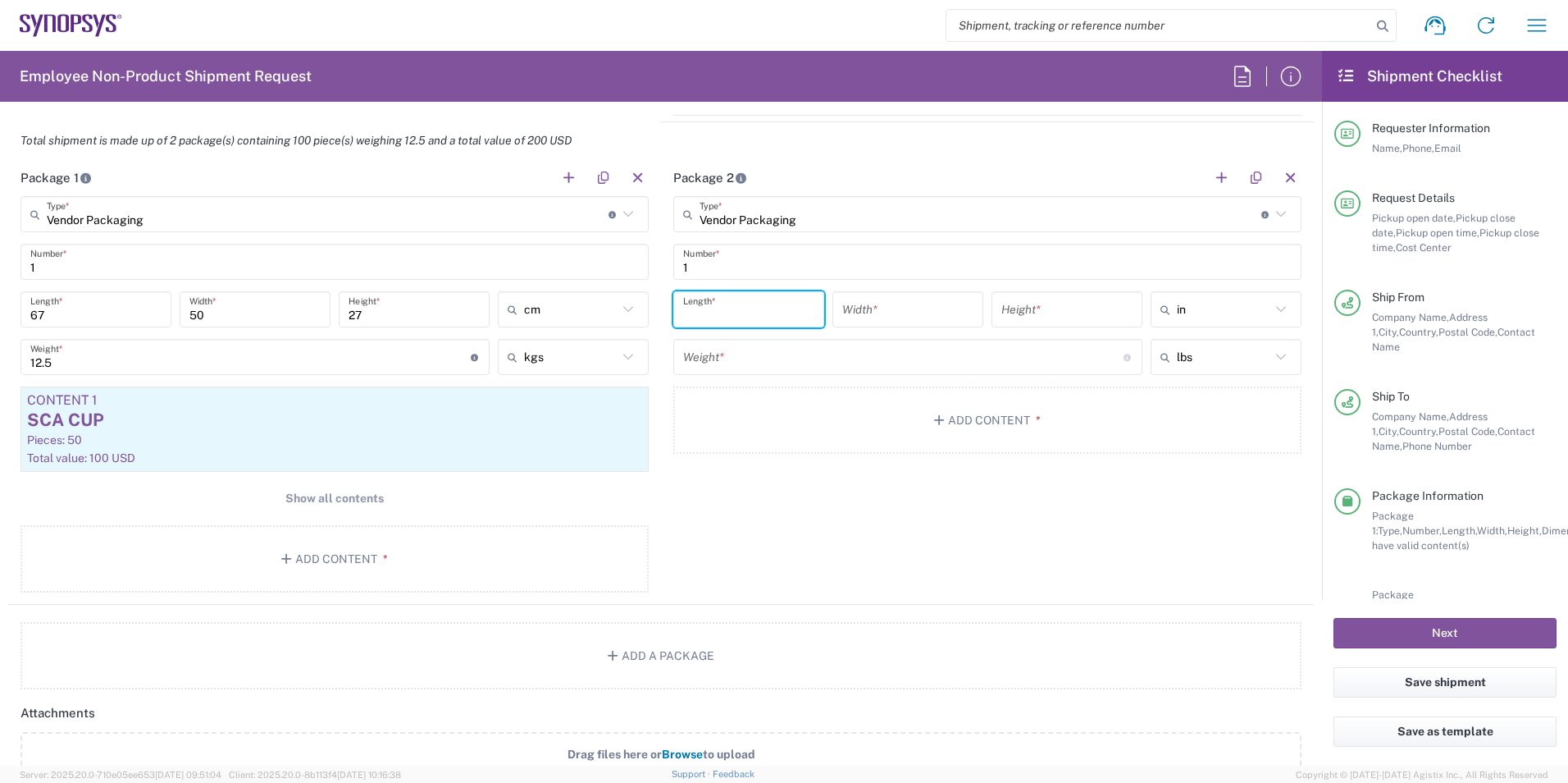
click at [761, 305] on input "number" at bounding box center [749, 309] width 131 height 29
type input "67"
click at [779, 317] on input "number" at bounding box center [907, 309] width 131 height 29
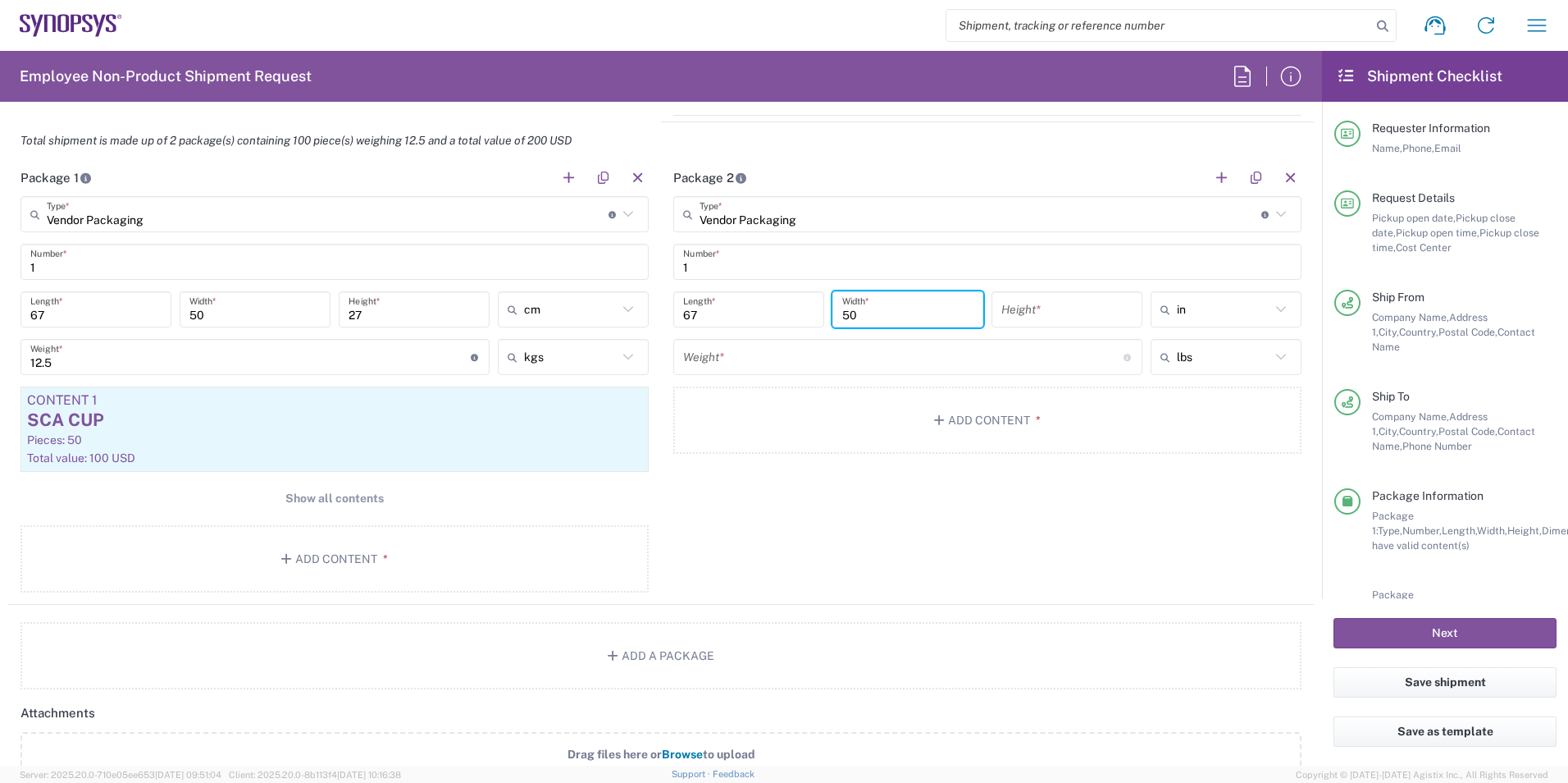
type input "50"
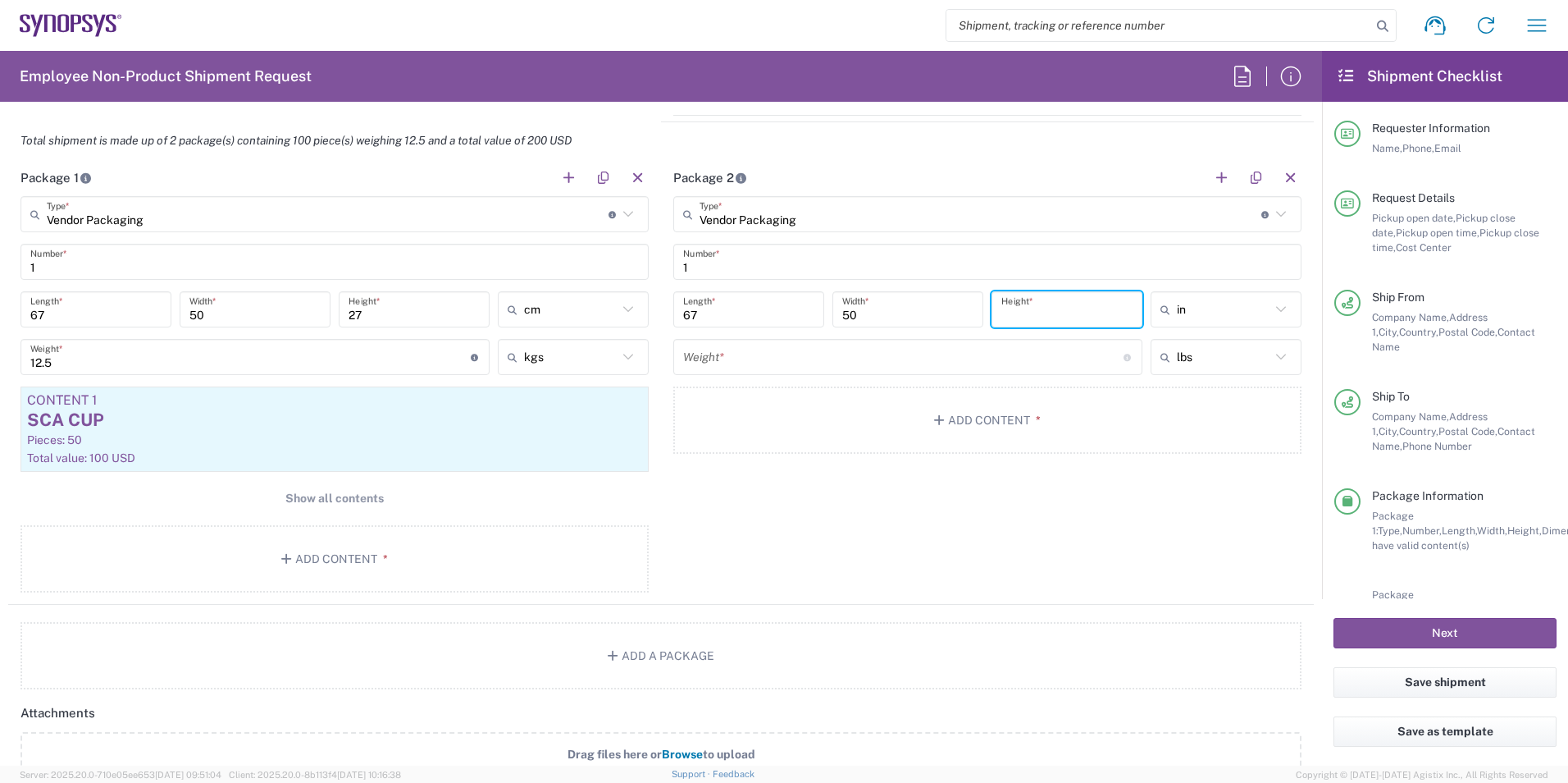
click at [779, 320] on input "number" at bounding box center [1067, 309] width 131 height 29
type input "27"
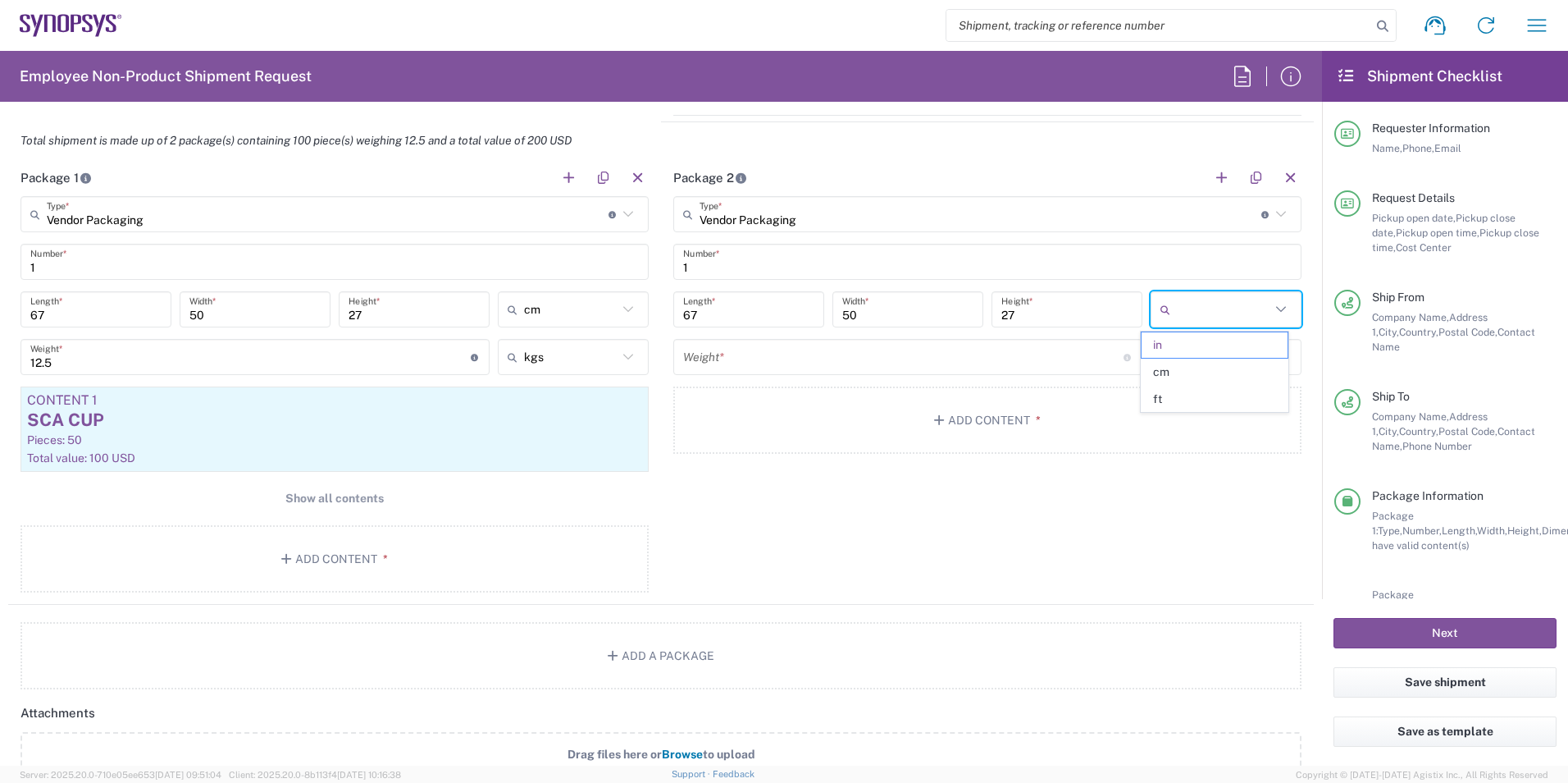
click at [779, 305] on input "text" at bounding box center [1223, 309] width 93 height 26
click at [779, 380] on span "cm" at bounding box center [1214, 373] width 146 height 26
type input "170.18"
type input "127"
type input "68.58"
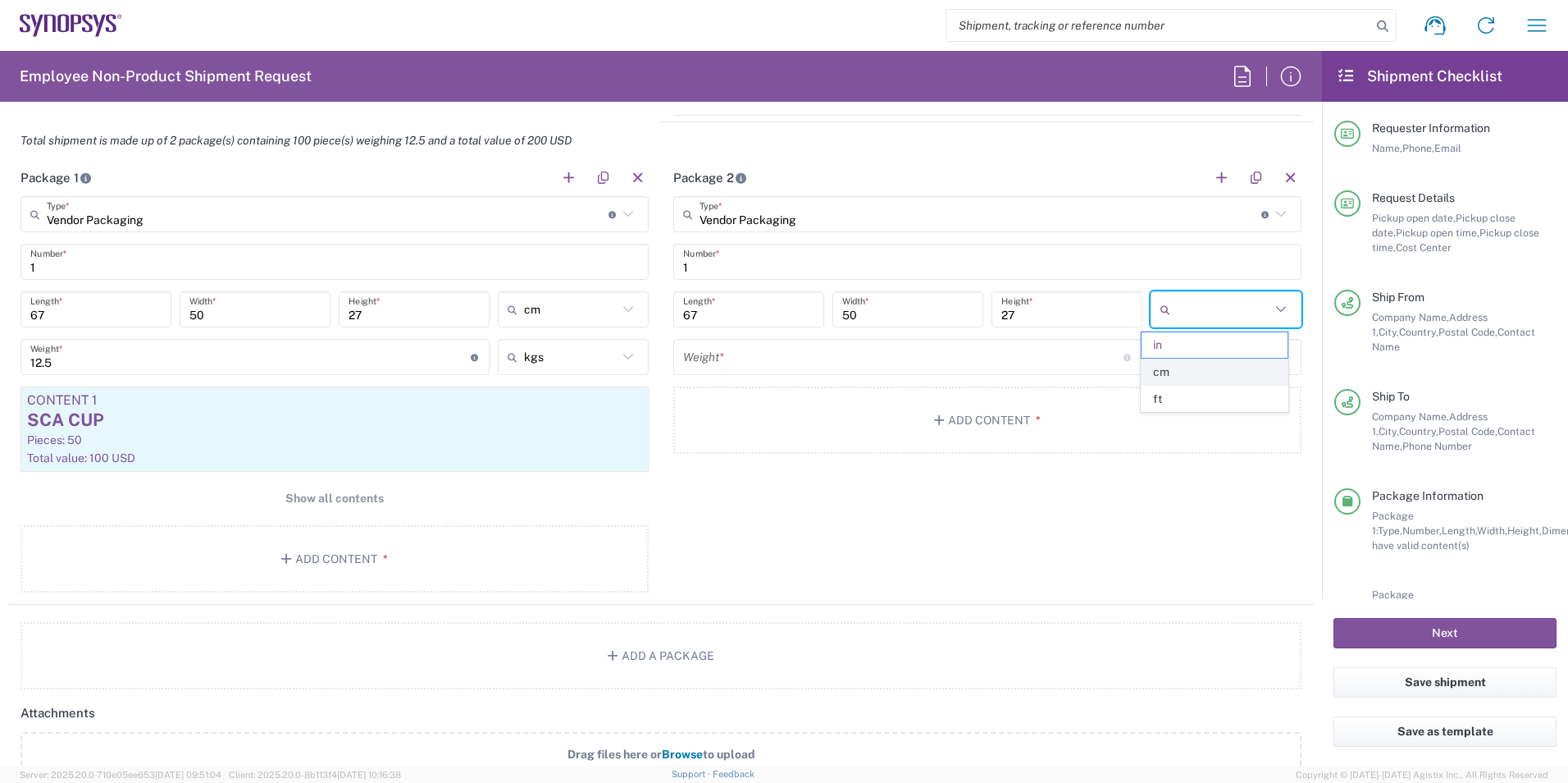
type input "cm"
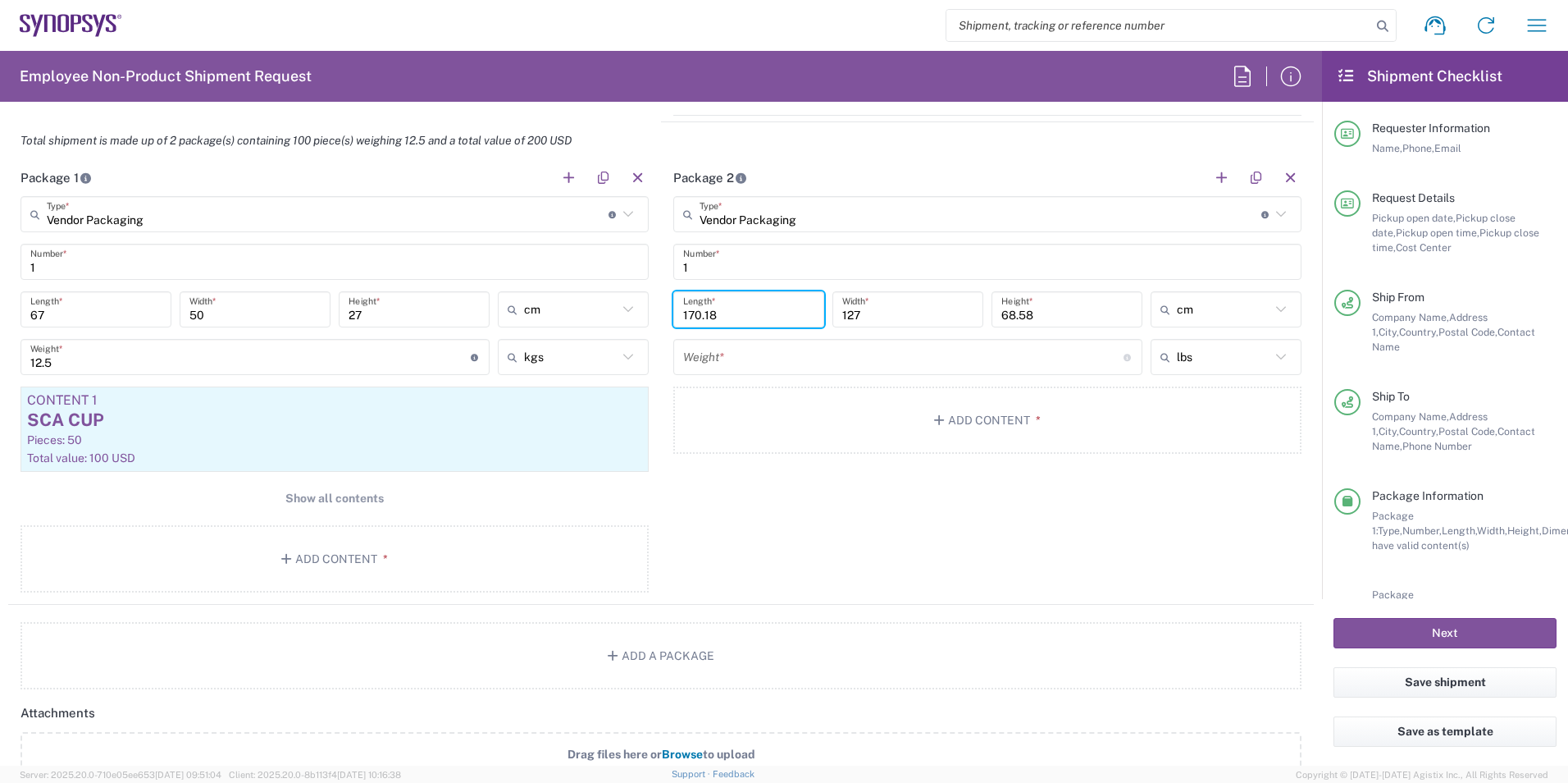
drag, startPoint x: 756, startPoint y: 310, endPoint x: 615, endPoint y: 305, distance: 141.1
click at [615, 305] on div "Package 1 Vendor Packaging Type * Material used to package goods Carton(s) Bale…" at bounding box center [661, 383] width 1306 height 446
type input "67"
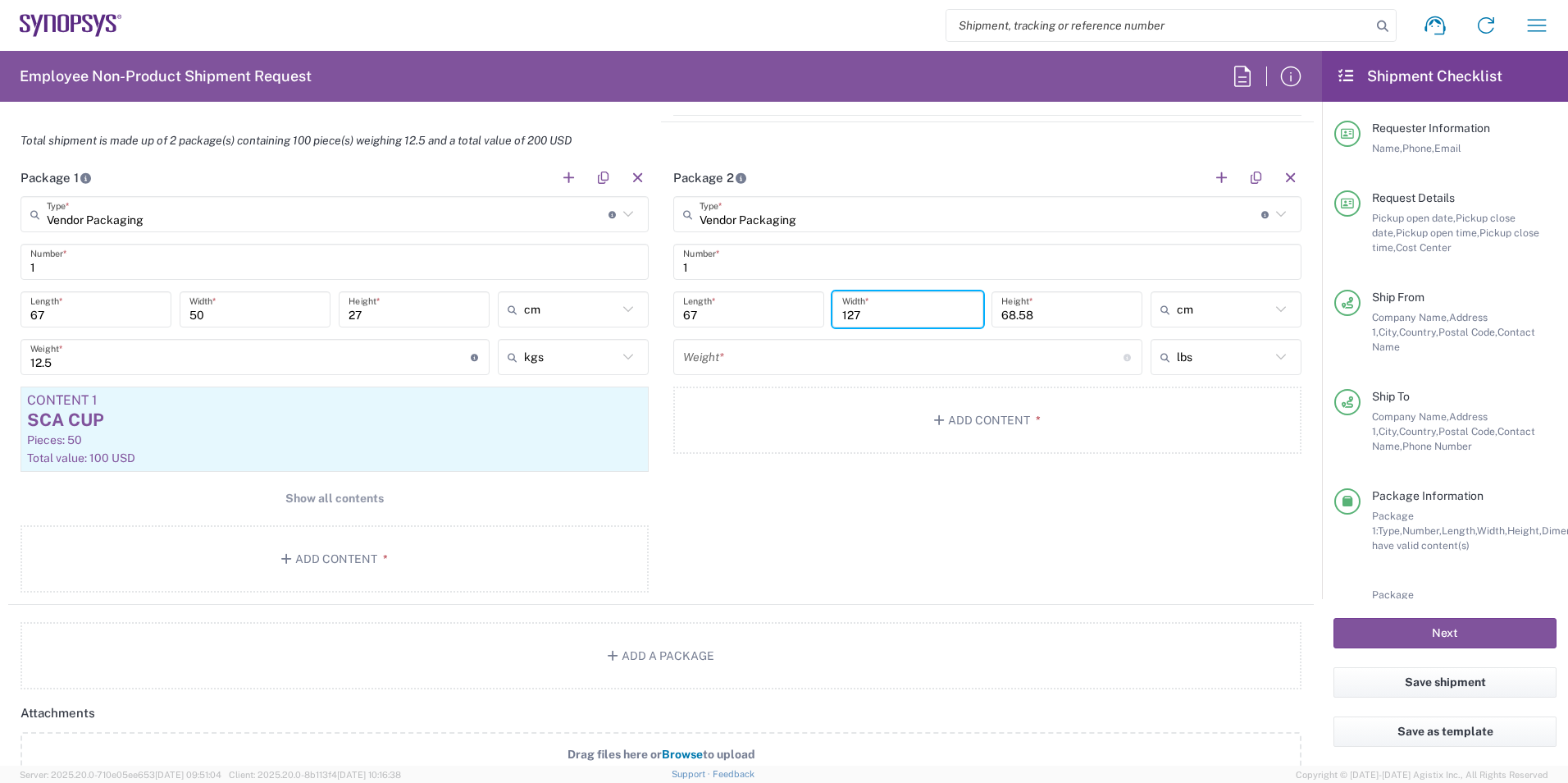
drag, startPoint x: 888, startPoint y: 299, endPoint x: 794, endPoint y: 314, distance: 95.2
click at [779, 314] on div "67 Length * 127 Width * 68.58 Height * cm in cm ft" at bounding box center [988, 315] width 637 height 48
type input "50"
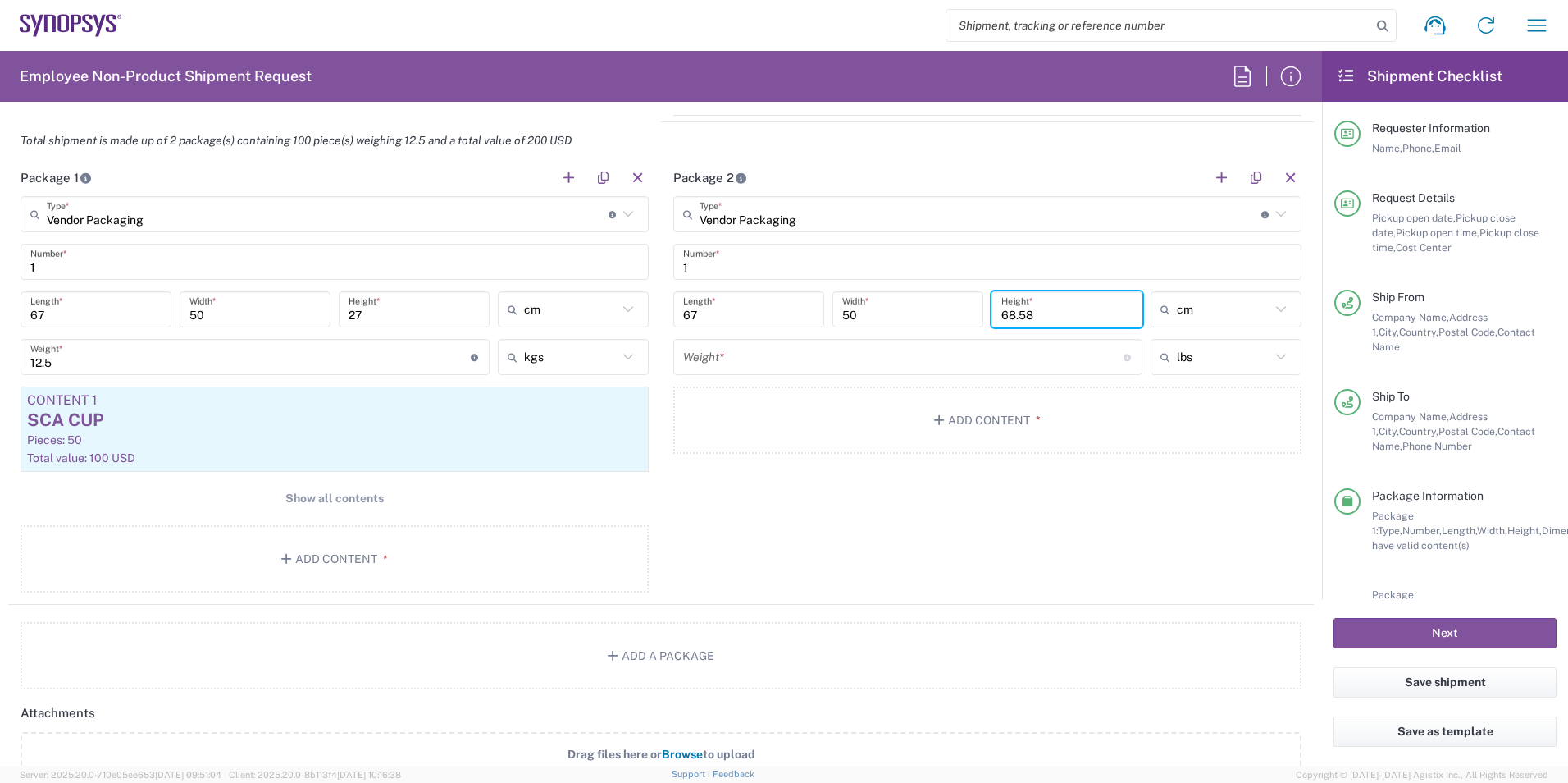
drag, startPoint x: 1046, startPoint y: 318, endPoint x: 928, endPoint y: 333, distance: 118.9
click at [779, 333] on div "67 Length * 50 Width * 68.58 Height * cm in cm ft" at bounding box center [988, 315] width 637 height 48
type input "27"
click at [779, 361] on input "number" at bounding box center [903, 357] width 441 height 29
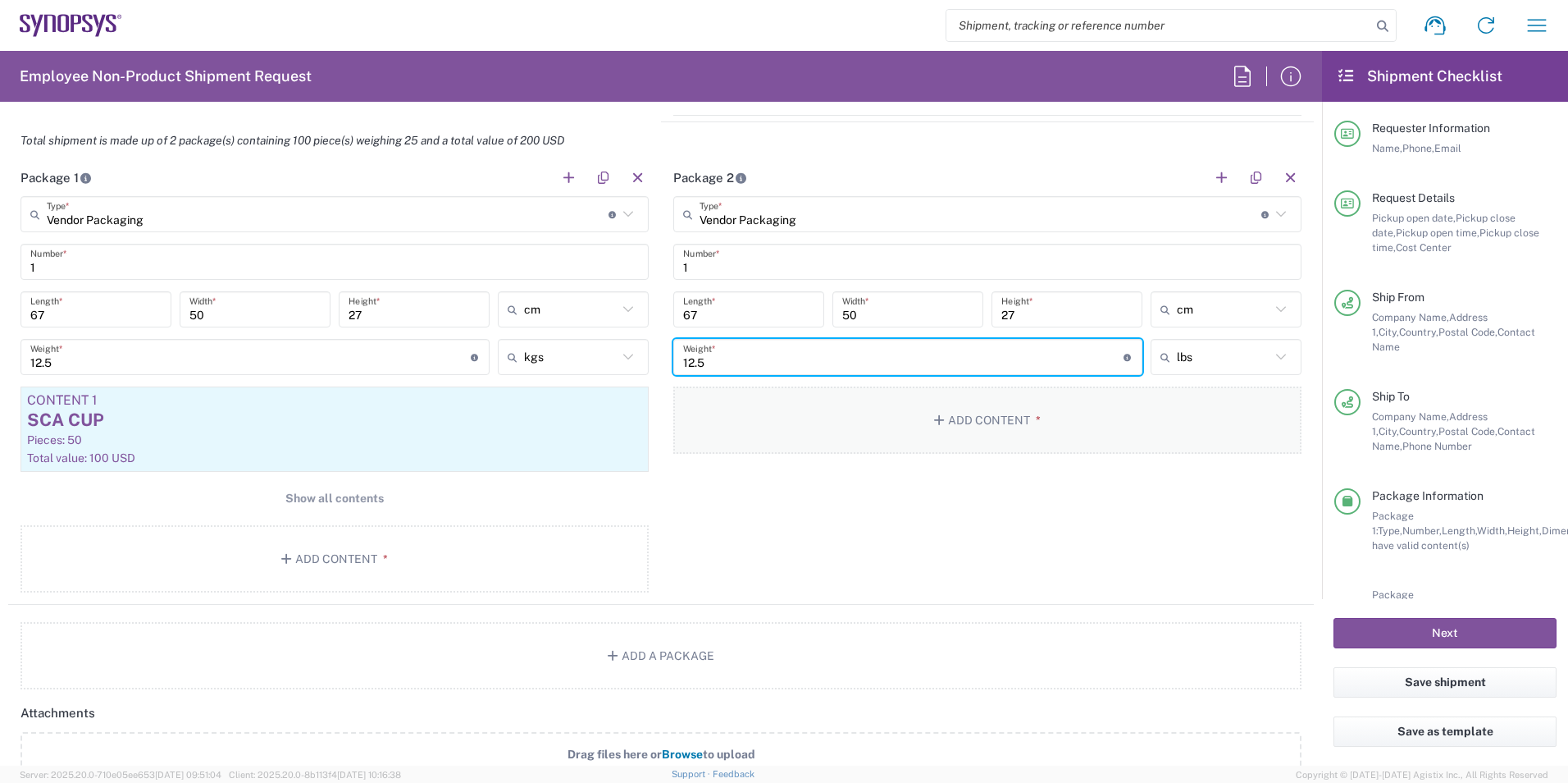
type input "12.5"
click at [779, 414] on button "Add Content *" at bounding box center [988, 420] width 628 height 67
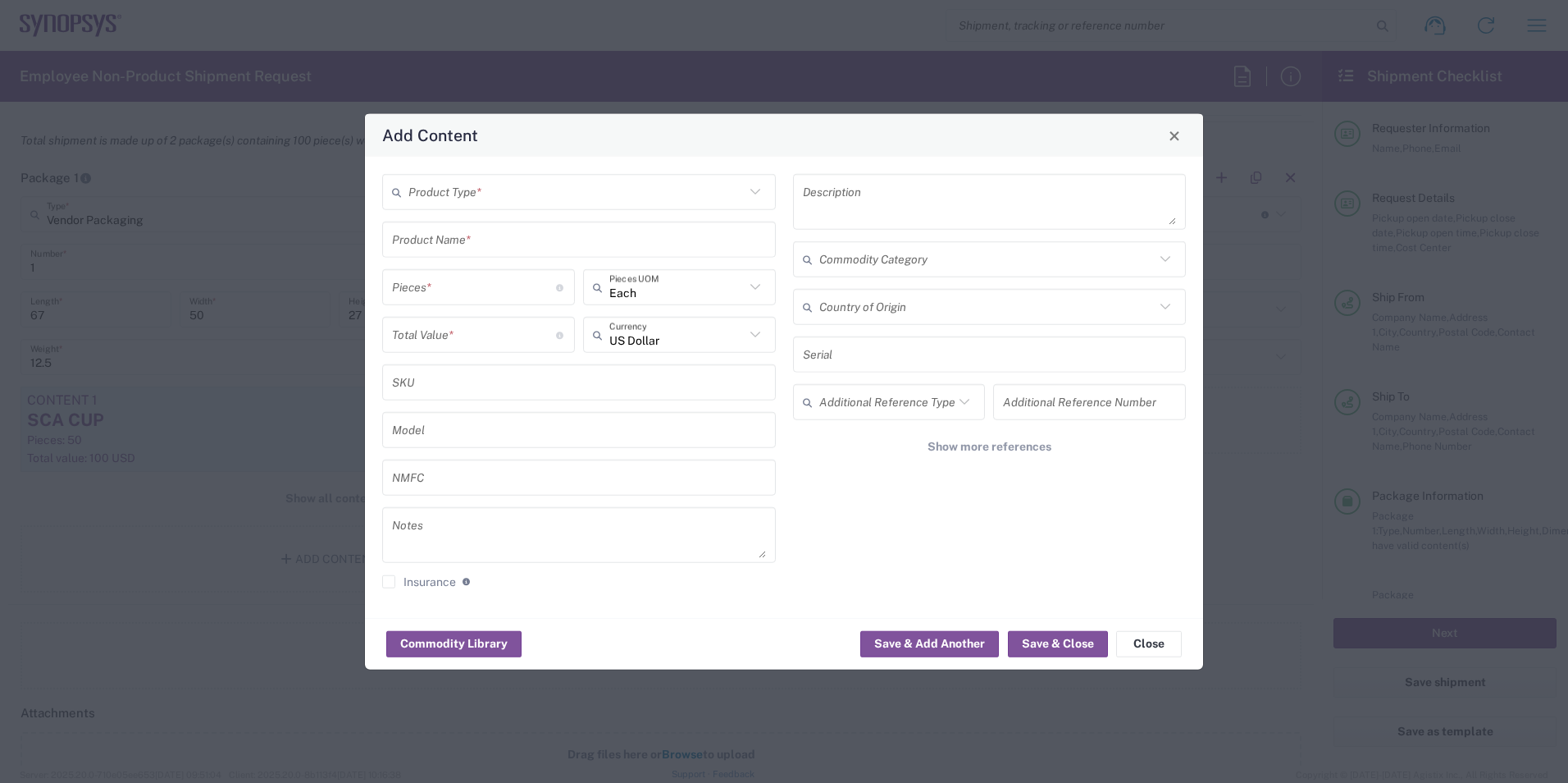
click at [654, 188] on input "text" at bounding box center [576, 191] width 337 height 29
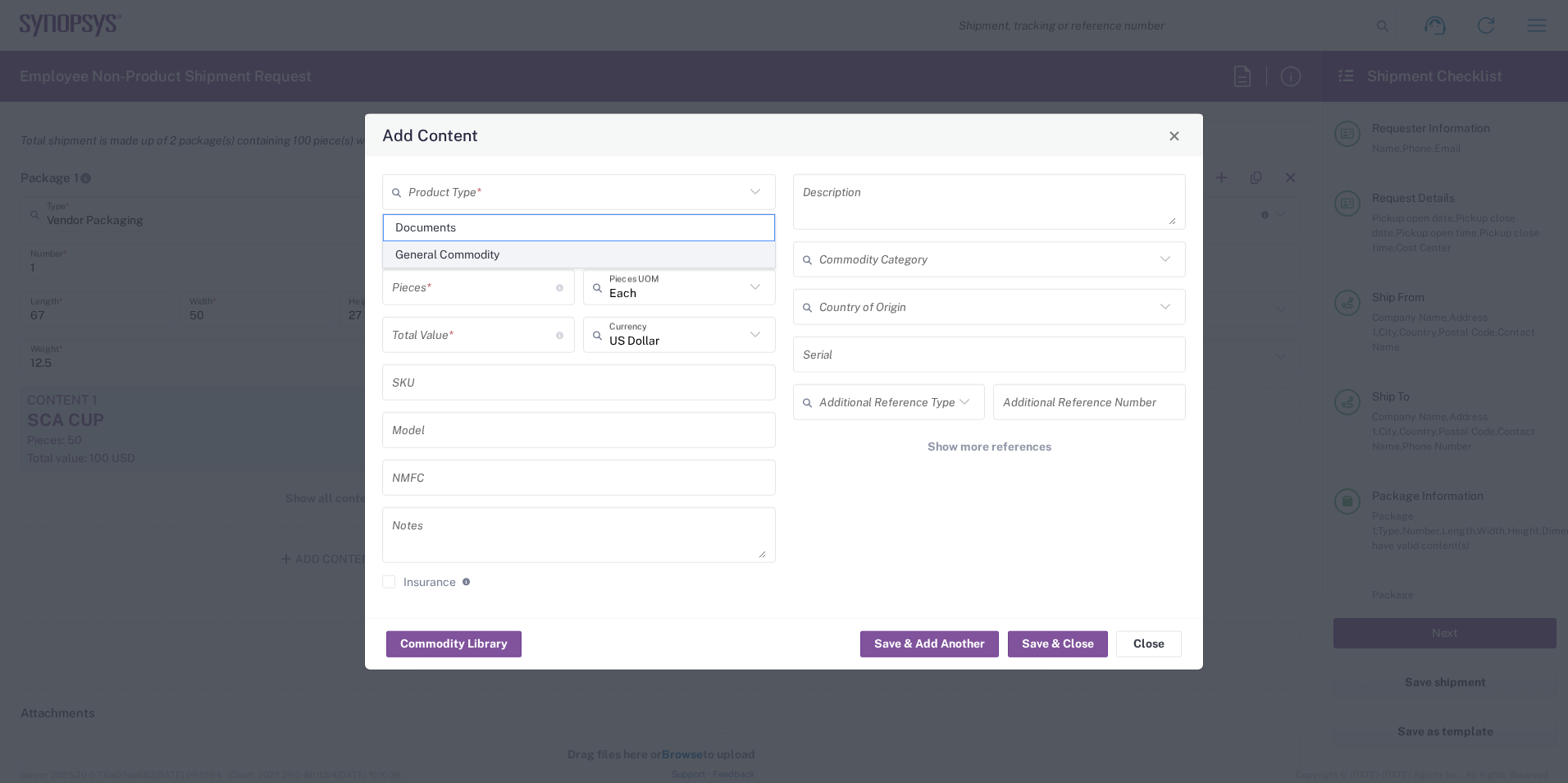
click at [626, 261] on span "General Commodity" at bounding box center [579, 255] width 390 height 26
type input "General Commodity"
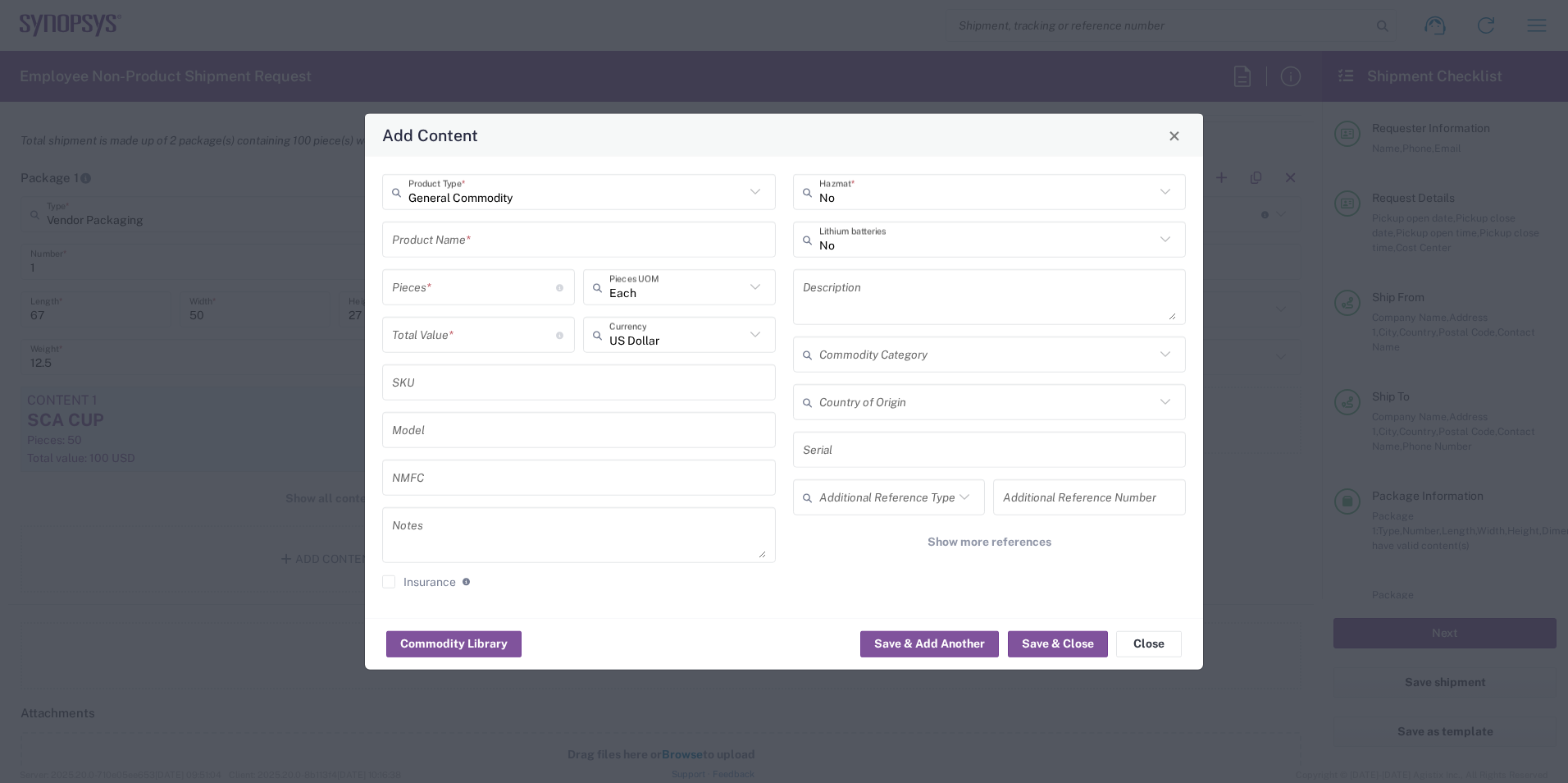
click at [626, 244] on input "text" at bounding box center [579, 239] width 374 height 29
type input "SCA CUP"
click at [503, 284] on input "number" at bounding box center [474, 286] width 164 height 29
type input "50"
click at [474, 346] on input "number" at bounding box center [474, 334] width 164 height 29
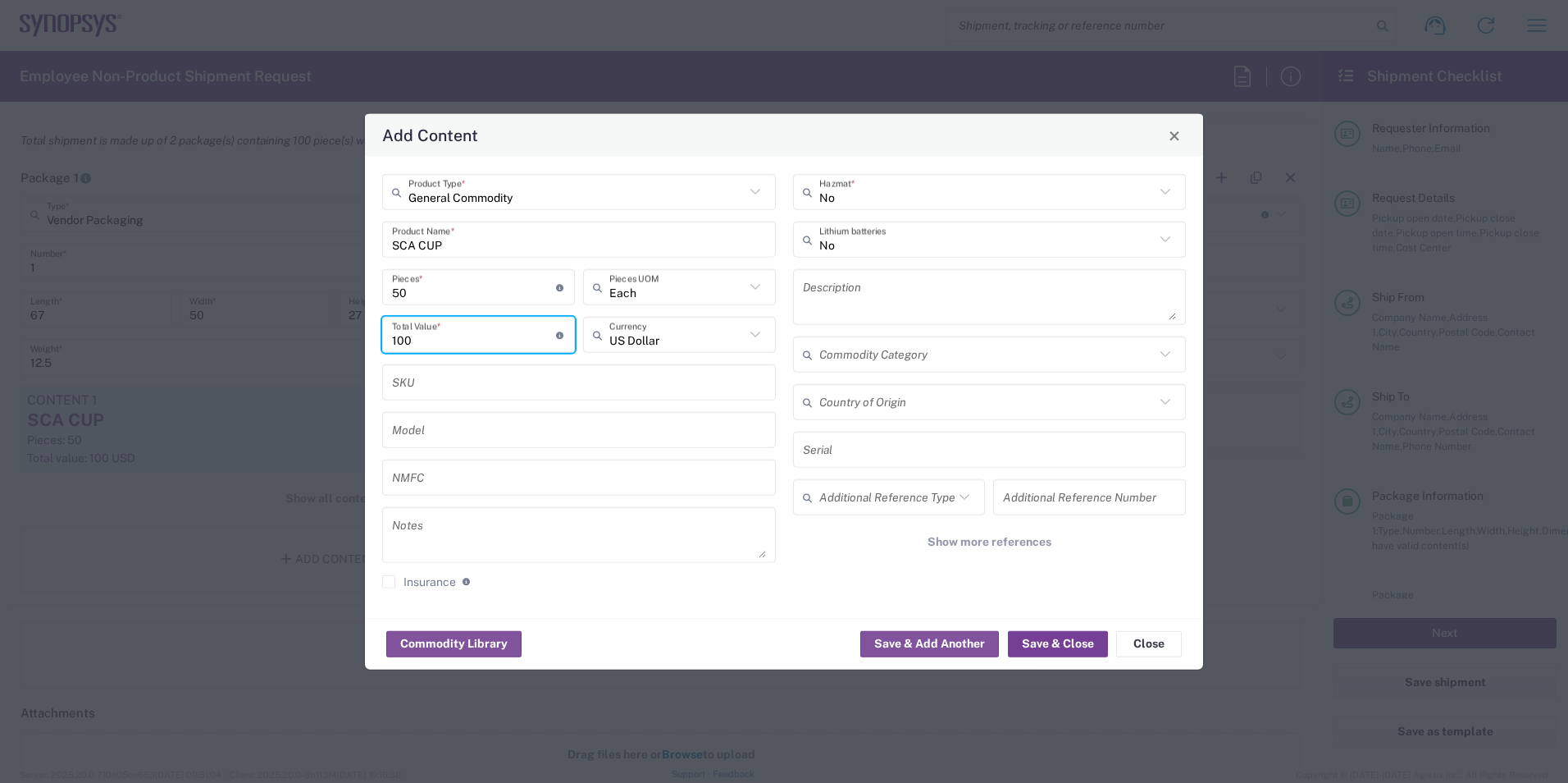
type input "100"
click at [779, 642] on button "Save & Close" at bounding box center [1058, 643] width 100 height 26
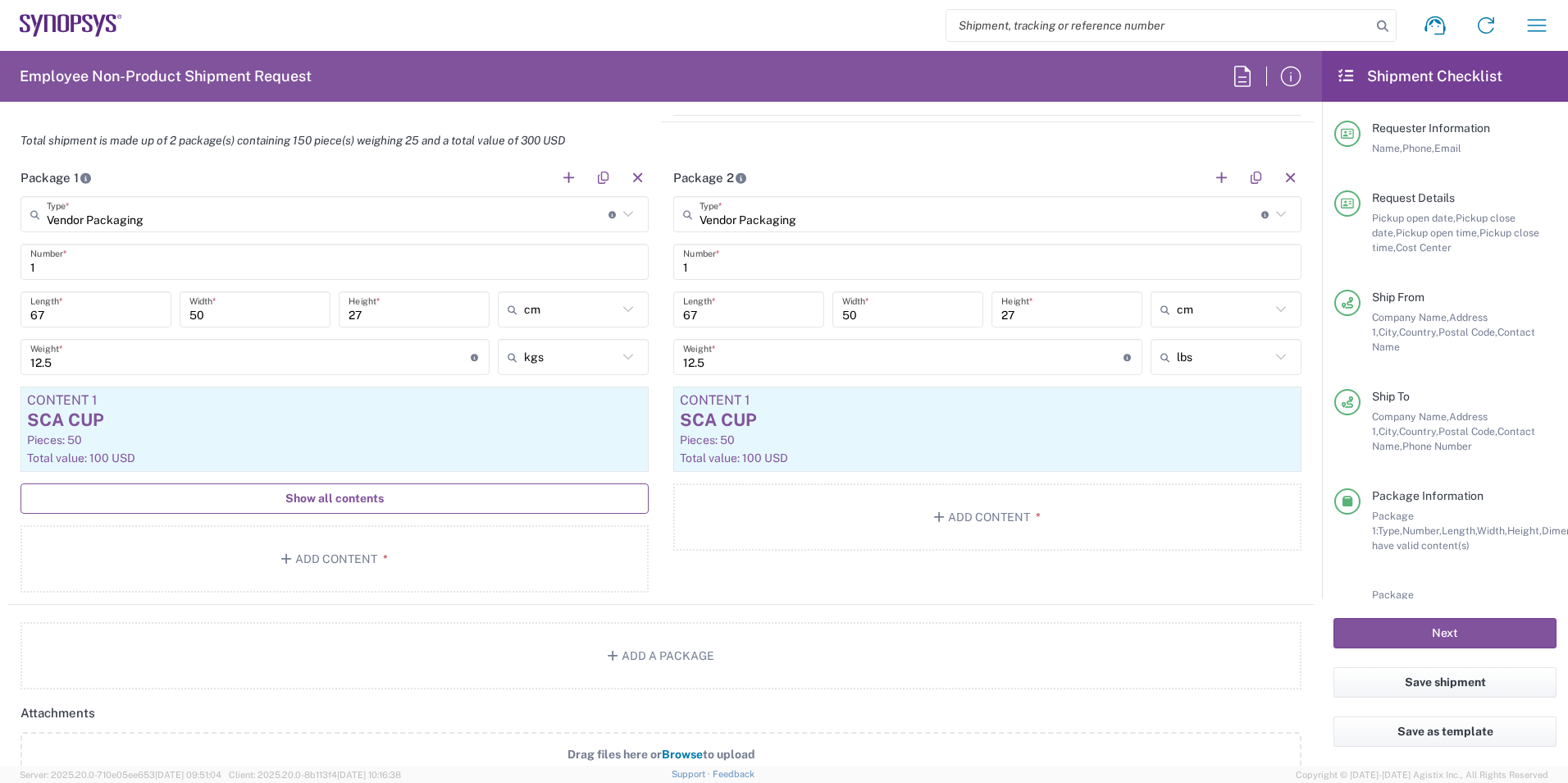
click at [359, 500] on span "Show all contents" at bounding box center [334, 499] width 98 height 16
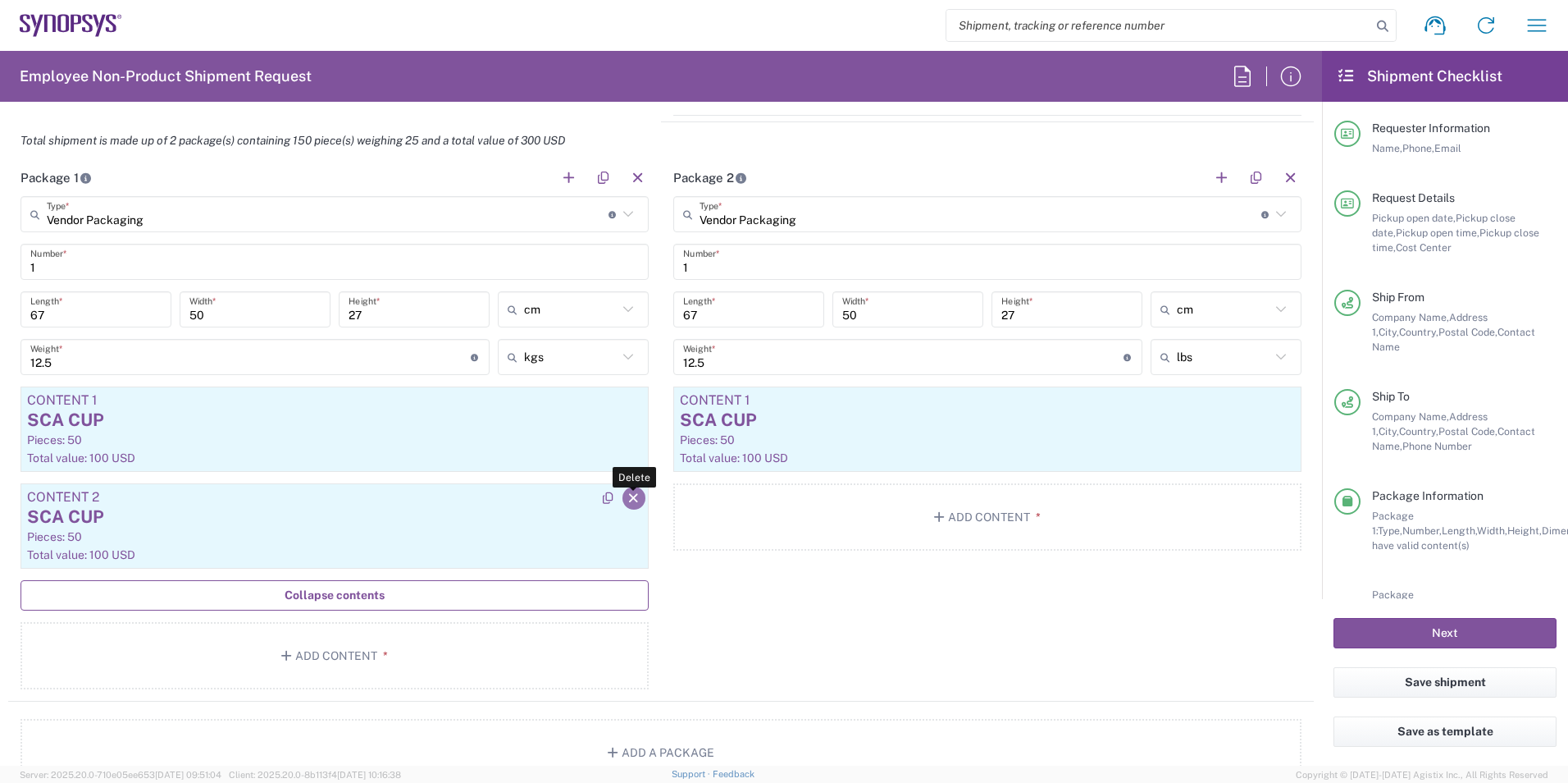
click at [627, 495] on icon "button" at bounding box center [634, 499] width 15 height 12
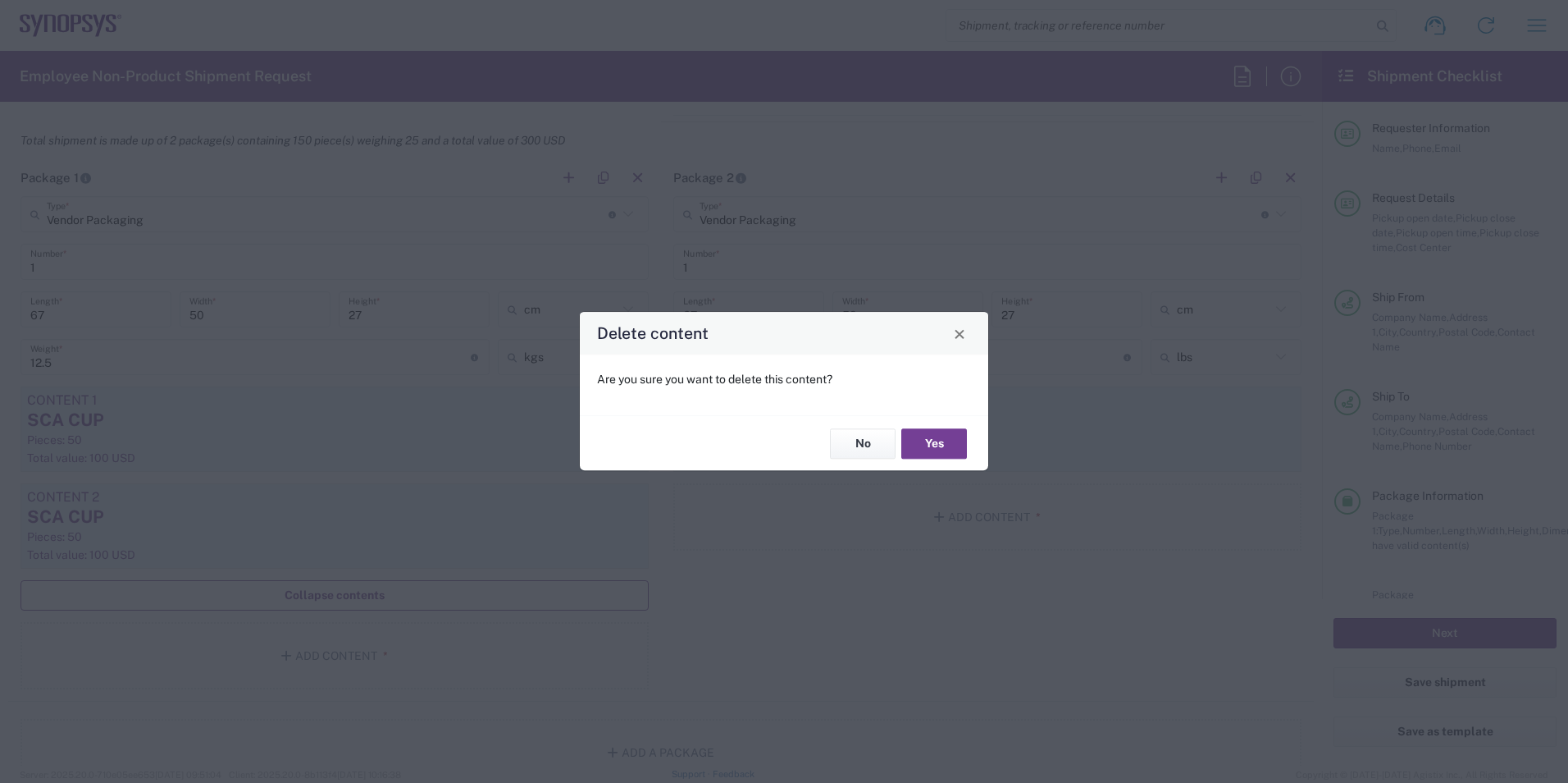
click at [779, 447] on button "Yes" at bounding box center [934, 443] width 65 height 31
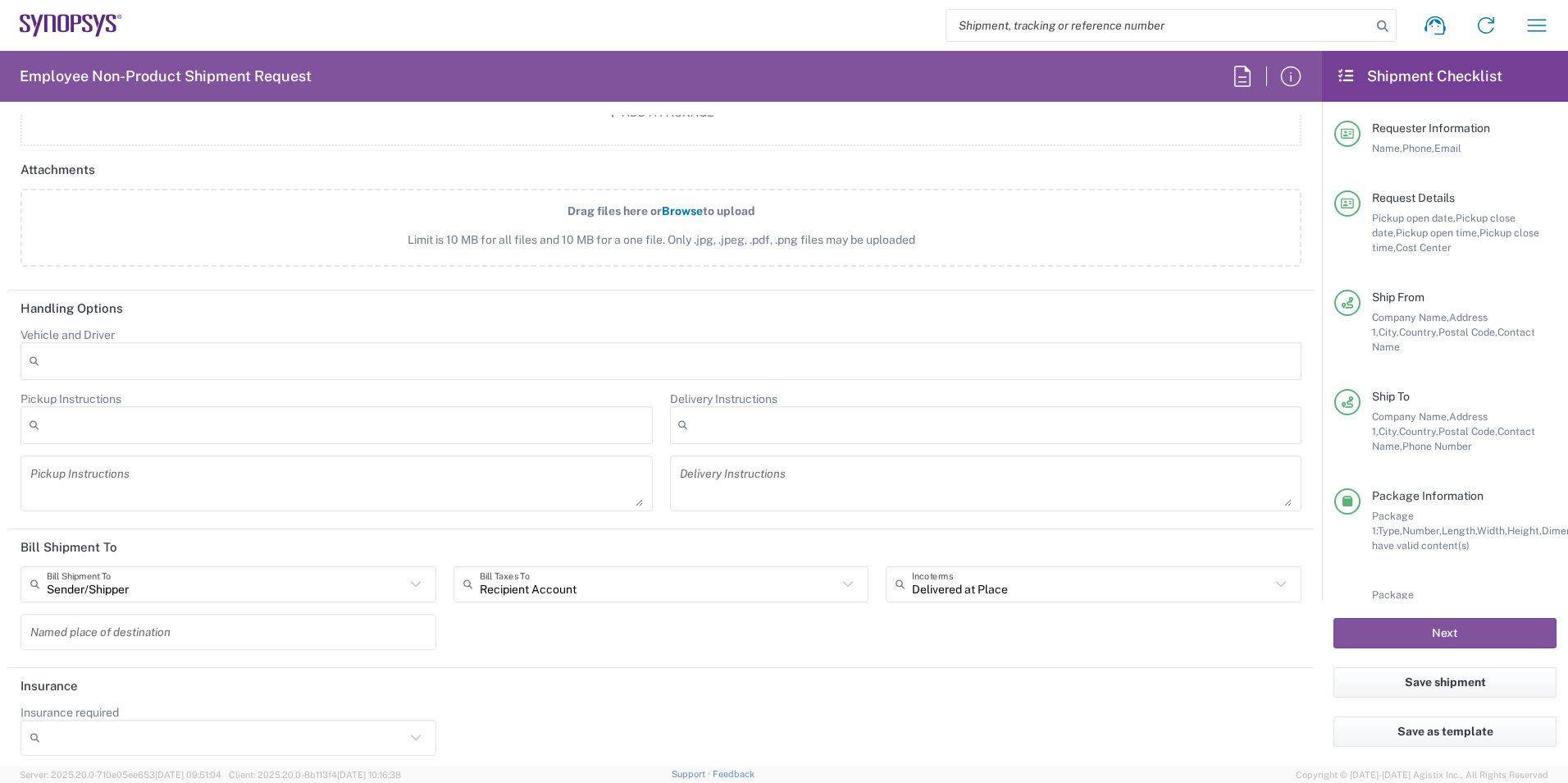
scroll to position [1965, 0]
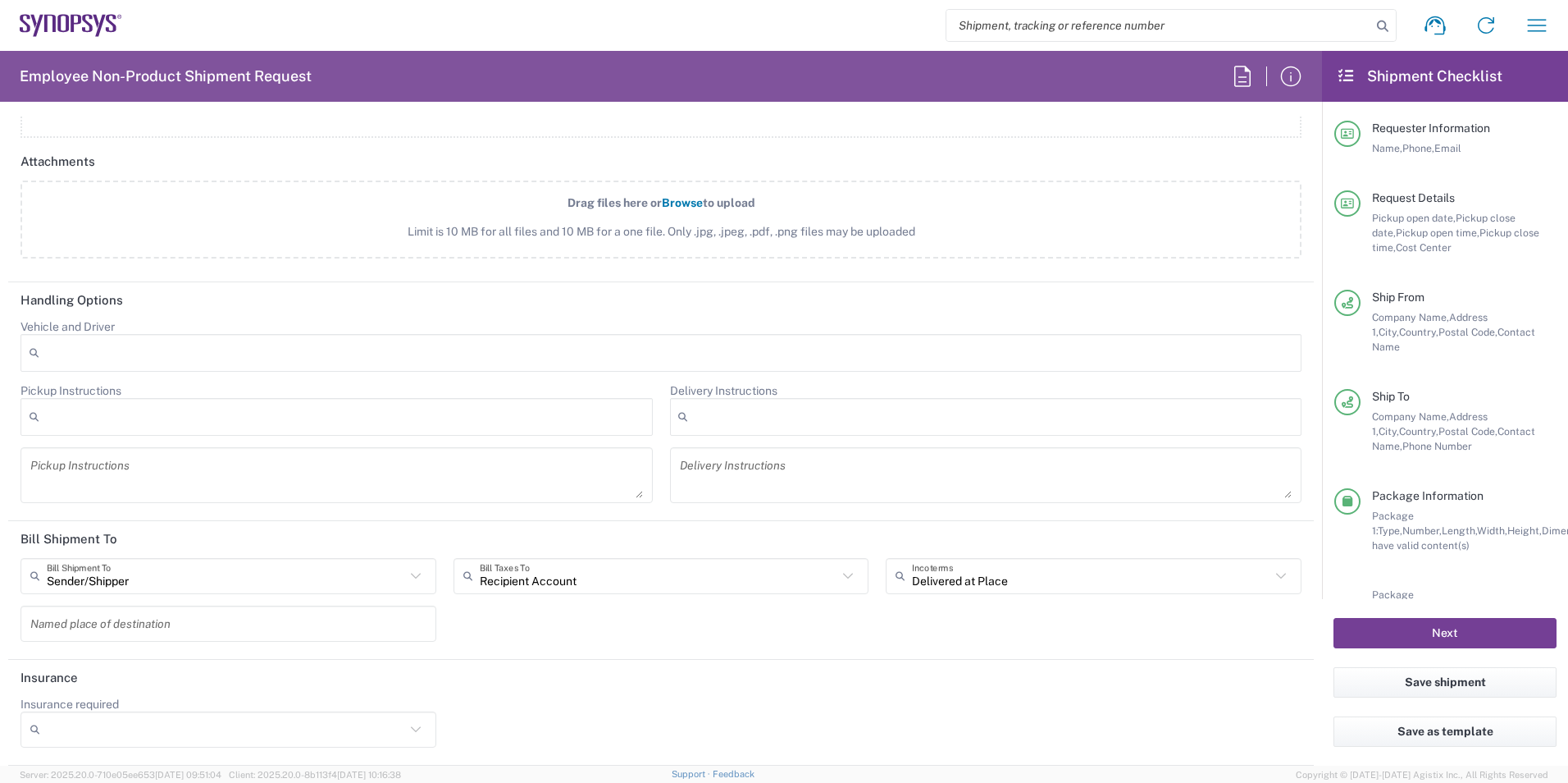
click at [779, 639] on button "Next" at bounding box center [1445, 633] width 223 height 31
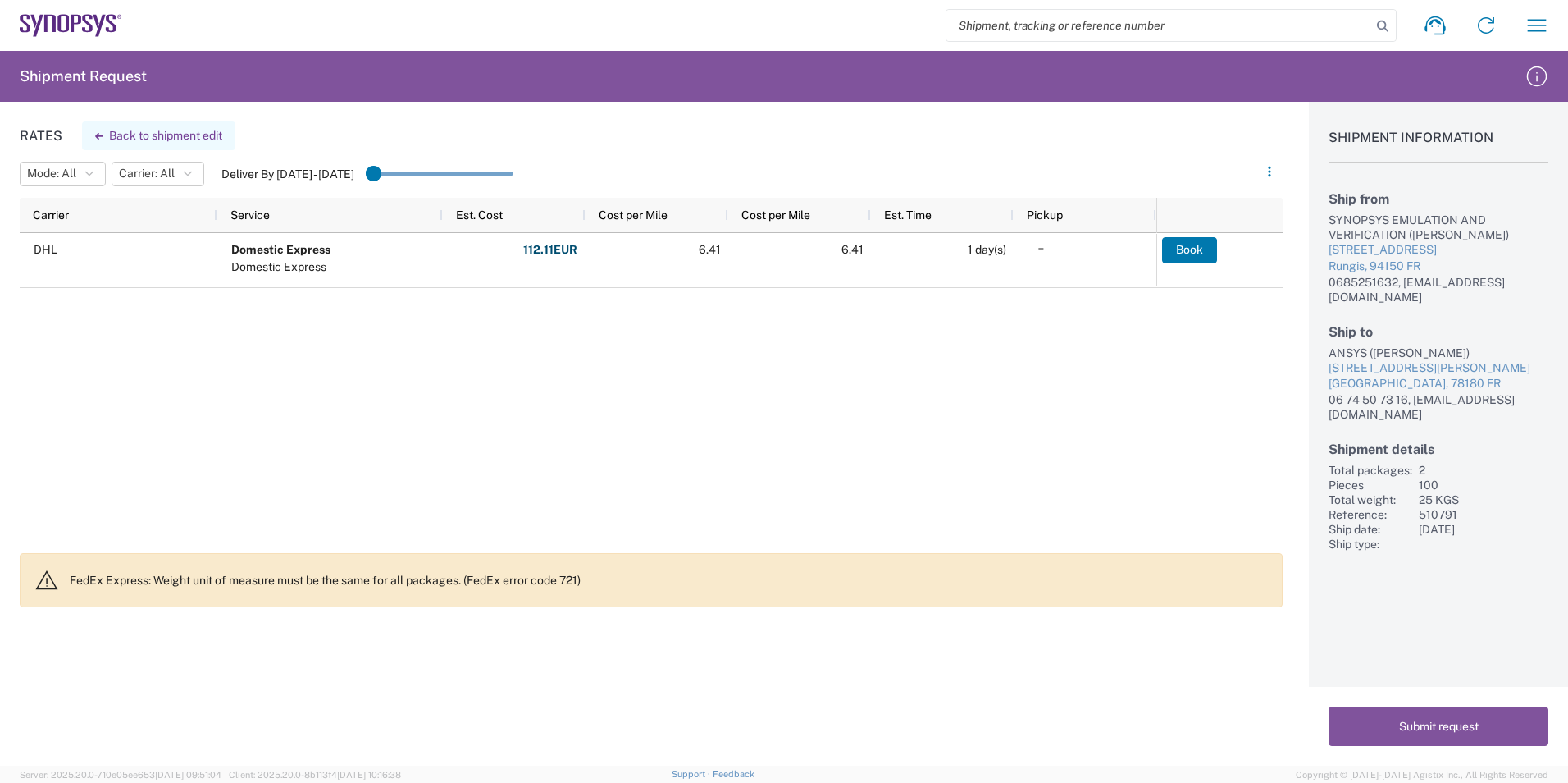
click at [153, 141] on button "Back to shipment edit" at bounding box center [158, 136] width 154 height 29
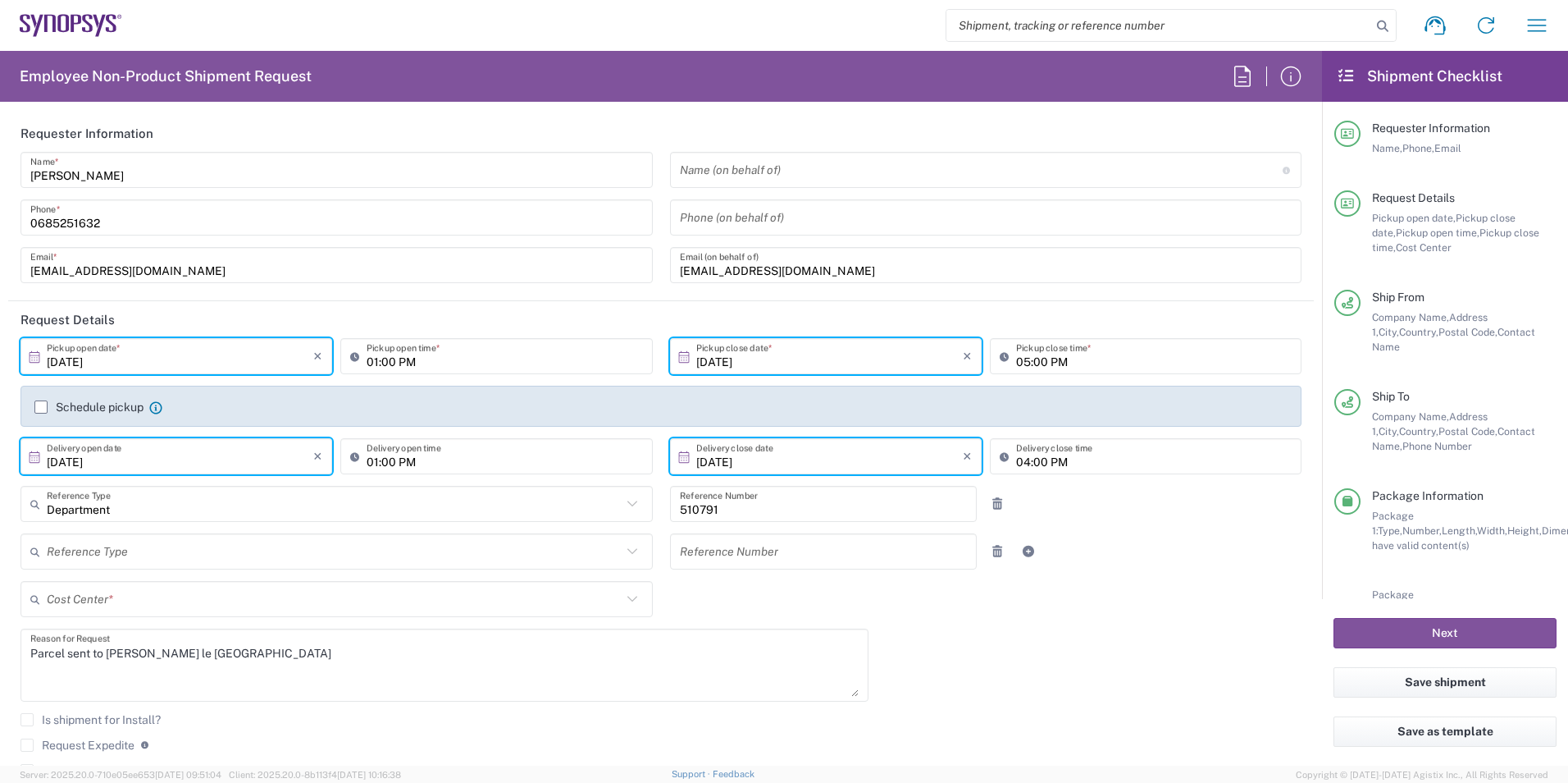
type input "Vendor Packaging"
type input "FR65, SDG, ZEBU, SW 510791"
type input "Vendor Packaging"
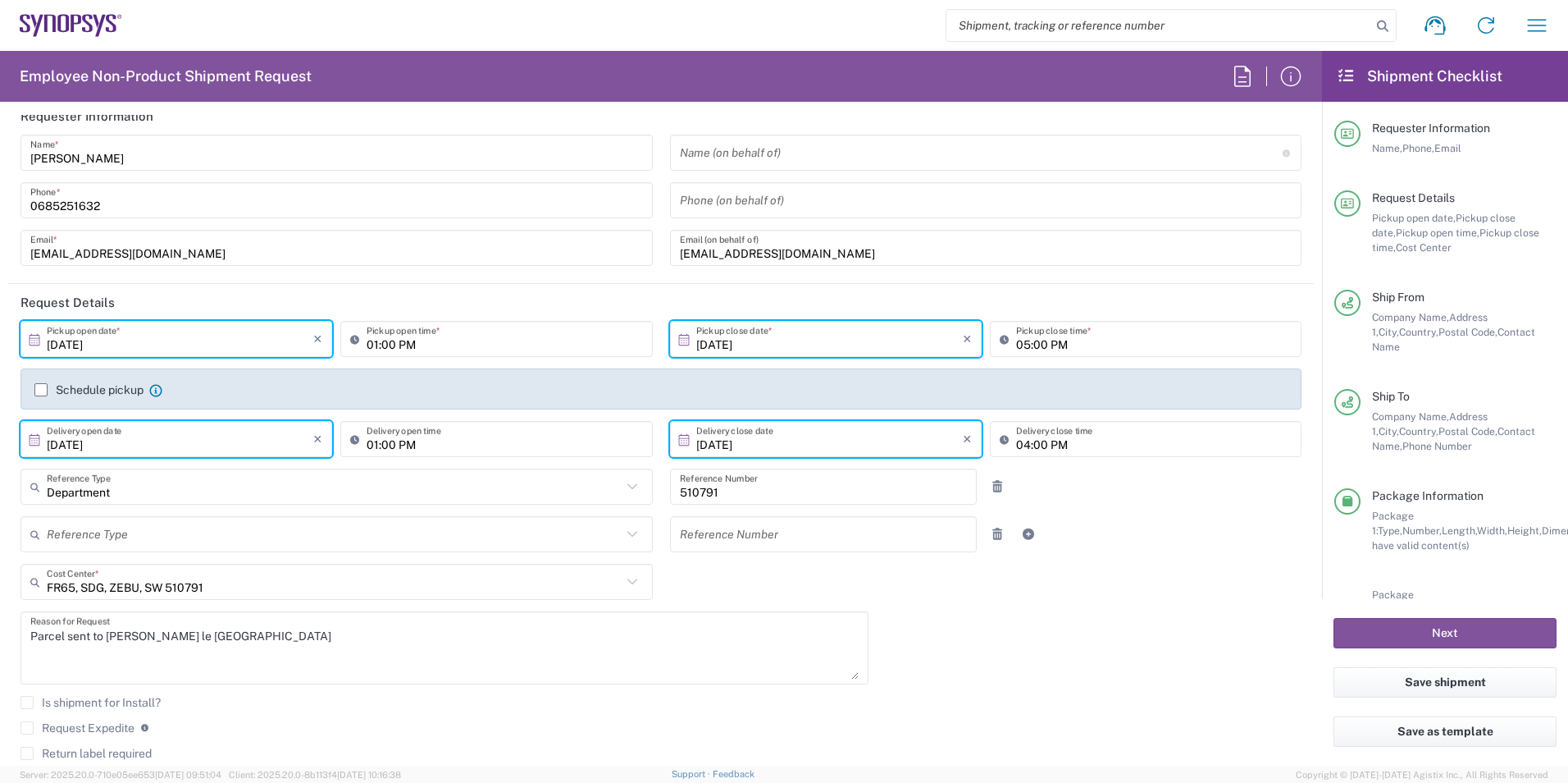
scroll to position [25, 0]
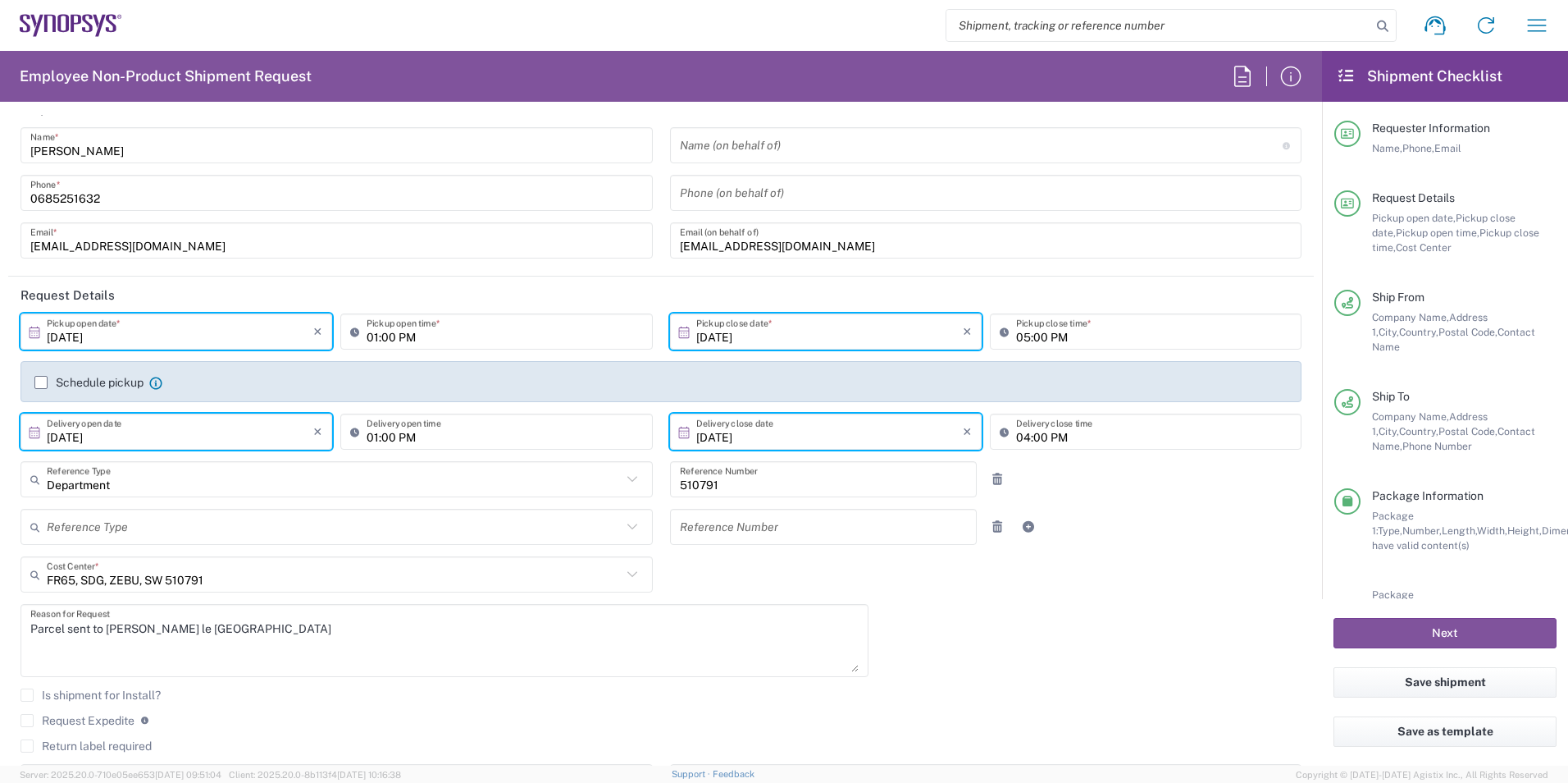
click at [42, 385] on label "Schedule pickup" at bounding box center [89, 382] width 109 height 13
click at [41, 383] on input "Schedule pickup" at bounding box center [41, 383] width 0 height 0
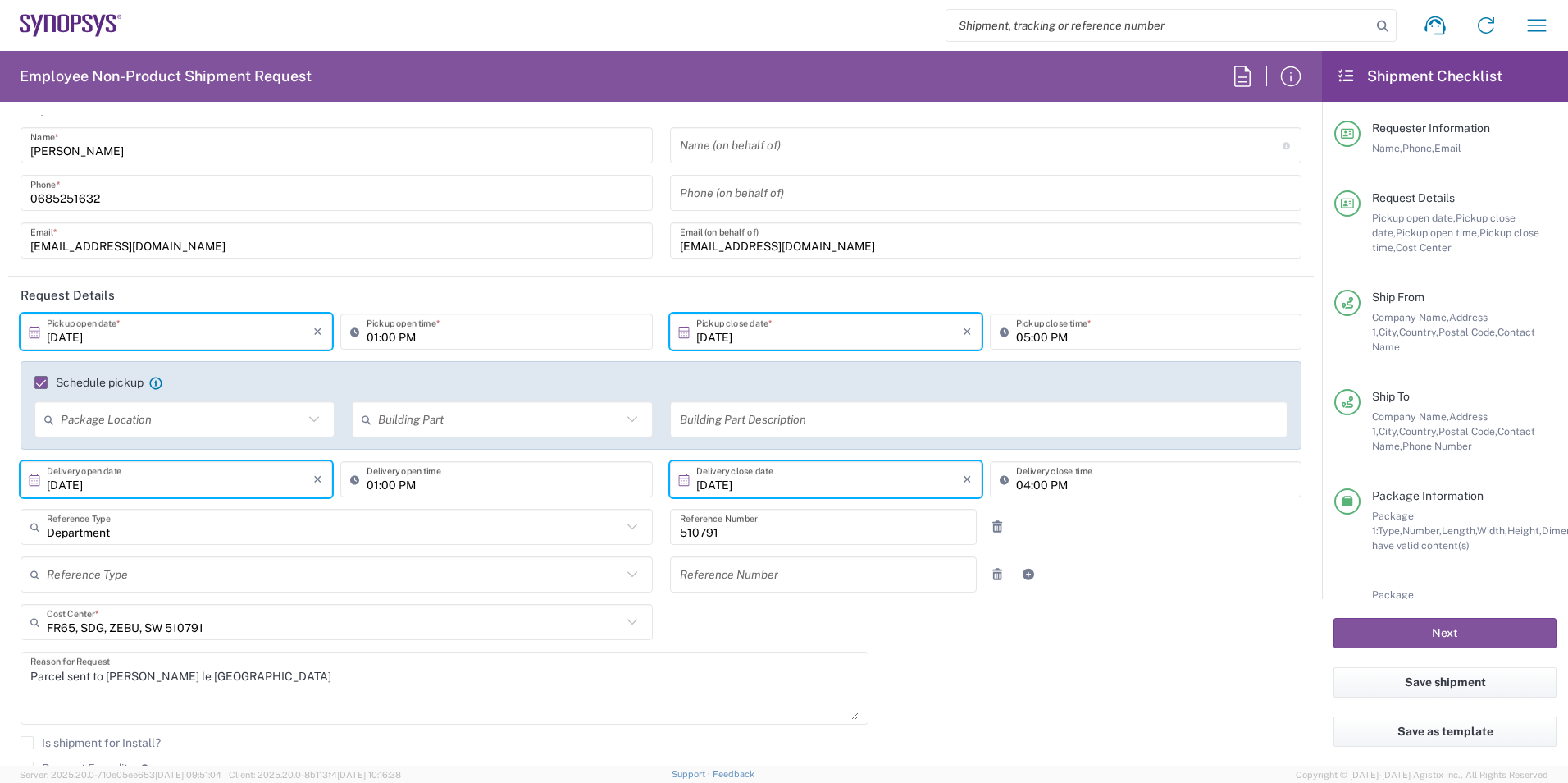
click at [42, 385] on label "Schedule pickup" at bounding box center [89, 382] width 109 height 13
click at [34, 383] on input "Schedule pickup" at bounding box center [34, 383] width 0 height 0
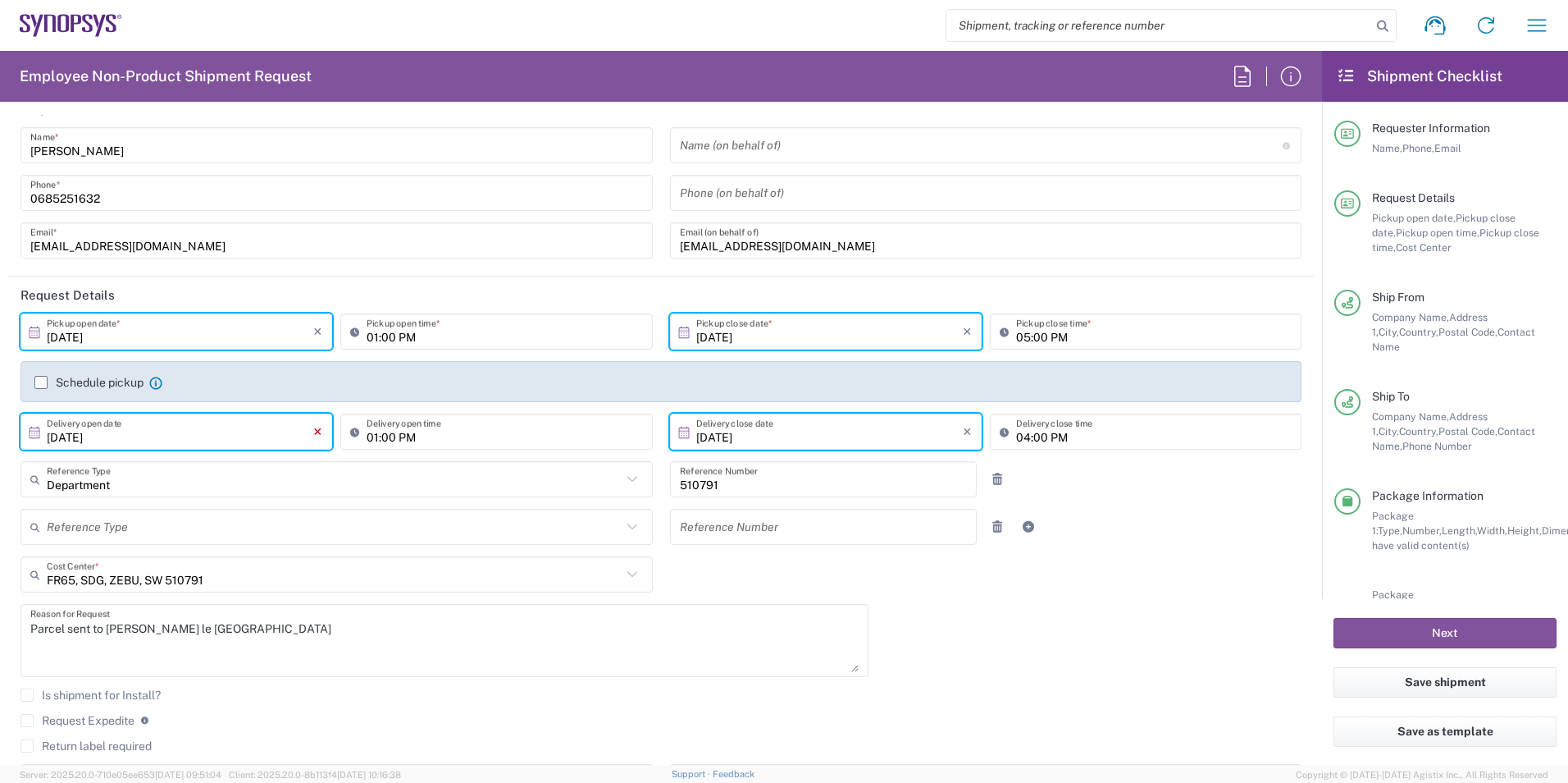
click at [315, 433] on icon "×" at bounding box center [317, 431] width 9 height 26
click at [237, 451] on div "× Delivery open date Cancel Apply" at bounding box center [176, 437] width 320 height 48
click at [251, 432] on input "text" at bounding box center [179, 432] width 266 height 29
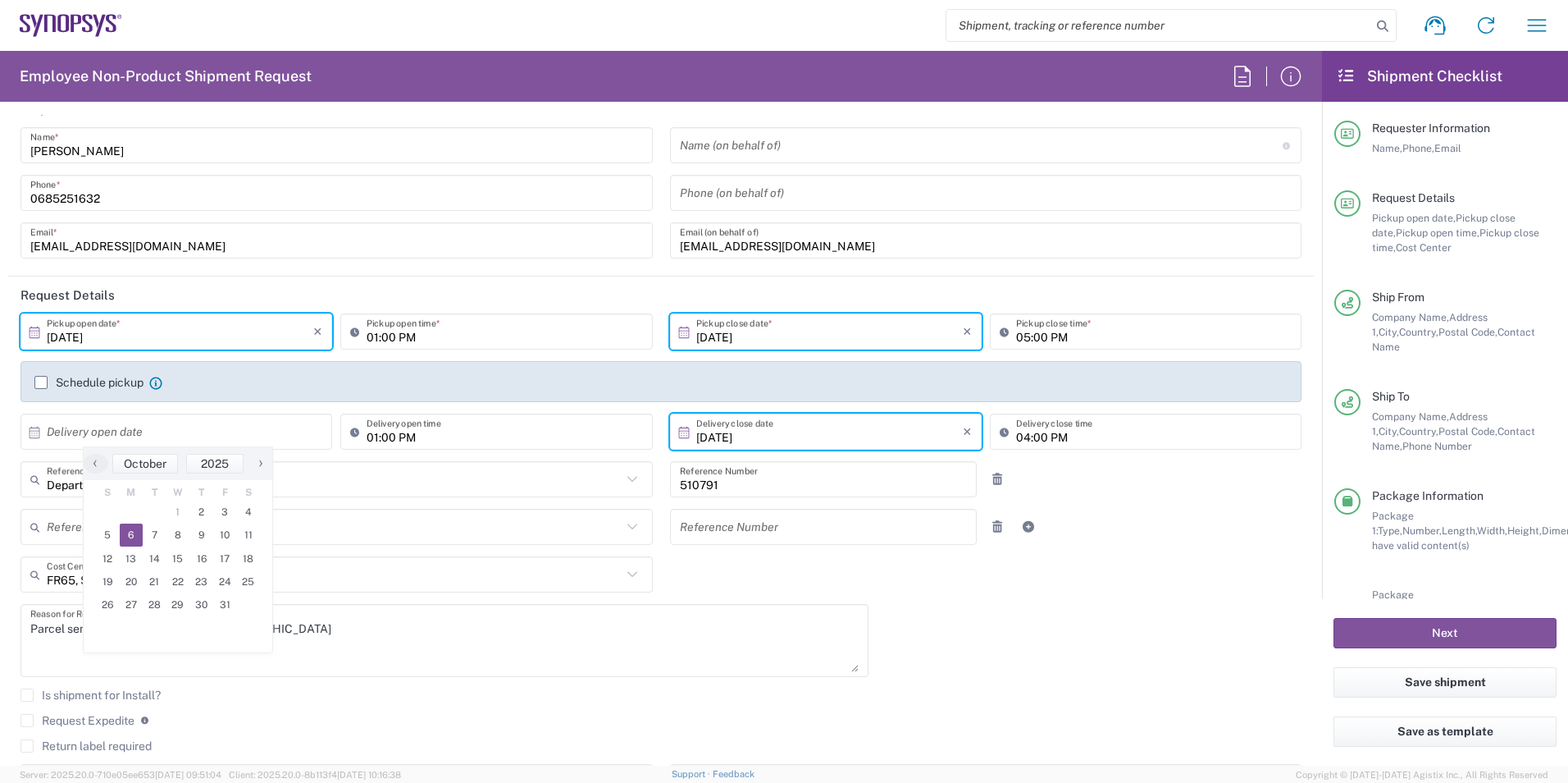
click at [122, 533] on span "6" at bounding box center [132, 534] width 24 height 23
type input "[DATE]"
click at [774, 444] on input "text" at bounding box center [829, 432] width 266 height 29
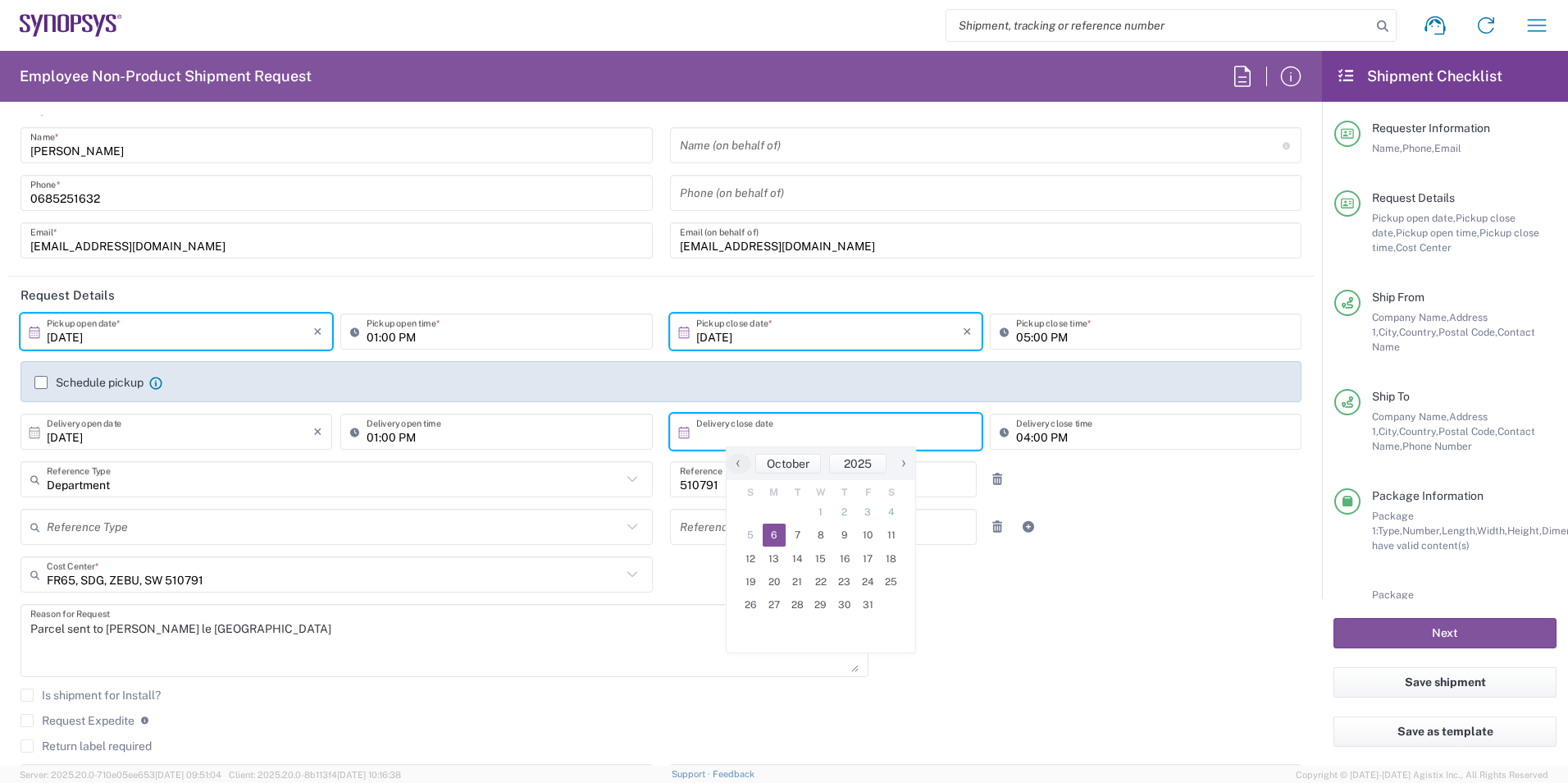
click at [779, 536] on span "6" at bounding box center [775, 534] width 24 height 23
type input "[DATE]"
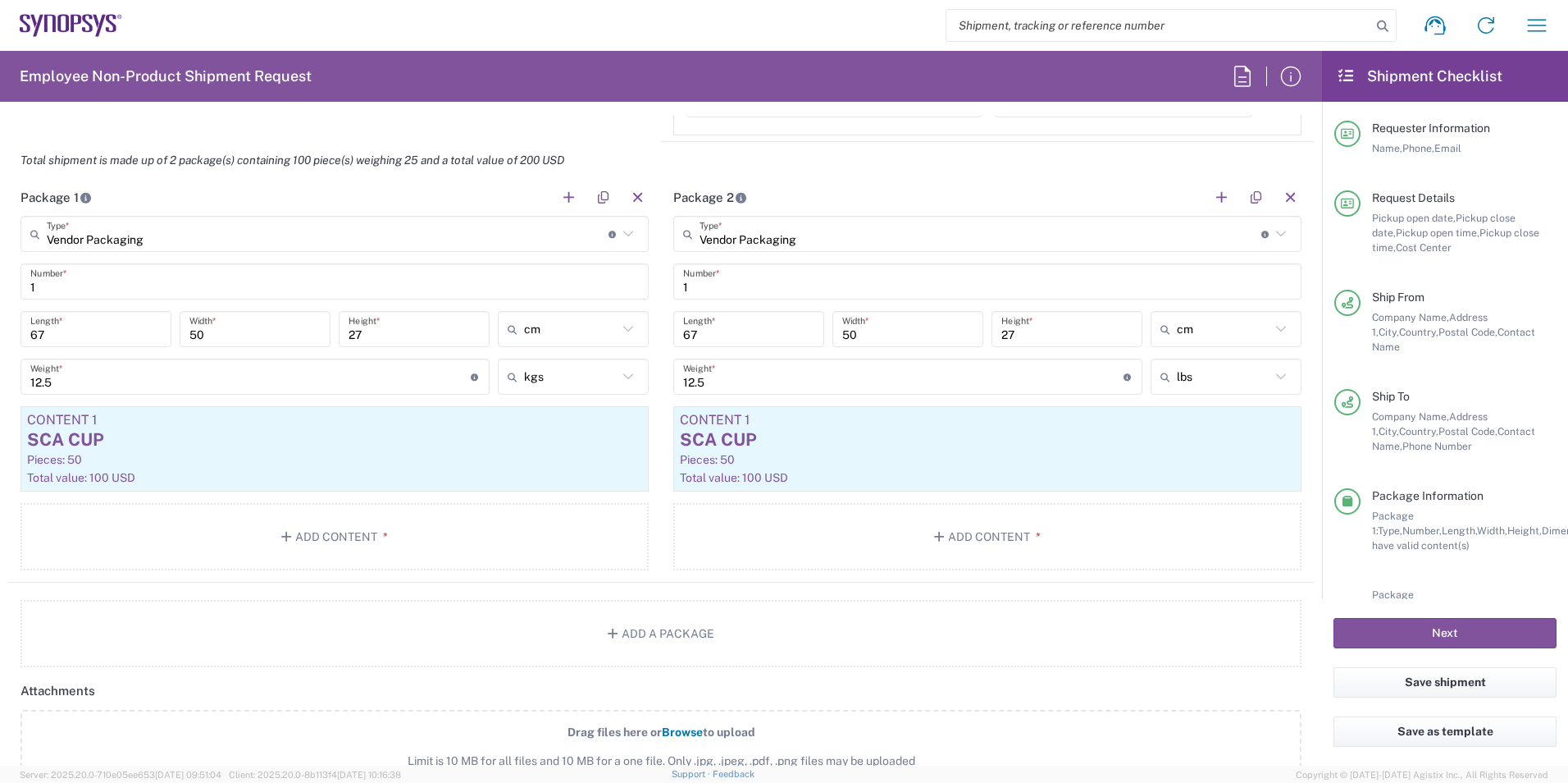
scroll to position [1454, 0]
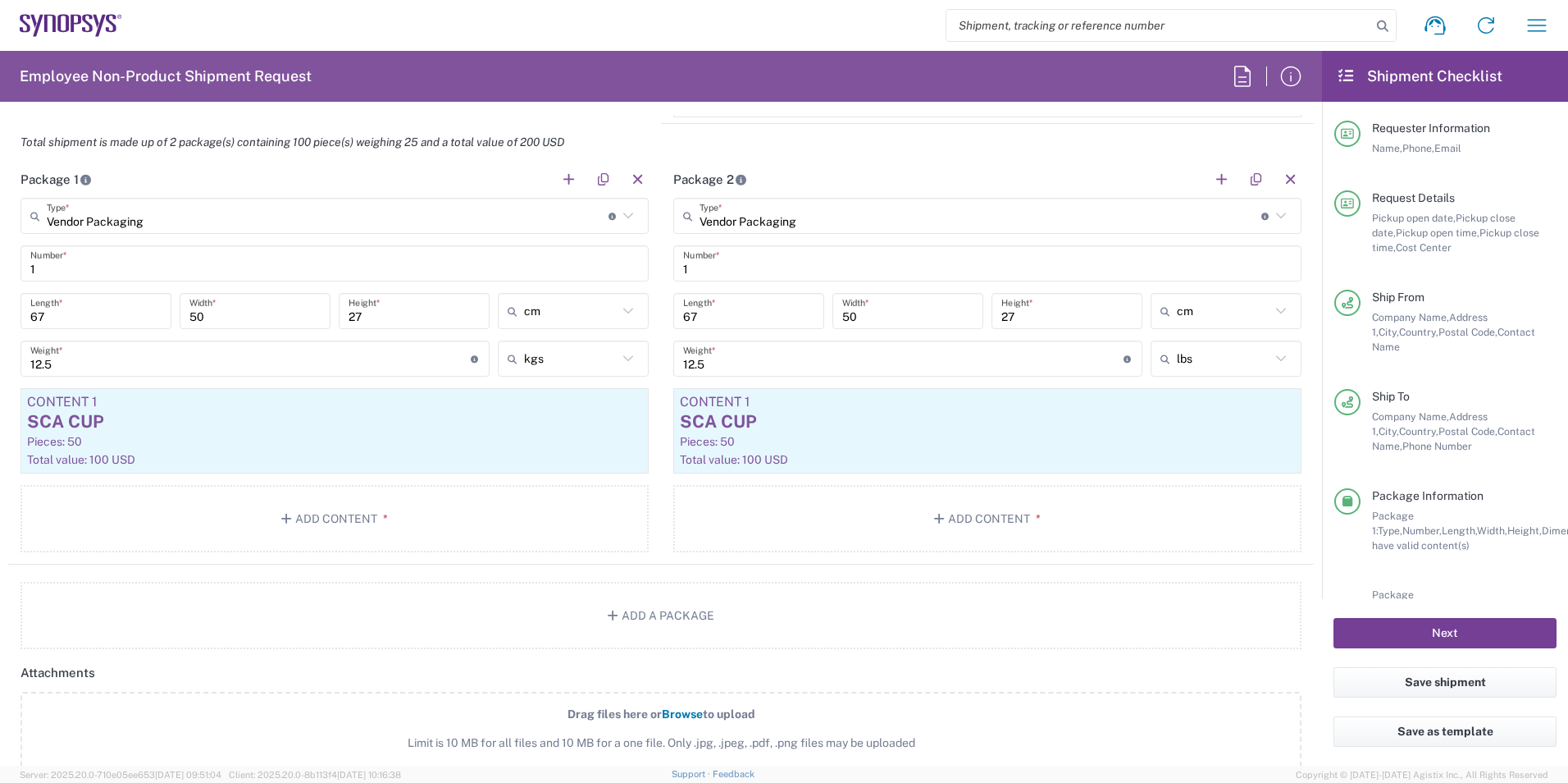
click at [779, 642] on button "Next" at bounding box center [1445, 633] width 223 height 31
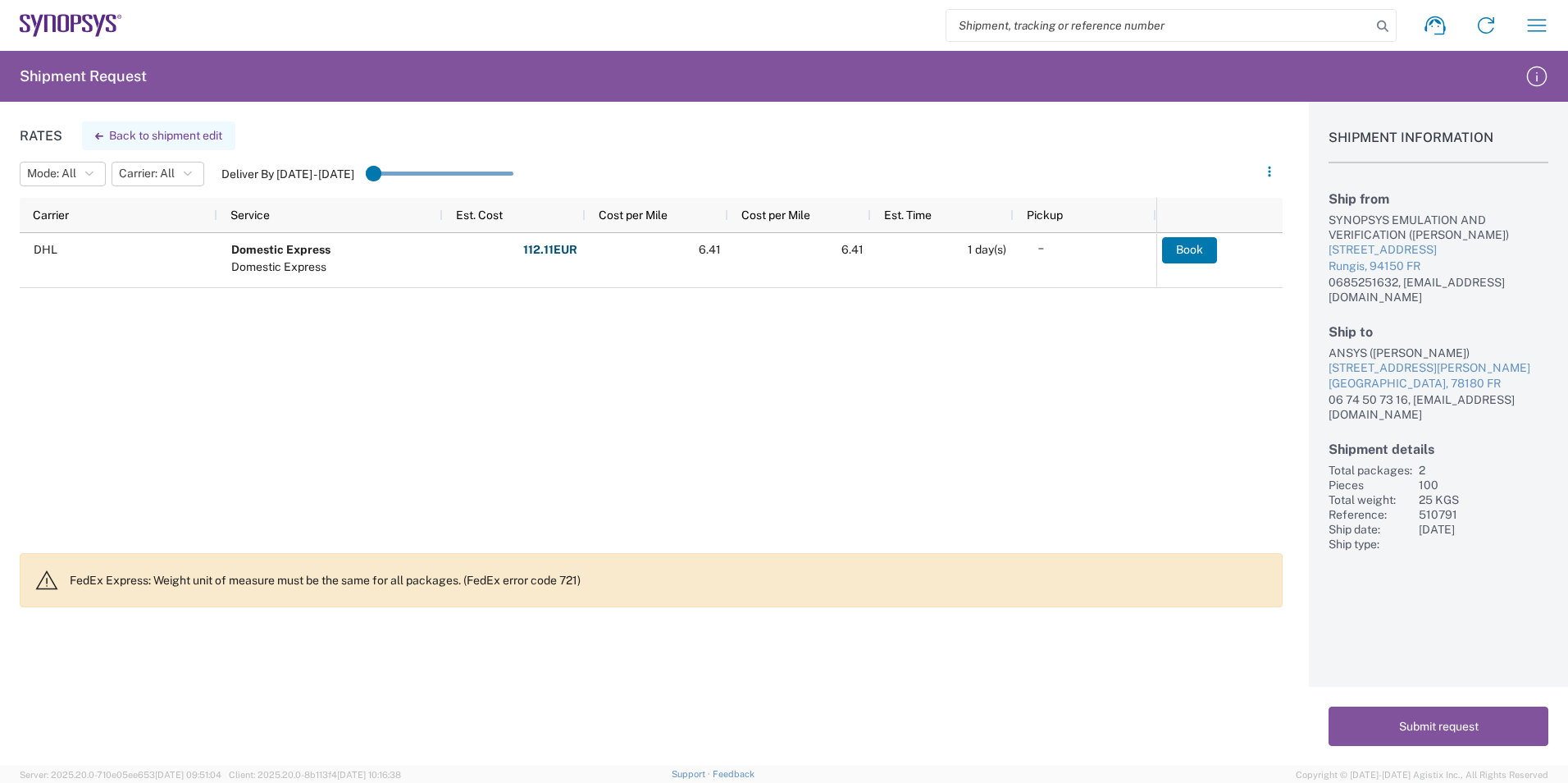
click at [115, 140] on button "Back to shipment edit" at bounding box center [158, 136] width 154 height 29
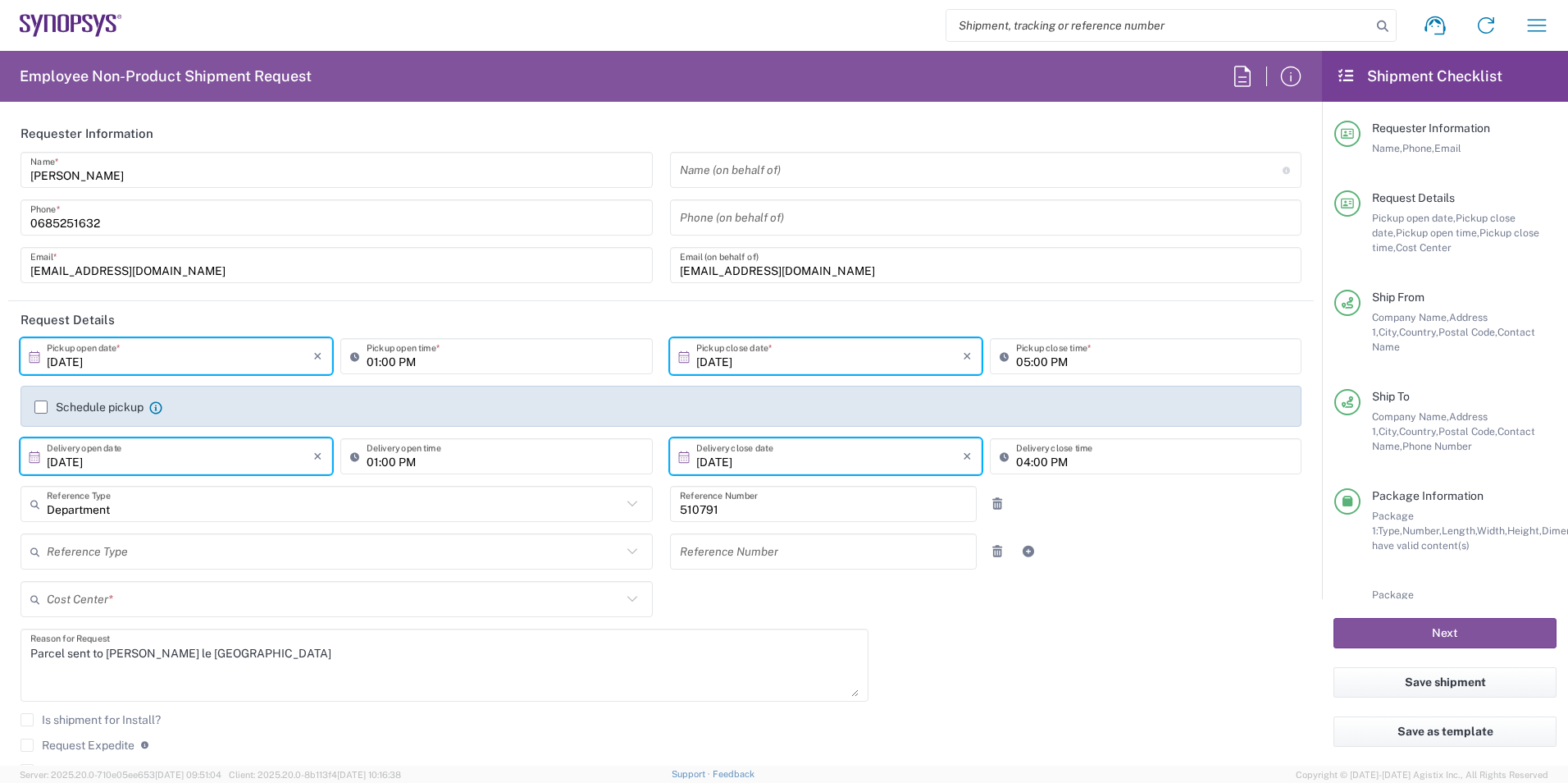
type input "Vendor Packaging"
type input "FR65, SDG, ZEBU, SW 510791"
type input "Vendor Packaging"
click at [276, 459] on input "[DATE]" at bounding box center [179, 456] width 266 height 29
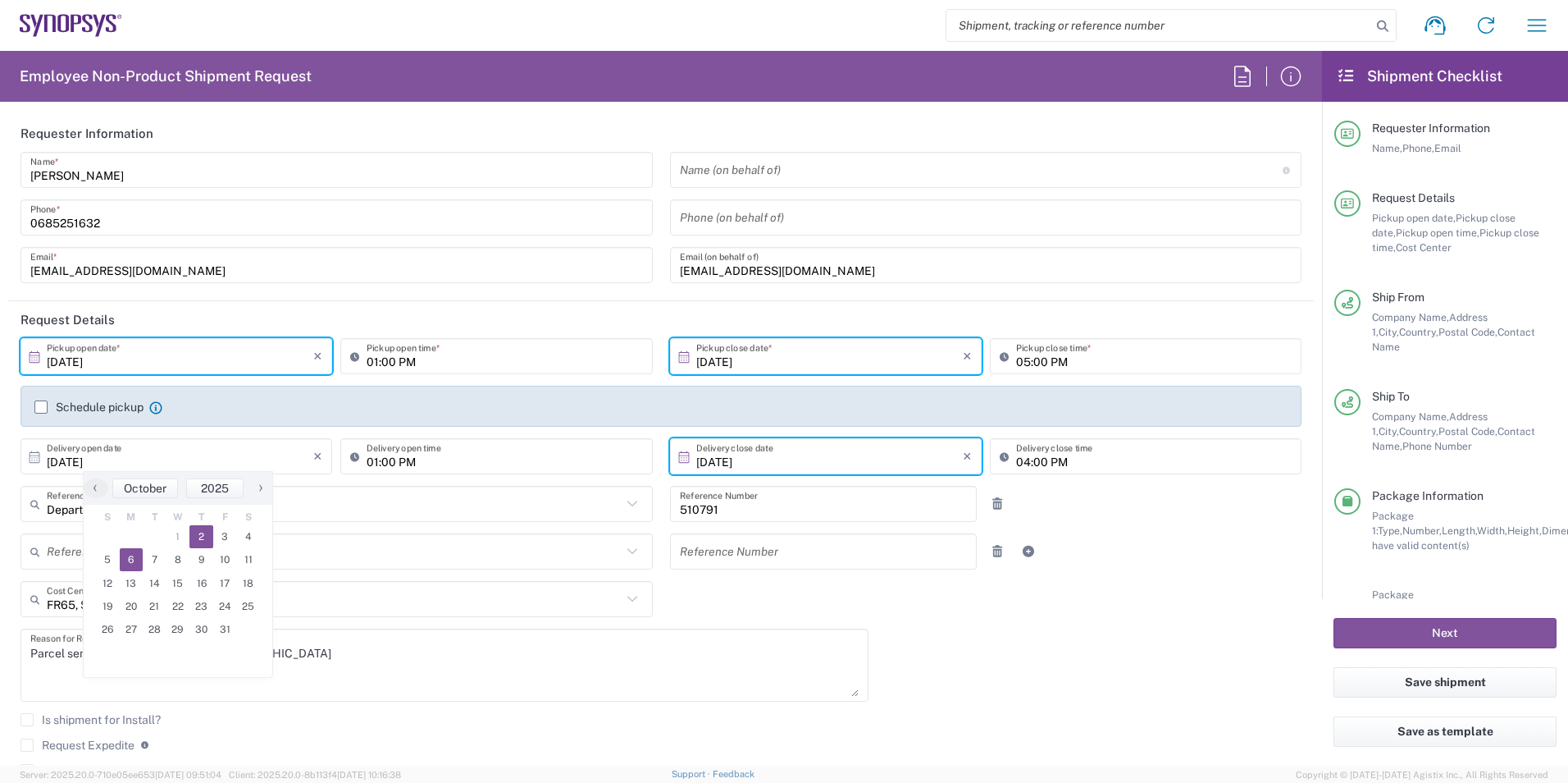
click at [209, 535] on span "2" at bounding box center [201, 536] width 24 height 23
type input "[DATE]"
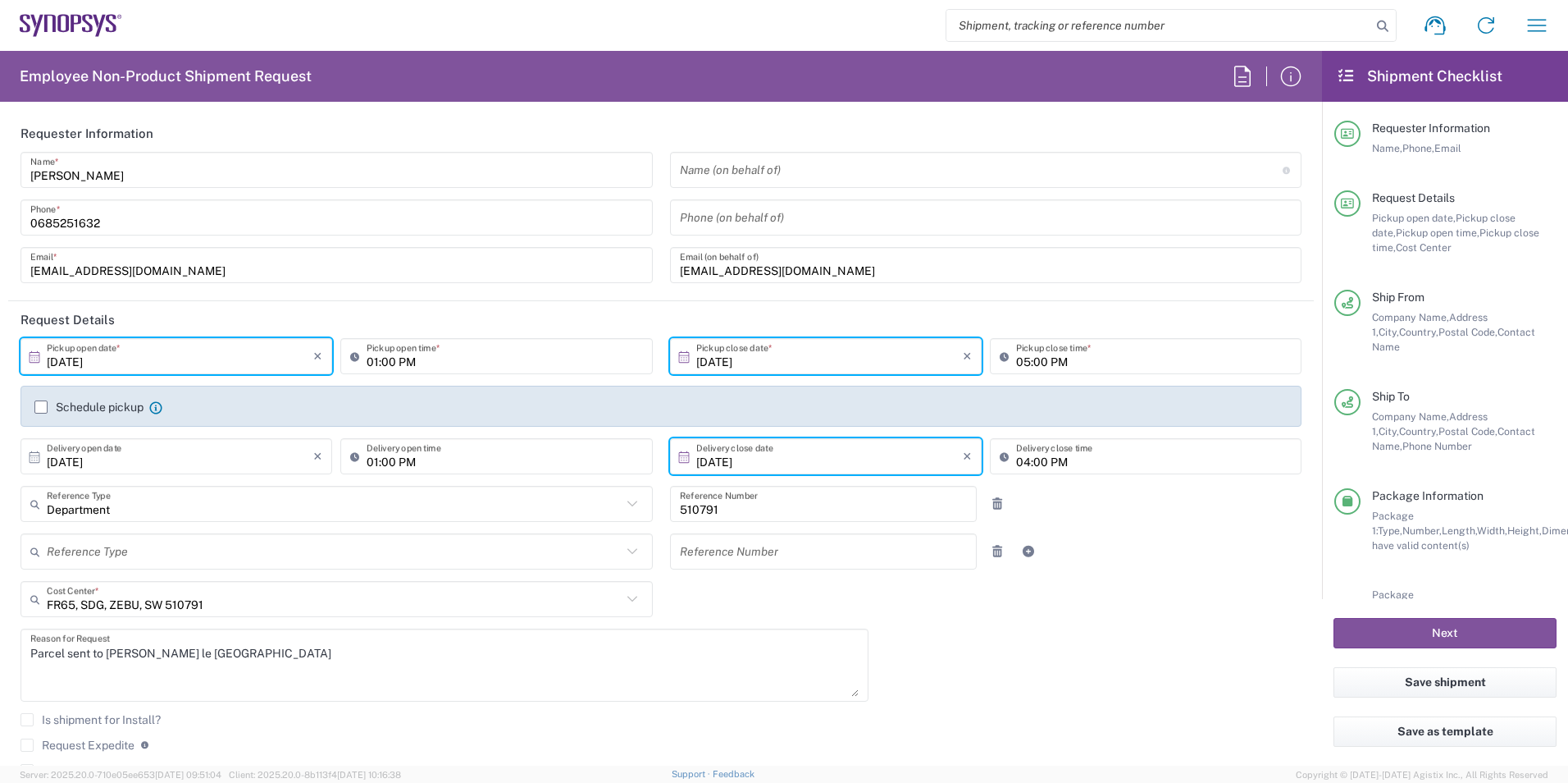
click at [779, 456] on input "[DATE]" at bounding box center [829, 456] width 266 height 29
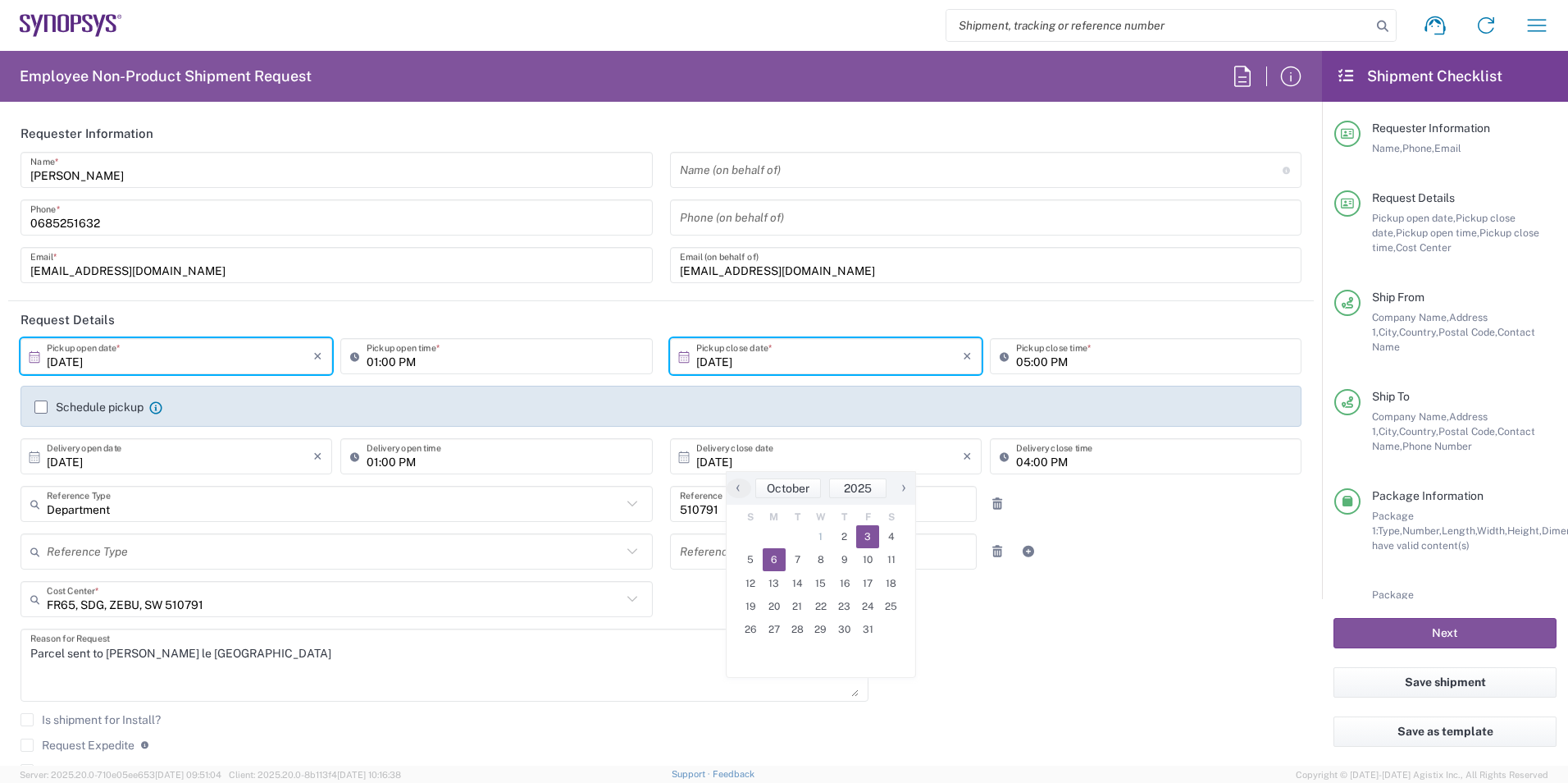
click at [779, 537] on span "3" at bounding box center [869, 536] width 24 height 23
type input "[DATE]"
click at [779, 755] on div "Request Expedite If expedite is checked you will be unable to rate and book thi…" at bounding box center [662, 750] width 1282 height 26
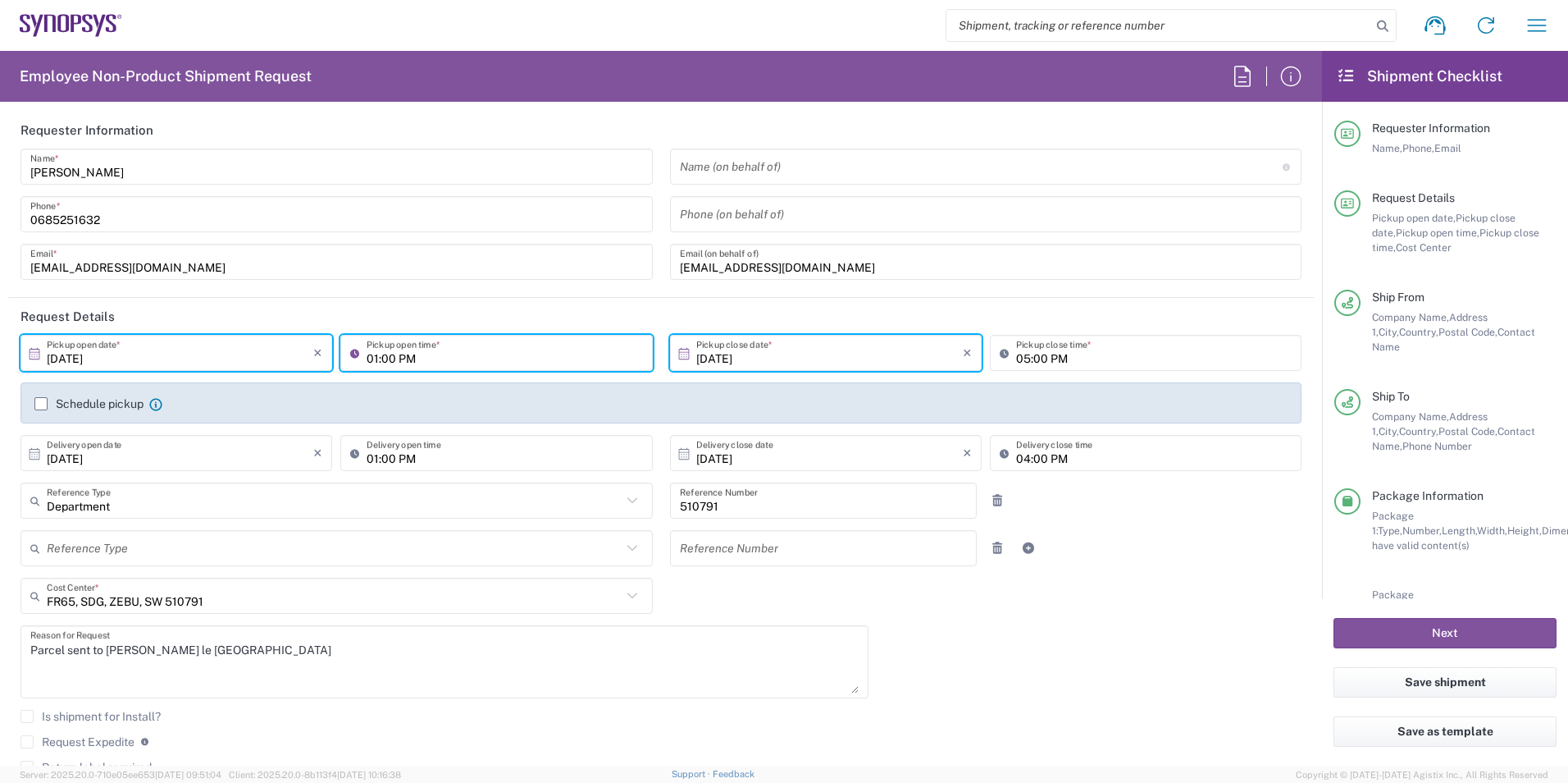
click at [388, 356] on input "01:00 PM" at bounding box center [504, 353] width 275 height 29
type input "01:30 PM"
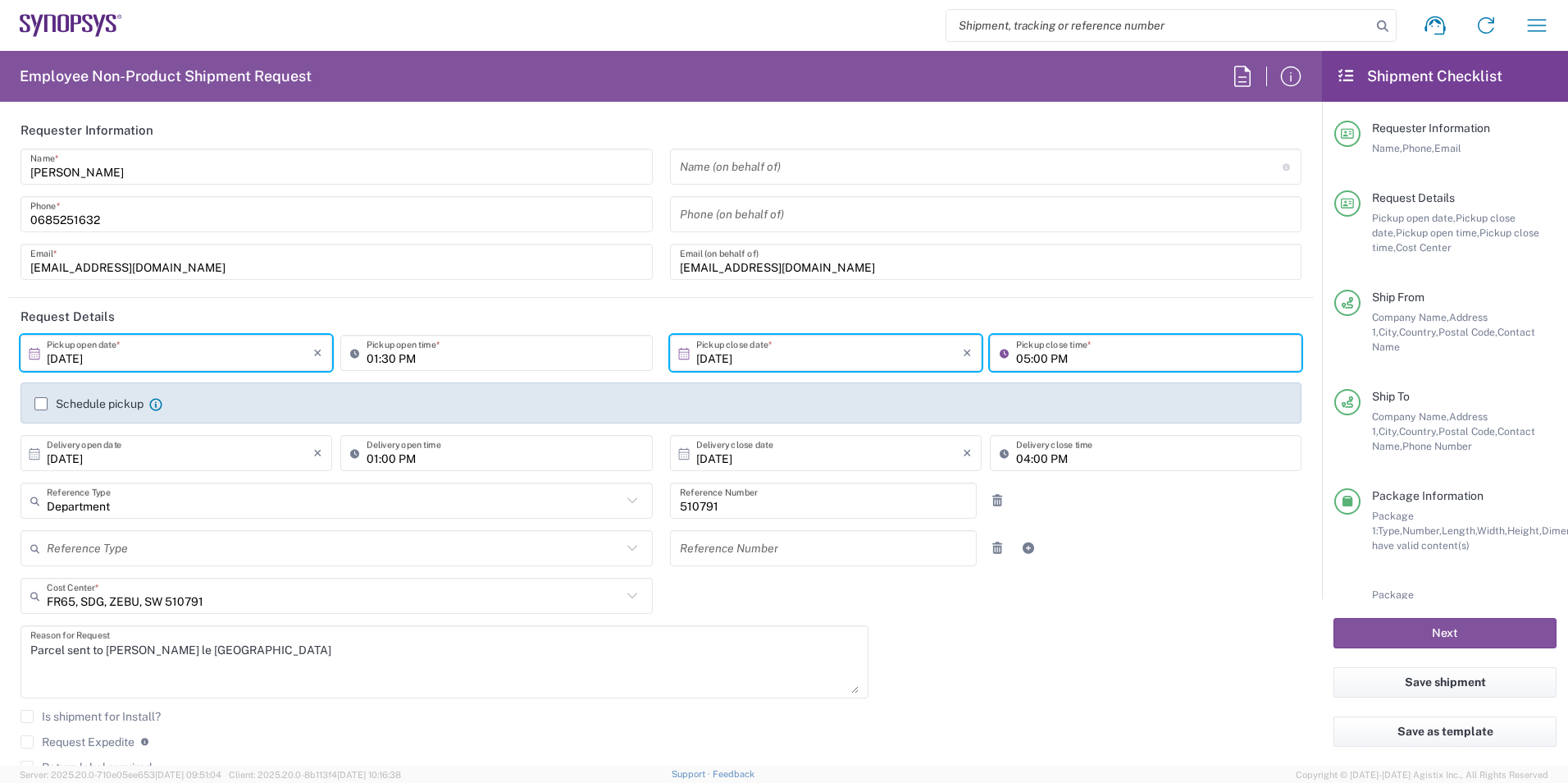
click at [779, 356] on input "05:00 PM" at bounding box center [1154, 353] width 275 height 29
click at [779, 357] on input "04:00 PM" at bounding box center [1154, 353] width 275 height 29
type input "04:30 PM"
click at [779, 547] on div at bounding box center [1039, 548] width 108 height 36
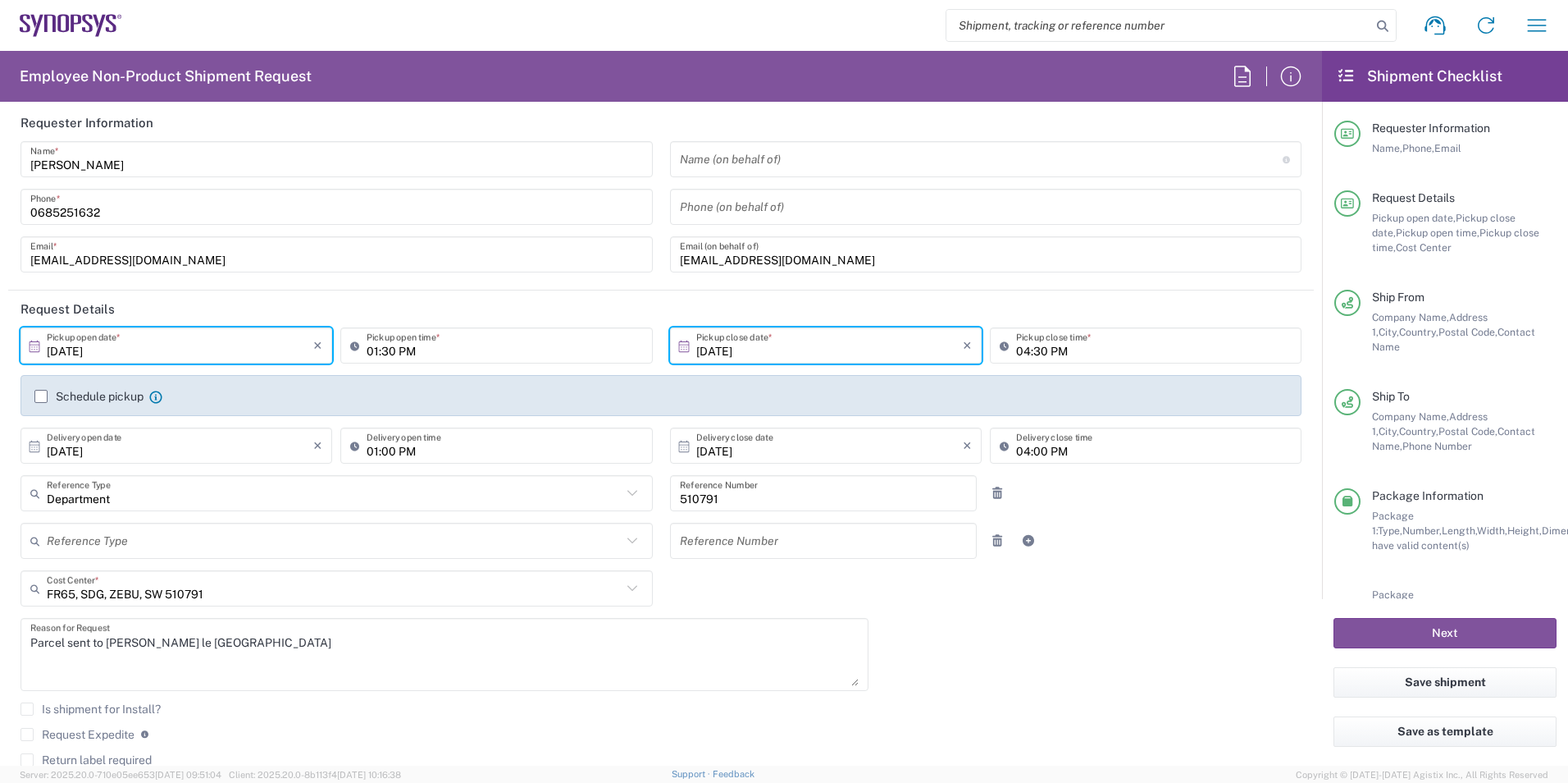
scroll to position [0, 0]
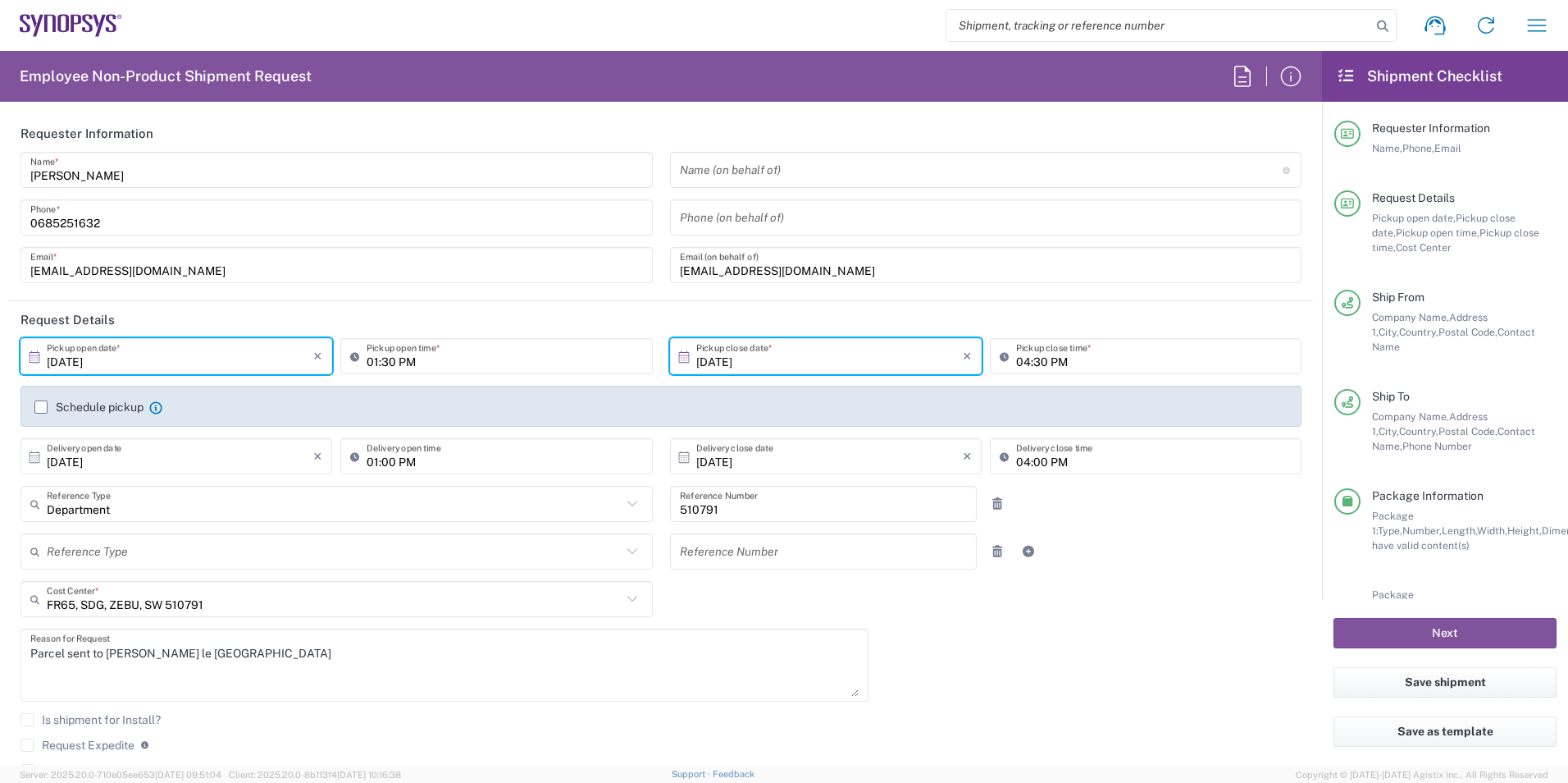
click at [779, 704] on div "[DATE] × Pickup open date * Cancel Apply 01:30 PM Pickup open time * [DATE] × P…" at bounding box center [661, 588] width 1299 height 501
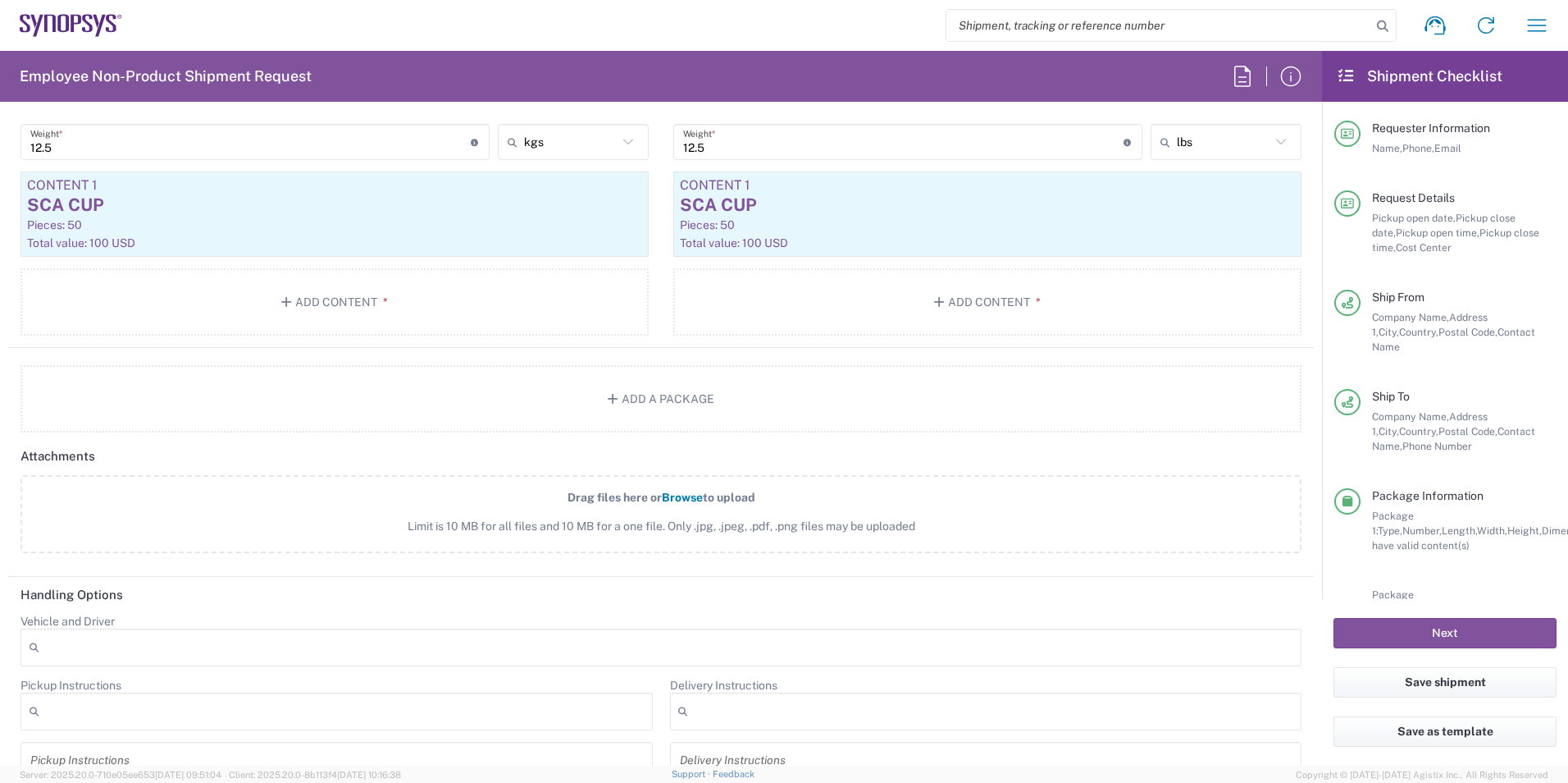
scroll to position [1679, 0]
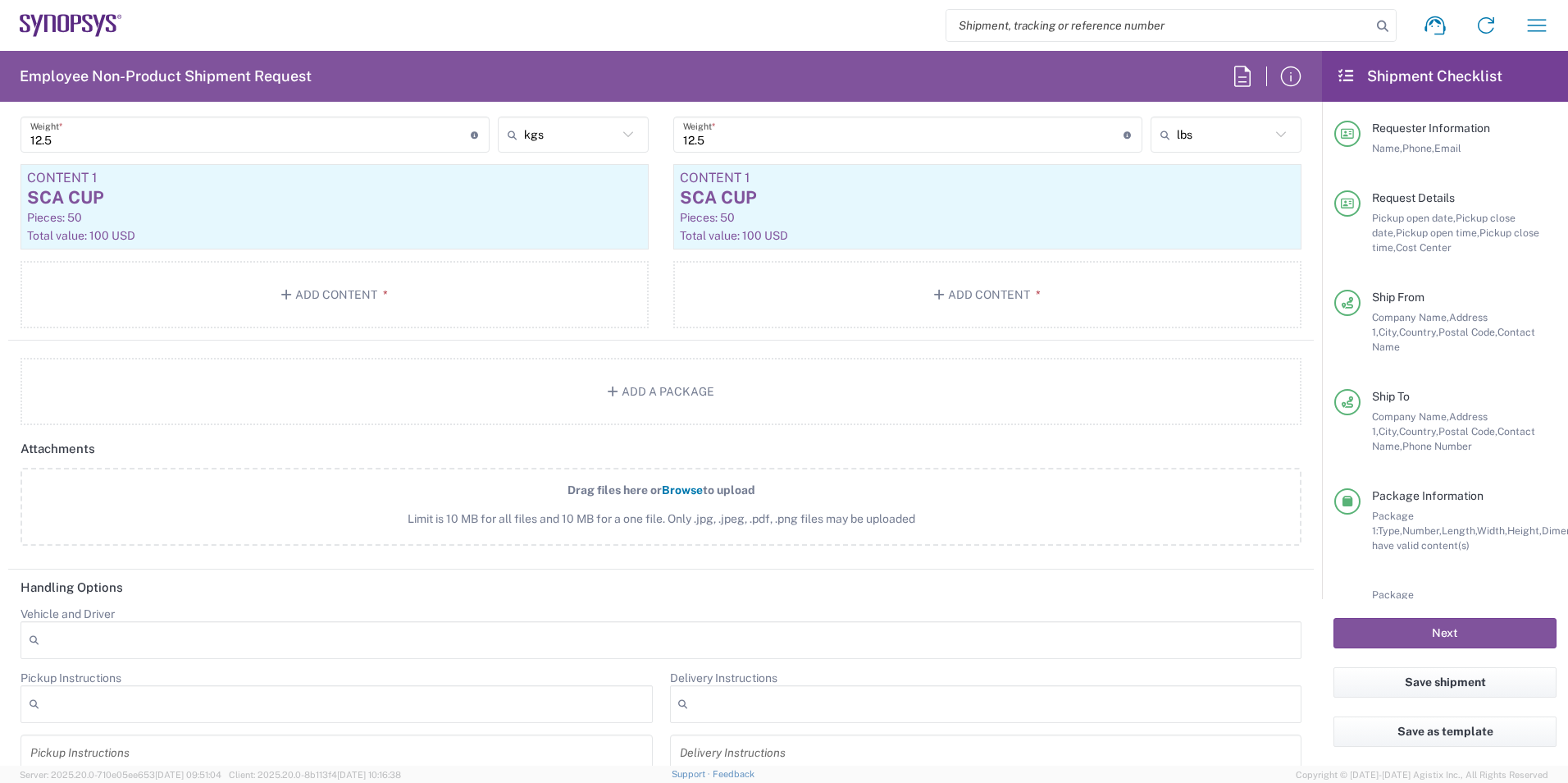
click at [165, 21] on div "Shipment request Shipment tracking Employee non-product shipment request My shi…" at bounding box center [842, 26] width 1440 height 40
click at [779, 634] on button "Next" at bounding box center [1445, 633] width 223 height 31
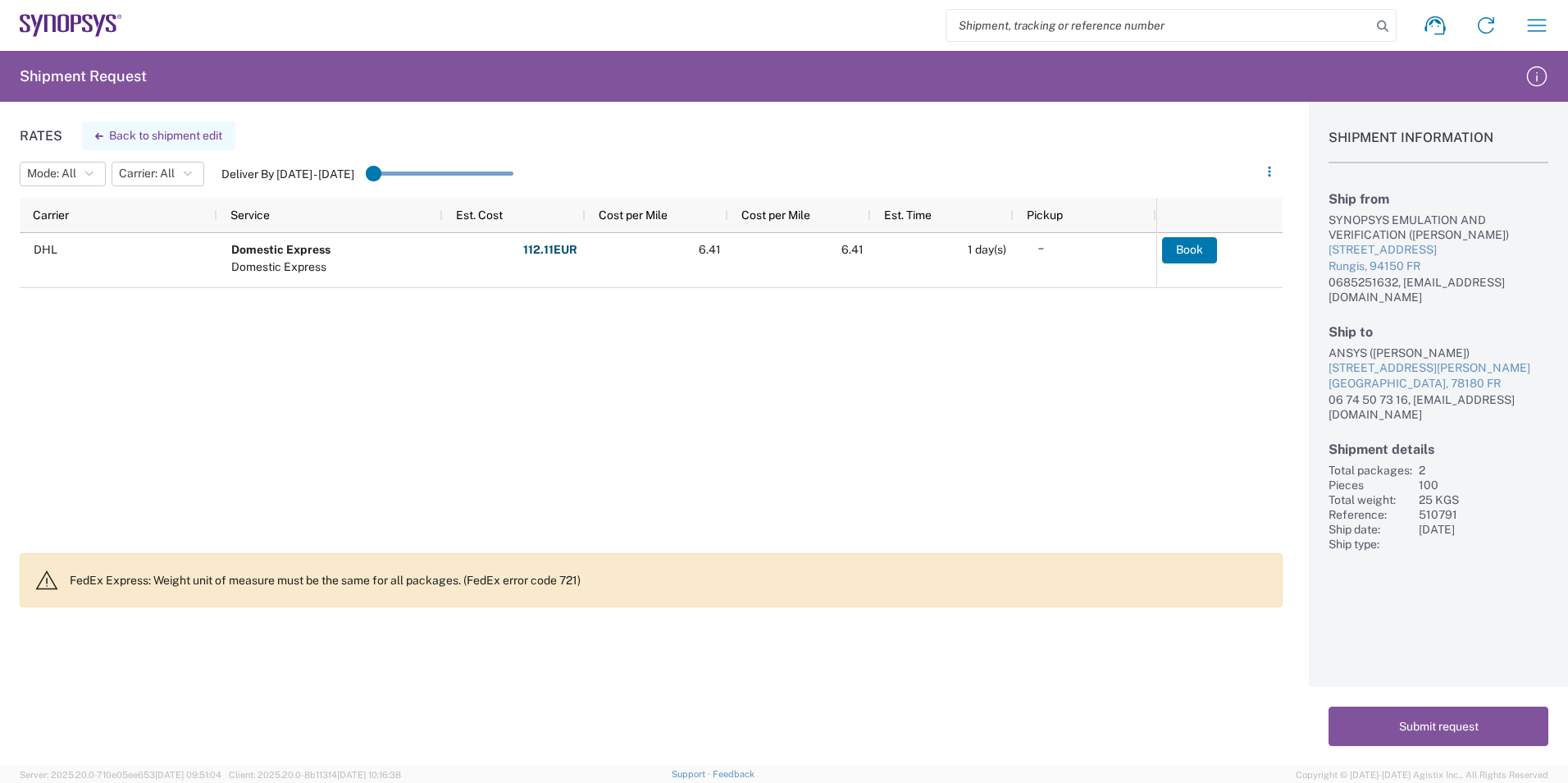
click at [117, 134] on button "Back to shipment edit" at bounding box center [158, 136] width 154 height 29
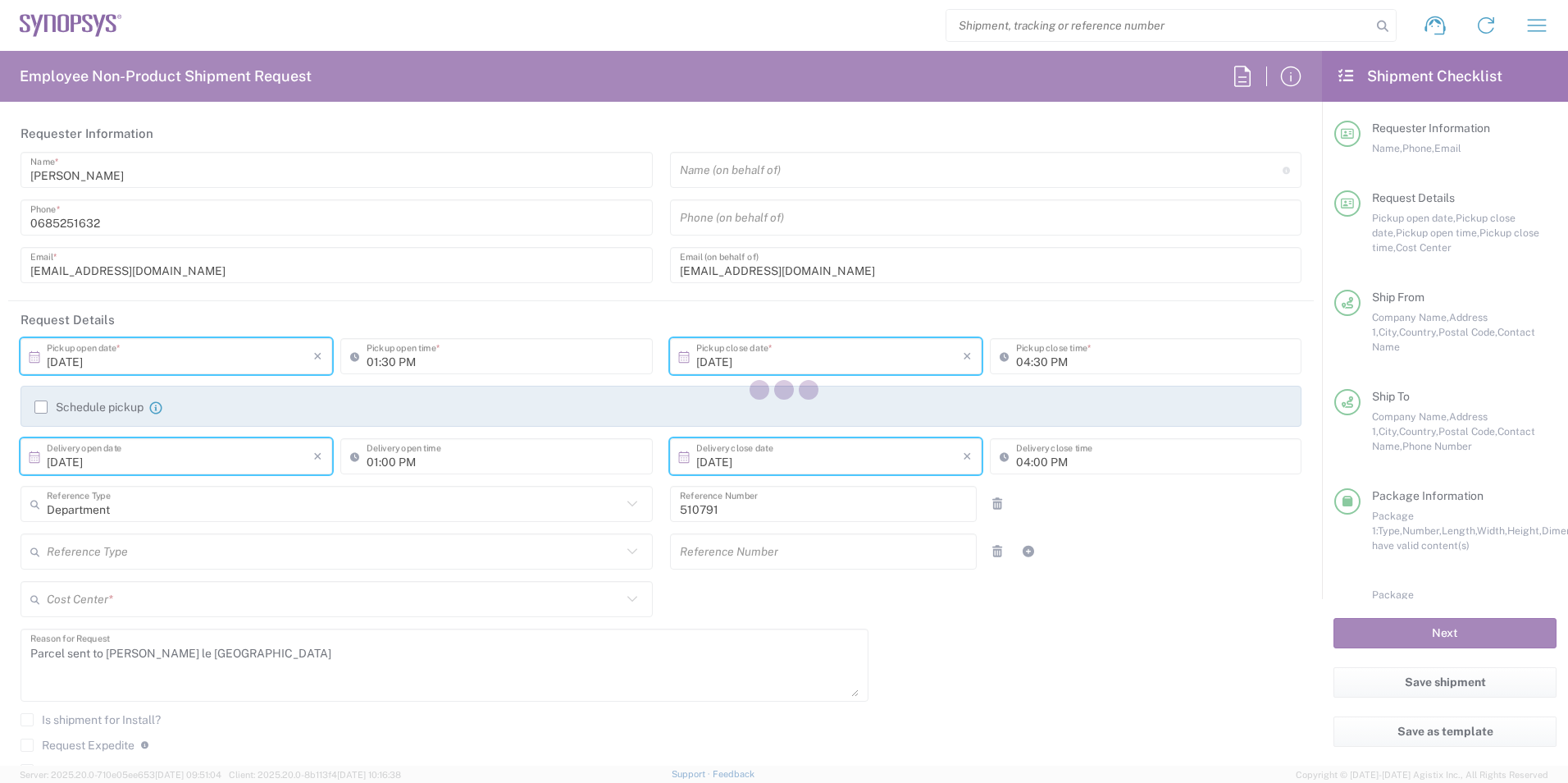
type input "Vendor Packaging"
type input "FR65, SDG, ZEBU, SW 510791"
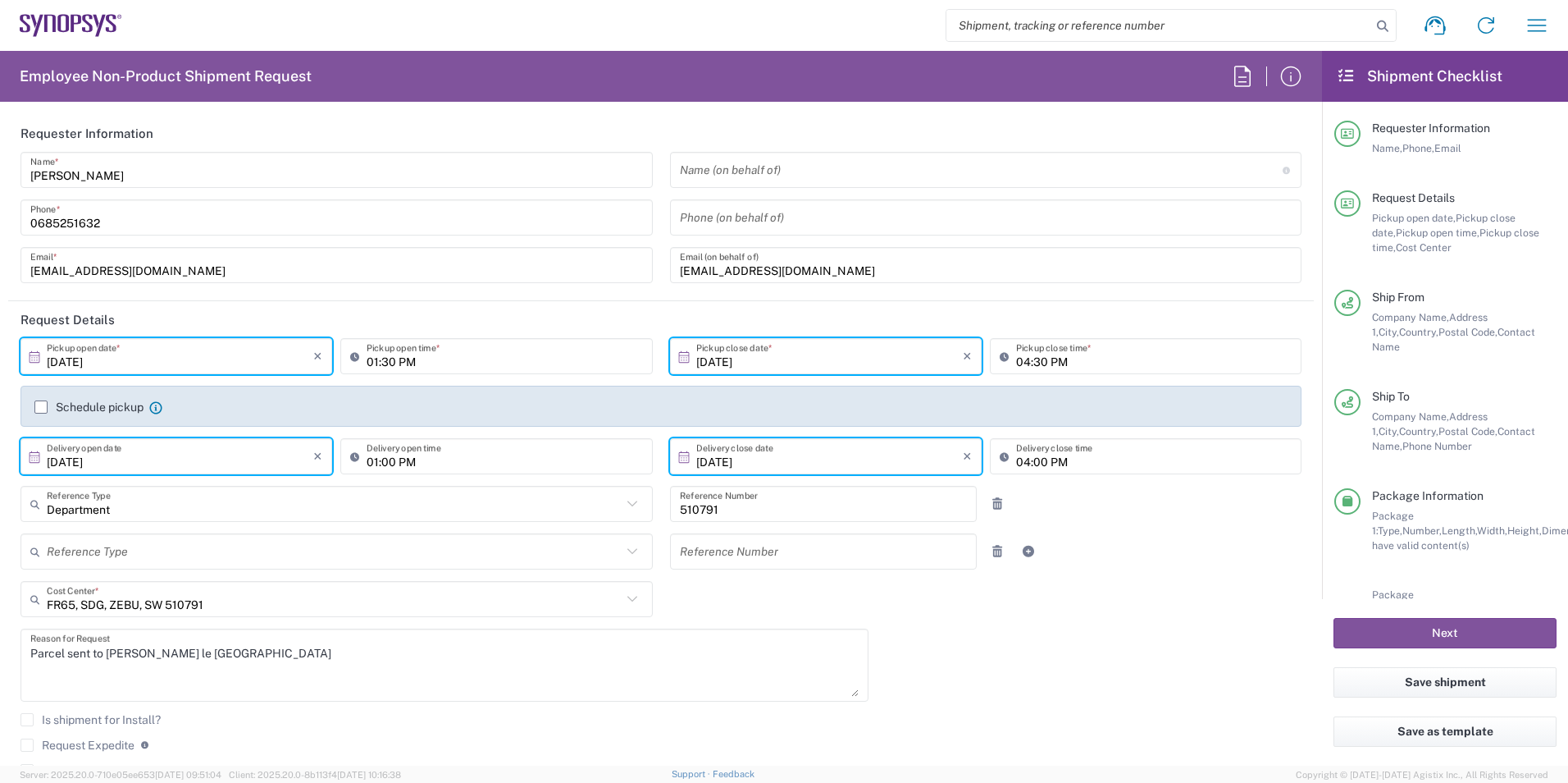
type input "Vendor Packaging"
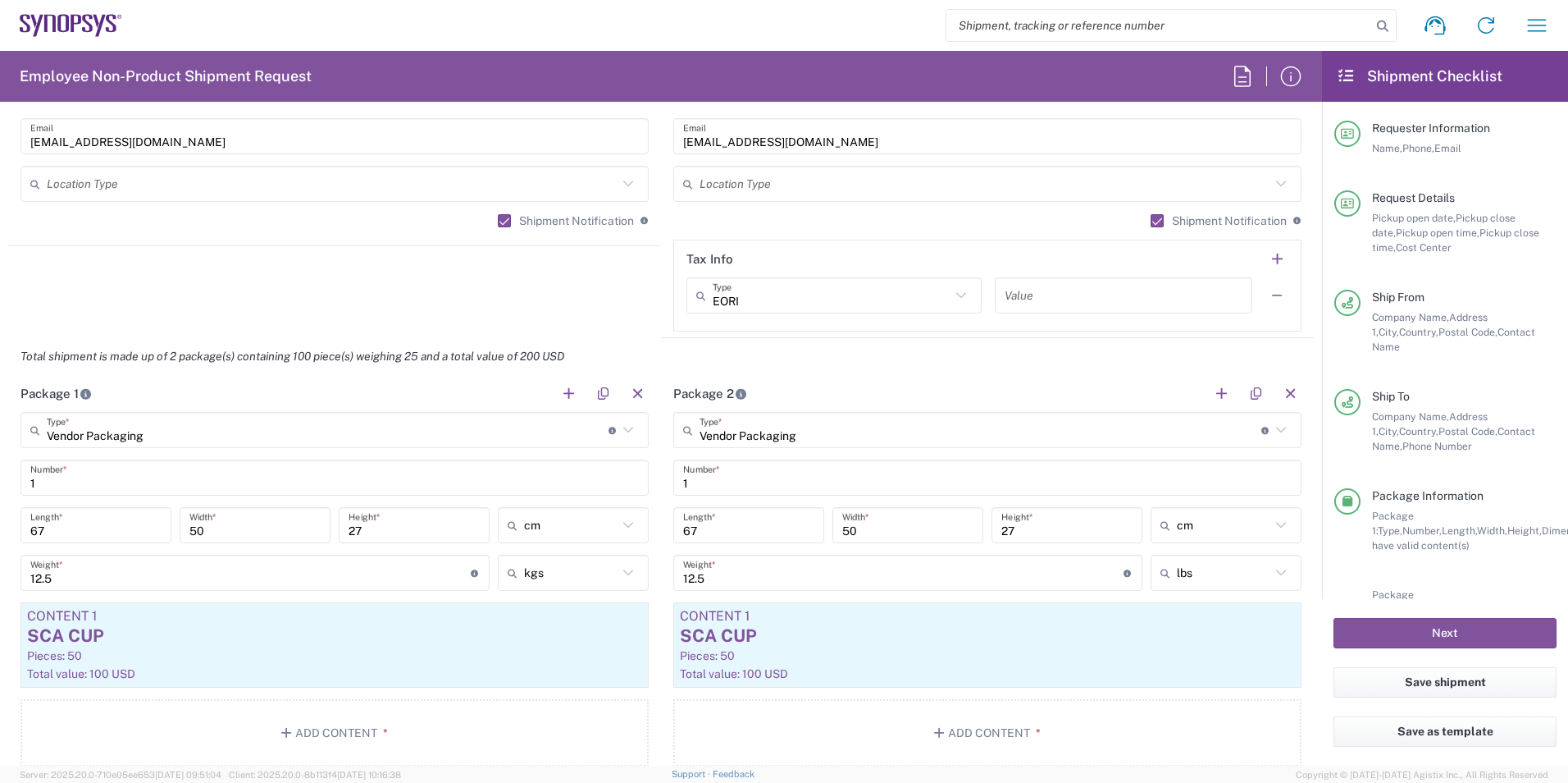
scroll to position [1349, 0]
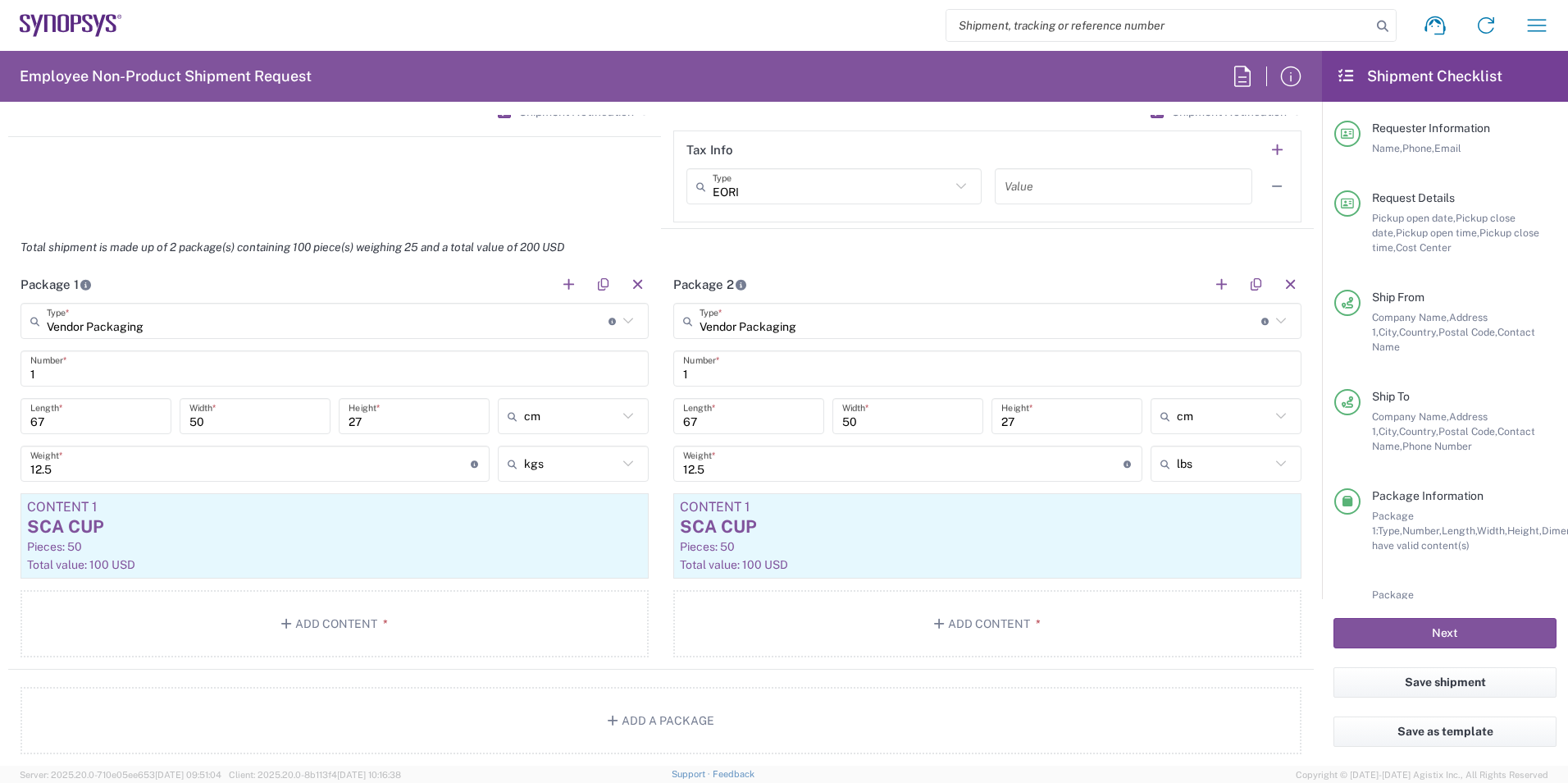
click at [779, 473] on icon at bounding box center [1282, 464] width 22 height 22
click at [779, 524] on span "kgs" at bounding box center [1214, 526] width 146 height 26
type input "5.67"
type input "kgs"
drag, startPoint x: 704, startPoint y: 466, endPoint x: 658, endPoint y: 466, distance: 46.0
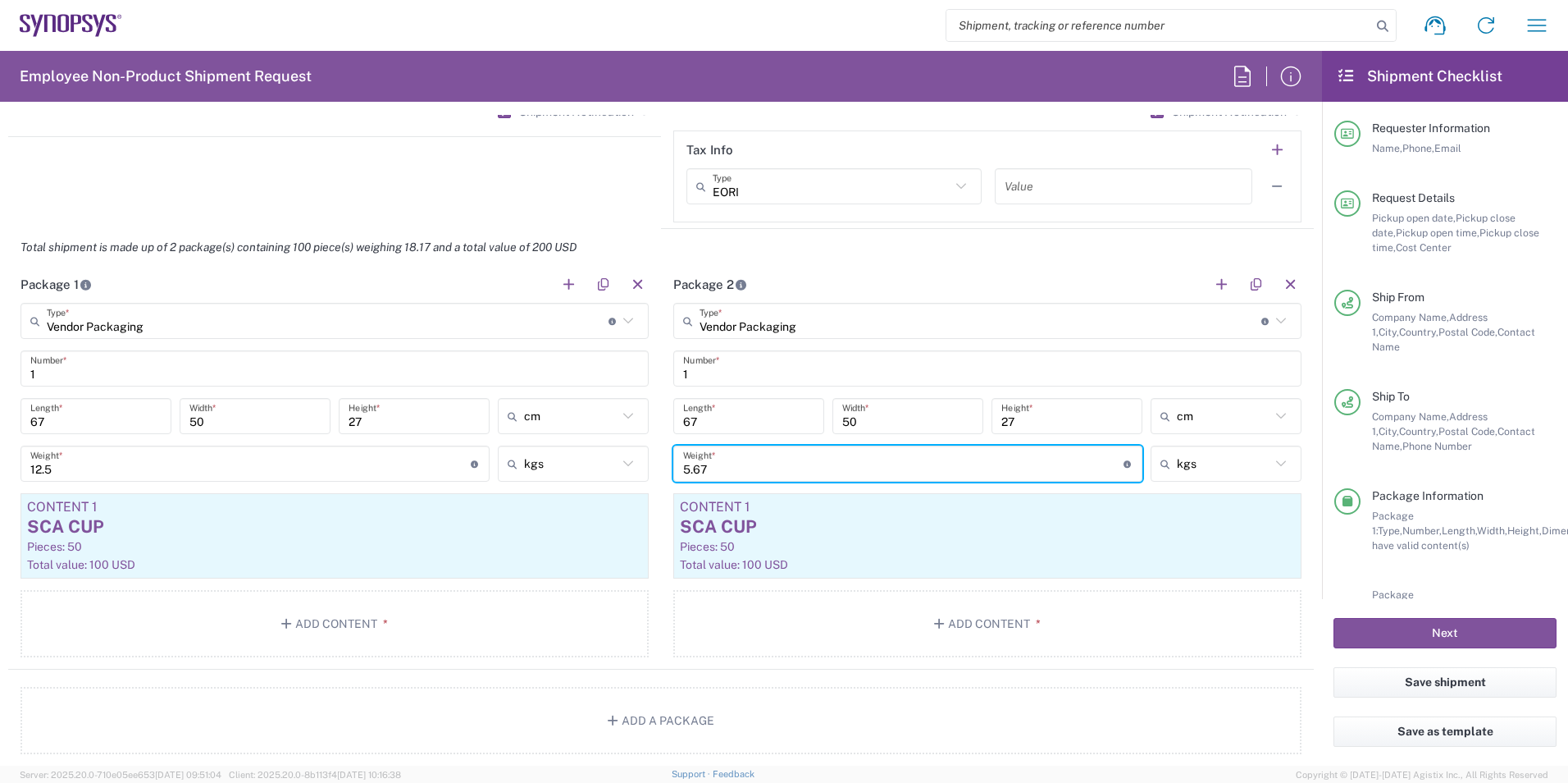
click at [661, 466] on main "Vendor Packaging Type * Material used to package goods Vendor Packaging Bale(s)…" at bounding box center [987, 484] width 653 height 361
type input "12.5"
click at [779, 631] on button "Next" at bounding box center [1445, 633] width 223 height 31
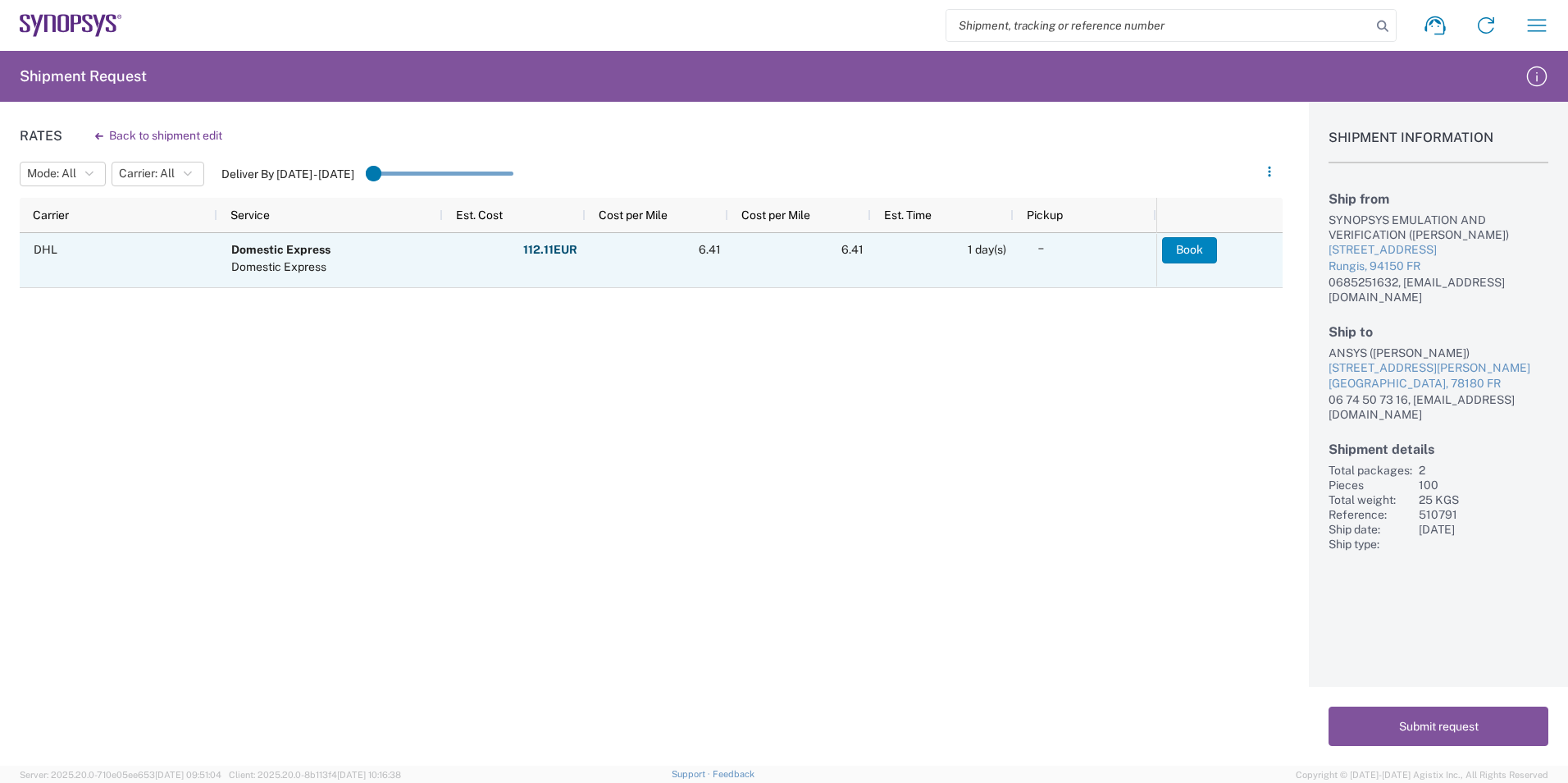
click at [779, 252] on button "Book" at bounding box center [1189, 250] width 54 height 26
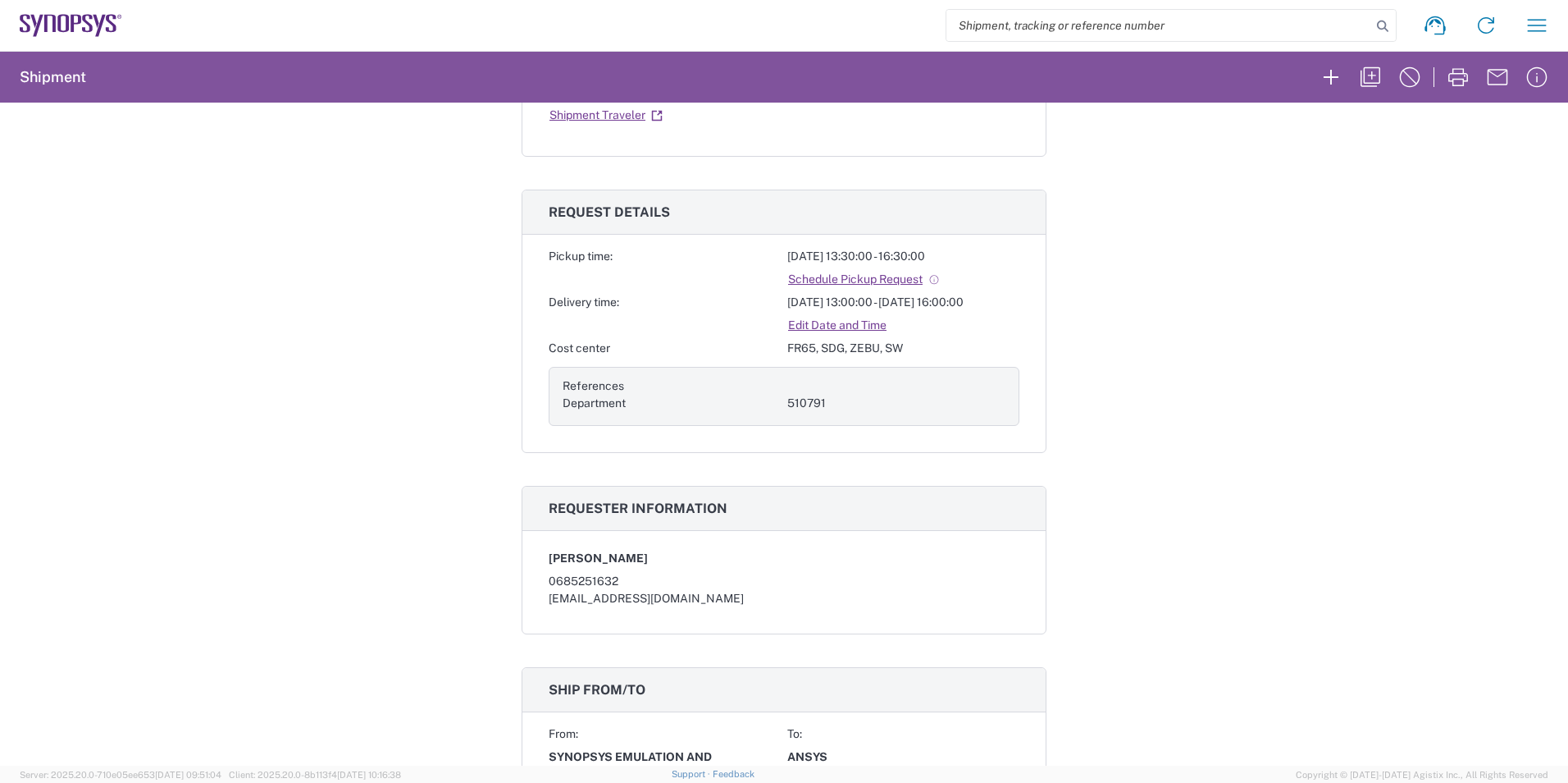
scroll to position [449, 0]
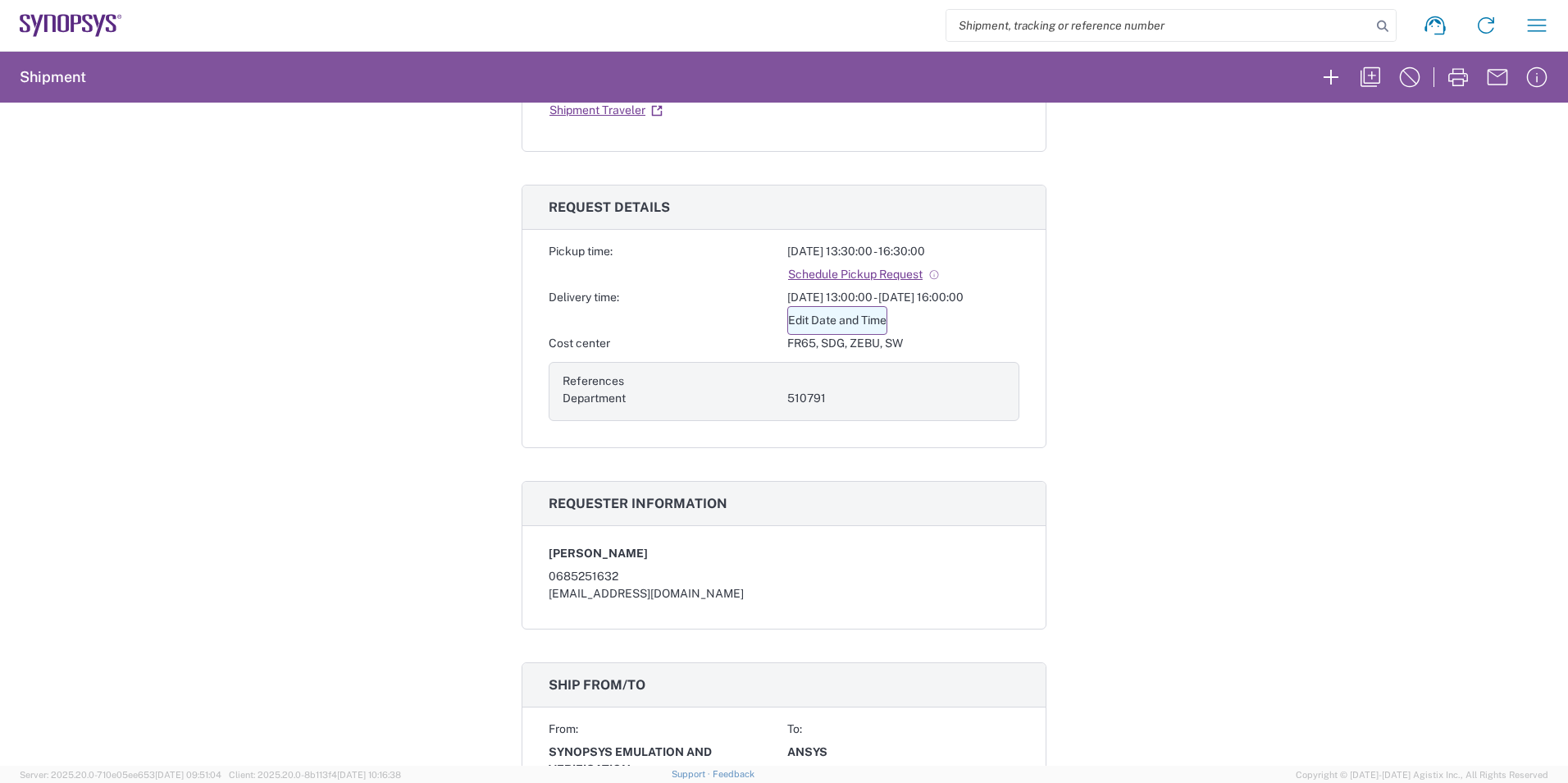
click at [779, 323] on link "Edit Date and Time" at bounding box center [837, 320] width 100 height 29
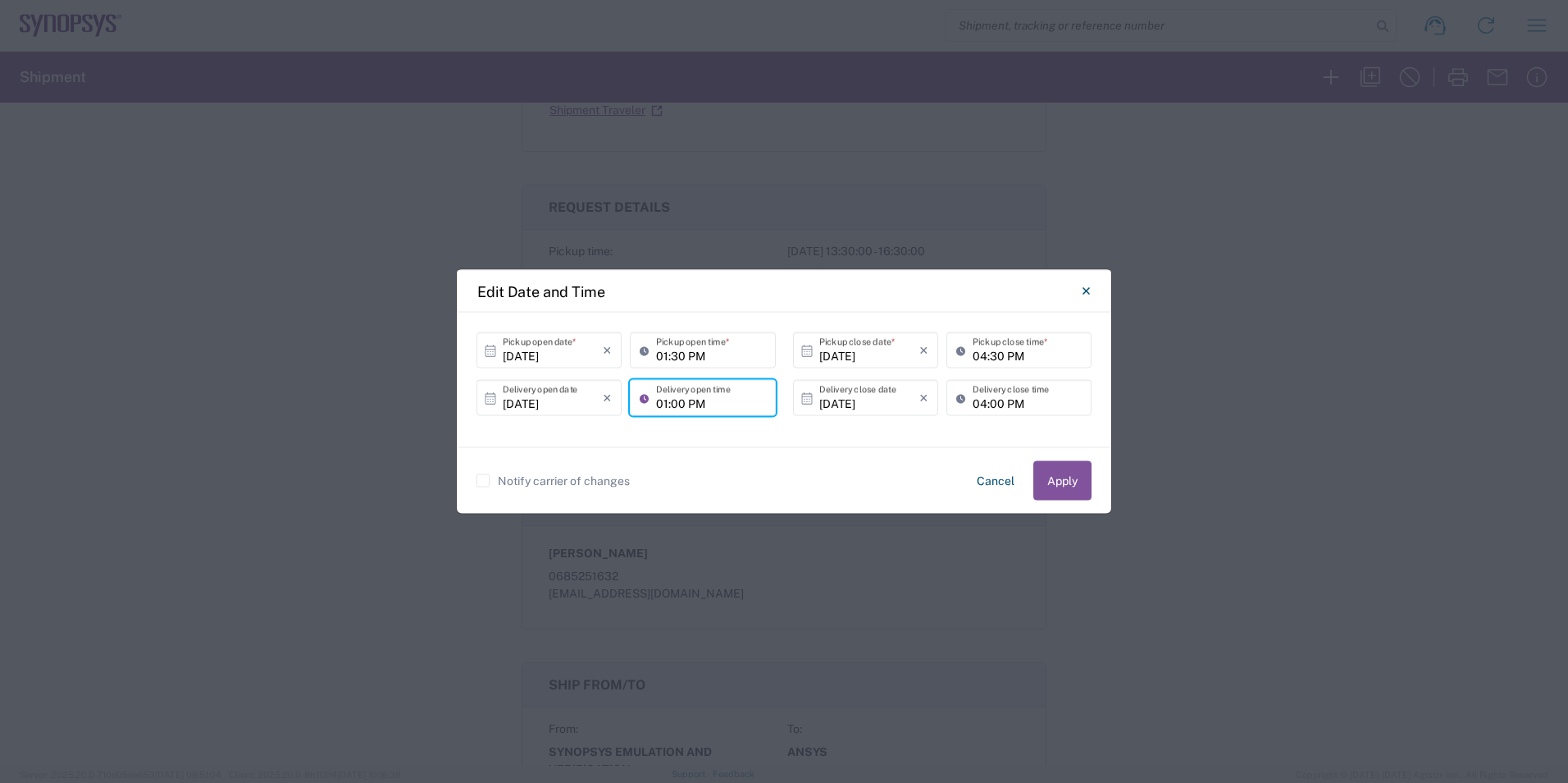
click at [682, 405] on input "01:00 PM" at bounding box center [710, 397] width 109 height 29
type input "02:00 PM"
click at [779, 406] on input "04:00 PM" at bounding box center [1027, 397] width 109 height 29
type input "05:00 PM"
click at [779, 486] on div "Notify carrier of changes Cancel Apply" at bounding box center [784, 481] width 615 height 40
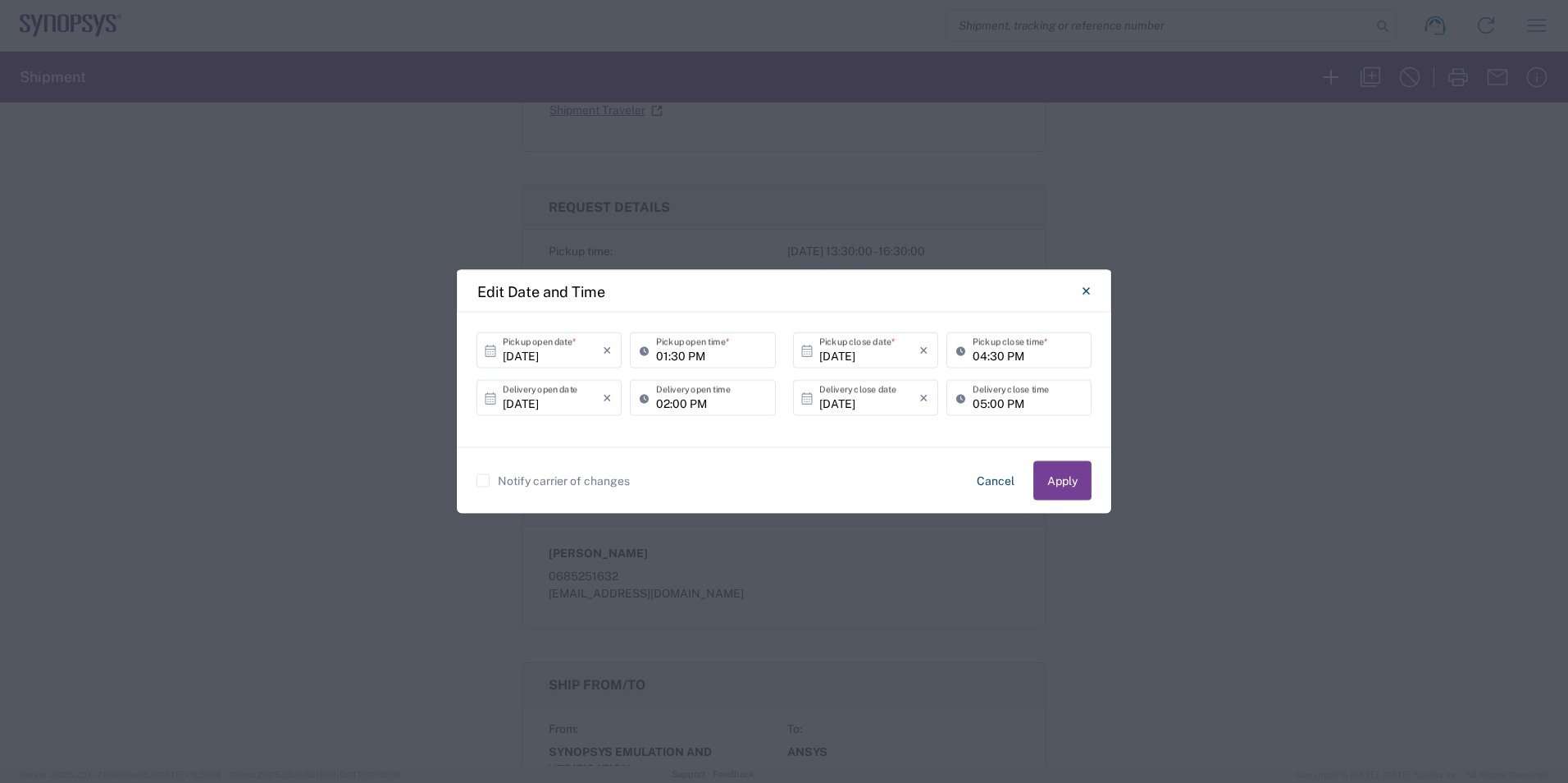
click at [779, 488] on button "Apply" at bounding box center [1062, 481] width 58 height 40
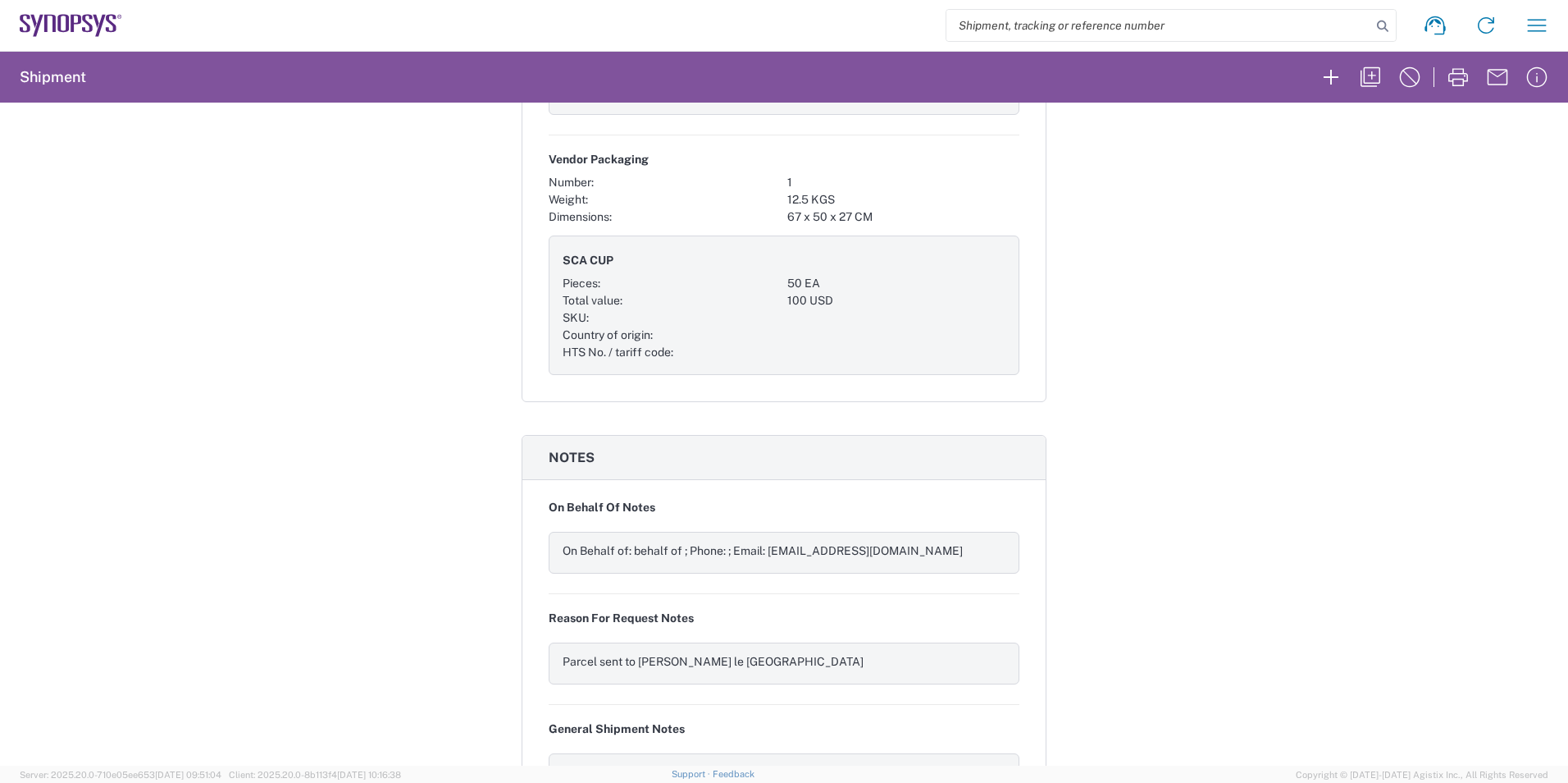
scroll to position [1613, 0]
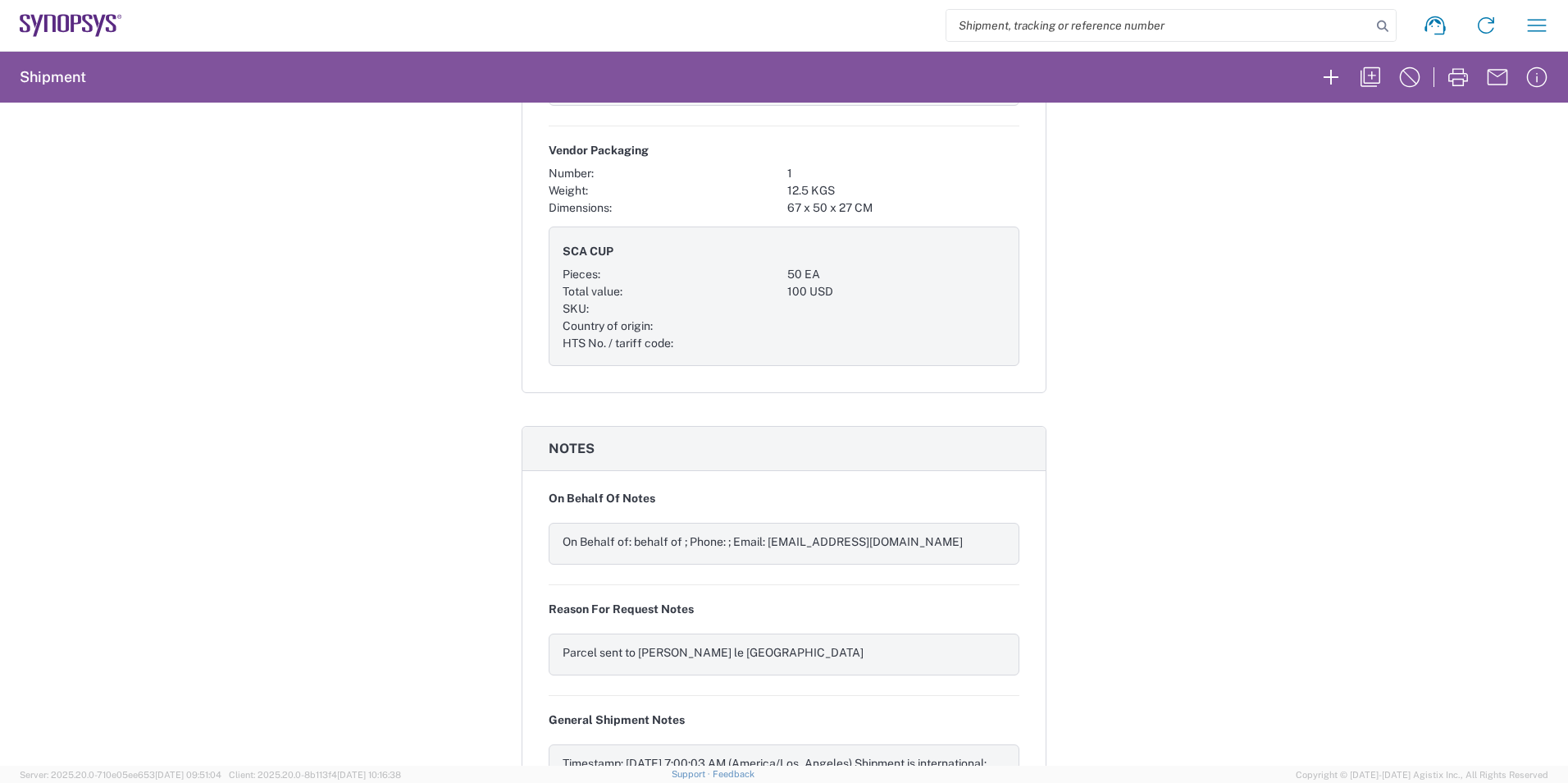
click at [779, 396] on div "Shipment 56994855 Google Maps Carrier information Carrier name: DHL Service lev…" at bounding box center [784, 434] width 1568 height 663
